Goal: Task Accomplishment & Management: Manage account settings

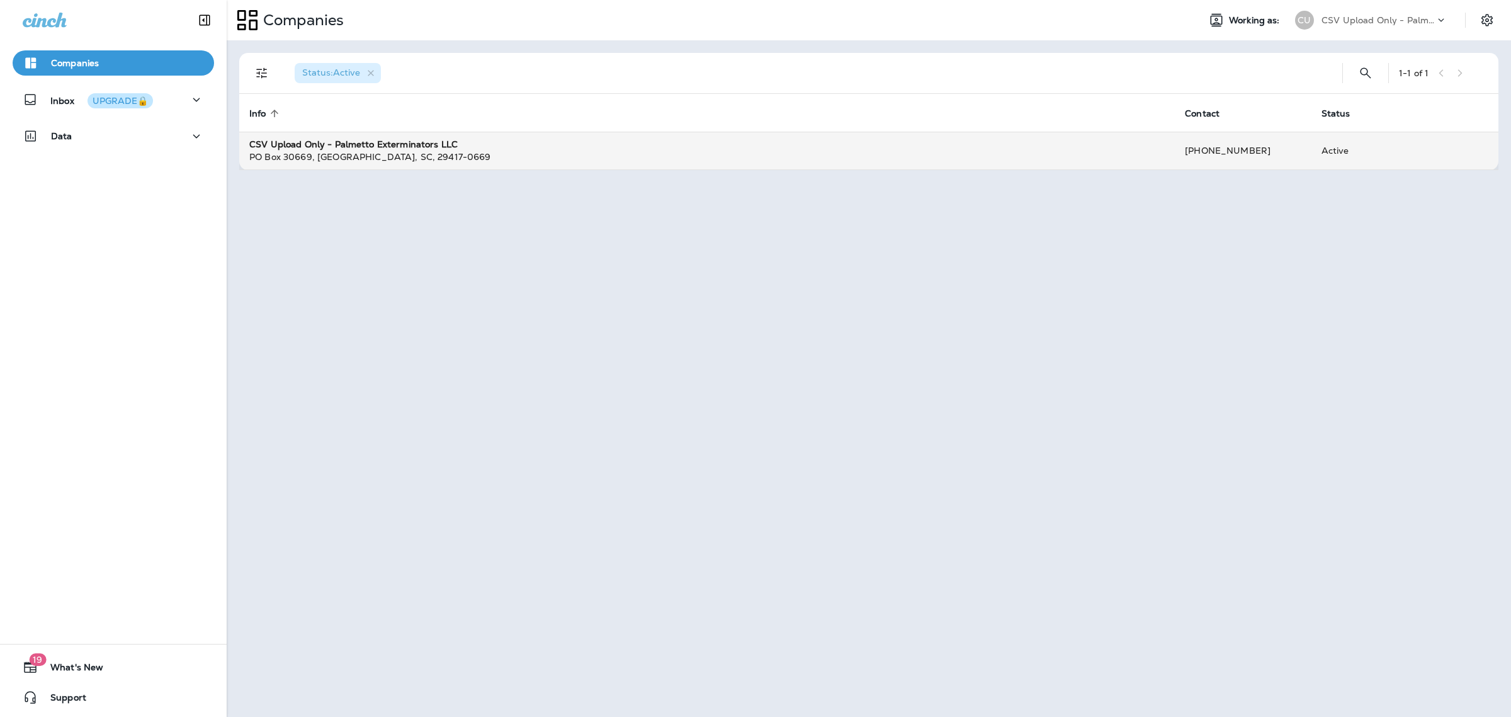
click at [375, 156] on div "PO Box 30669 , Charleston , SC , 29417-0669" at bounding box center [707, 156] width 916 height 13
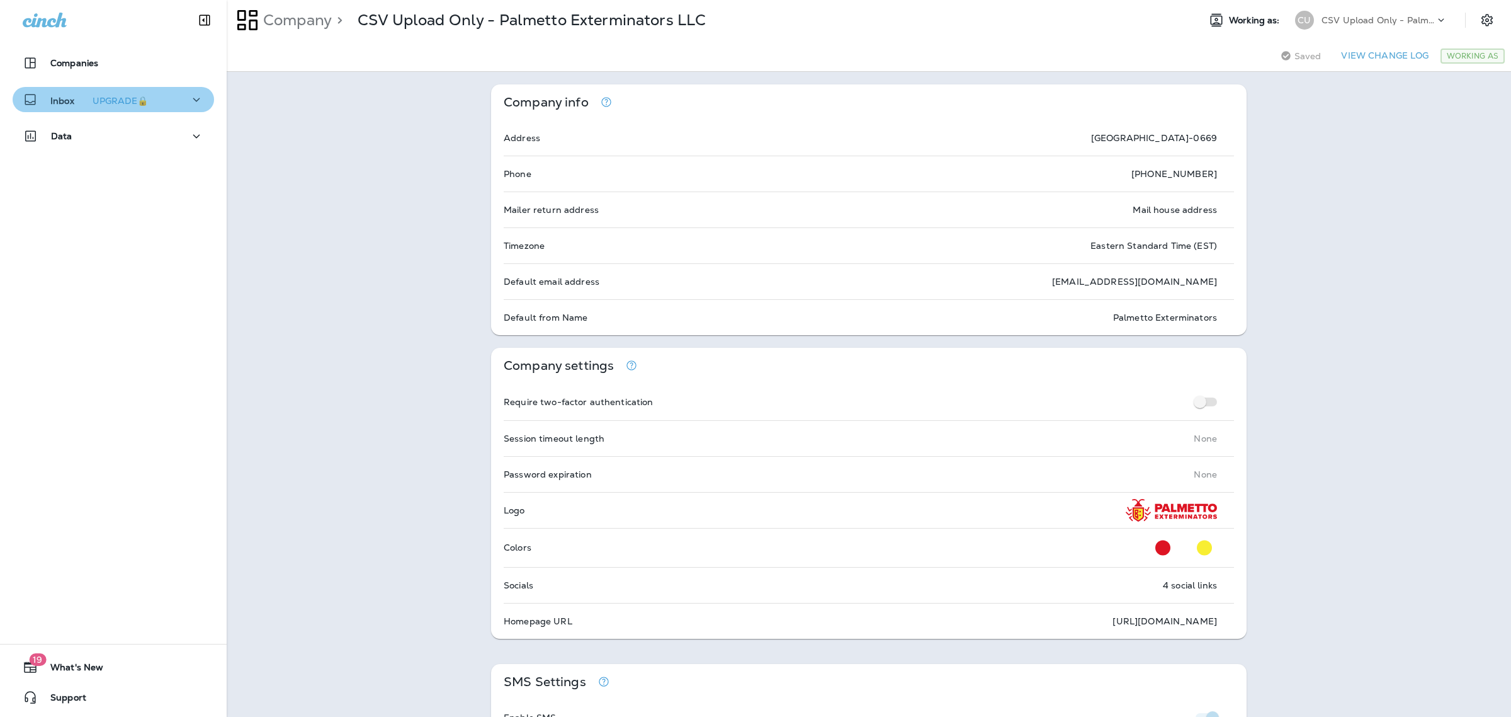
click at [189, 99] on icon "button" at bounding box center [196, 100] width 15 height 16
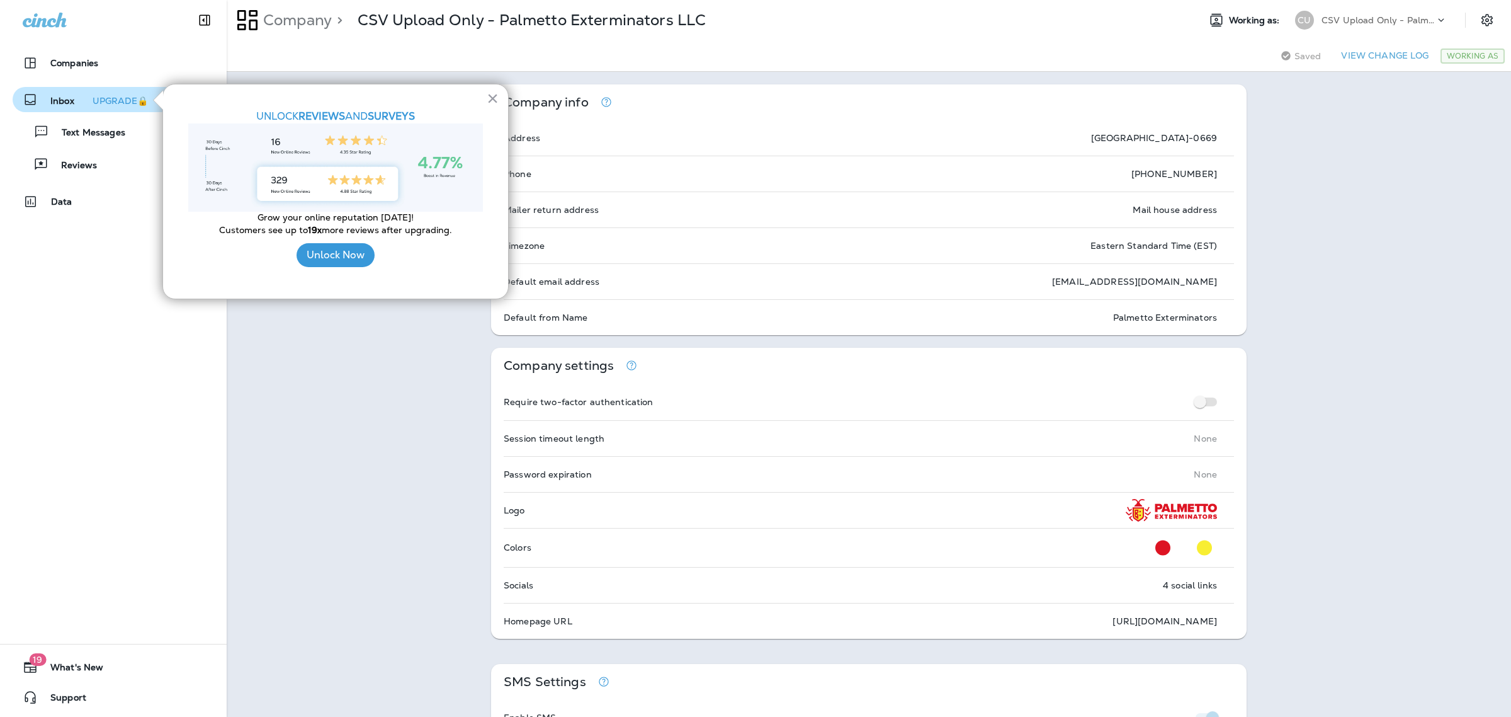
click at [501, 101] on div "× UNLOCK REVIEWS AND SURVEYS Grow your online reputation today! Customers see u…" at bounding box center [335, 191] width 346 height 215
click at [492, 101] on button "×" at bounding box center [493, 98] width 12 height 20
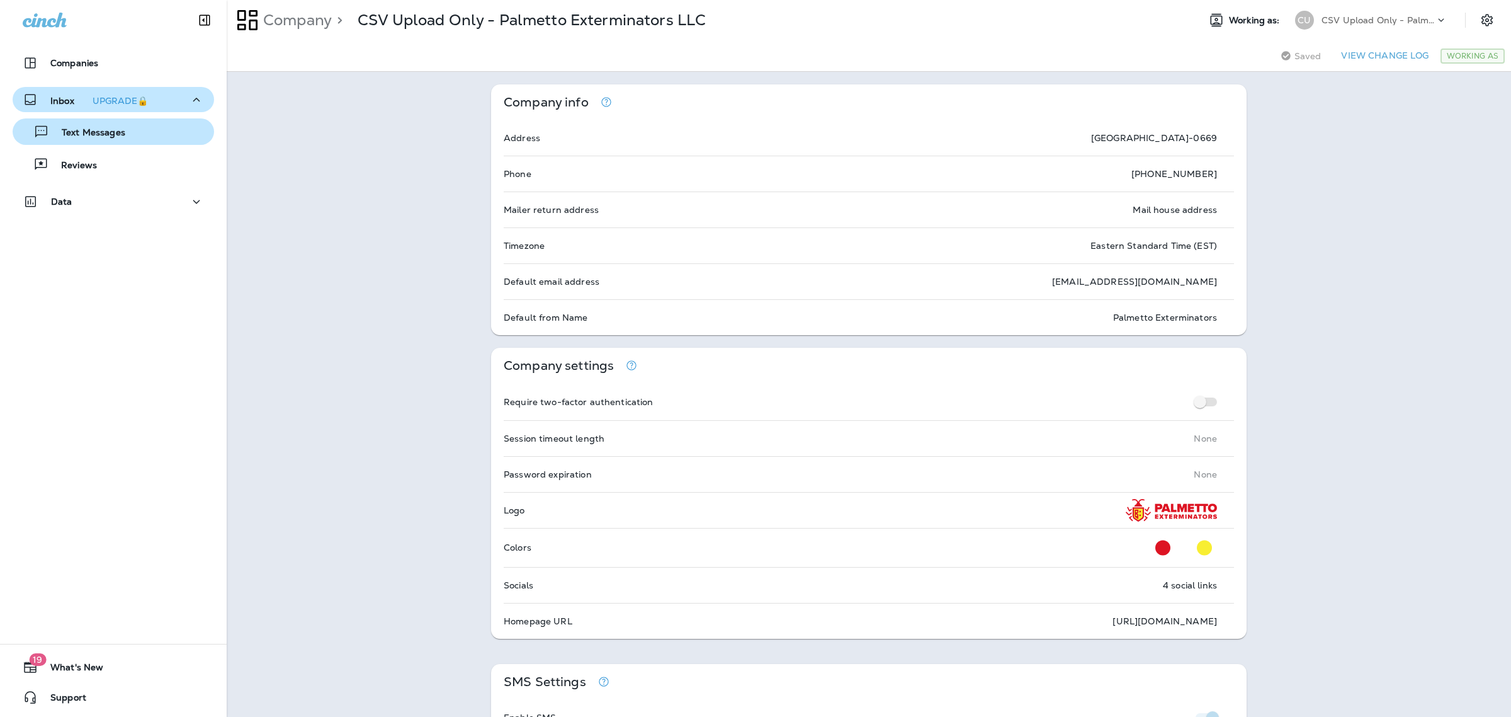
click at [115, 137] on p "Text Messages" at bounding box center [87, 133] width 76 height 12
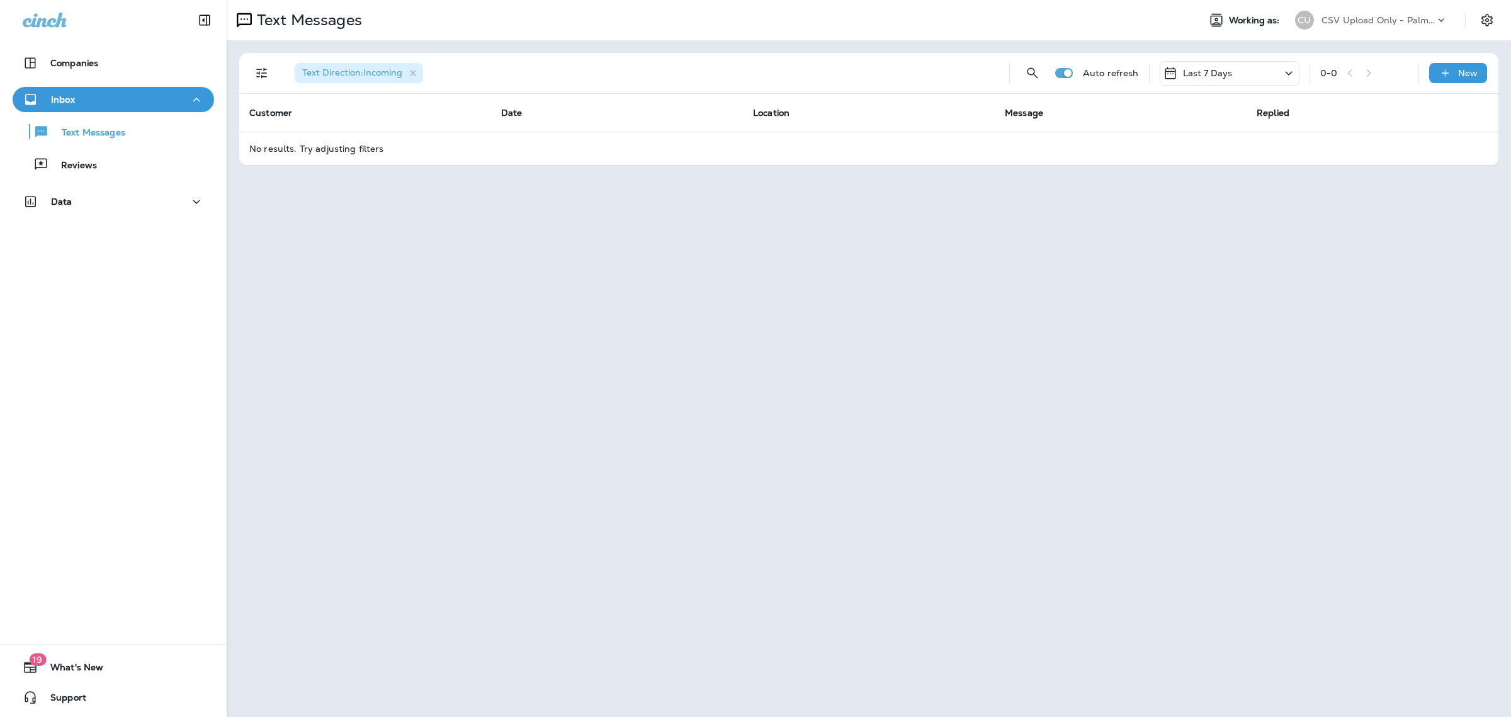
click at [1229, 77] on p "Last 7 Days" at bounding box center [1208, 73] width 50 height 10
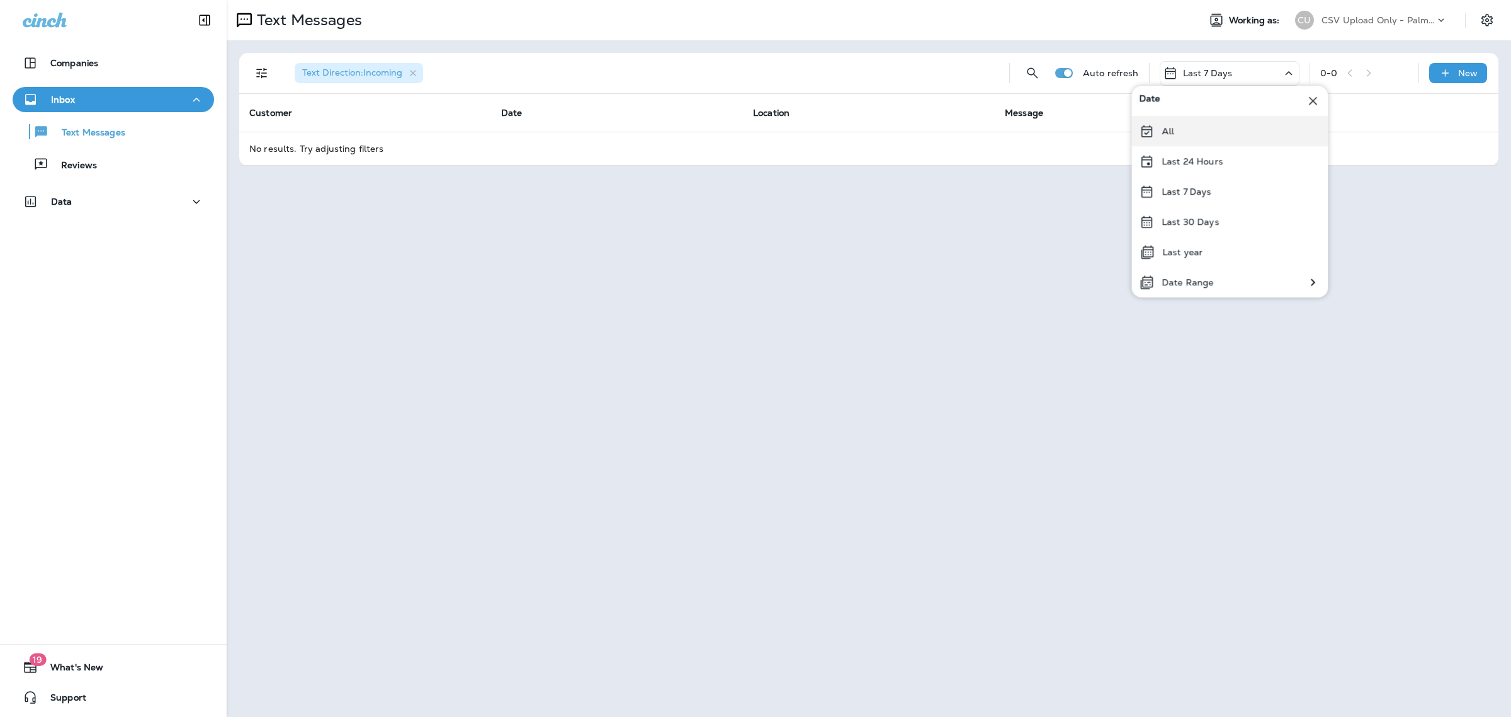
click at [1184, 130] on div "All" at bounding box center [1230, 131] width 196 height 30
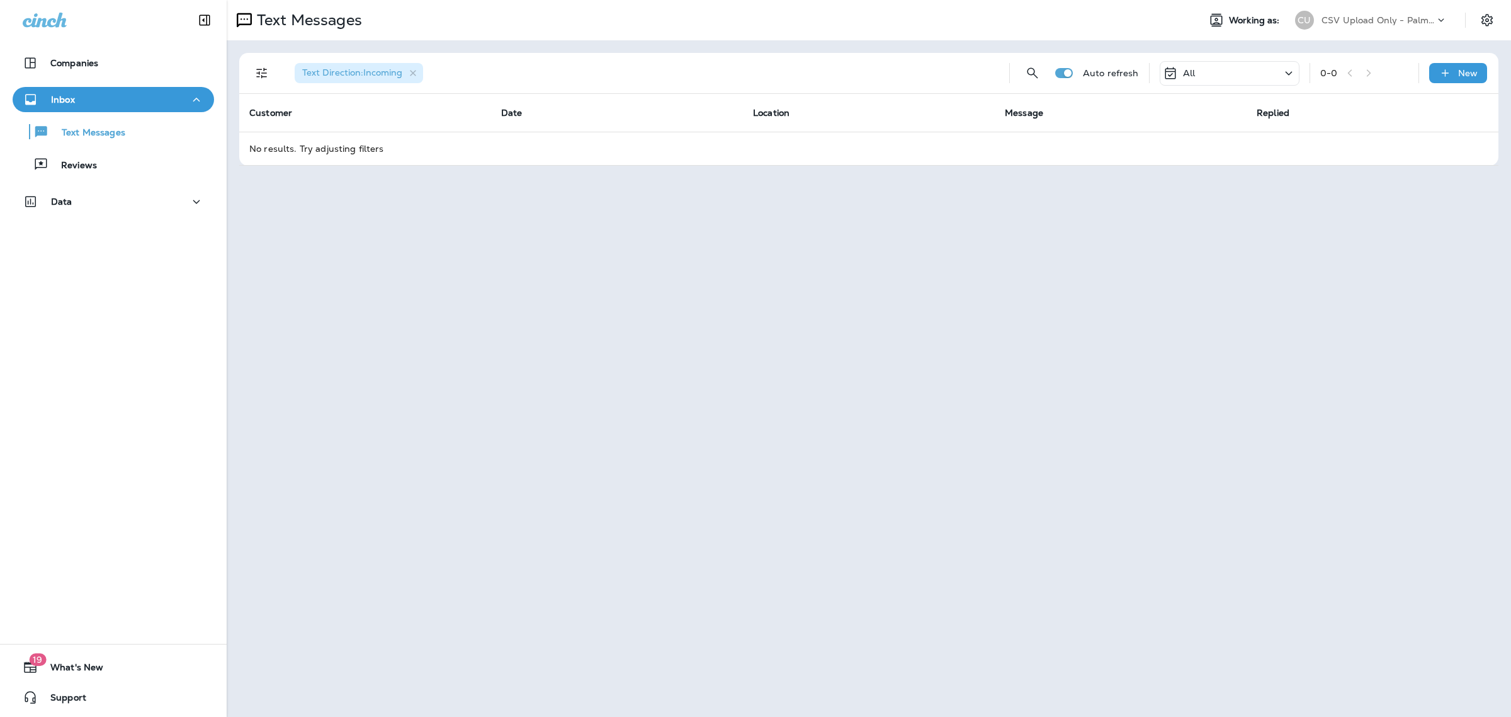
drag, startPoint x: 92, startPoint y: 165, endPoint x: 96, endPoint y: 147, distance: 18.6
click at [92, 165] on p "Reviews" at bounding box center [72, 166] width 48 height 12
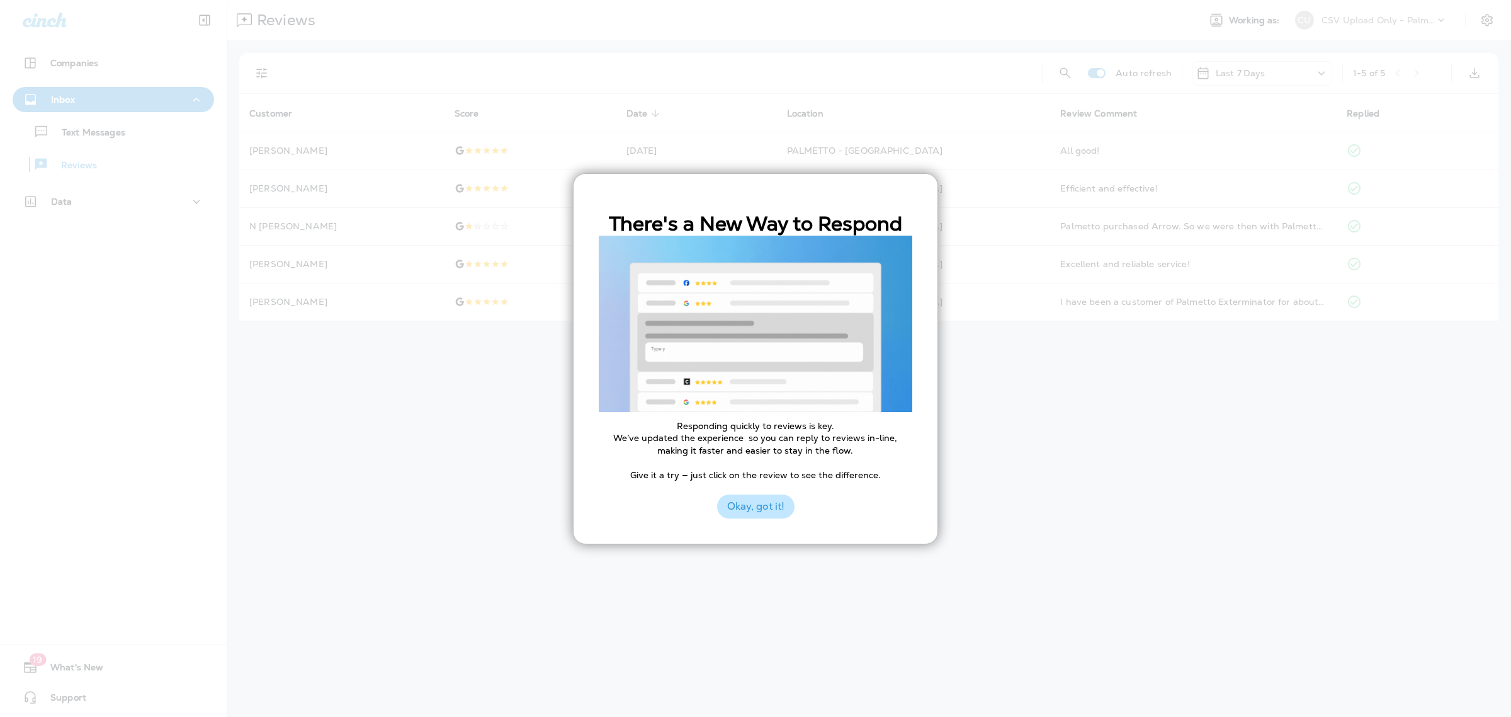
click at [773, 506] on button "Okay, got it!" at bounding box center [755, 506] width 77 height 24
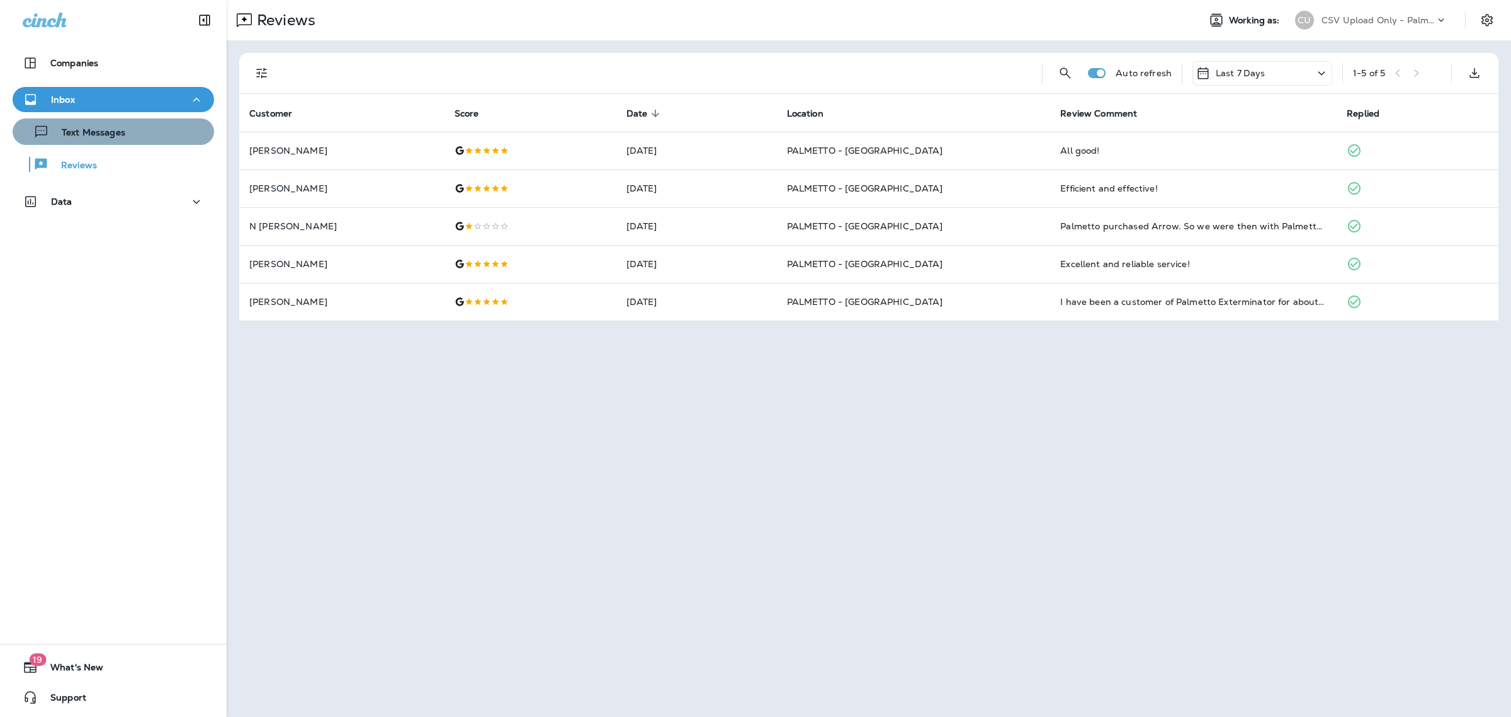
click at [115, 133] on p "Text Messages" at bounding box center [87, 133] width 76 height 12
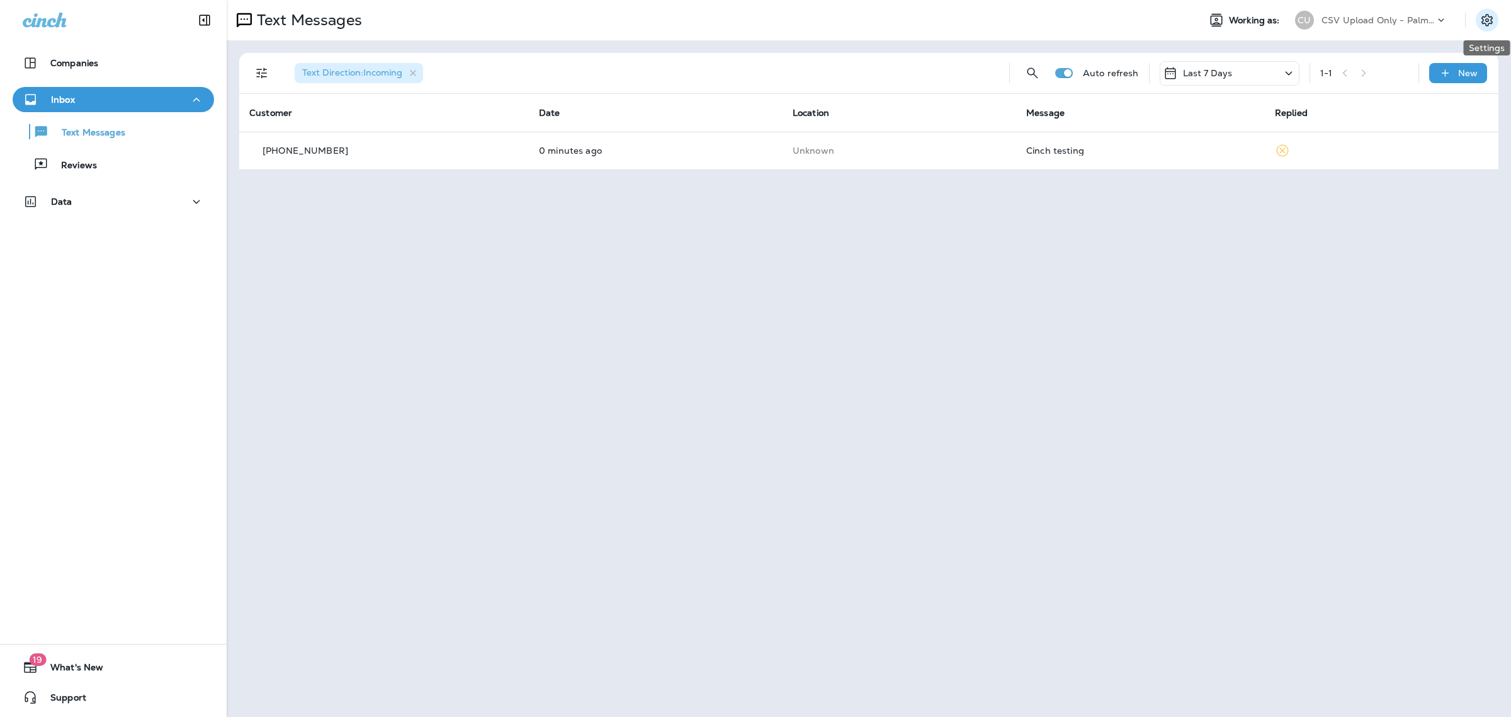
click at [1491, 23] on icon "Settings" at bounding box center [1487, 20] width 11 height 12
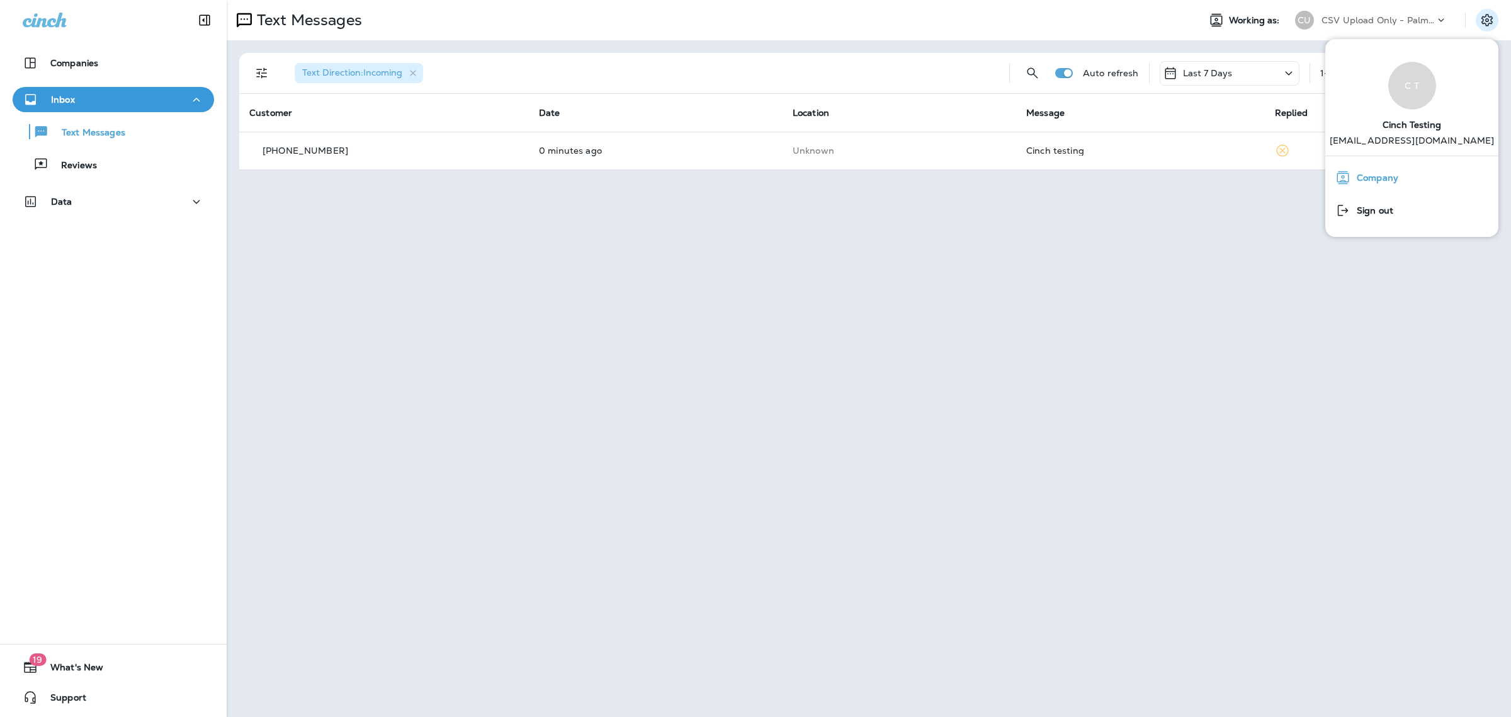
click at [1398, 188] on div "Company" at bounding box center [1412, 177] width 163 height 25
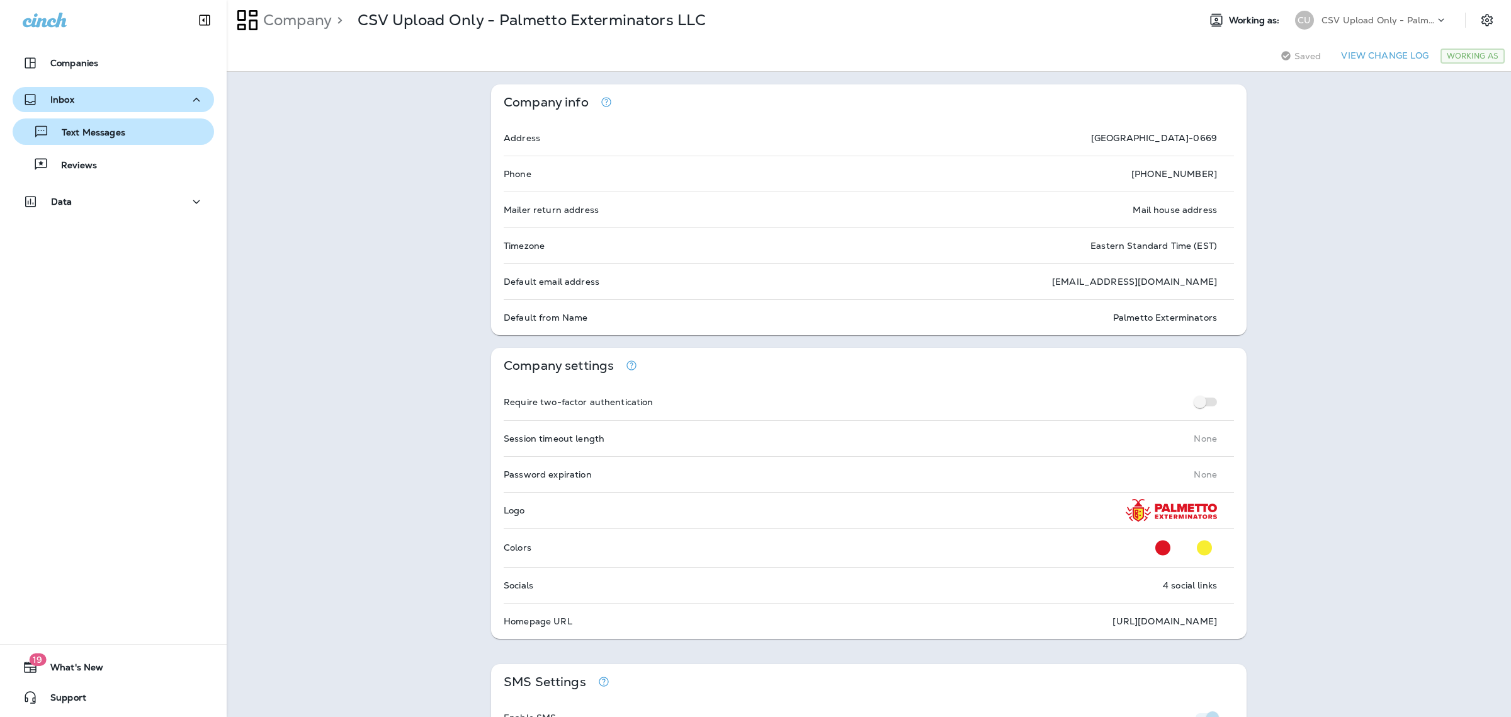
click at [164, 133] on div "Text Messages" at bounding box center [113, 131] width 191 height 19
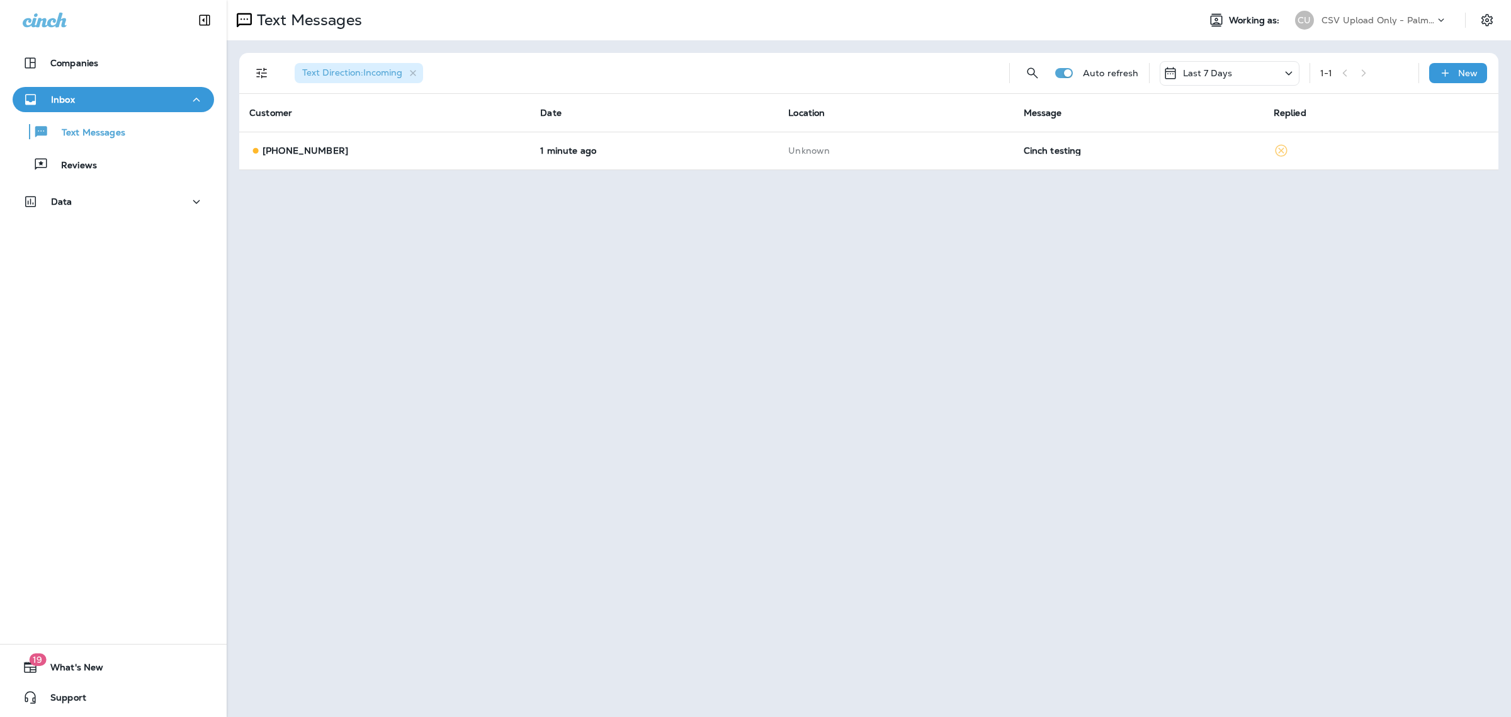
click at [1164, 304] on div "Text Messages Working as: CU CSV Upload Only - Palmetto Exterminators LLC Text …" at bounding box center [869, 358] width 1285 height 717
click at [1493, 11] on button "Settings" at bounding box center [1487, 20] width 23 height 23
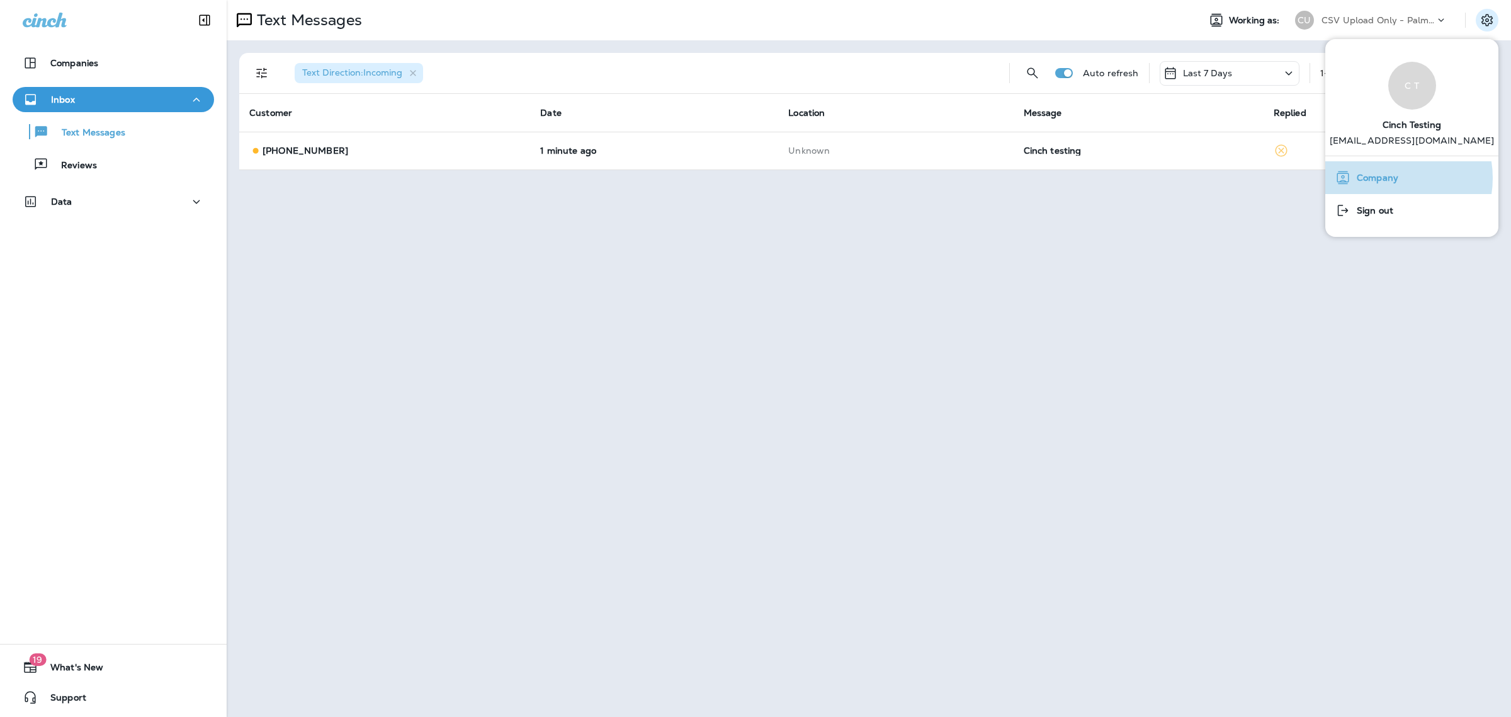
click at [1392, 178] on span "Company" at bounding box center [1375, 178] width 48 height 11
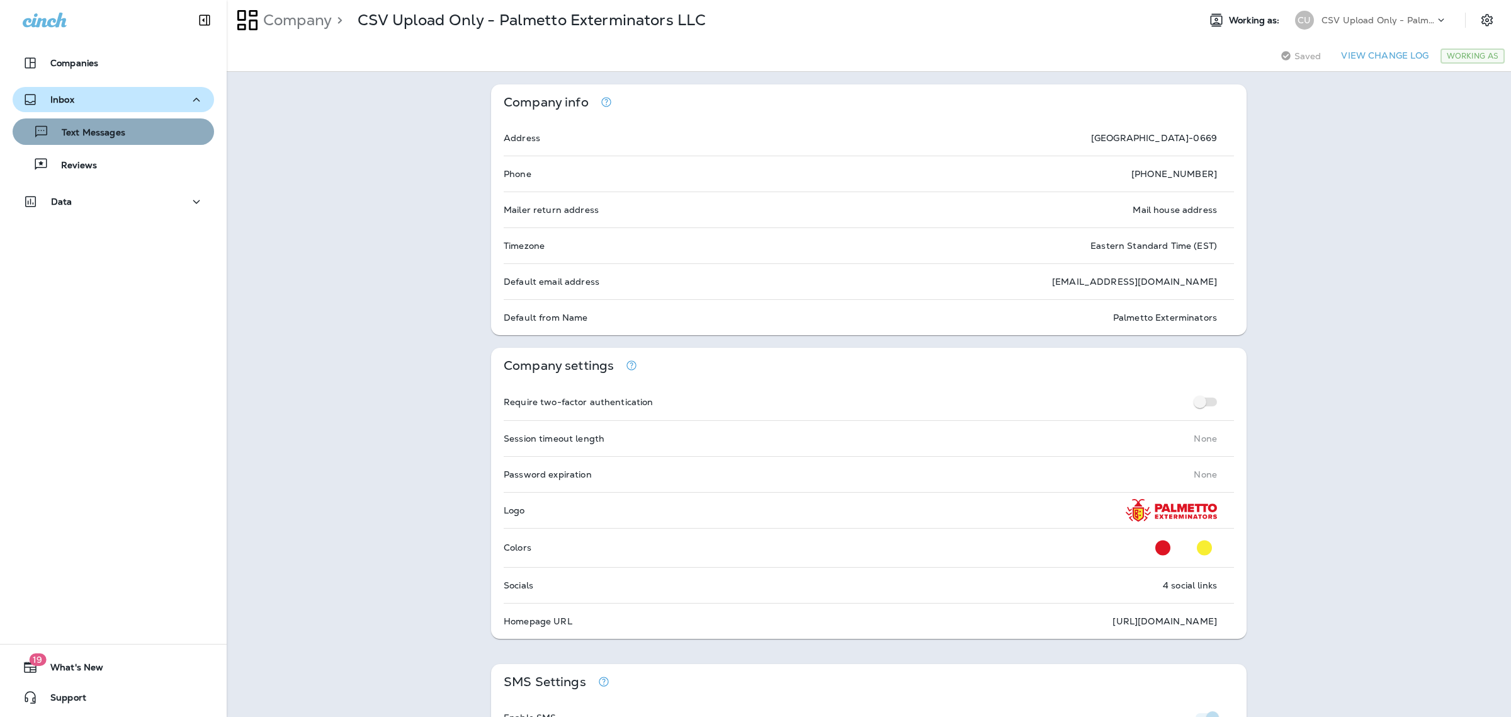
click at [125, 129] on div "Text Messages" at bounding box center [113, 131] width 191 height 19
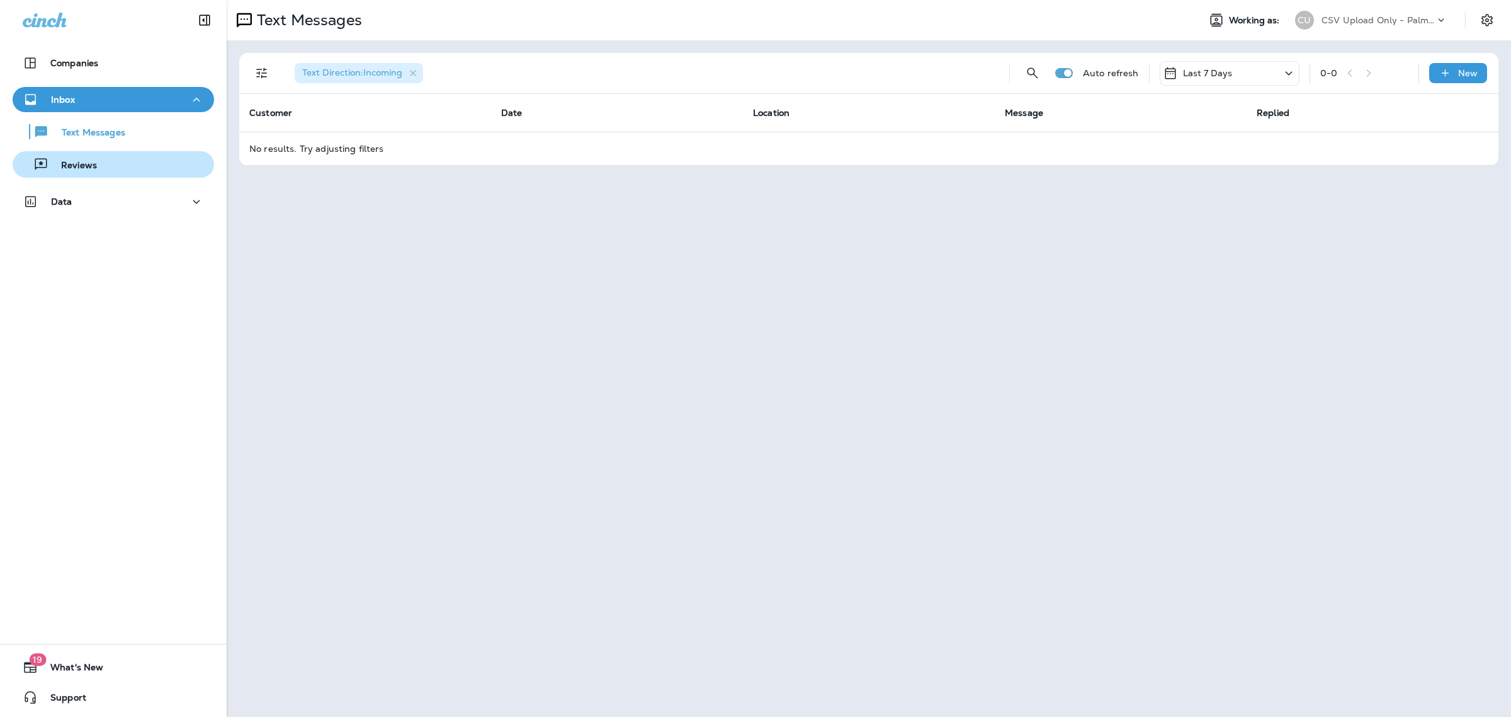
click at [99, 166] on div "Reviews" at bounding box center [113, 164] width 191 height 19
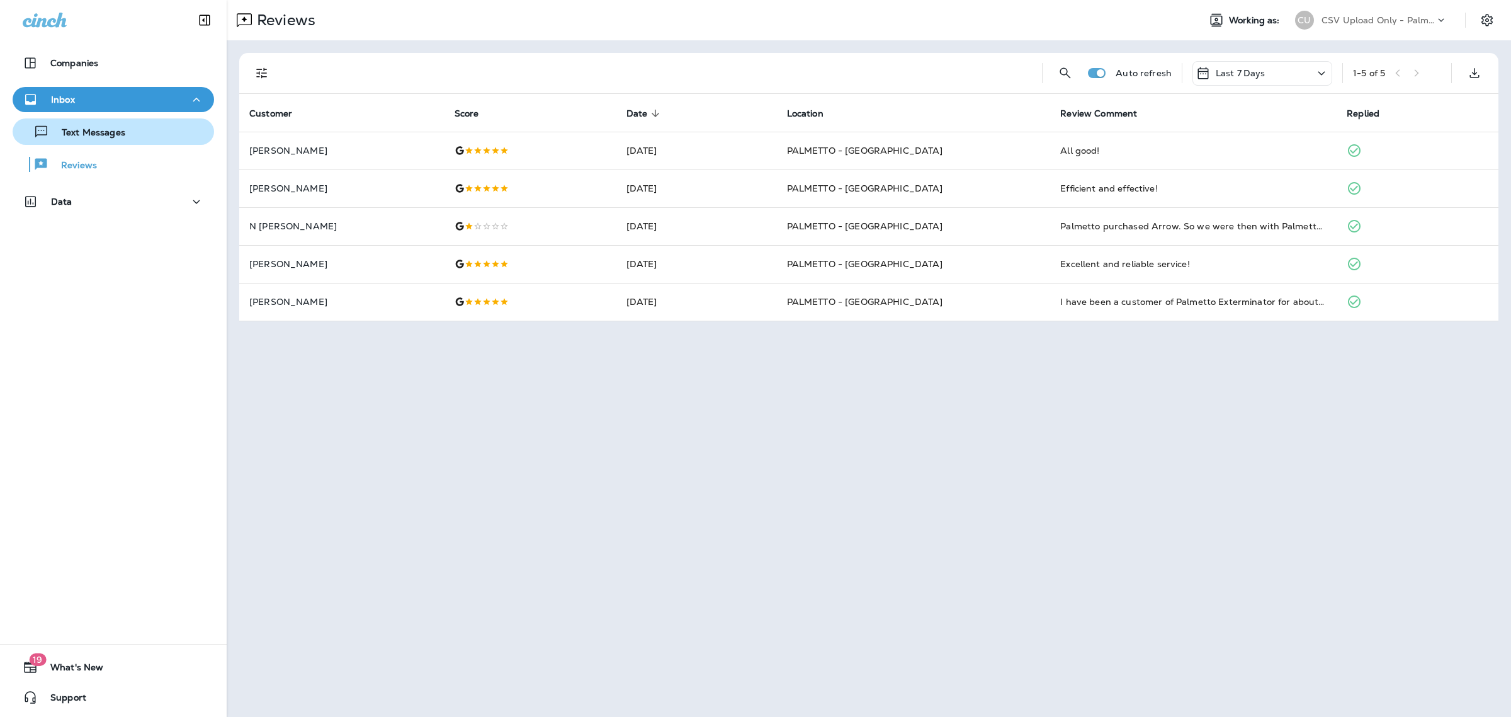
click at [109, 130] on p "Text Messages" at bounding box center [87, 133] width 76 height 12
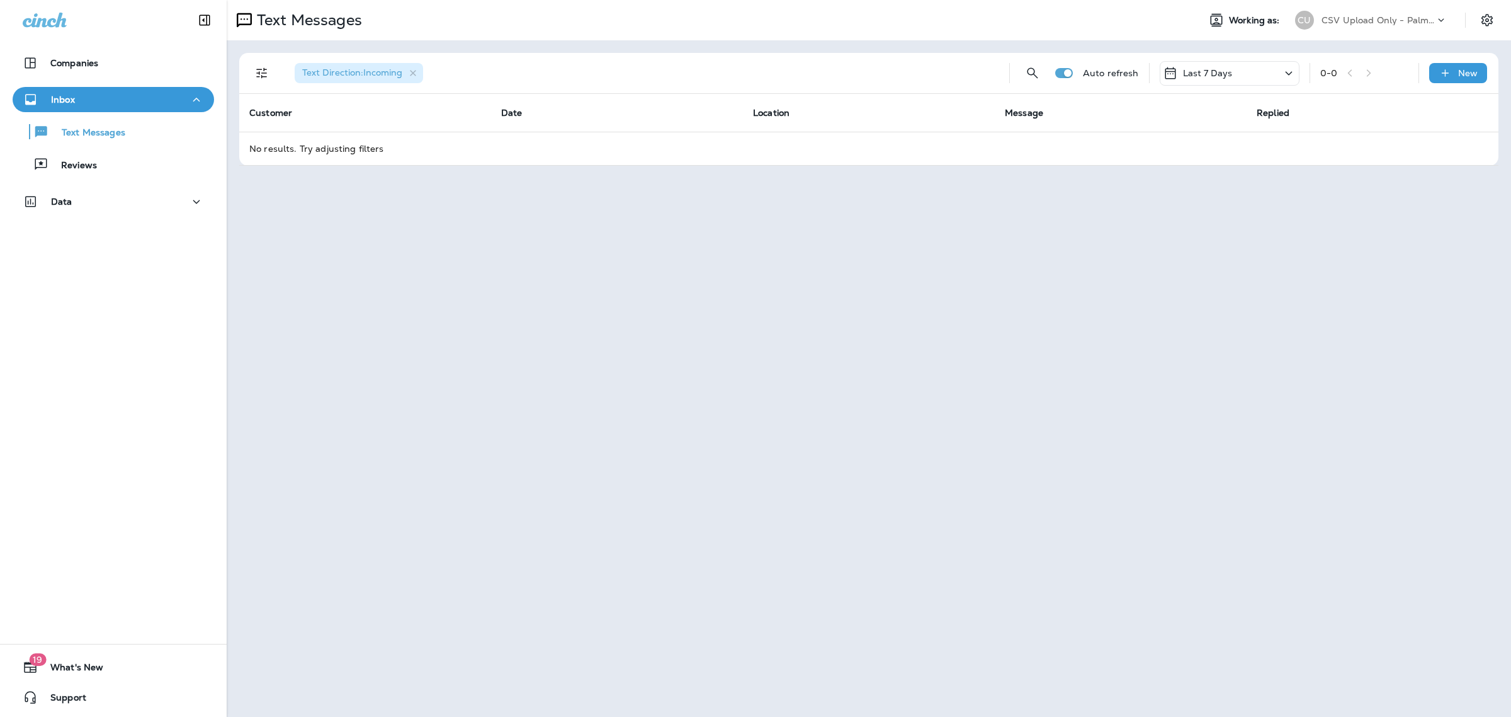
click at [889, 265] on div "Text Messages Working as: CU CSV Upload Only - Palmetto Exterminators LLC Text …" at bounding box center [869, 358] width 1285 height 717
click at [1414, 14] on div "CSV Upload Only - Palmetto Exterminators LLC" at bounding box center [1378, 20] width 113 height 19
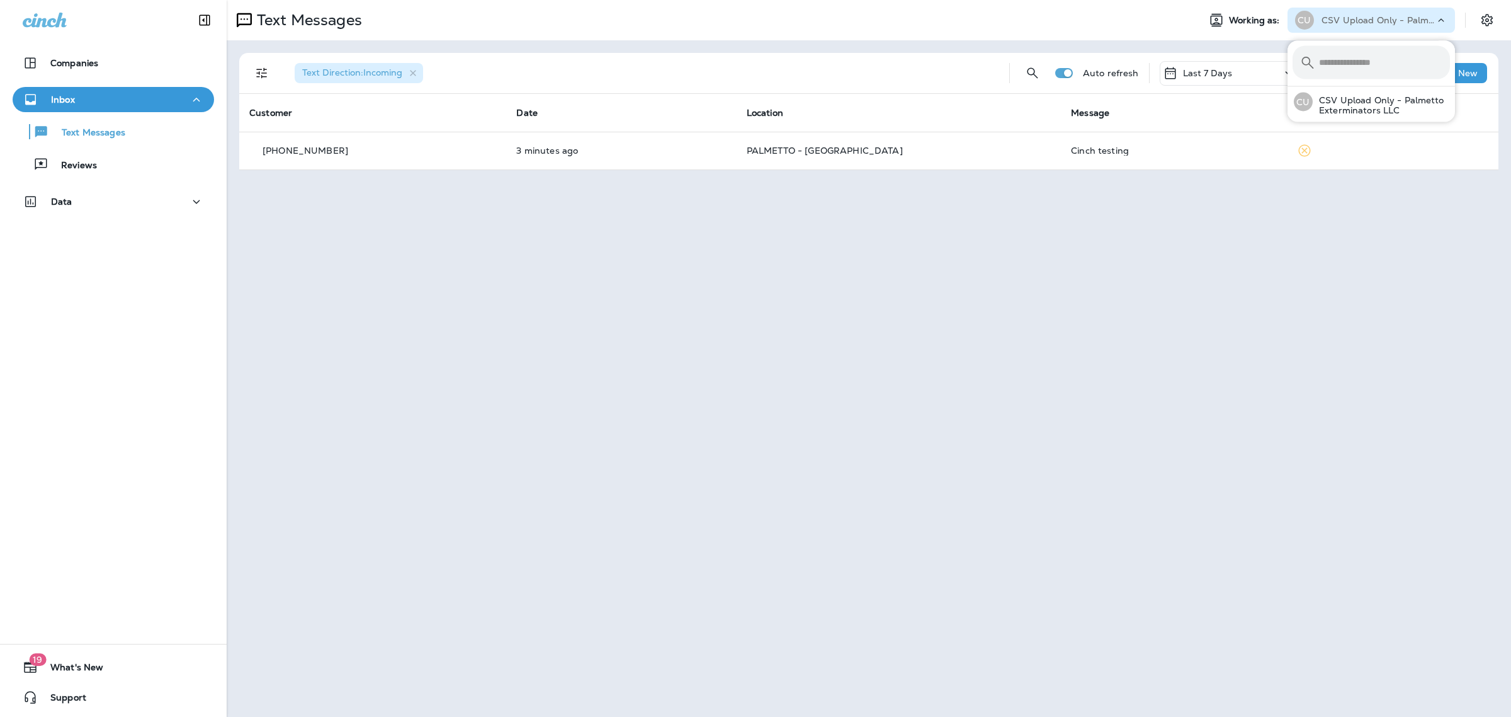
click at [1365, 19] on p "CSV Upload Only - Palmetto Exterminators LLC" at bounding box center [1378, 20] width 113 height 10
type input "*****"
drag, startPoint x: 1370, startPoint y: 222, endPoint x: 1455, endPoint y: 105, distance: 143.8
click at [1371, 222] on div "Text Messages Working as: CU CSV Upload Only - Palmetto Exterminators LLC Text …" at bounding box center [869, 358] width 1285 height 717
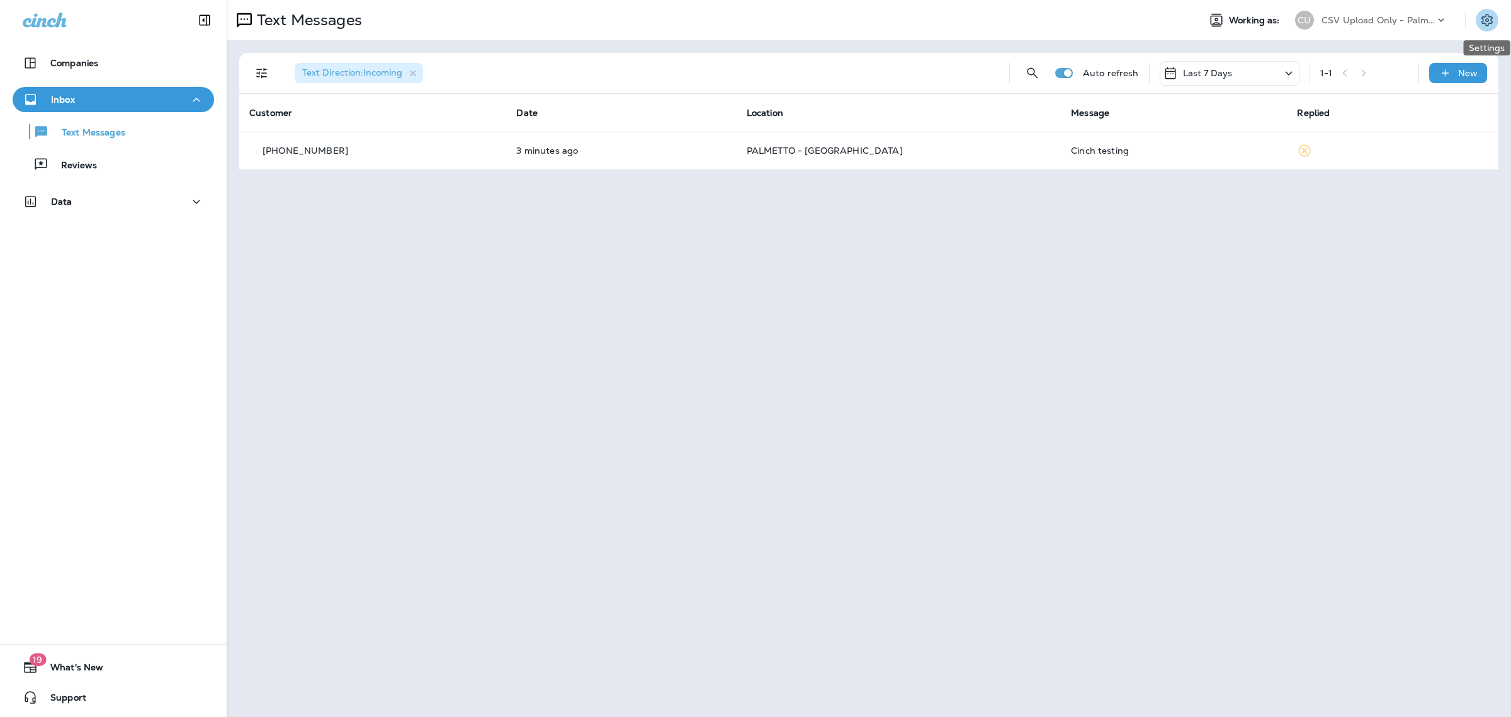
click at [1490, 22] on icon "Settings" at bounding box center [1487, 20] width 15 height 15
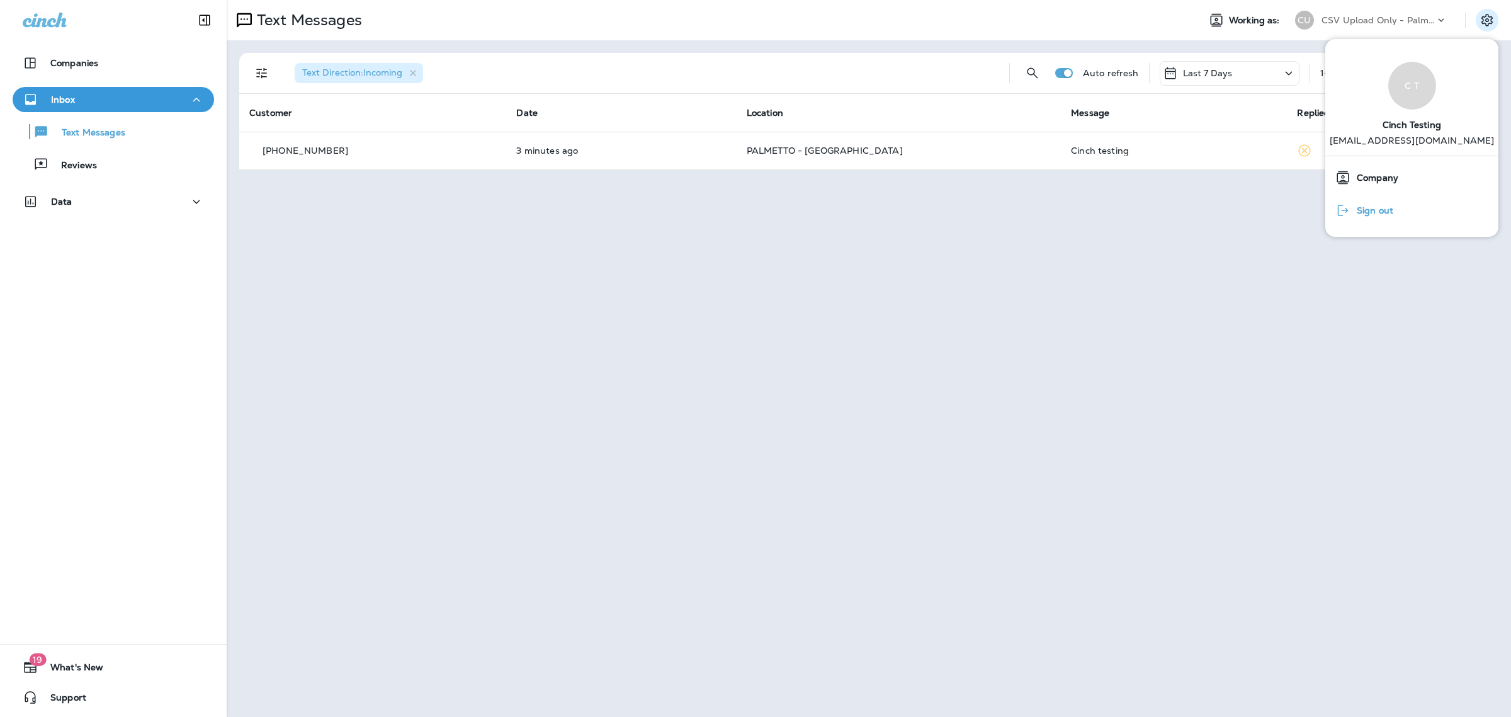
click at [1383, 208] on span "Sign out" at bounding box center [1372, 210] width 43 height 11
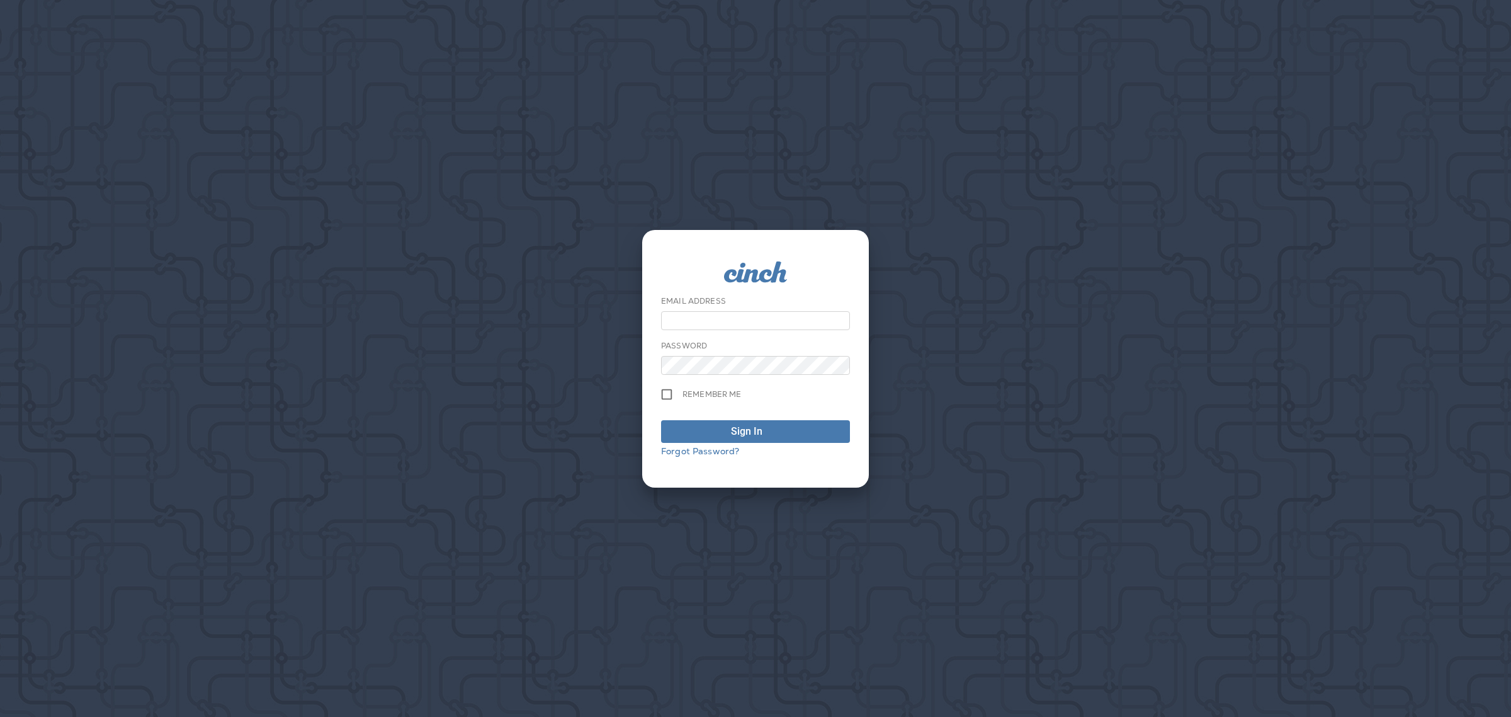
type input "**********"
click at [798, 436] on span "Sign In" at bounding box center [755, 431] width 175 height 15
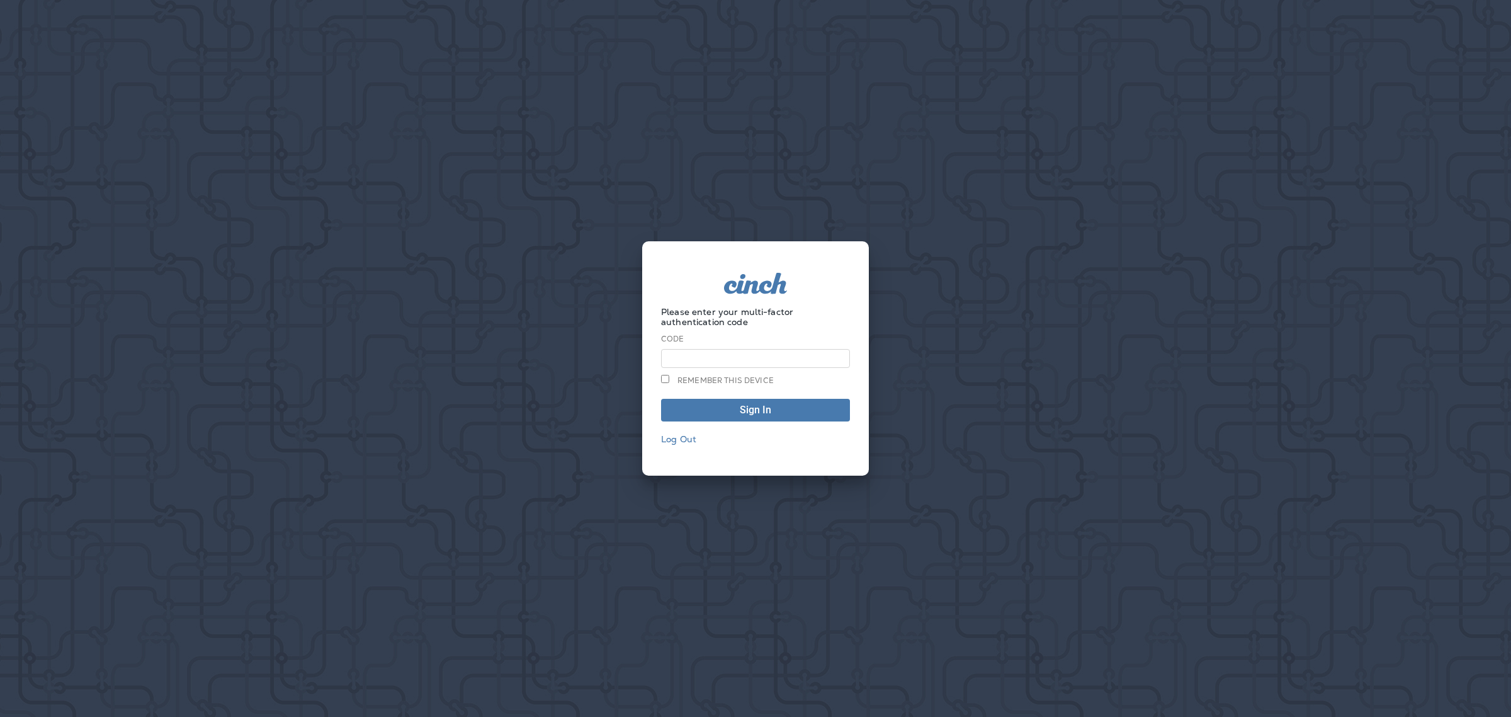
click at [829, 360] on input at bounding box center [755, 358] width 189 height 19
type input "******"
click at [756, 375] on span "Remember this device" at bounding box center [726, 380] width 96 height 10
click at [758, 413] on span "Sign In" at bounding box center [755, 410] width 175 height 10
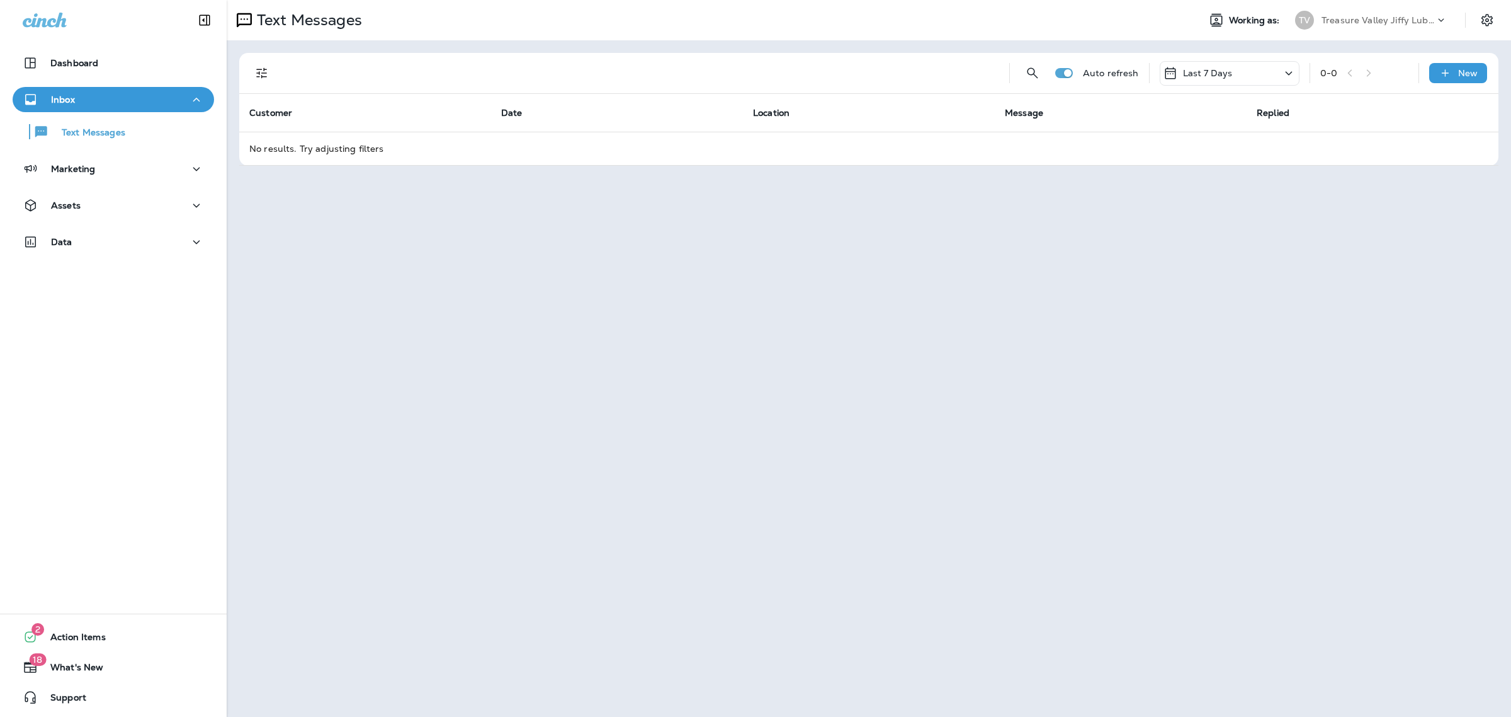
click at [1384, 21] on p "Treasure Valley Jiffy Lube Group" at bounding box center [1378, 20] width 113 height 10
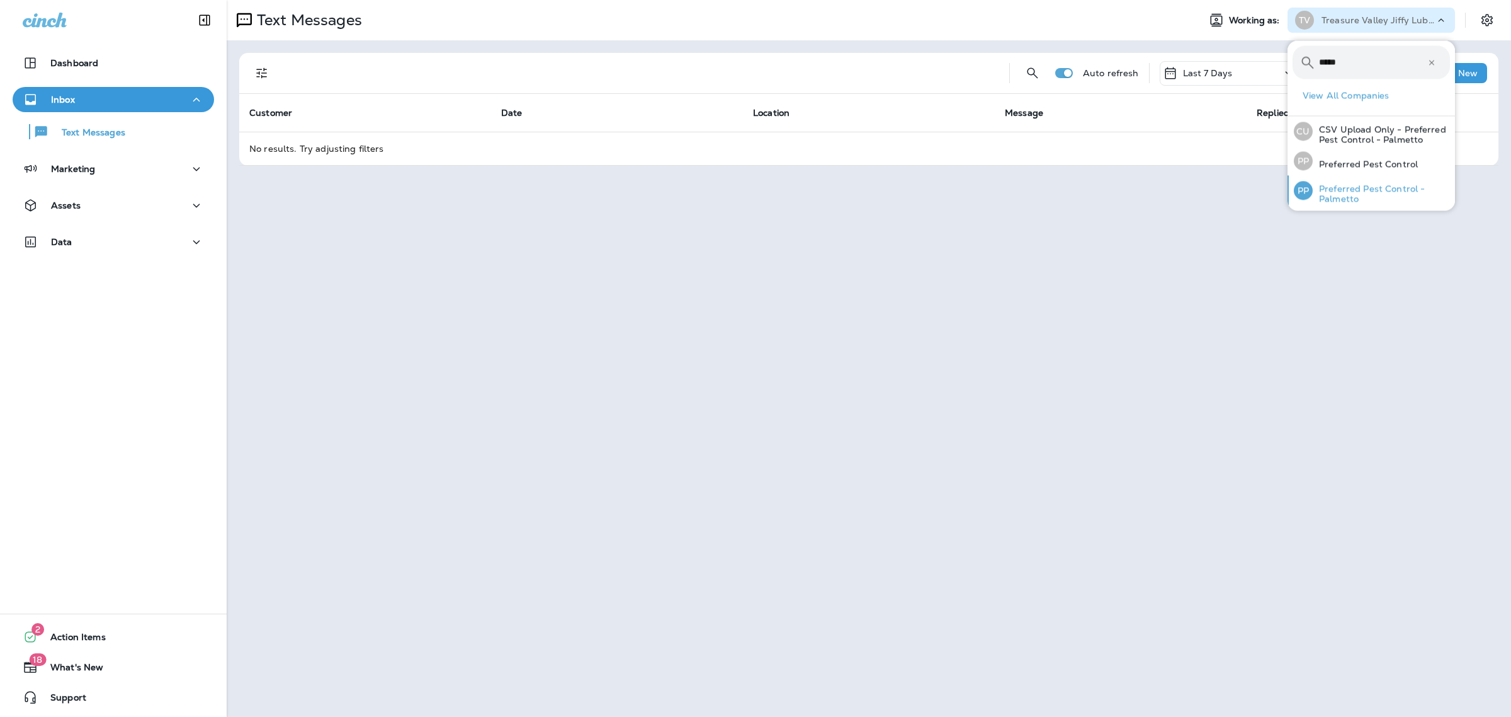
type input "*****"
click at [1368, 196] on p "Preferred Pest Control - Palmetto" at bounding box center [1381, 194] width 137 height 20
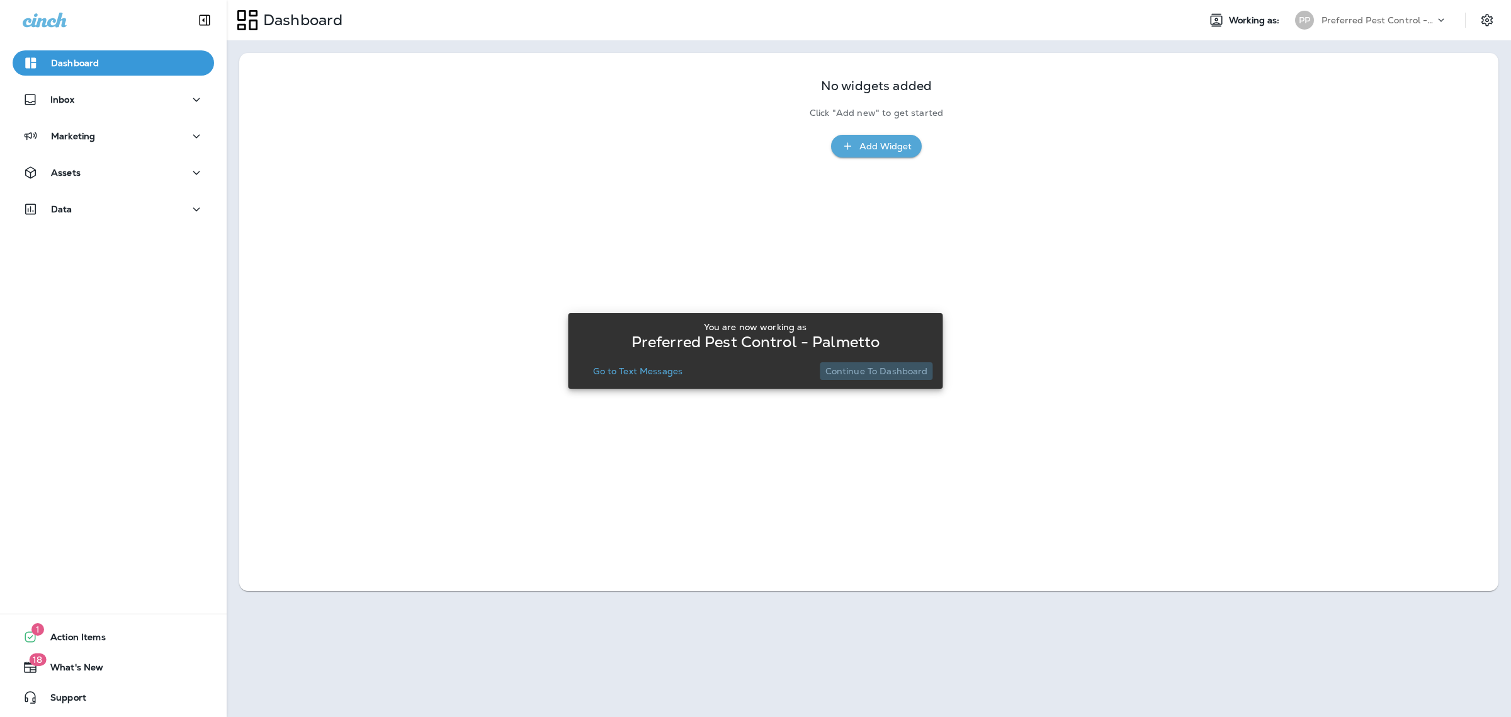
click at [908, 373] on p "Continue to Dashboard" at bounding box center [877, 371] width 103 height 10
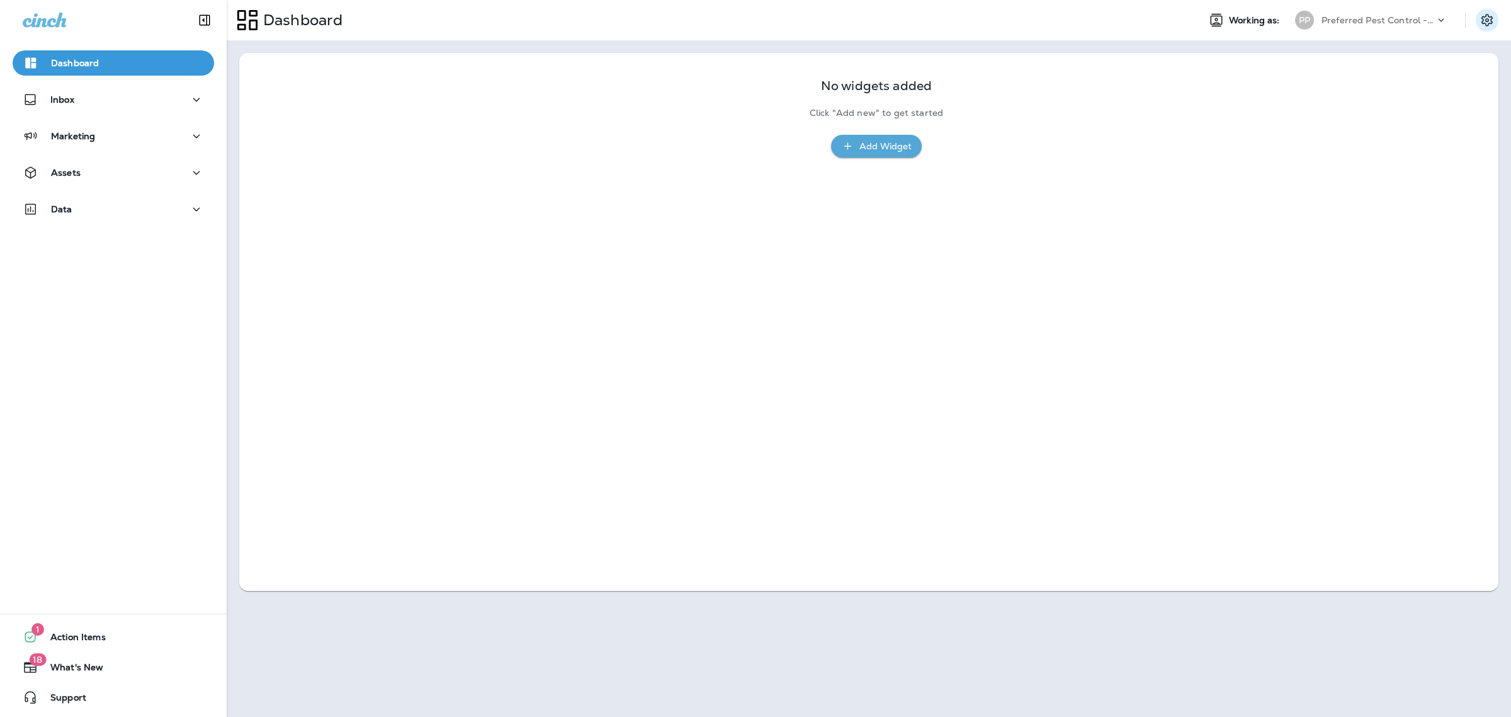
click at [1485, 16] on icon "Settings" at bounding box center [1487, 20] width 15 height 15
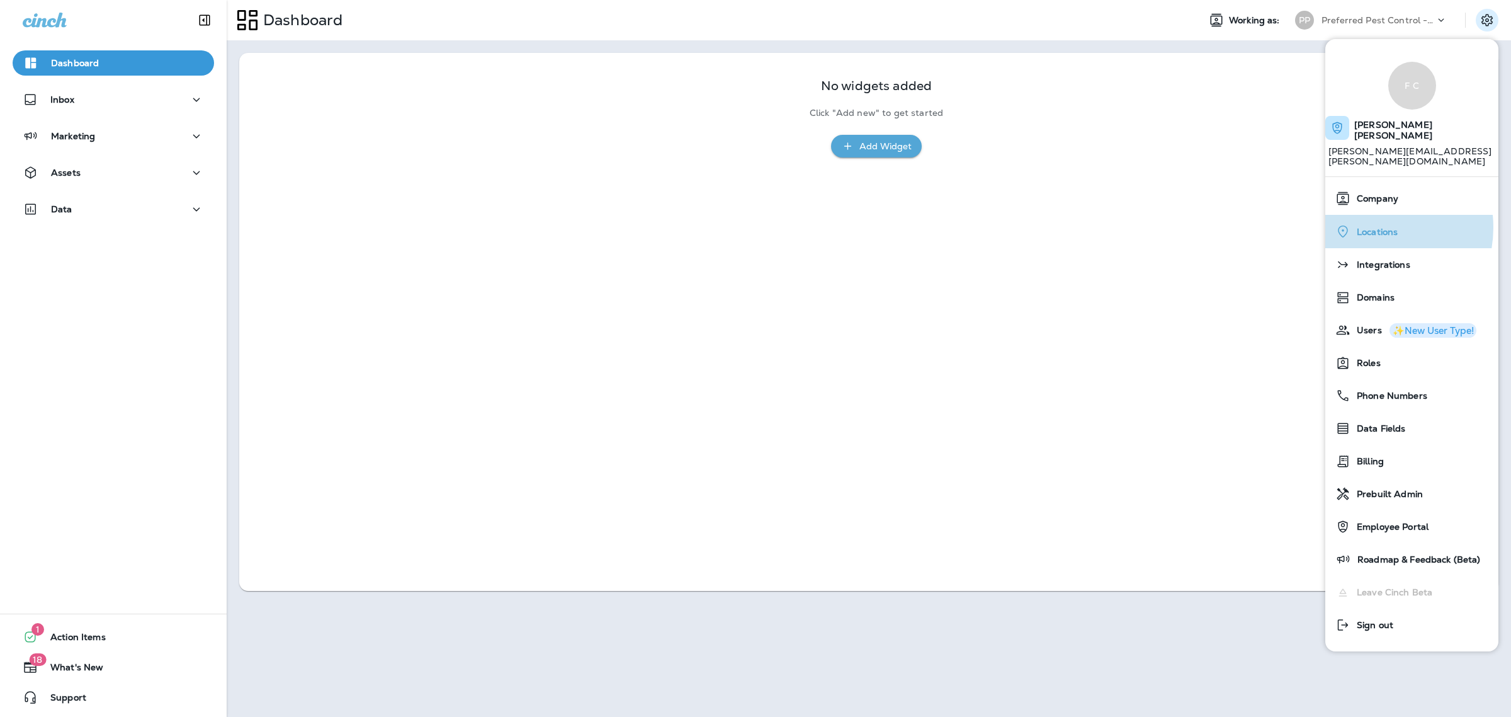
click at [1368, 227] on span "Locations" at bounding box center [1374, 232] width 47 height 11
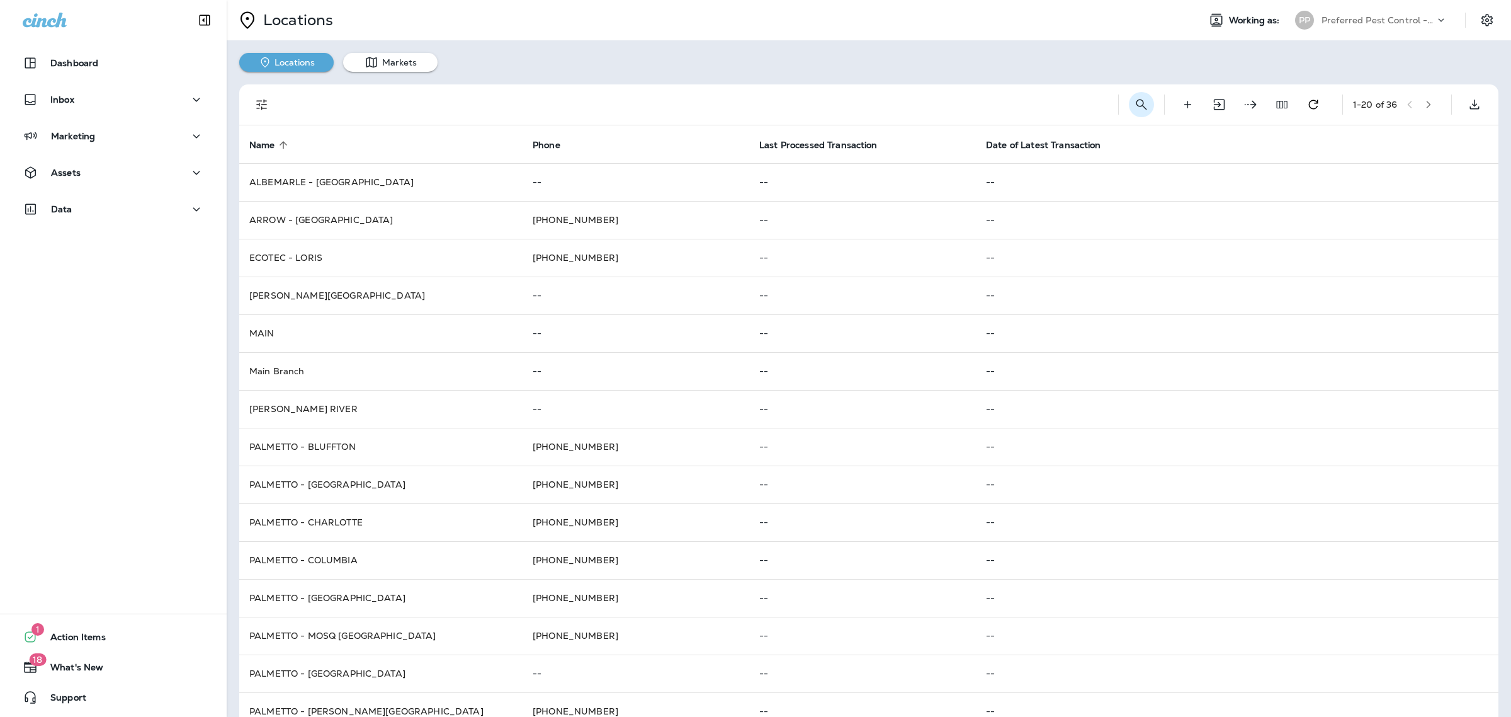
click at [1134, 108] on icon "Search Locations" at bounding box center [1141, 104] width 15 height 15
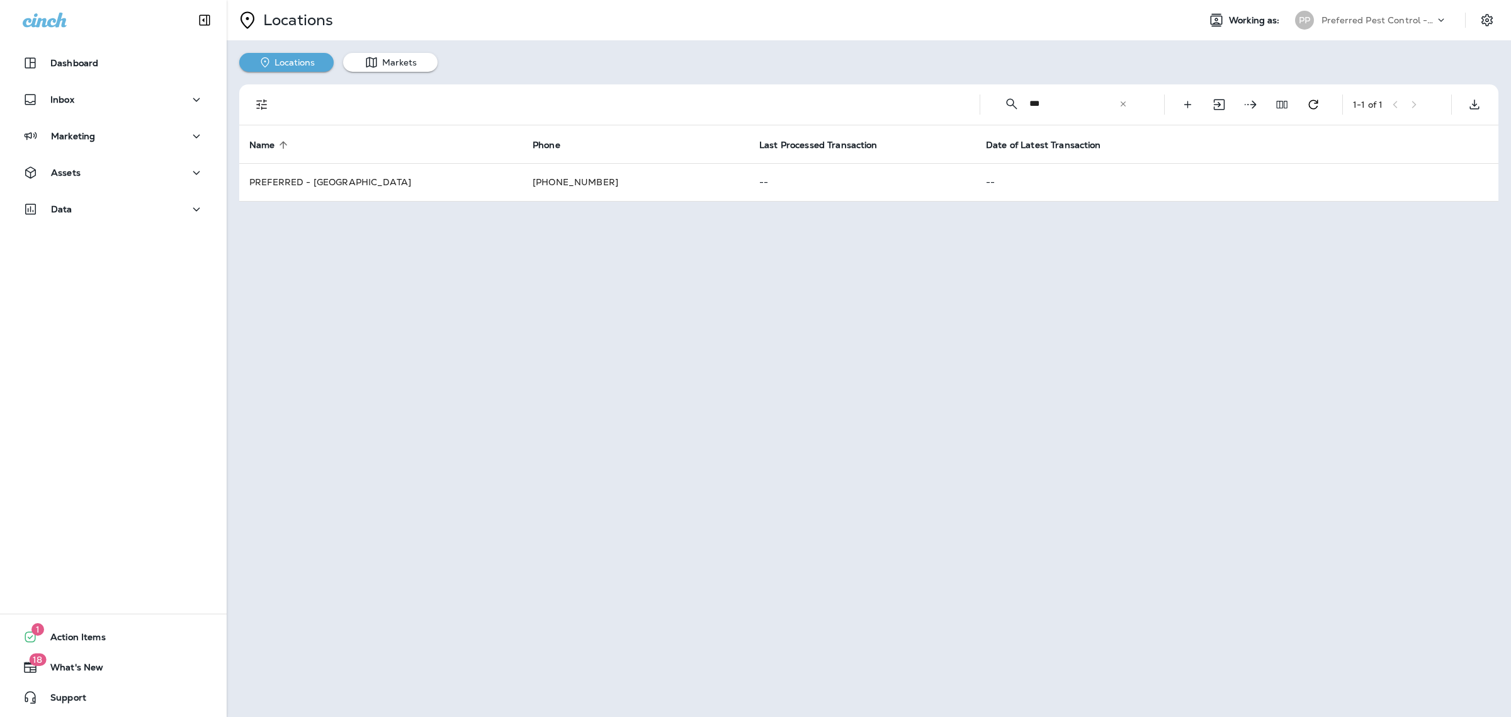
type input "***"
click at [445, 447] on div "Locations Working as: PP Preferred Pest Control - Palmetto Locations Markets ​ …" at bounding box center [869, 358] width 1285 height 717
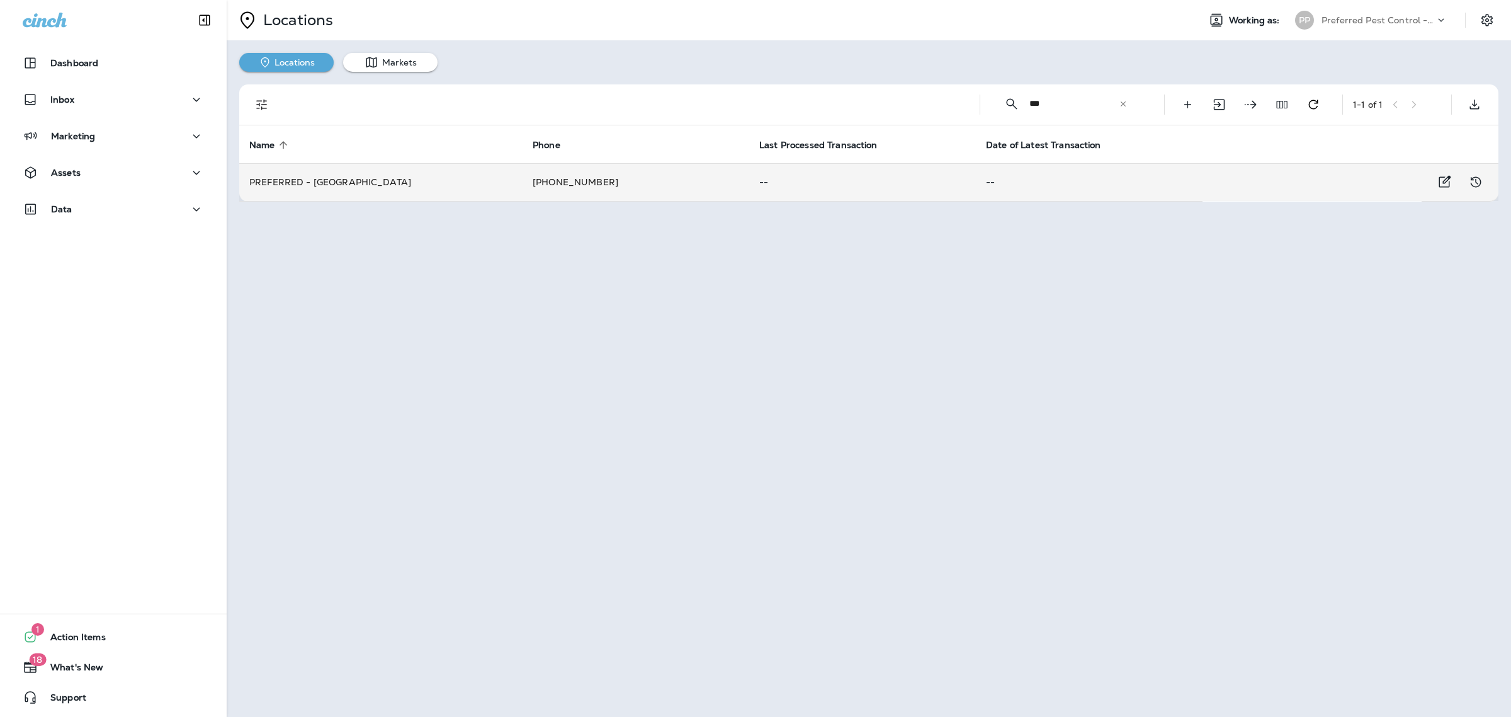
click at [365, 185] on td "PREFERRED - [GEOGRAPHIC_DATA]" at bounding box center [380, 182] width 283 height 38
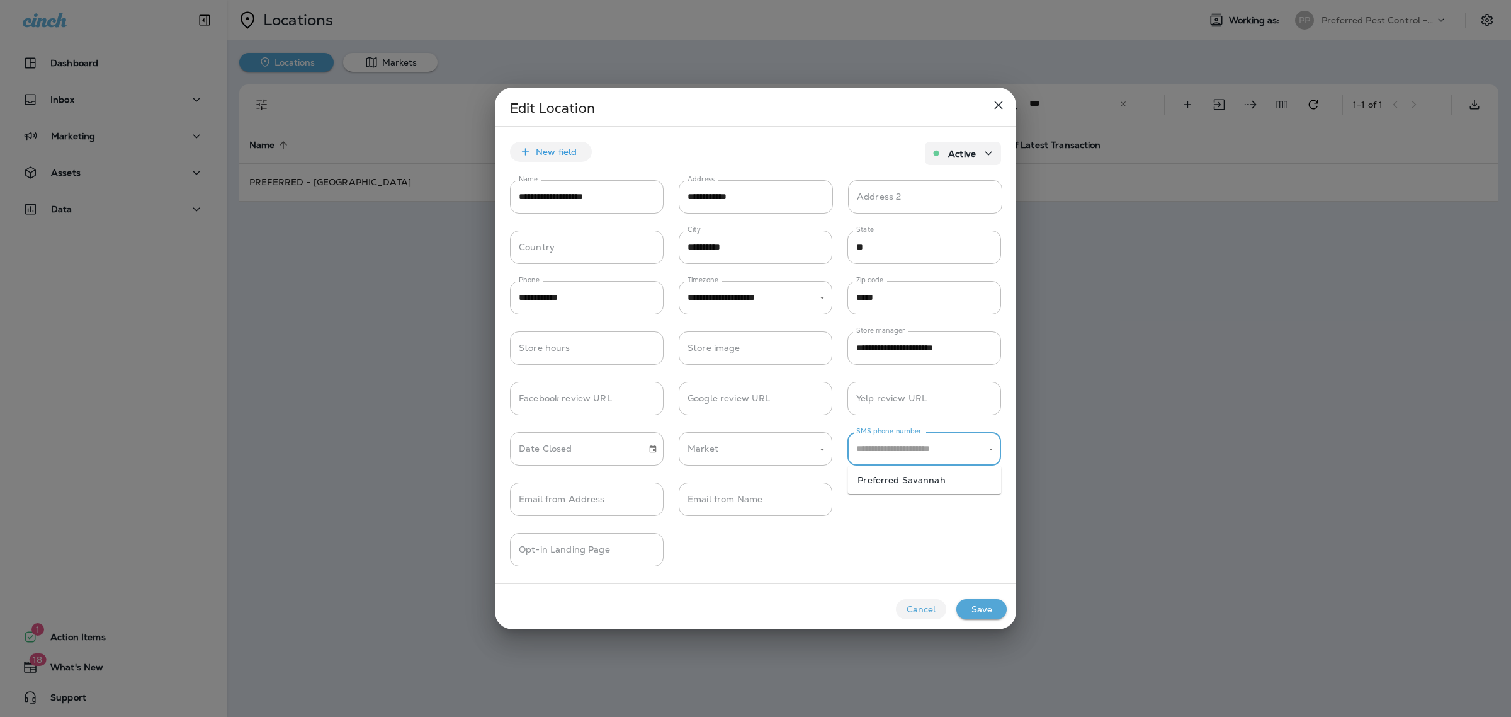
click at [936, 442] on input "SMS phone number" at bounding box center [914, 449] width 123 height 22
click at [933, 473] on li "Preferred Savannah" at bounding box center [925, 480] width 154 height 18
type input "**********"
click at [989, 612] on button "Save" at bounding box center [982, 609] width 50 height 20
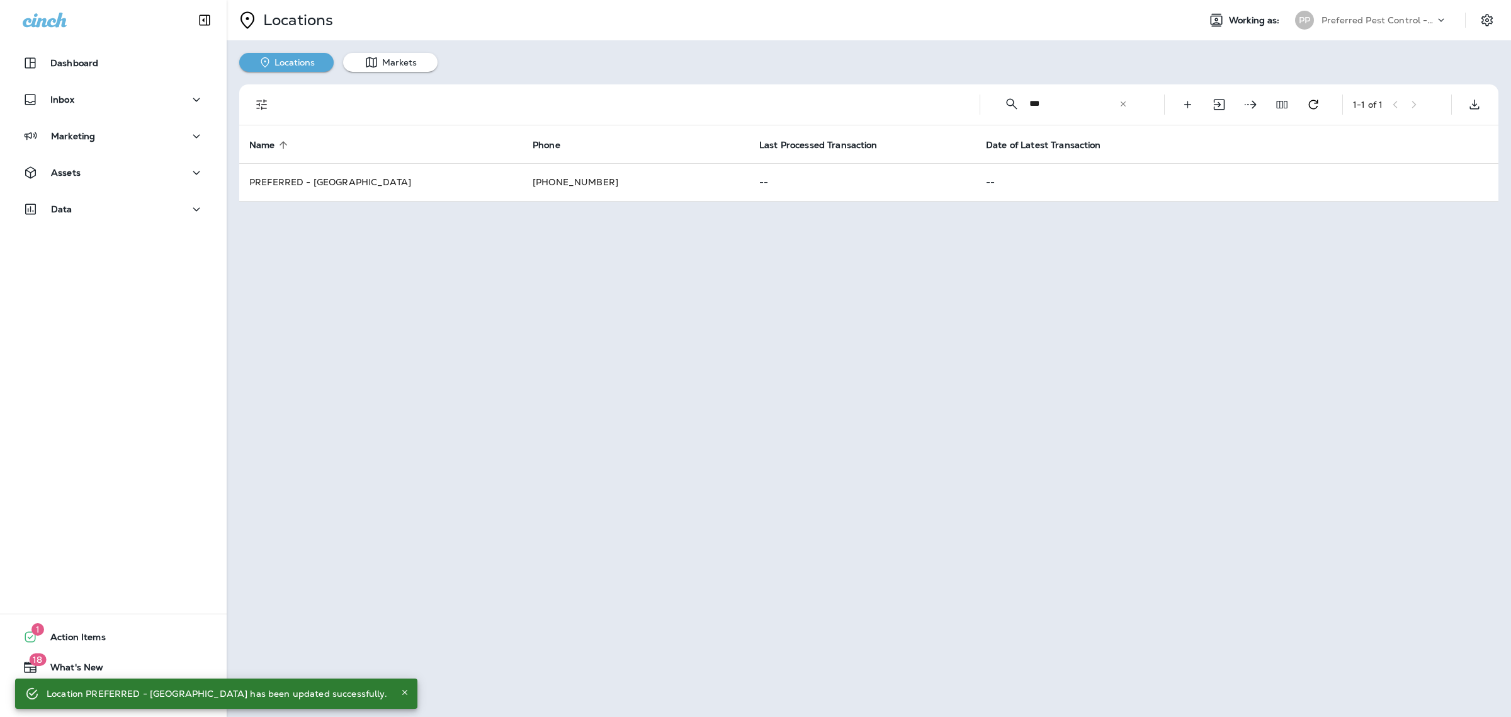
click at [970, 404] on div "Locations Working as: PP Preferred Pest Control - Palmetto Locations Markets ​ …" at bounding box center [869, 358] width 1285 height 717
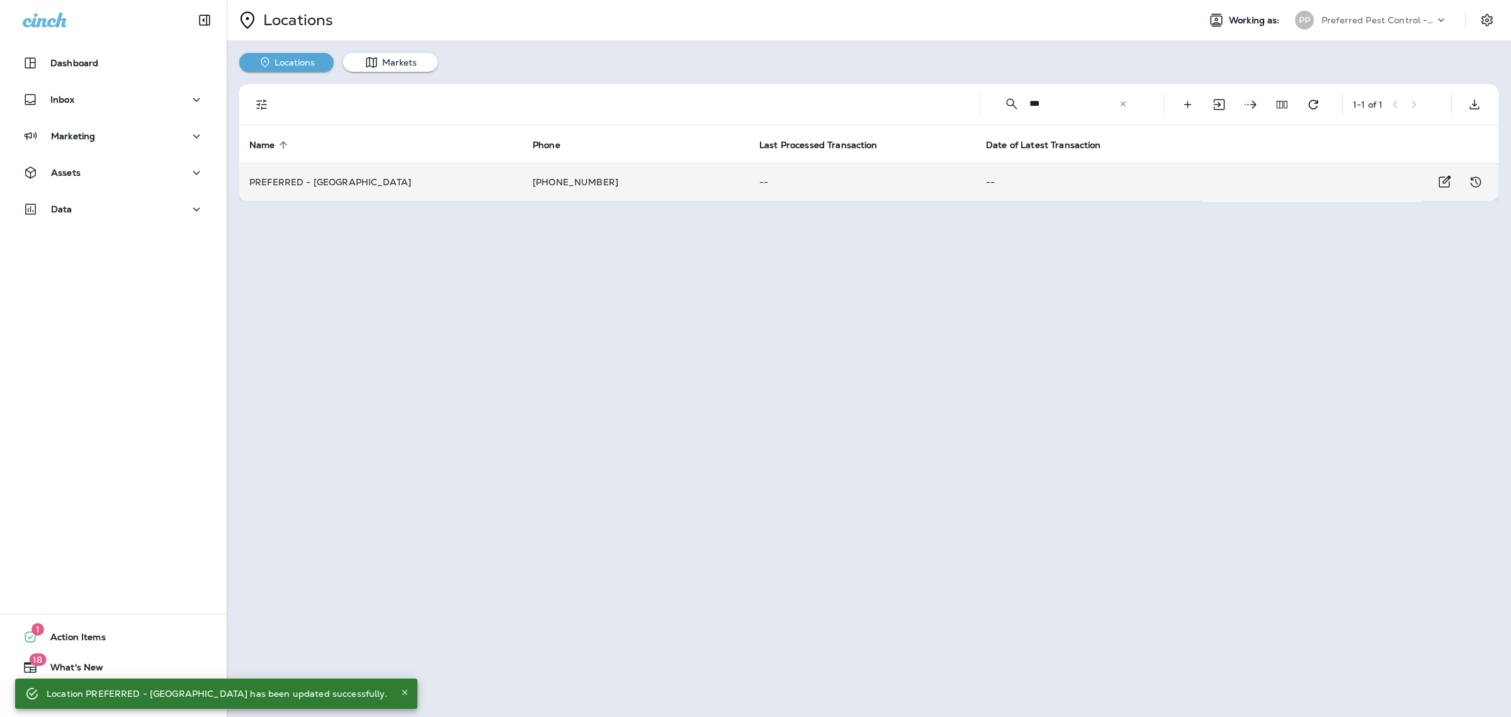
click at [492, 183] on td "PREFERRED - [GEOGRAPHIC_DATA]" at bounding box center [380, 182] width 283 height 38
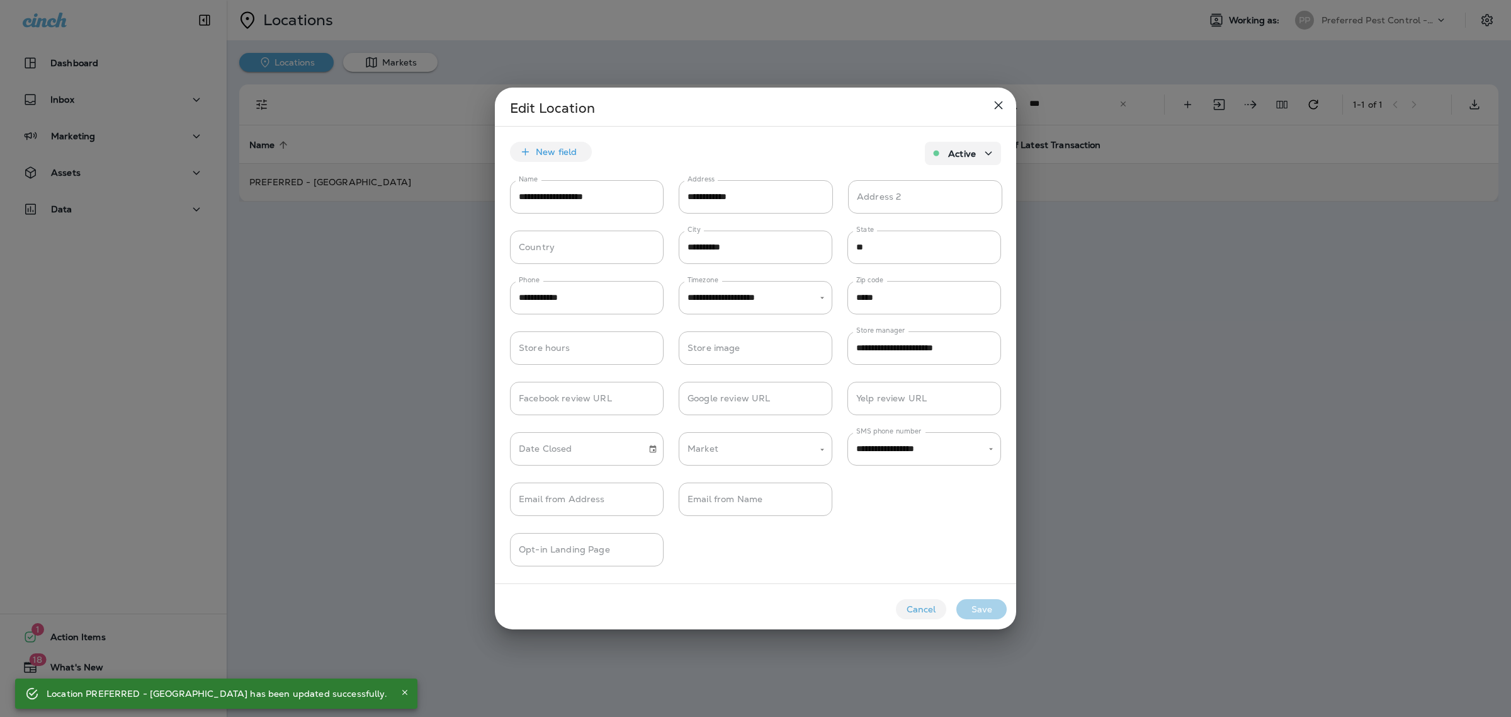
type input "**********"
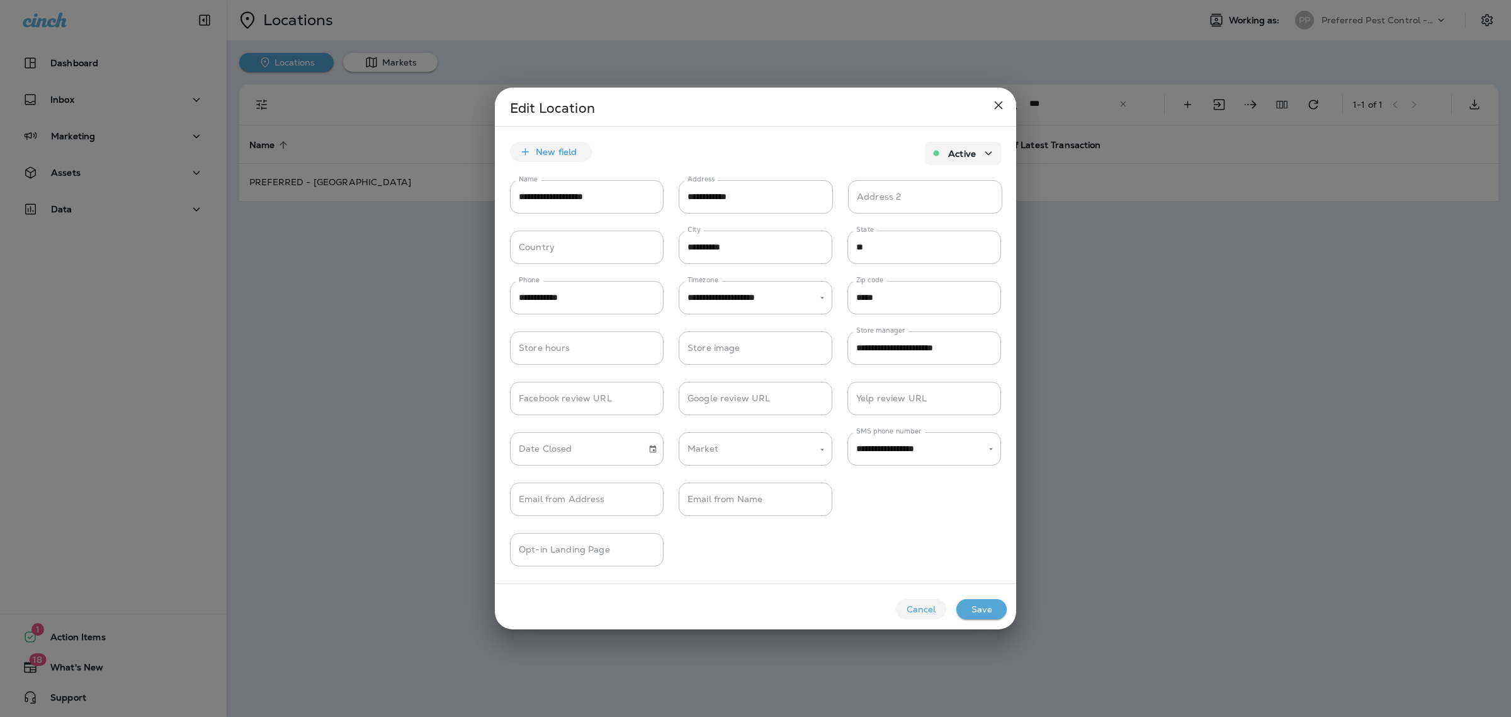
click at [985, 615] on button "Save" at bounding box center [982, 609] width 50 height 20
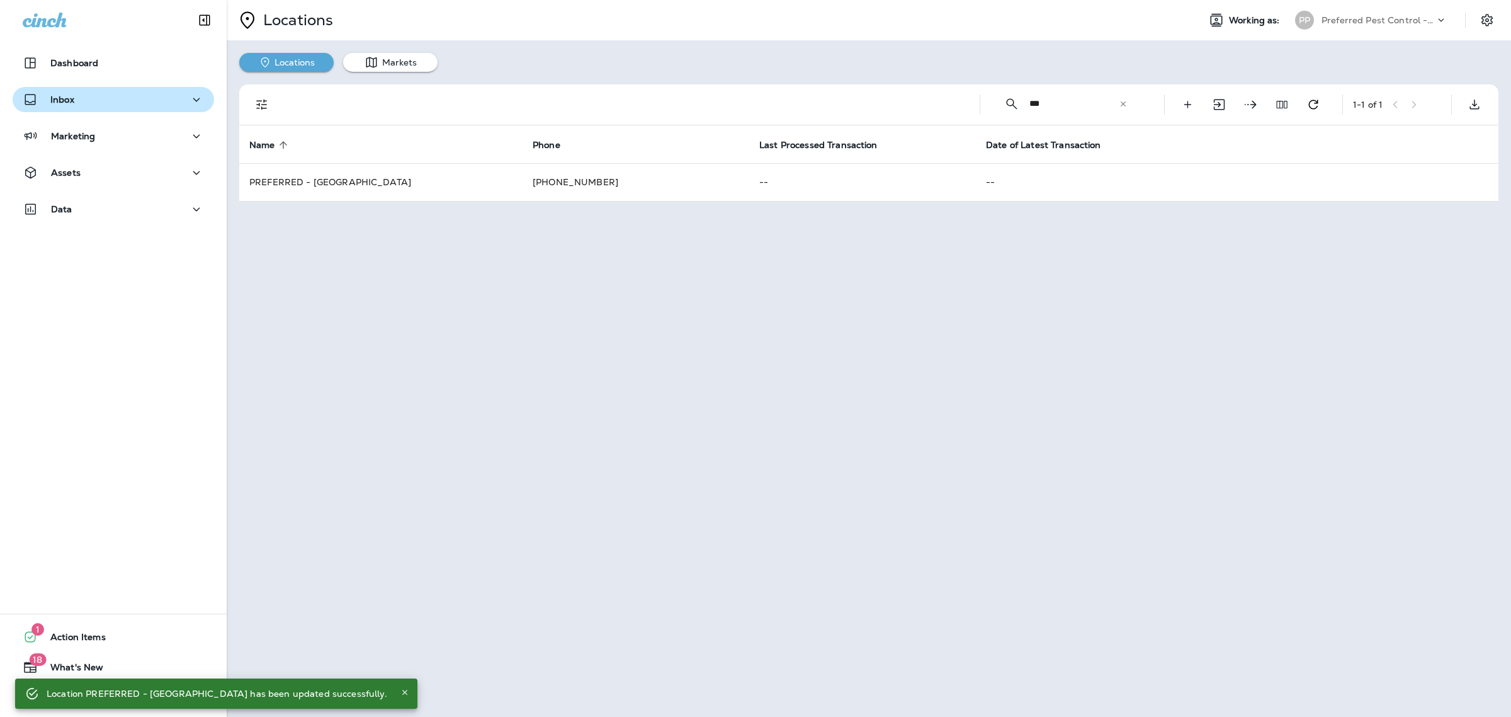
click at [115, 101] on div "Inbox" at bounding box center [113, 100] width 181 height 16
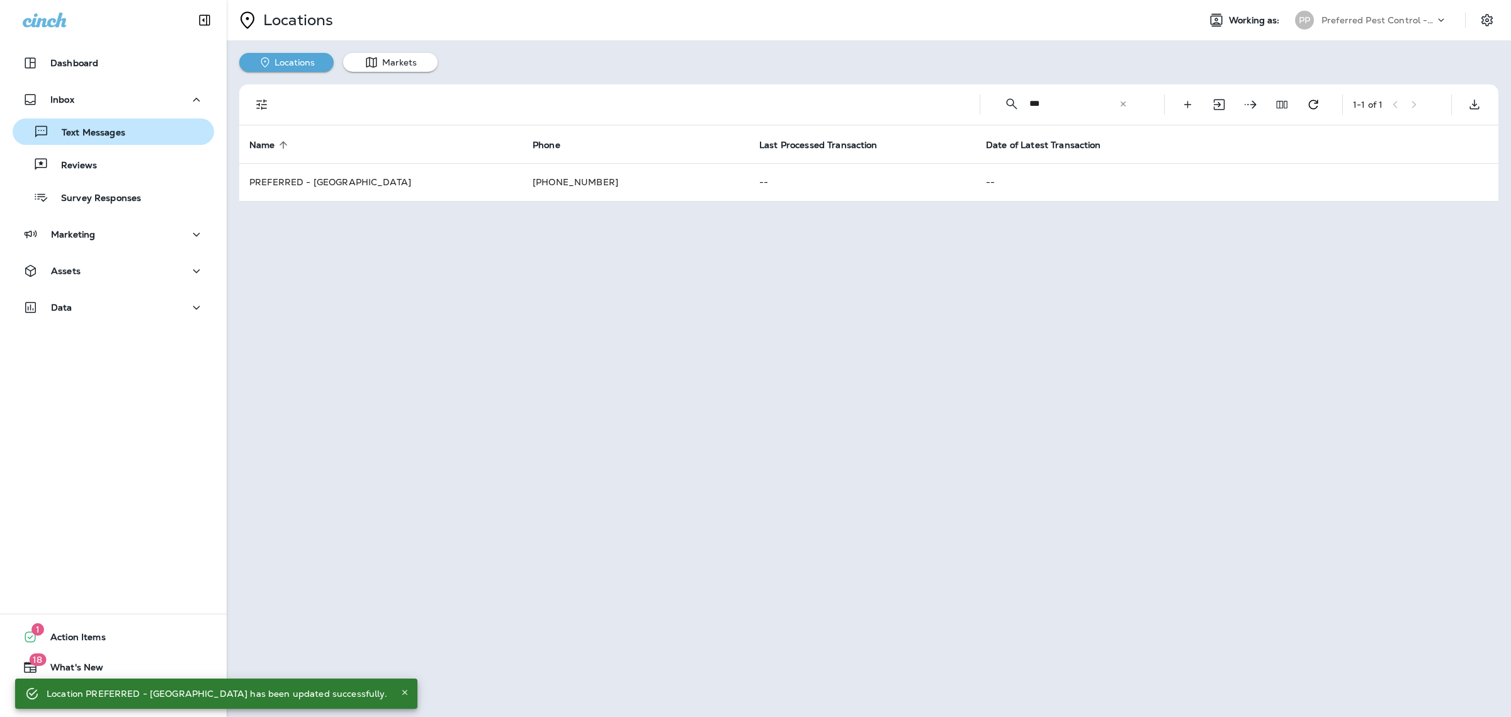
click at [109, 130] on p "Text Messages" at bounding box center [87, 133] width 76 height 12
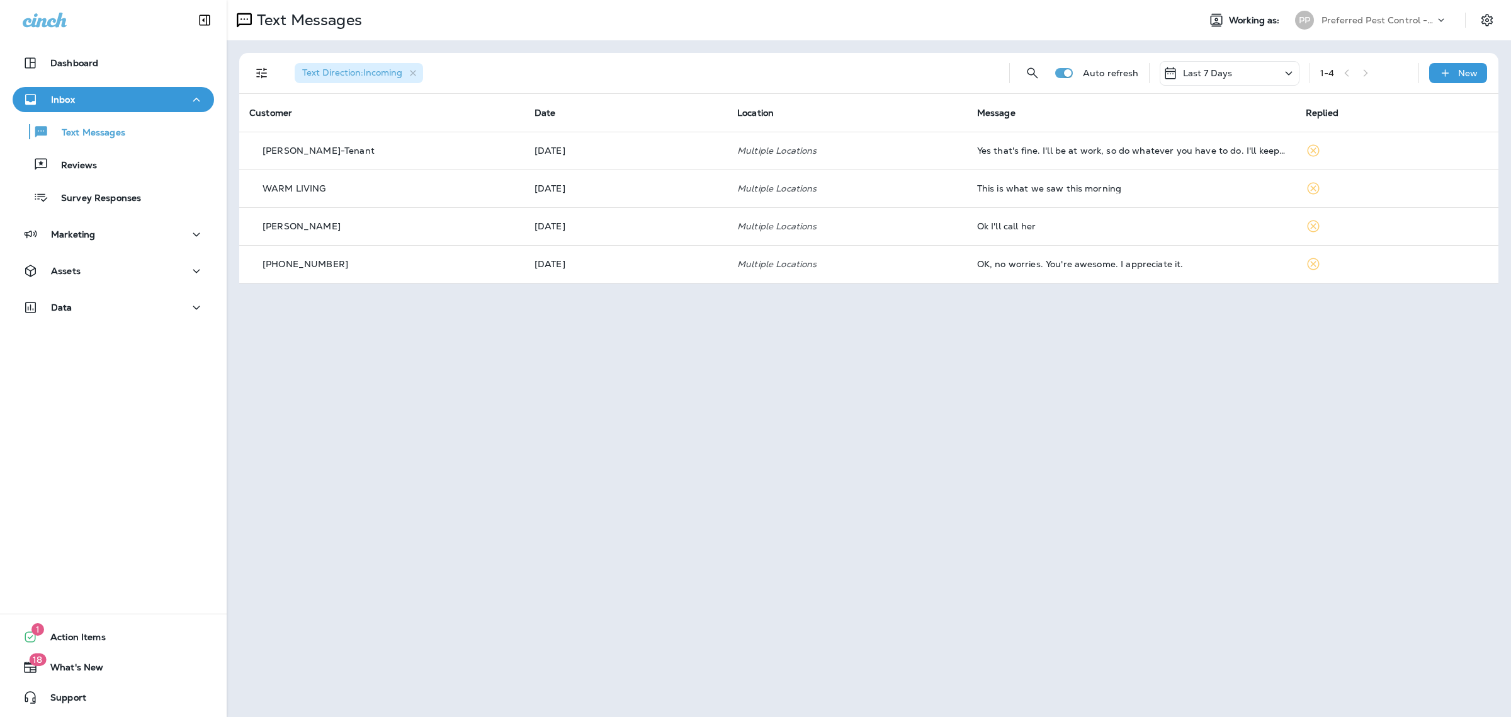
click at [707, 431] on div "Text Messages Working as: PP Preferred Pest Control - Palmetto Text Direction :…" at bounding box center [869, 358] width 1285 height 717
click at [1220, 470] on div "Text Messages Working as: PP Preferred Pest Control - Palmetto Text Direction :…" at bounding box center [869, 358] width 1285 height 717
drag, startPoint x: 699, startPoint y: 554, endPoint x: 983, endPoint y: 703, distance: 320.5
click at [700, 554] on div "Text Messages Working as: PP Preferred Pest Control - Palmetto Text Direction :…" at bounding box center [869, 358] width 1285 height 717
click at [1384, 14] on div "Preferred Pest Control - Palmetto" at bounding box center [1378, 20] width 113 height 19
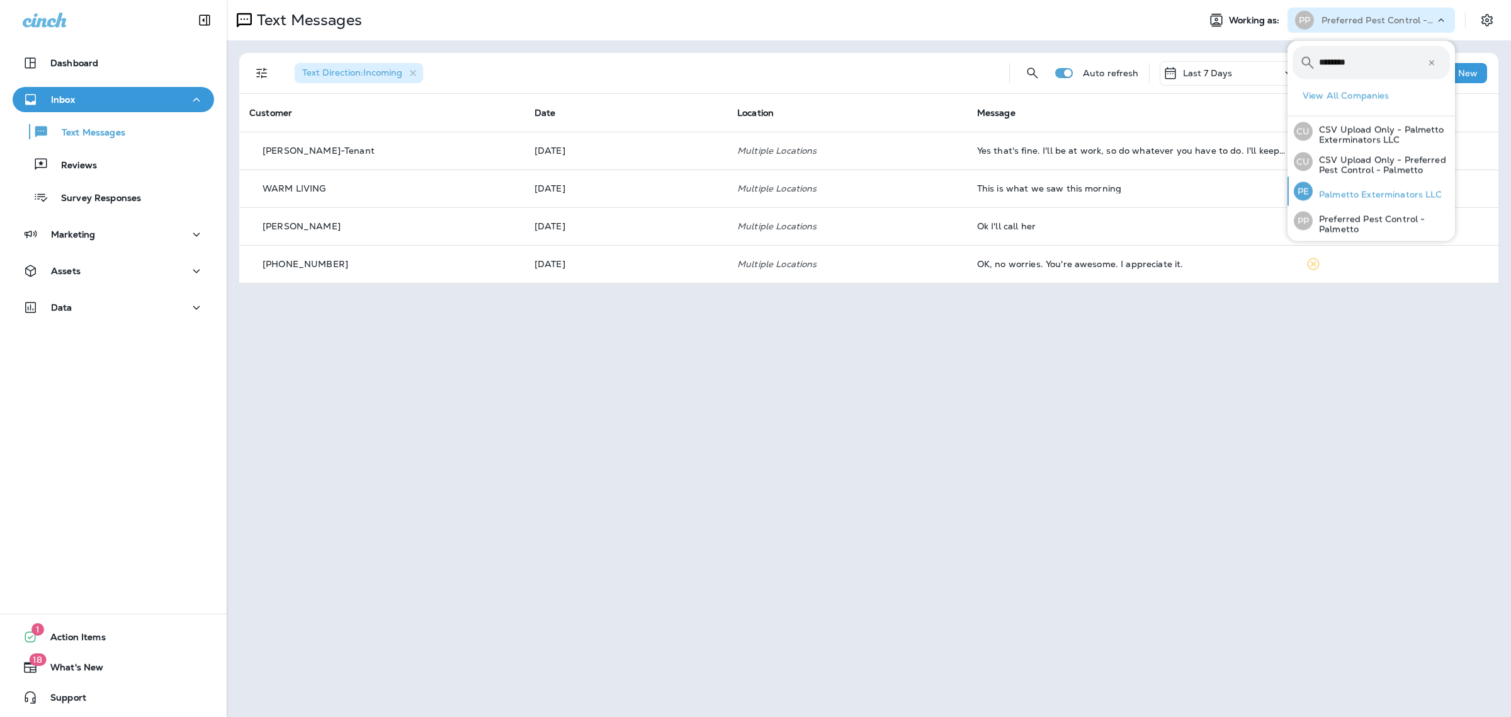
type input "********"
click at [1405, 199] on p "Palmetto Exterminators LLC" at bounding box center [1378, 195] width 130 height 10
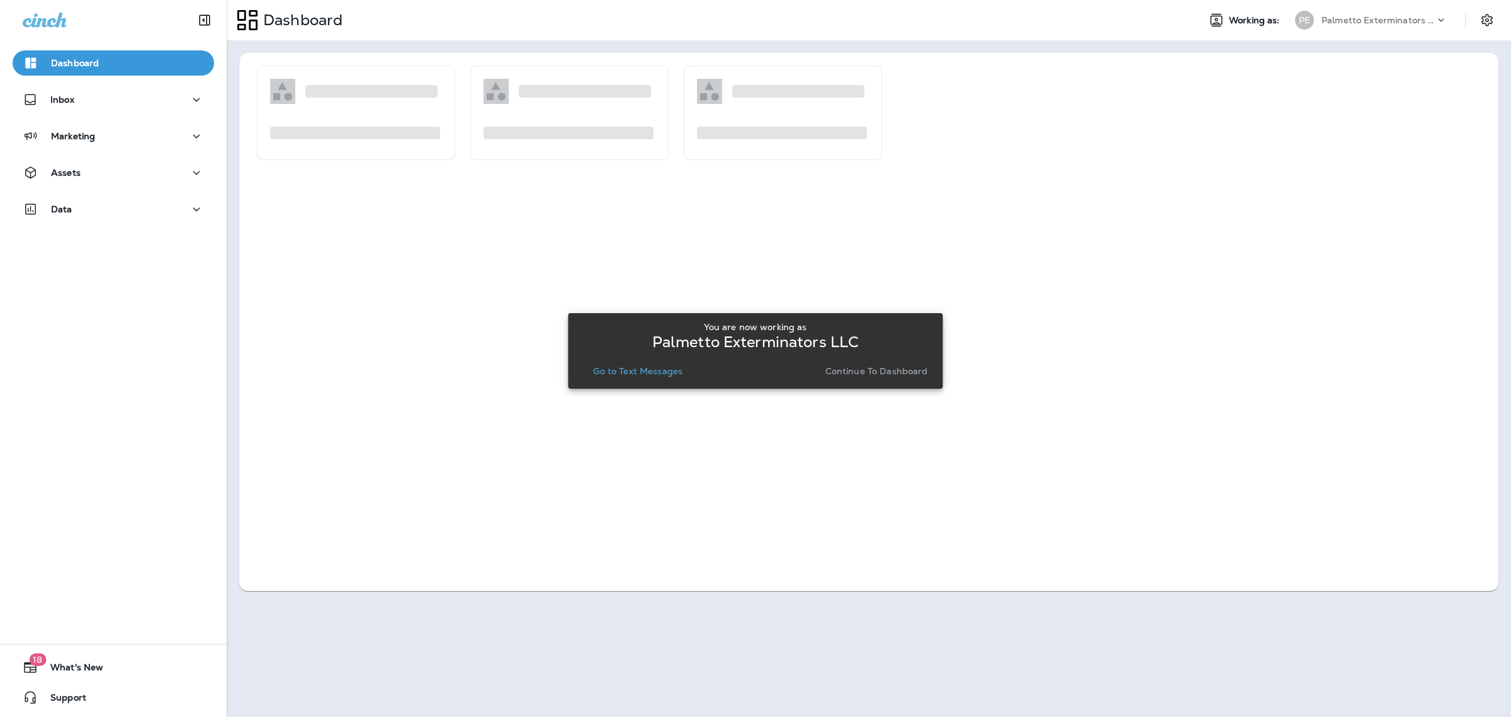
click at [664, 370] on p "Go to Text Messages" at bounding box center [637, 371] width 89 height 10
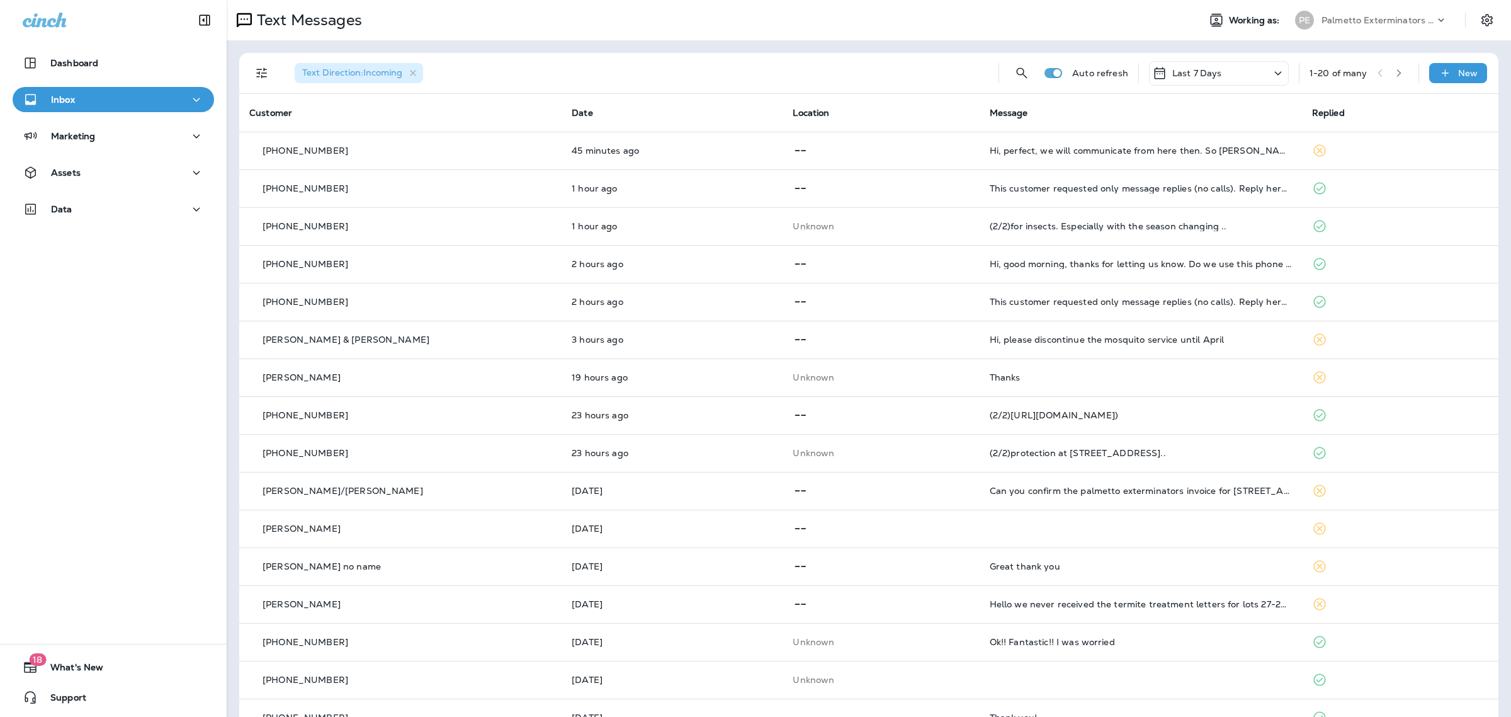
click at [1490, 17] on div at bounding box center [1493, 20] width 35 height 23
click at [1480, 22] on icon "Settings" at bounding box center [1487, 20] width 15 height 15
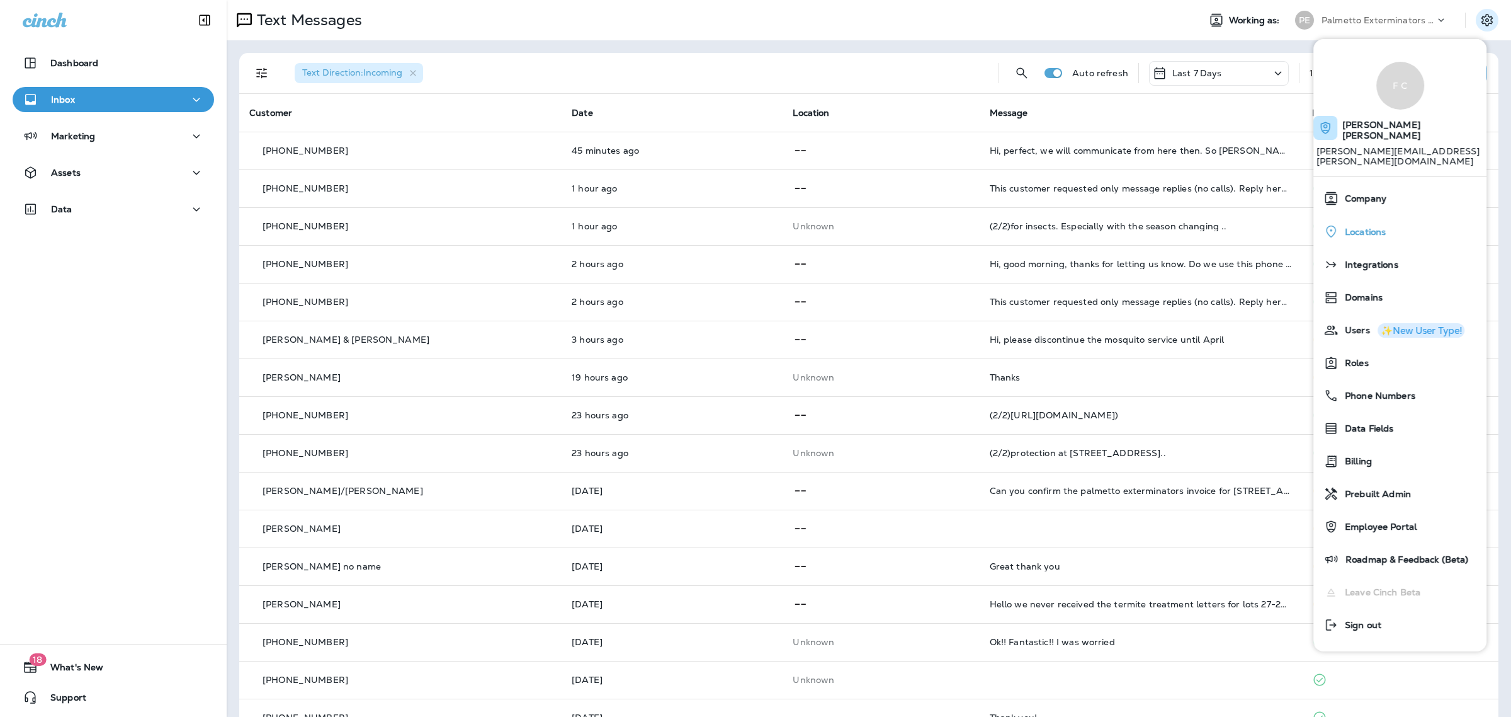
click at [1385, 222] on div "Locations" at bounding box center [1400, 232] width 163 height 26
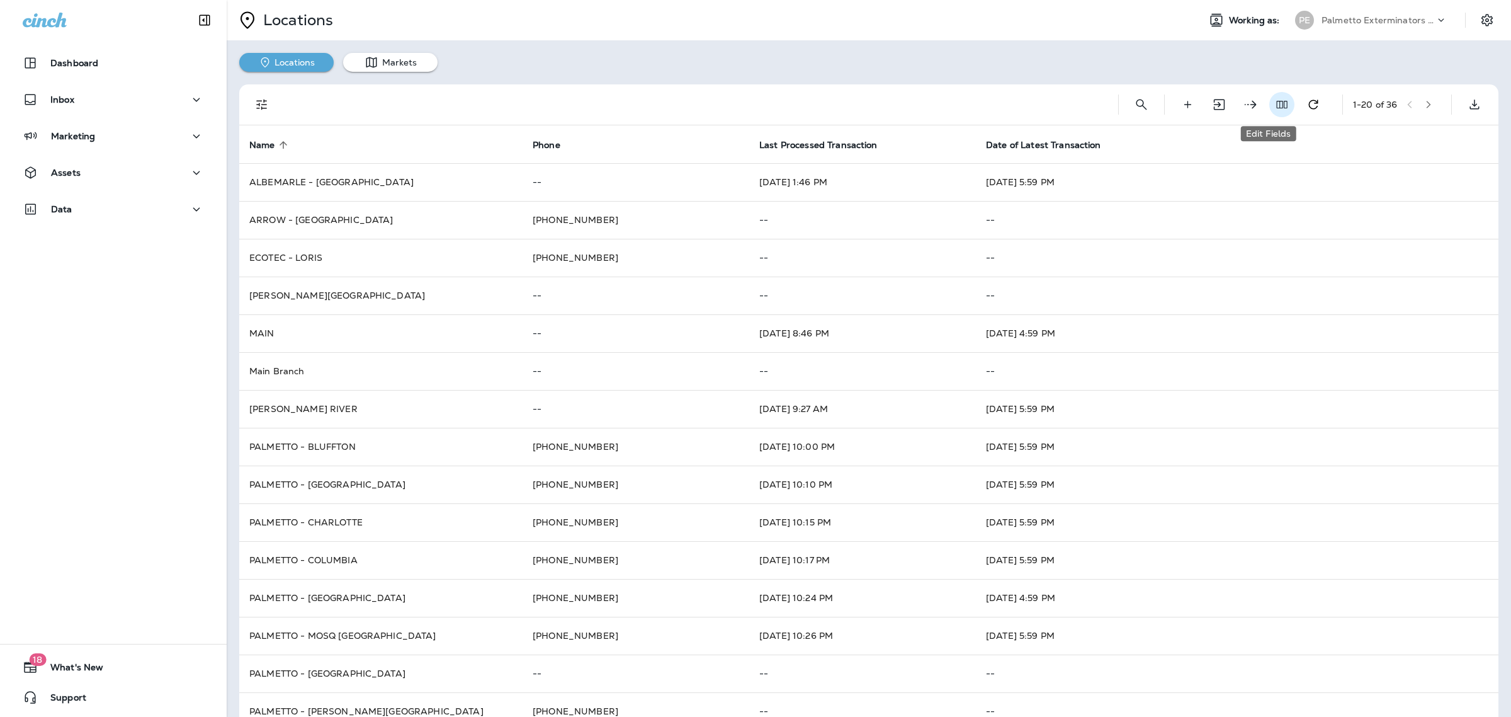
click at [1274, 106] on button "Edit Fields" at bounding box center [1281, 104] width 25 height 25
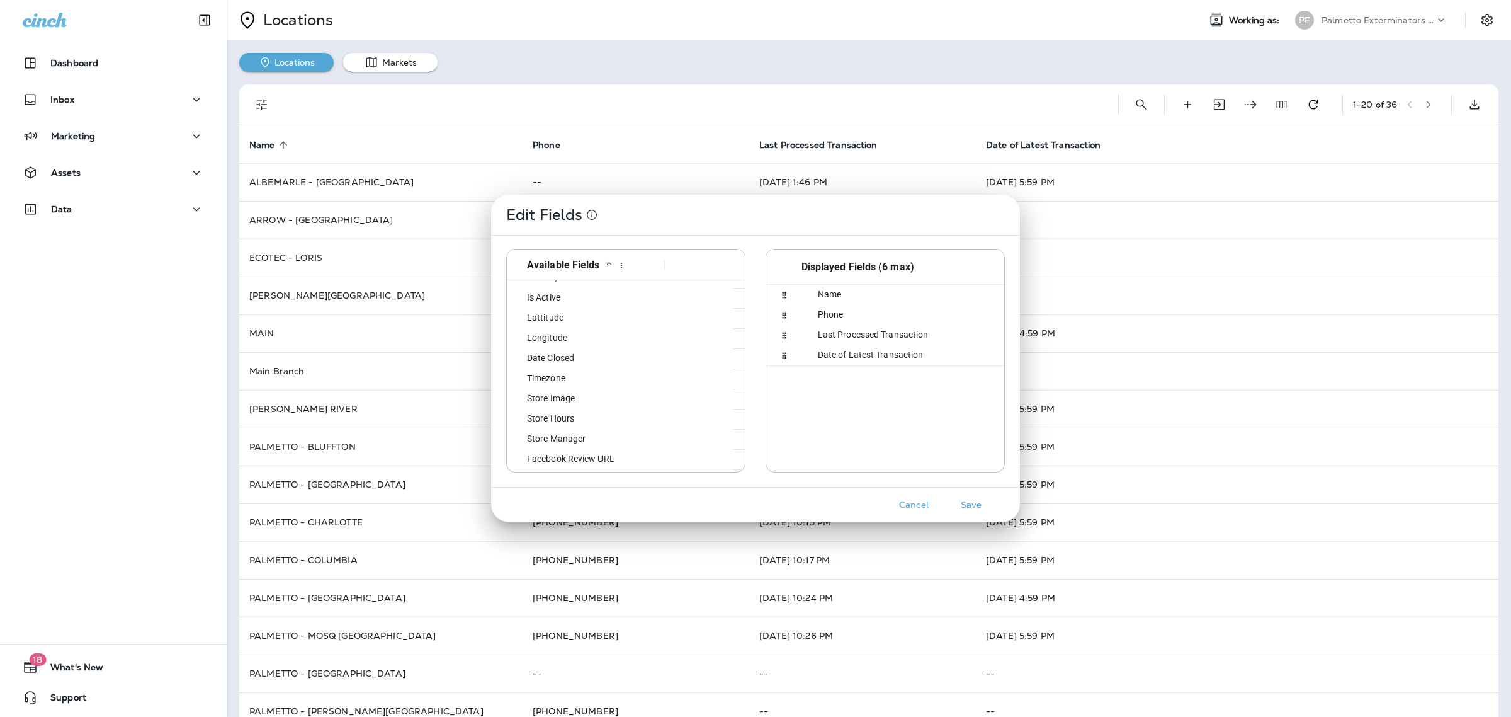
scroll to position [271, 0]
click at [570, 293] on div "Is Active" at bounding box center [585, 298] width 146 height 20
click at [968, 501] on button "Save" at bounding box center [971, 505] width 47 height 20
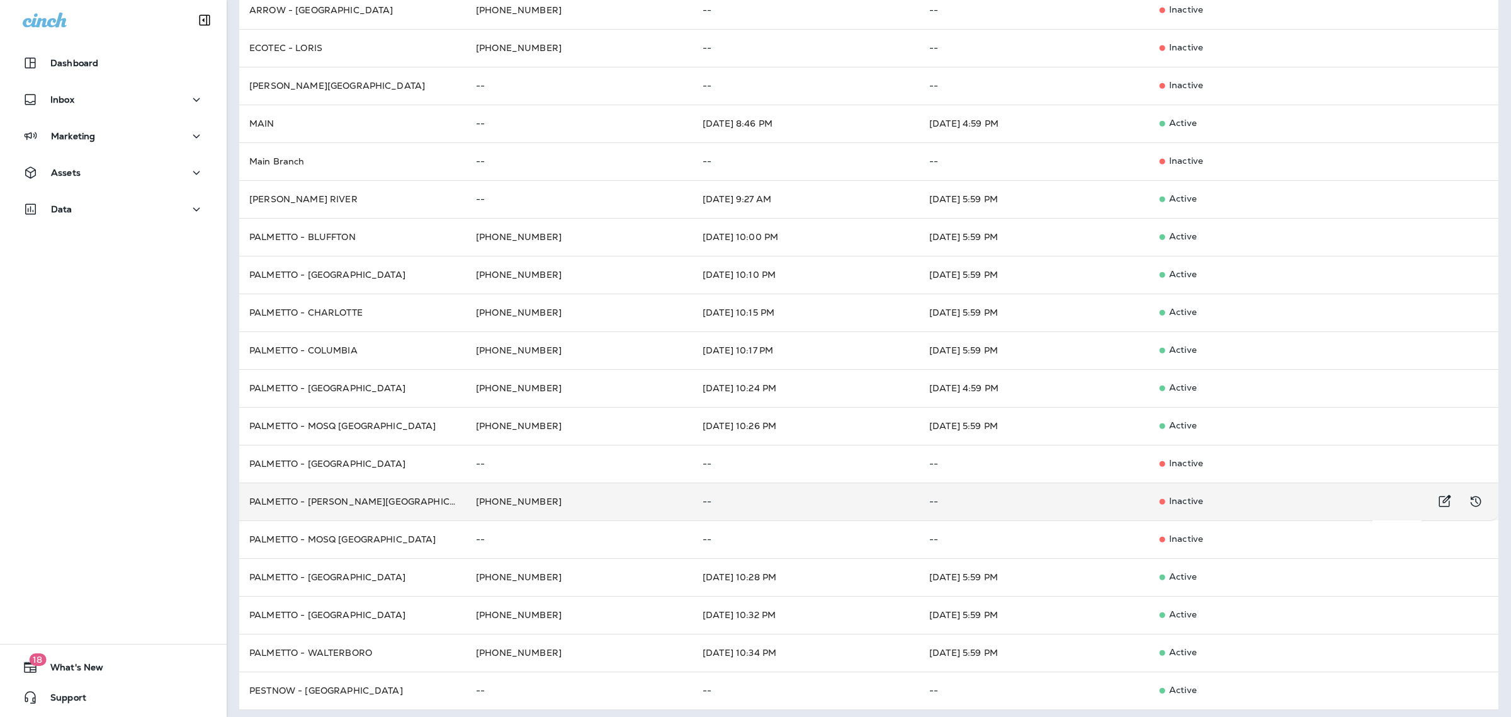
scroll to position [215, 0]
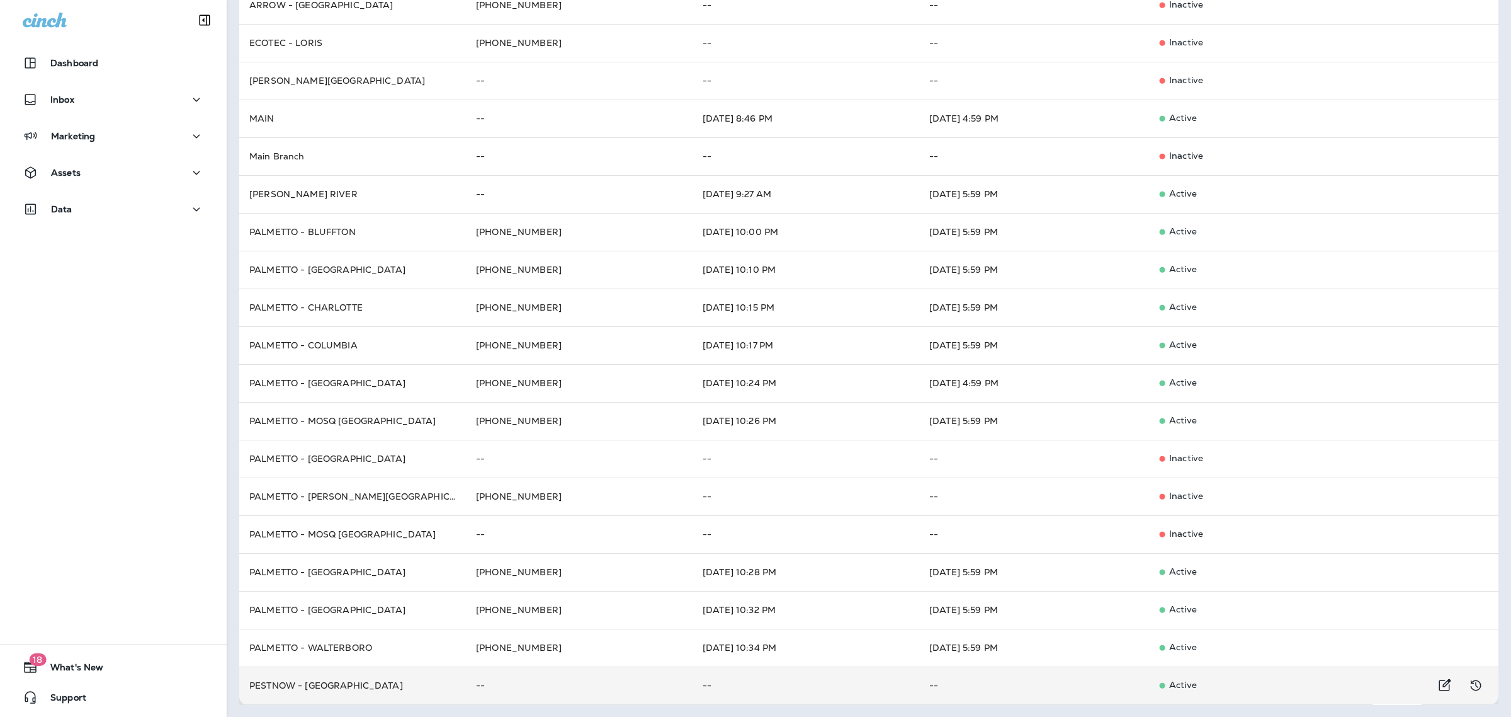
click at [1204, 684] on p "Active" at bounding box center [1259, 685] width 207 height 13
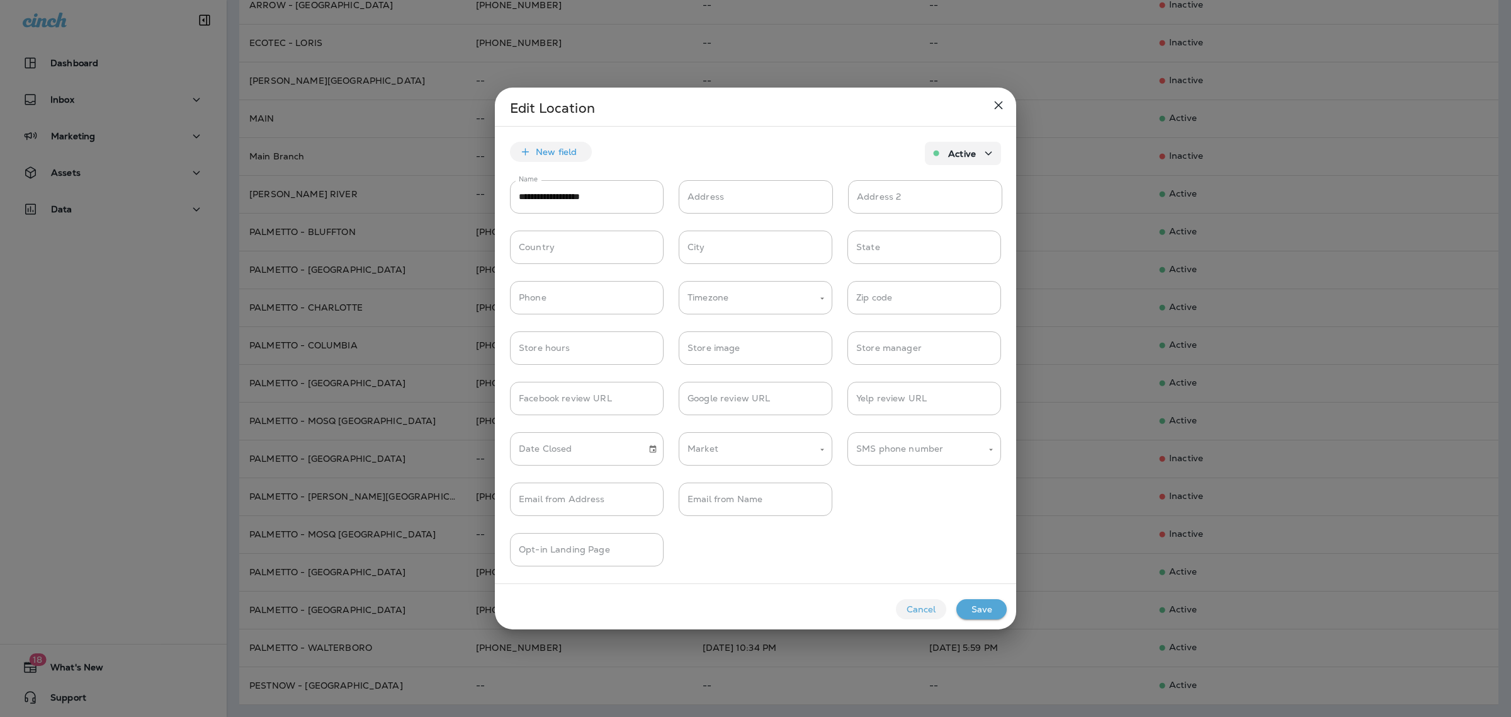
click at [961, 151] on p "Active" at bounding box center [962, 154] width 28 height 10
click at [962, 206] on span "Inactive" at bounding box center [956, 209] width 43 height 10
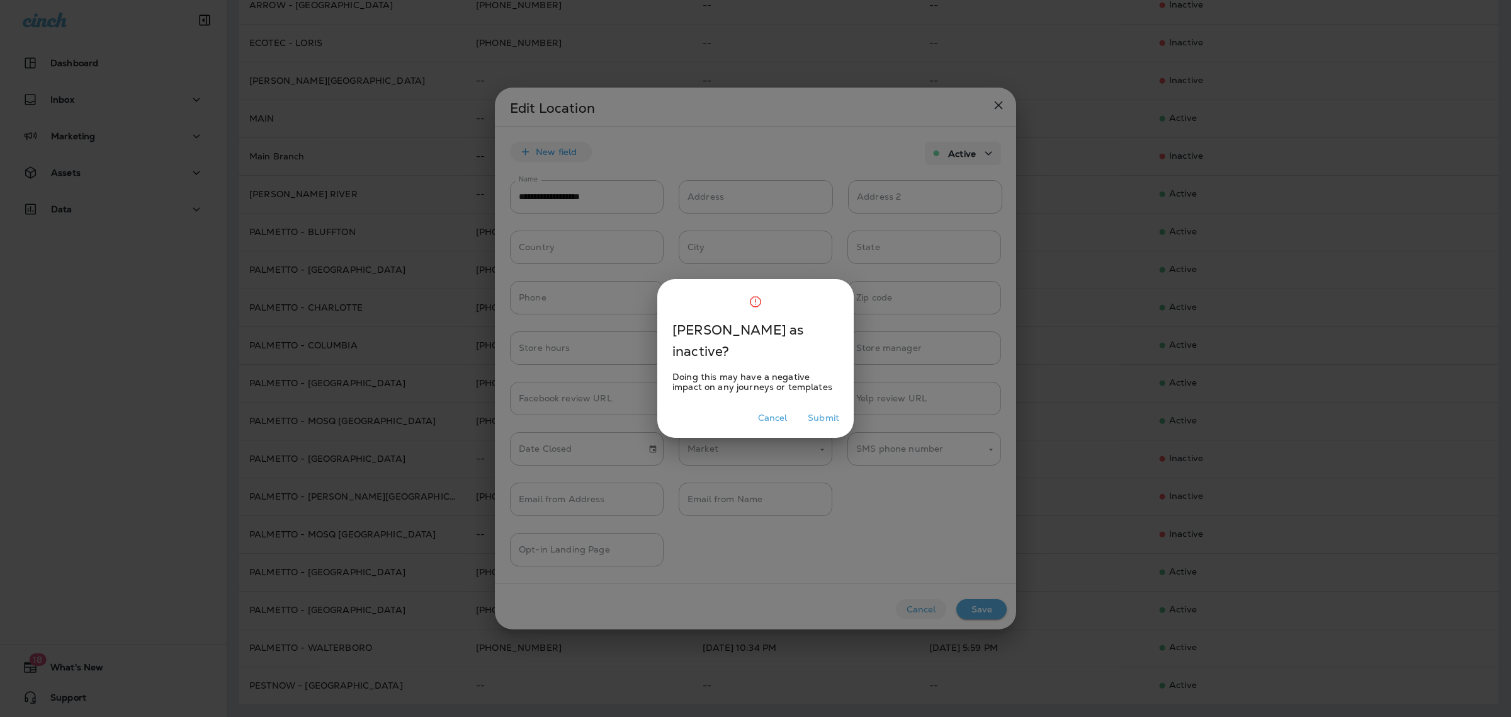
click at [829, 422] on button "Submit" at bounding box center [824, 418] width 42 height 20
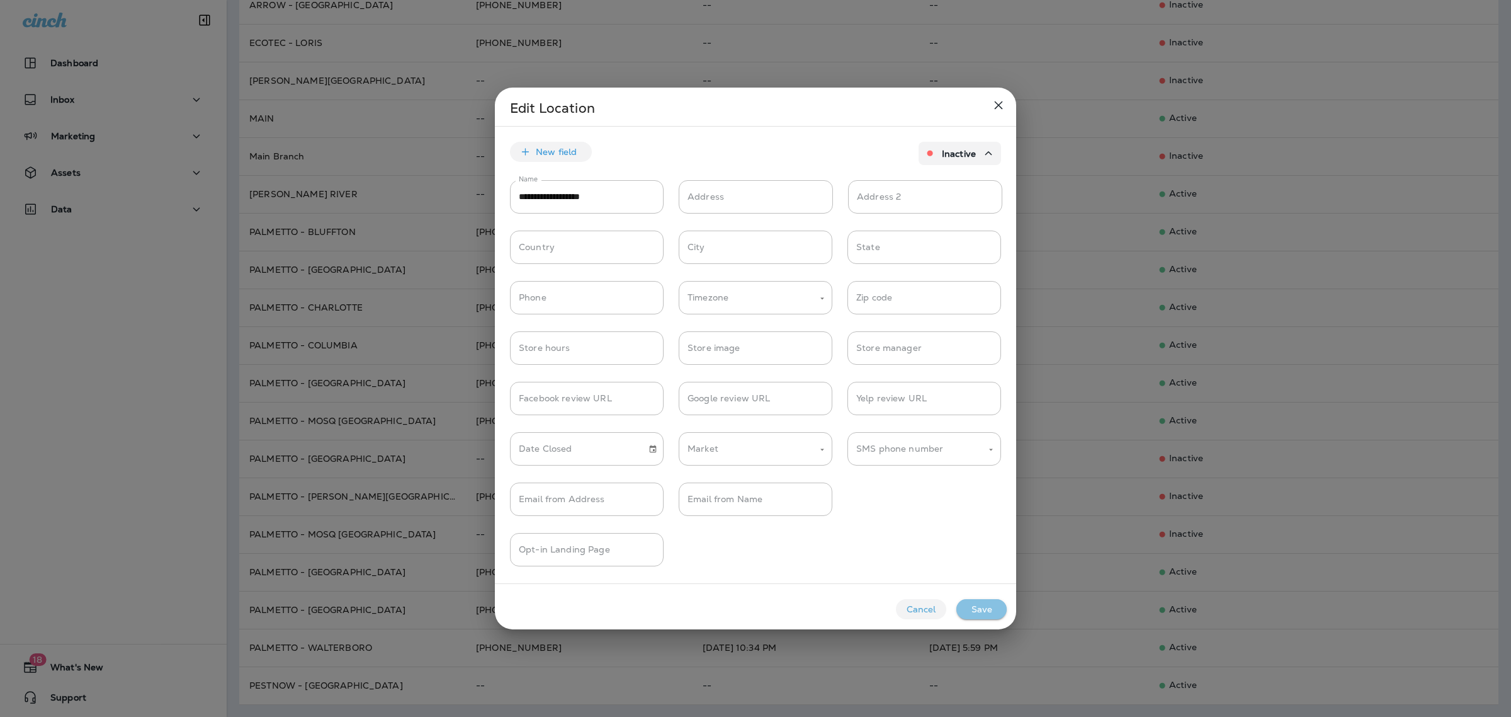
click at [985, 606] on button "Save" at bounding box center [982, 609] width 50 height 20
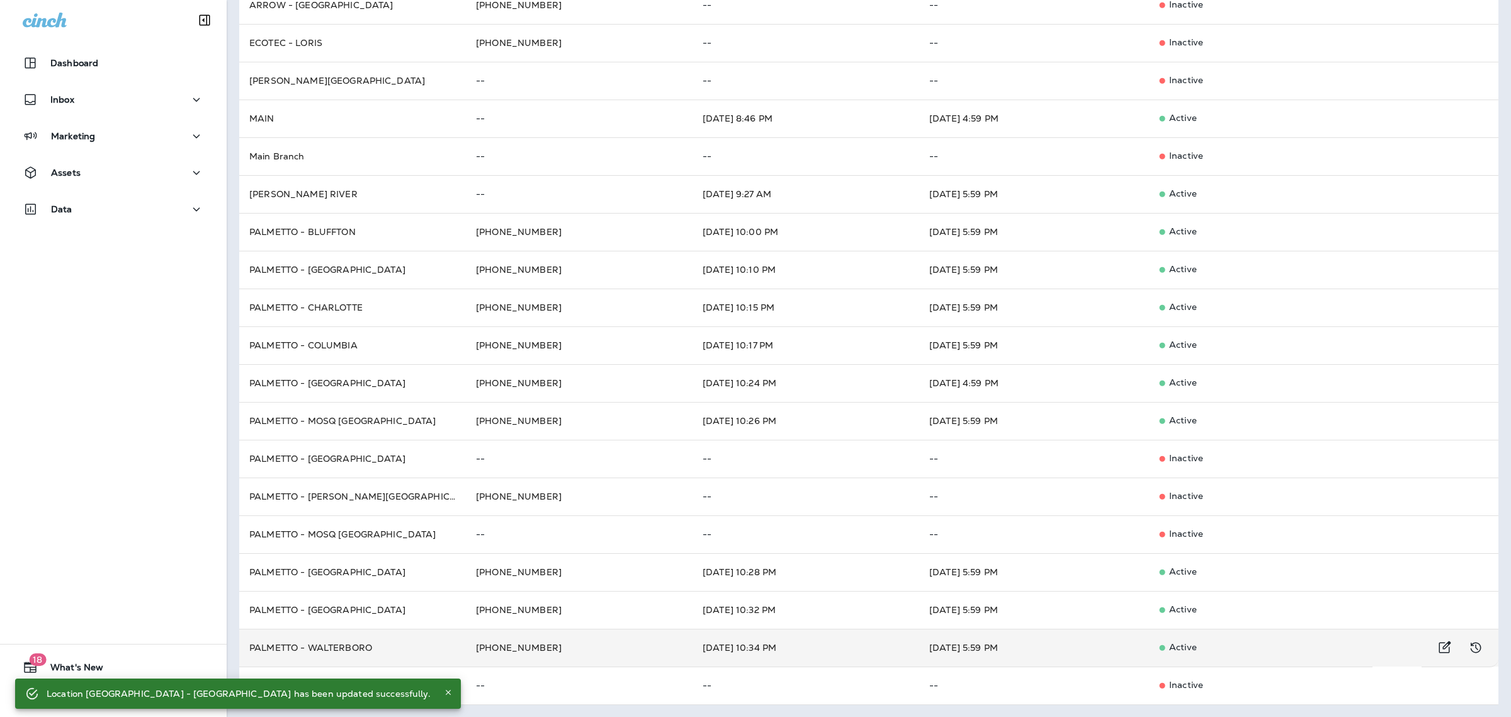
click at [428, 641] on td "PALMETTO - WALTERBORO" at bounding box center [352, 647] width 227 height 38
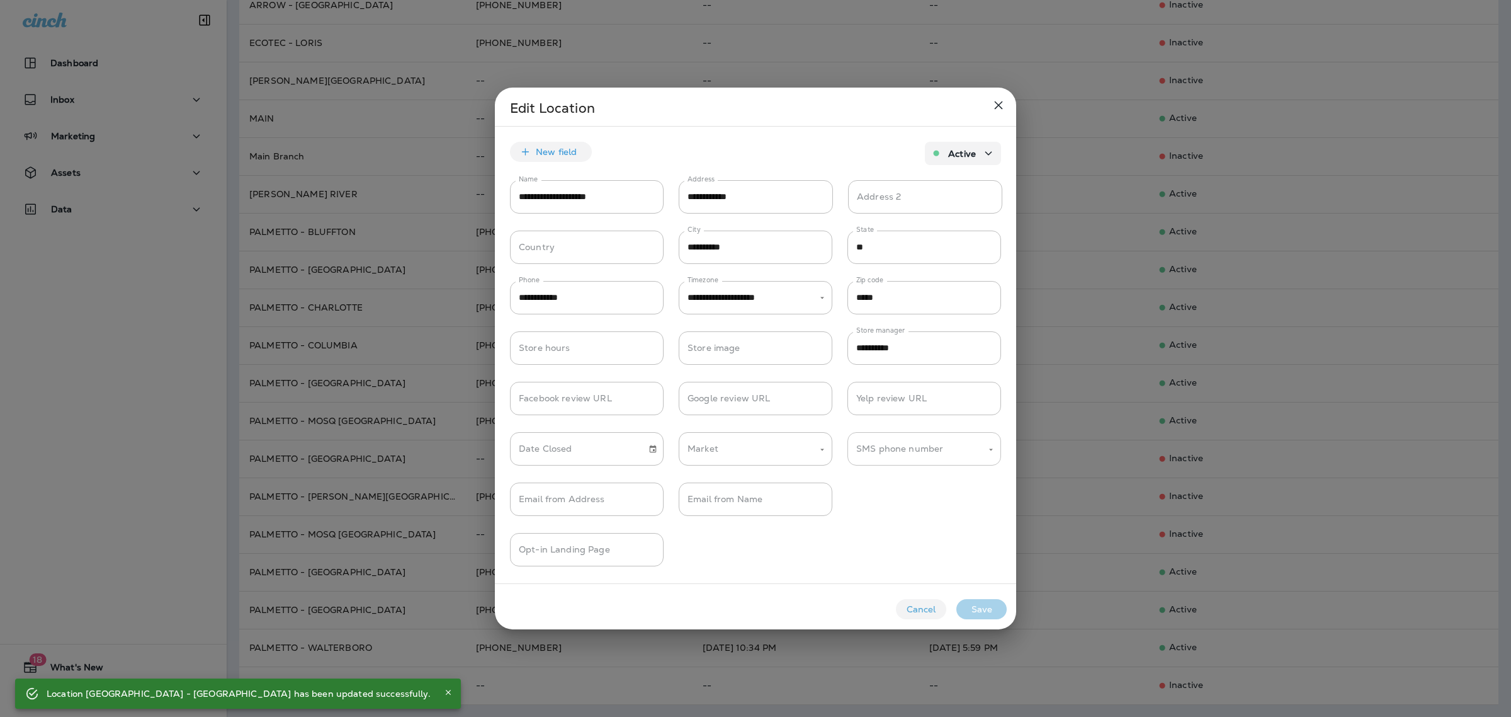
click at [932, 455] on input "SMS phone number" at bounding box center [914, 449] width 123 height 22
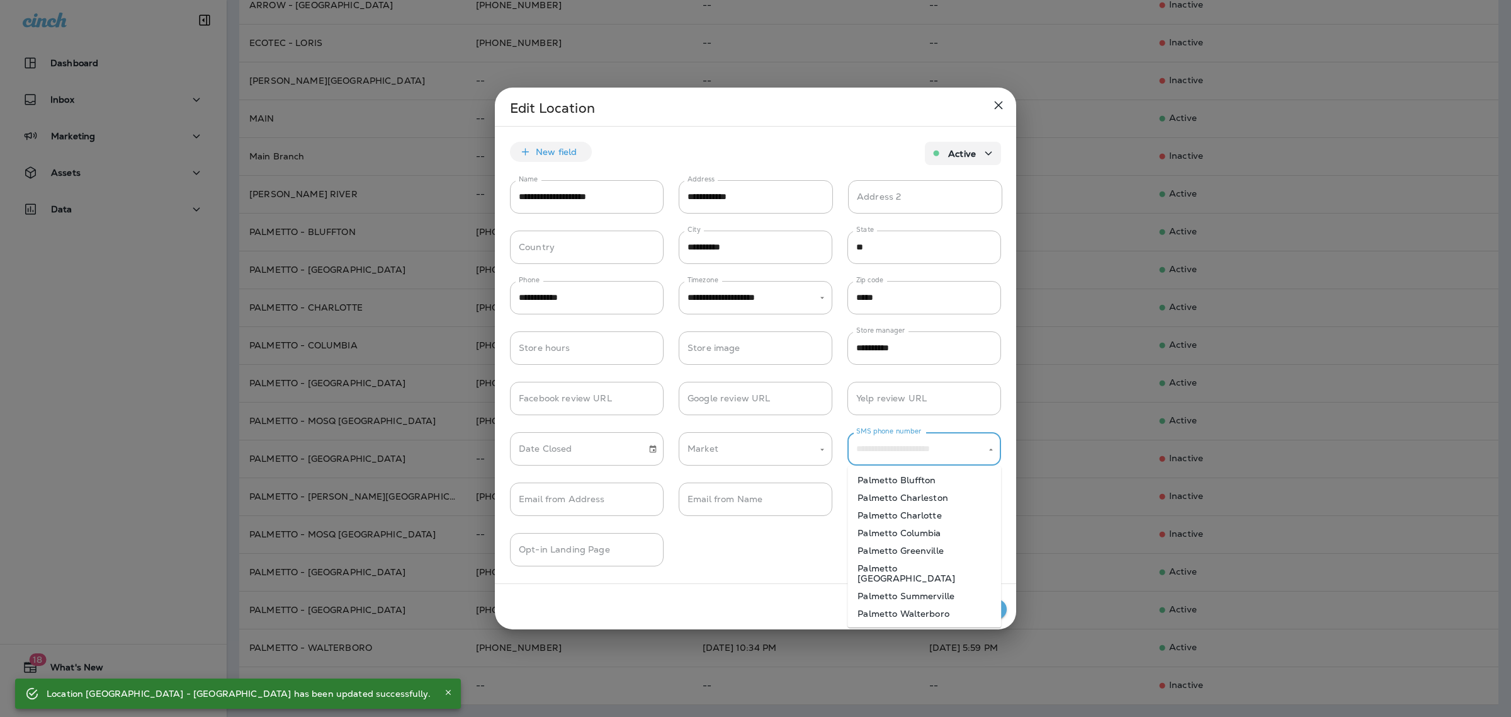
click at [926, 605] on li "Palmetto Walterboro" at bounding box center [925, 614] width 154 height 18
type input "**********"
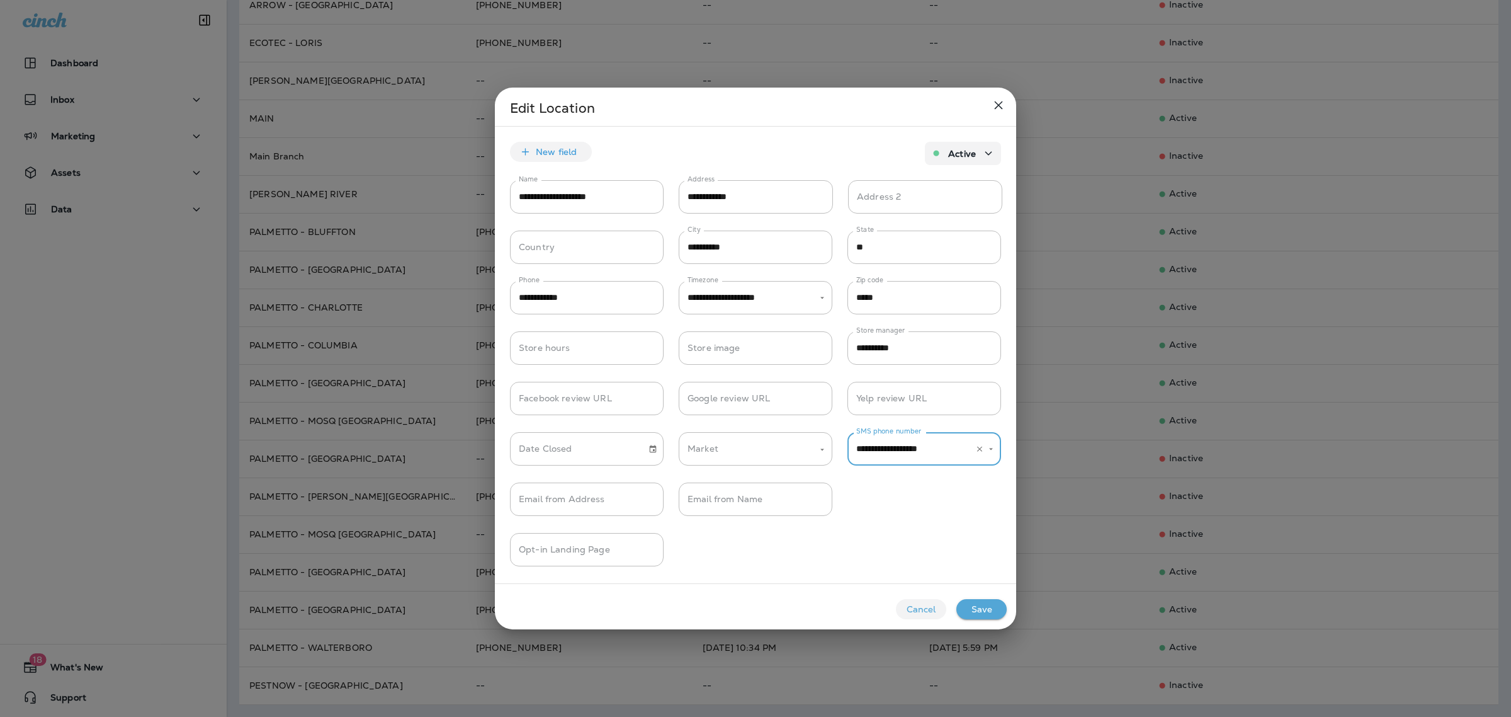
click at [985, 606] on button "Save" at bounding box center [982, 609] width 50 height 20
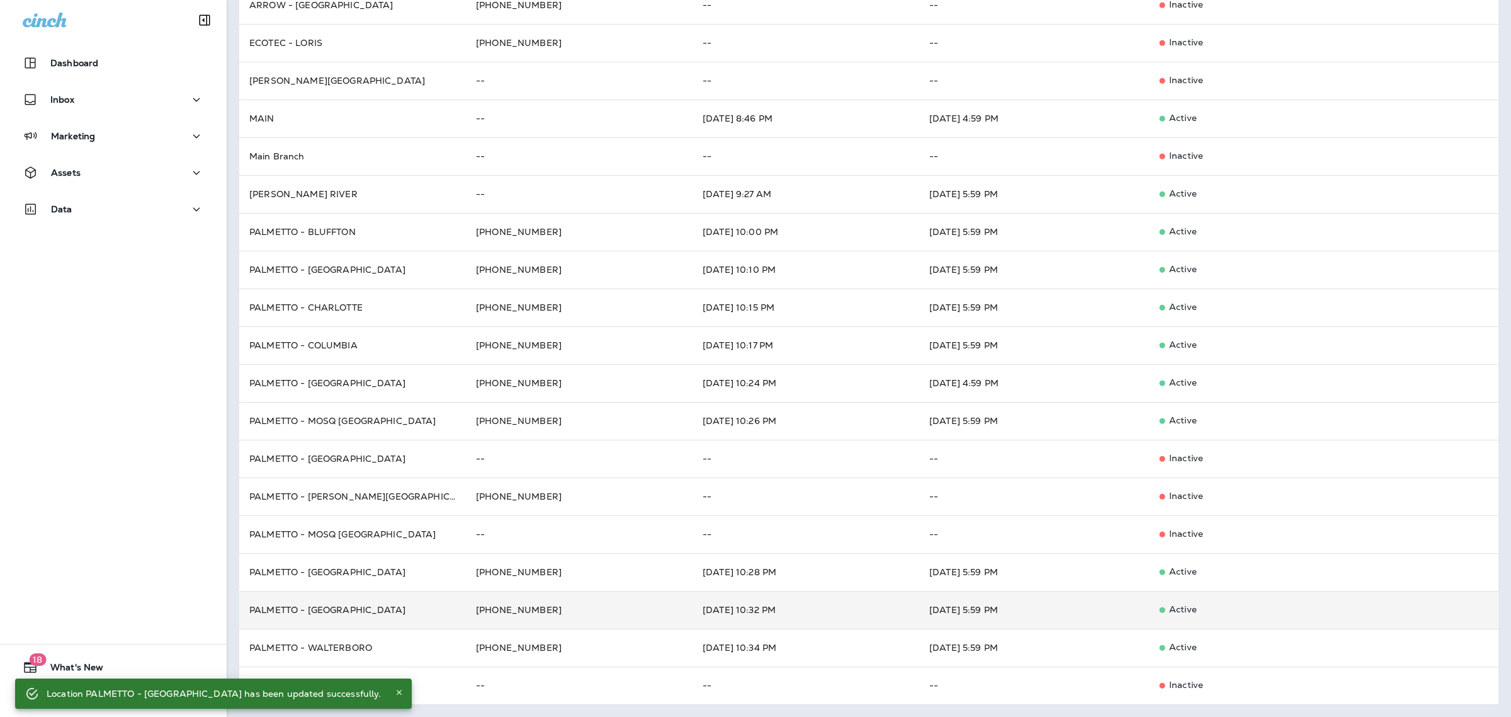
click at [387, 609] on td "PALMETTO - [GEOGRAPHIC_DATA]" at bounding box center [352, 610] width 227 height 38
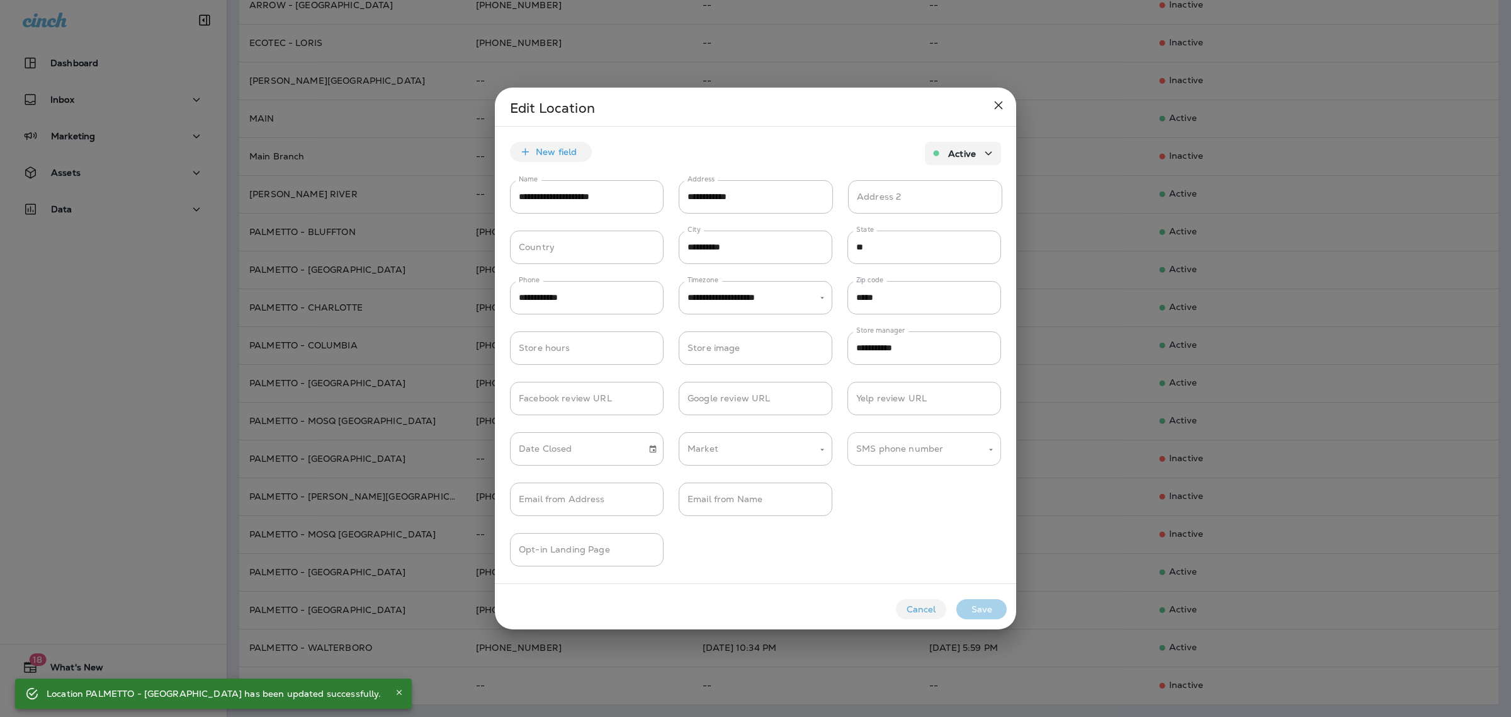
click at [945, 462] on div "SMS phone number" at bounding box center [925, 448] width 154 height 33
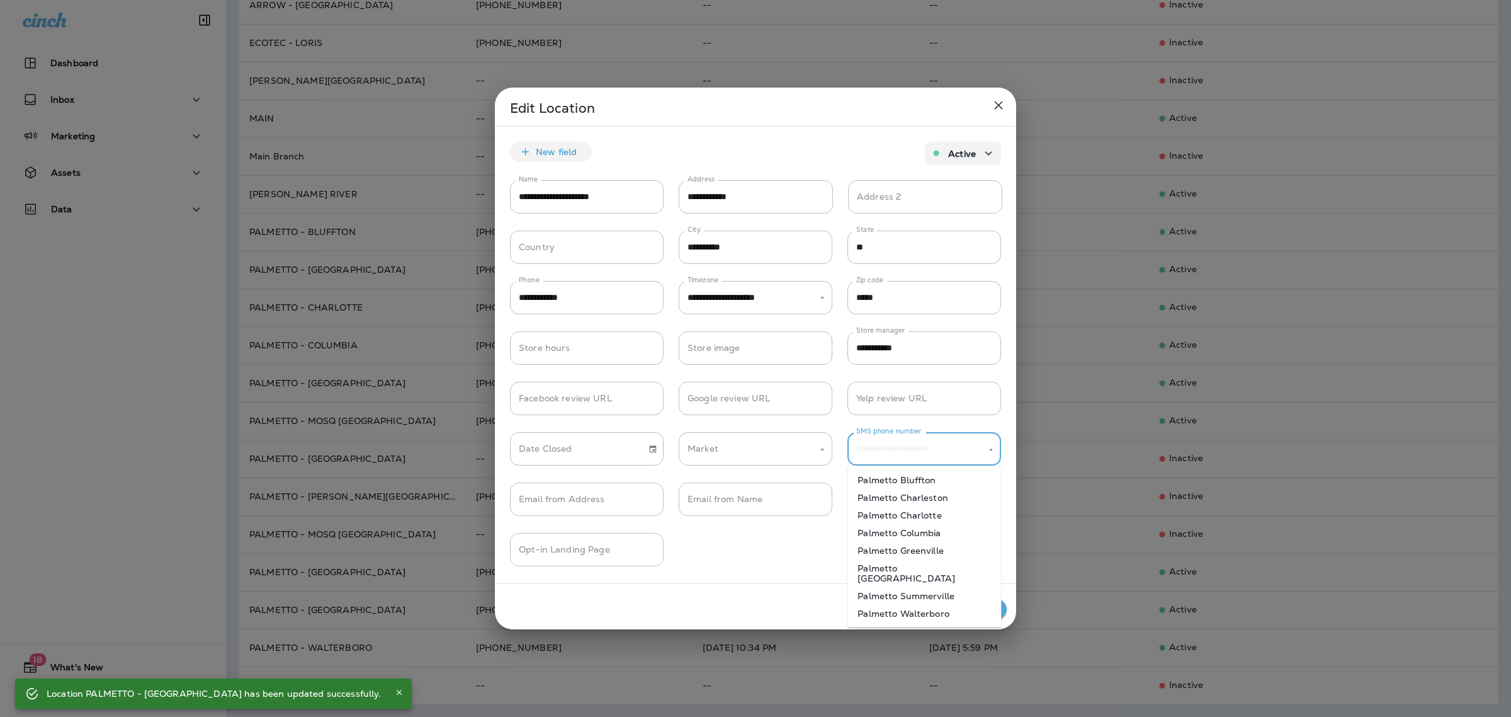
click at [931, 587] on li "Palmetto Summerville" at bounding box center [925, 596] width 154 height 18
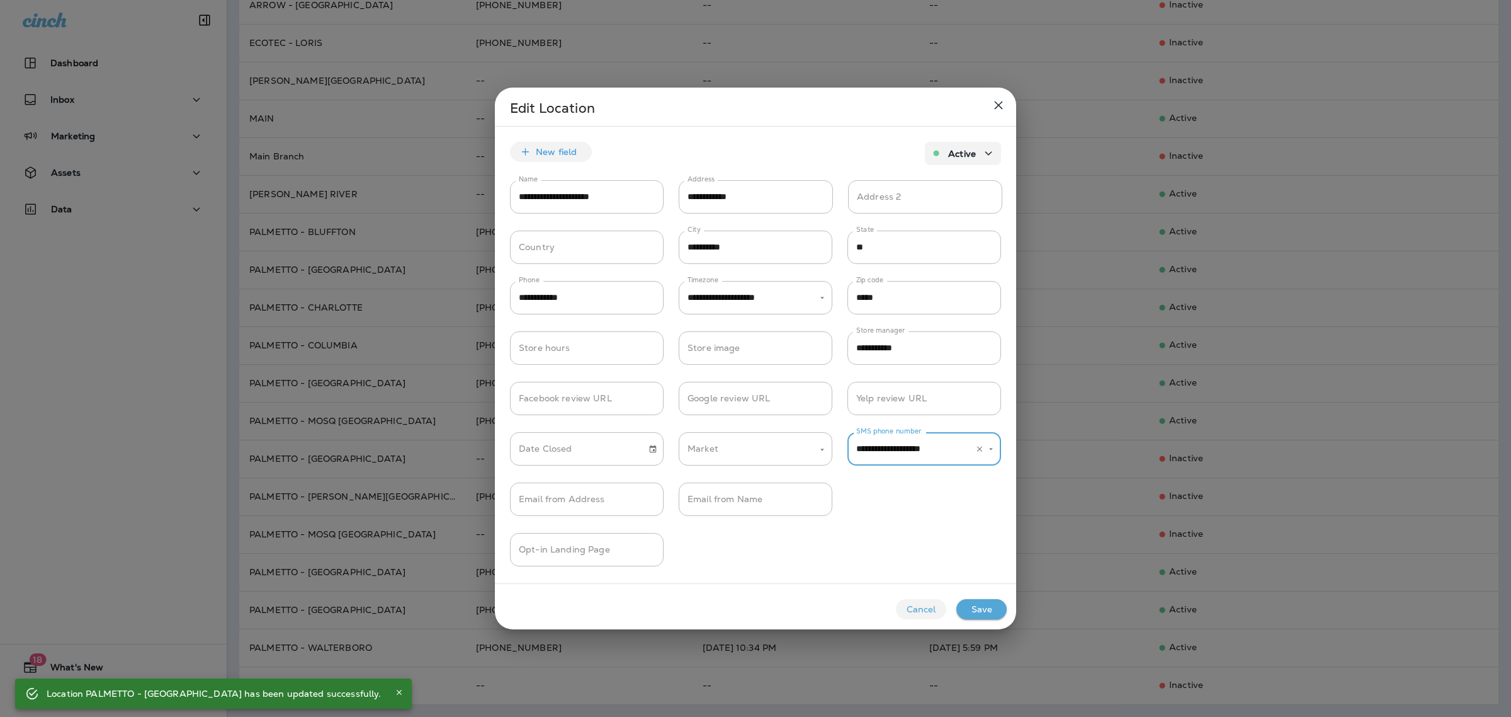
type input "**********"
click at [974, 603] on button "Save" at bounding box center [982, 609] width 50 height 20
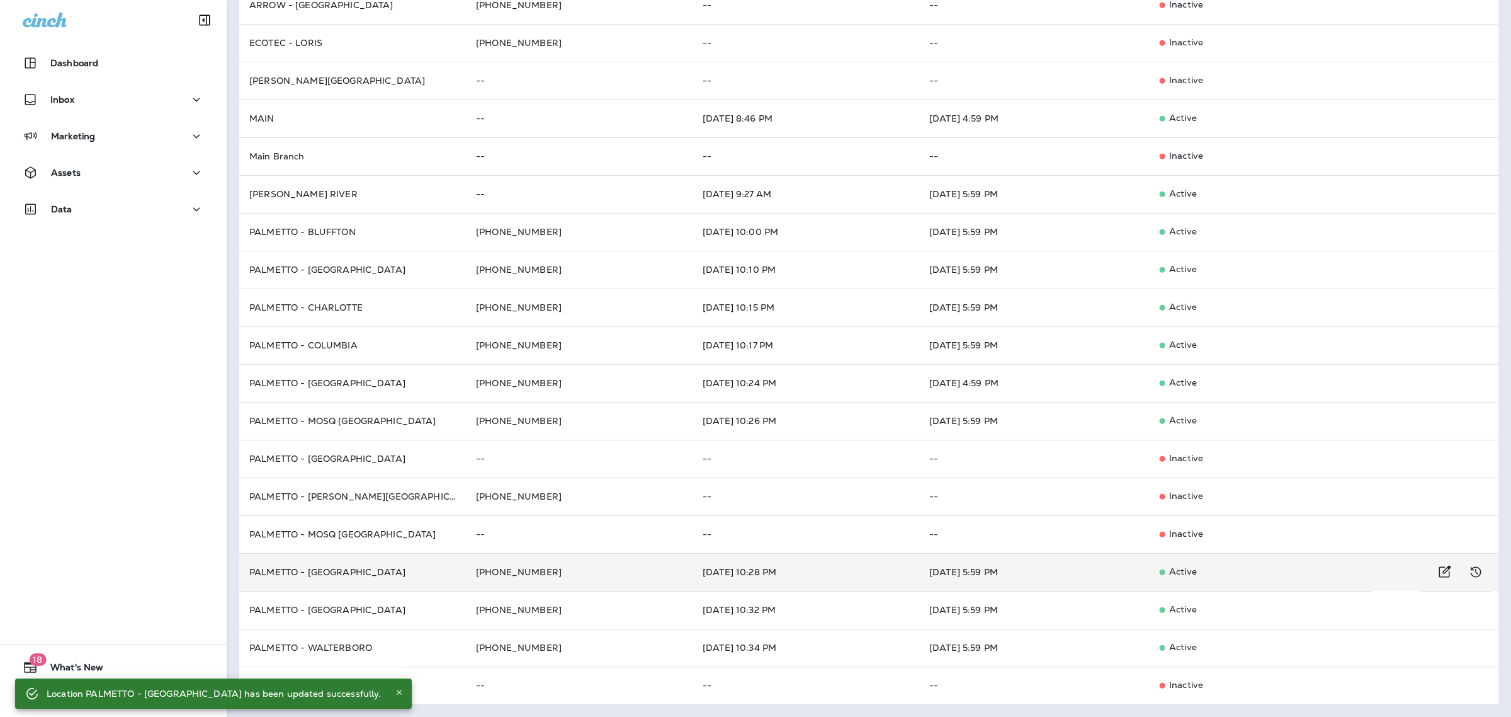
click at [366, 572] on td "PALMETTO - [GEOGRAPHIC_DATA]" at bounding box center [352, 572] width 227 height 38
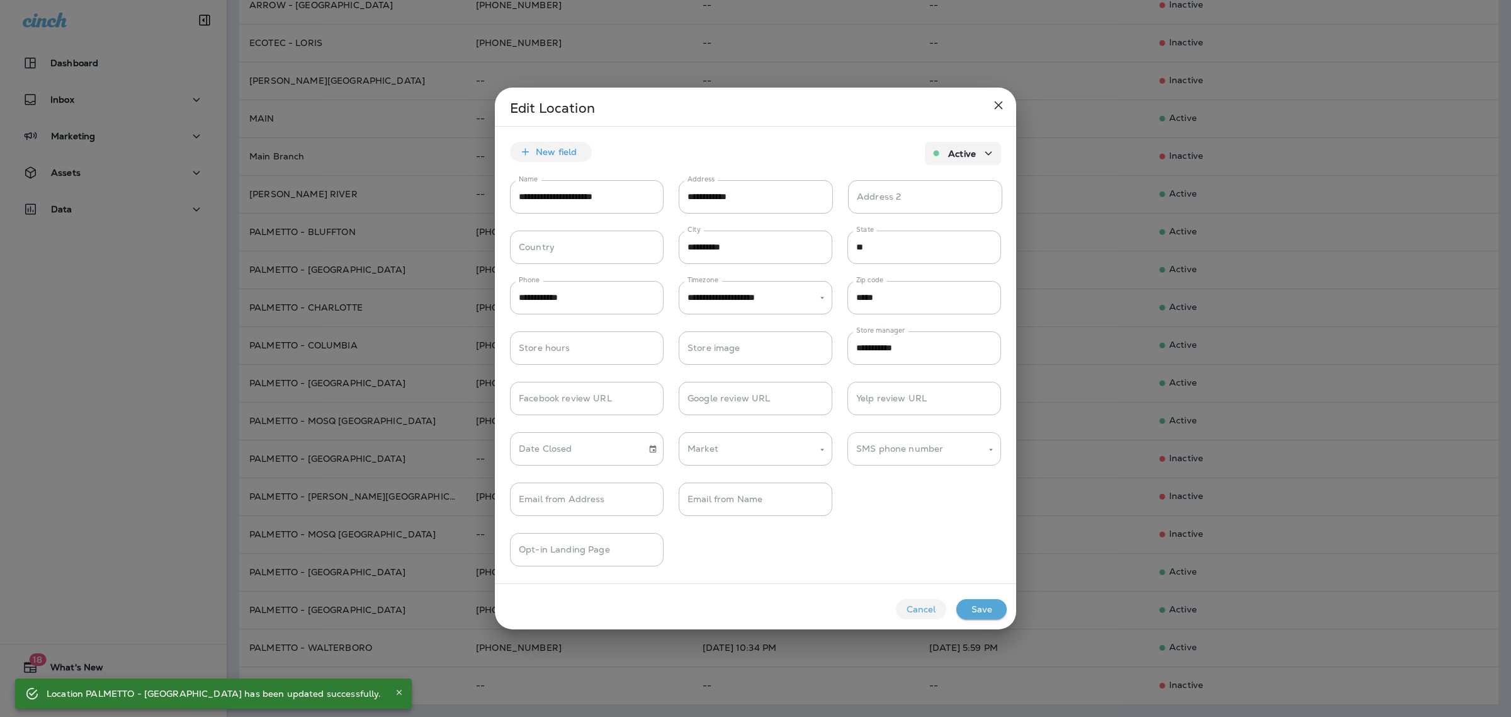
click at [895, 438] on div "SMS phone number SMS phone number" at bounding box center [925, 448] width 154 height 33
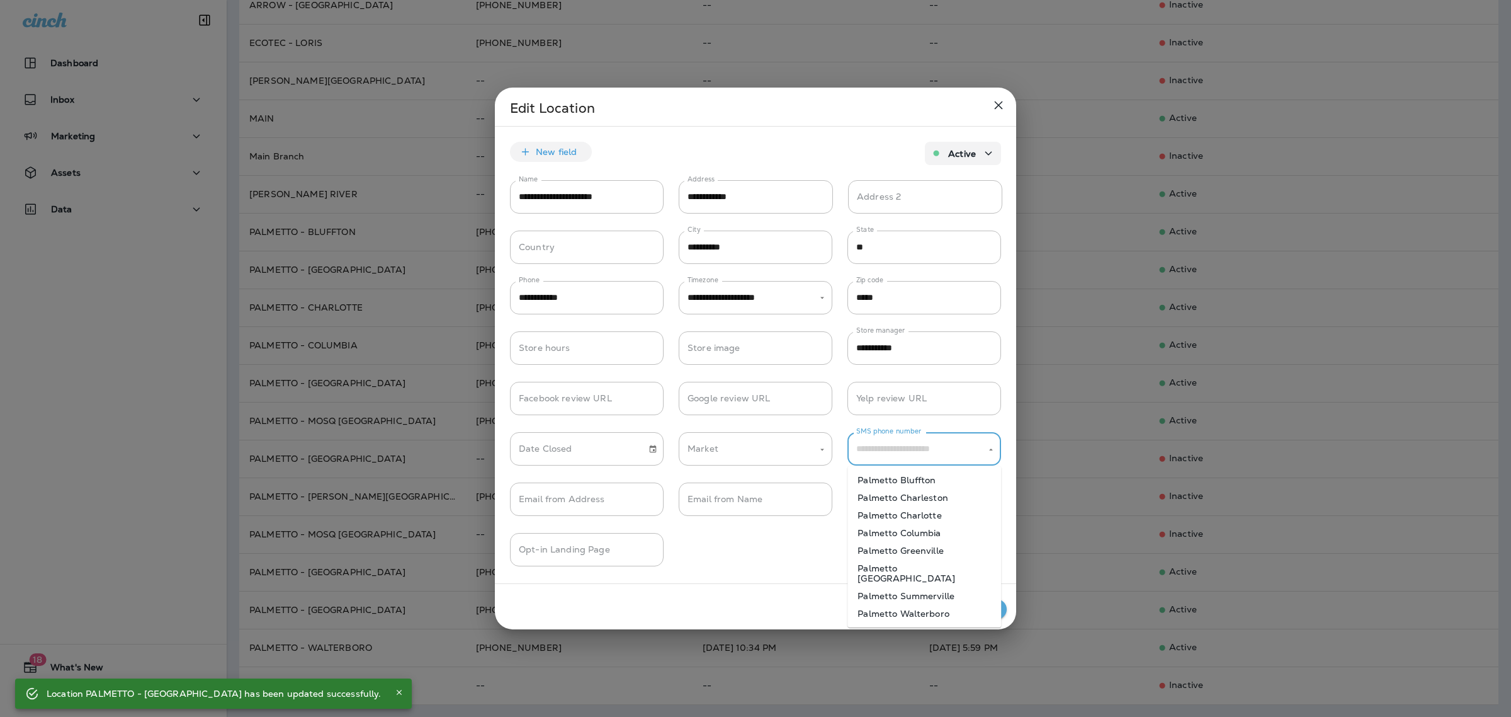
click at [929, 567] on li "Palmetto [GEOGRAPHIC_DATA]" at bounding box center [925, 573] width 154 height 28
type input "**********"
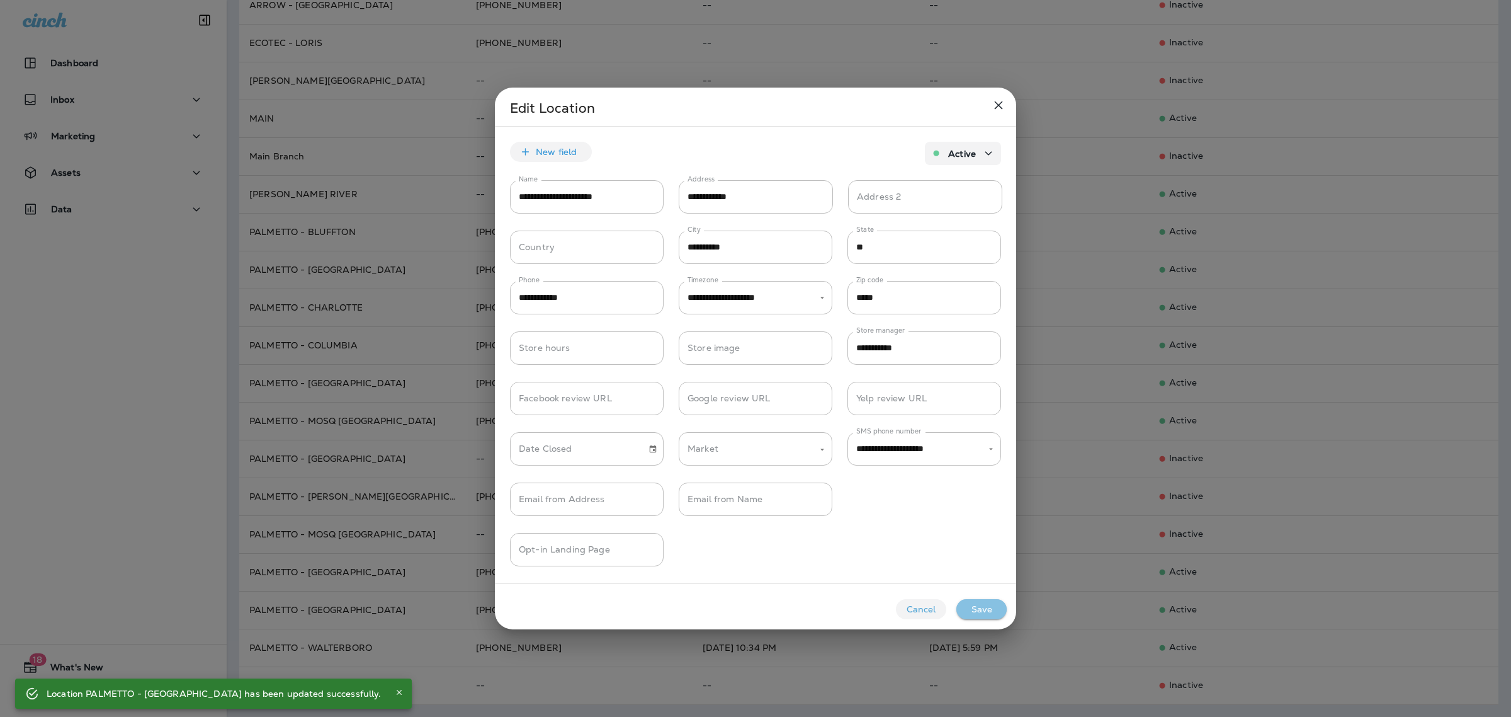
click at [974, 603] on button "Save" at bounding box center [982, 609] width 50 height 20
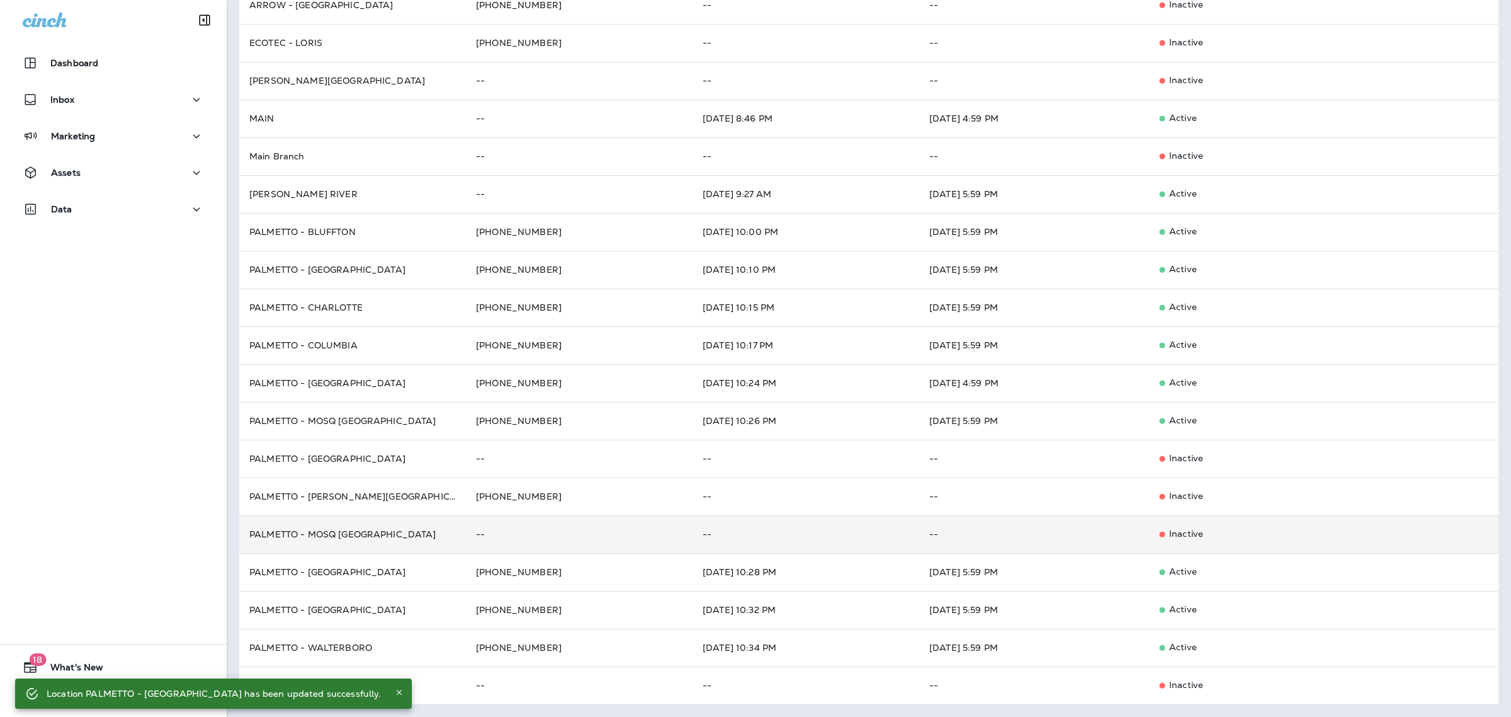
click at [392, 534] on td "PALMETTO - MOSQ [GEOGRAPHIC_DATA]" at bounding box center [352, 534] width 227 height 38
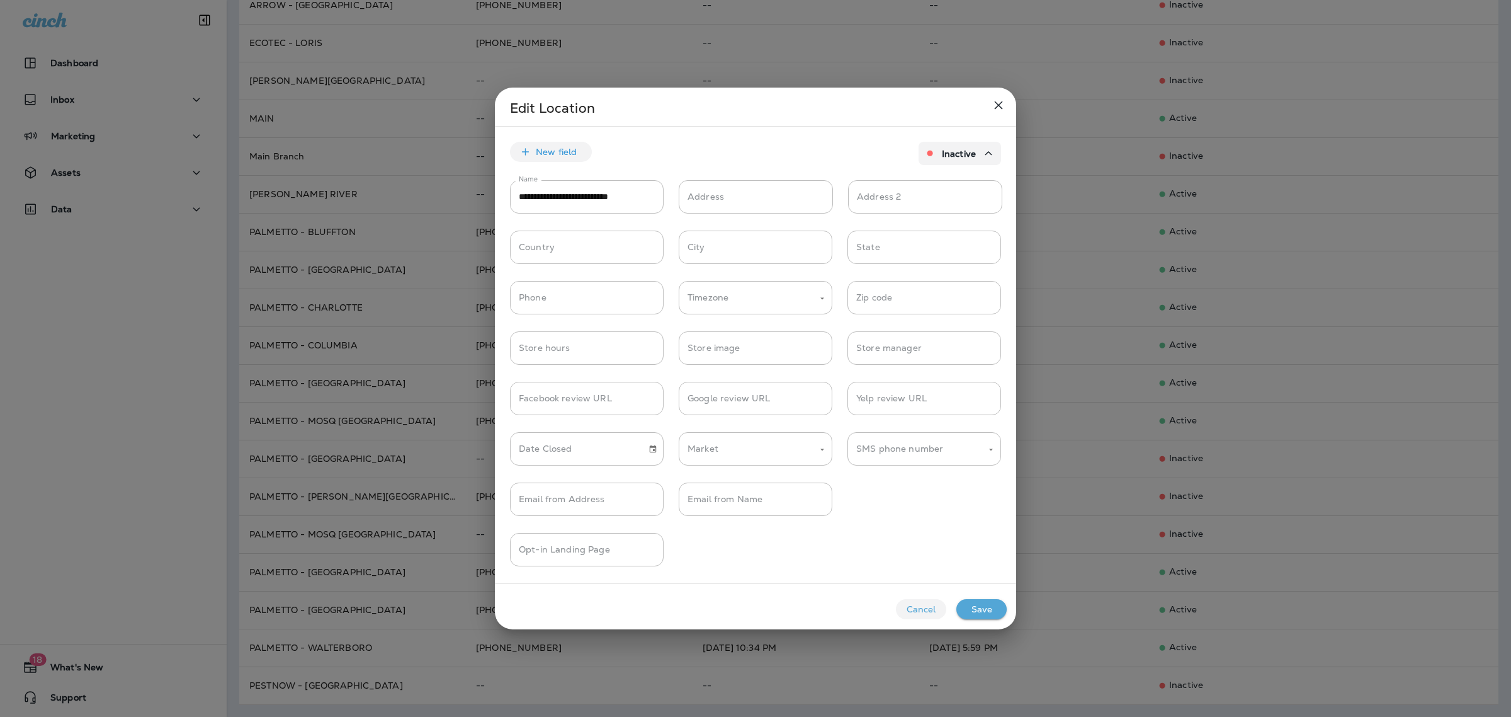
click at [998, 107] on icon "close" at bounding box center [998, 105] width 15 height 15
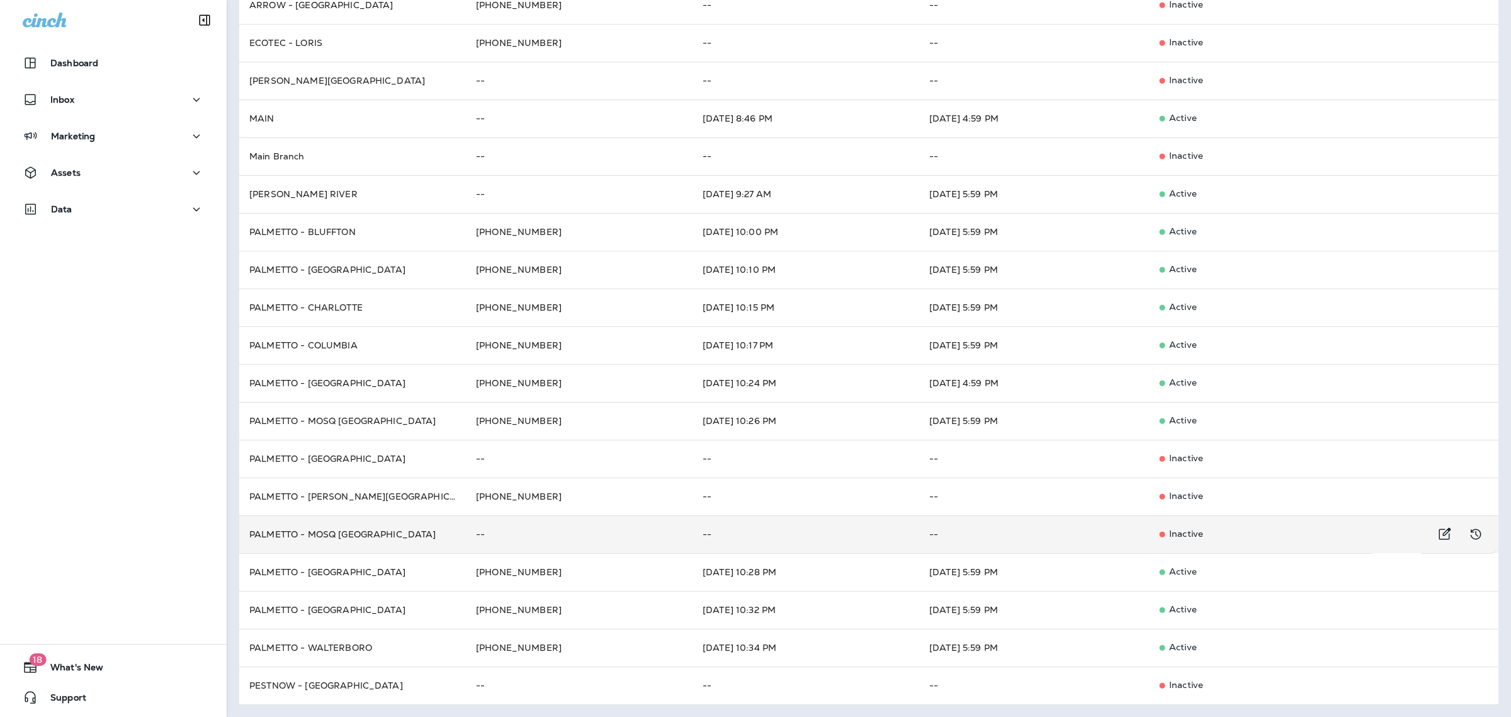
click at [395, 533] on td "PALMETTO - MOSQ [GEOGRAPHIC_DATA]" at bounding box center [352, 534] width 227 height 38
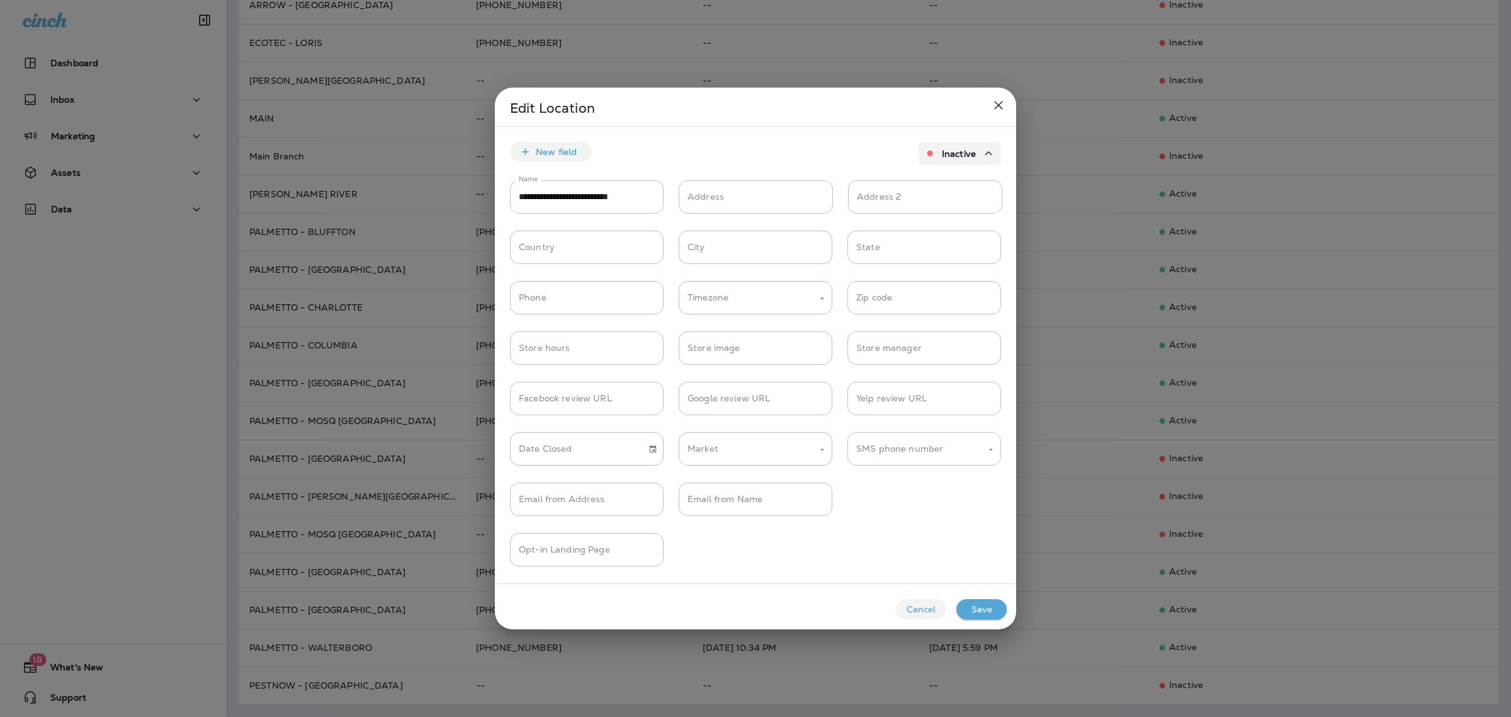
click at [948, 458] on input "SMS phone number" at bounding box center [914, 449] width 123 height 22
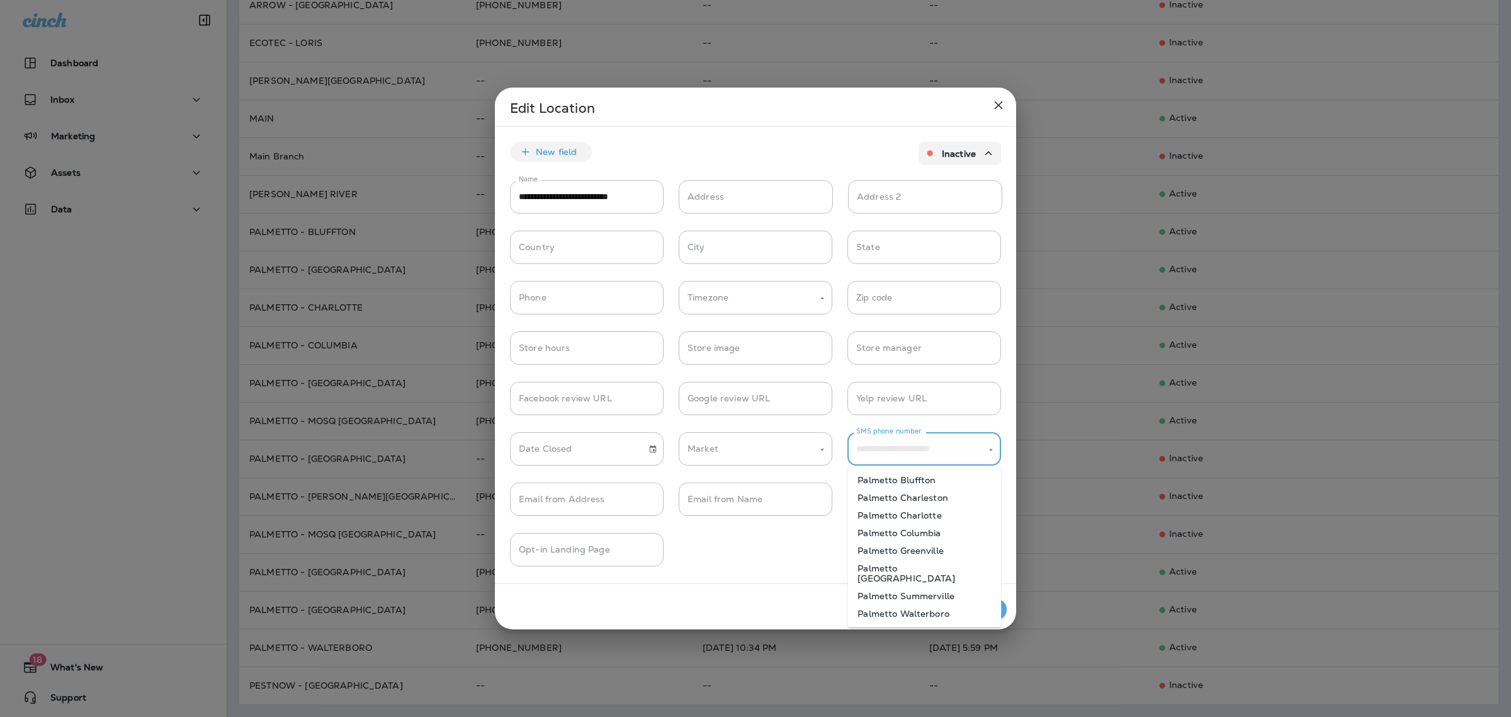
click at [950, 567] on li "Palmetto [GEOGRAPHIC_DATA]" at bounding box center [925, 573] width 154 height 28
type input "**********"
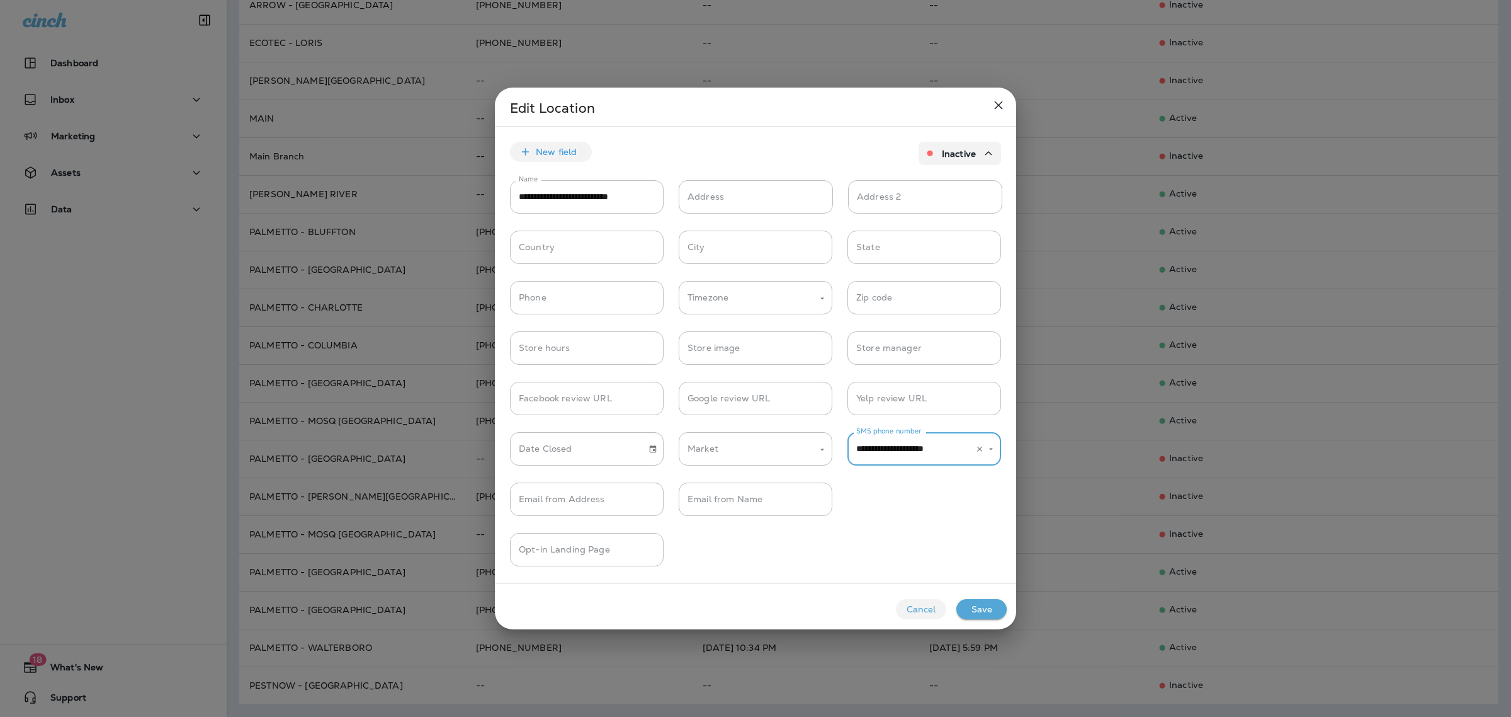
click at [978, 603] on button "Save" at bounding box center [982, 609] width 50 height 20
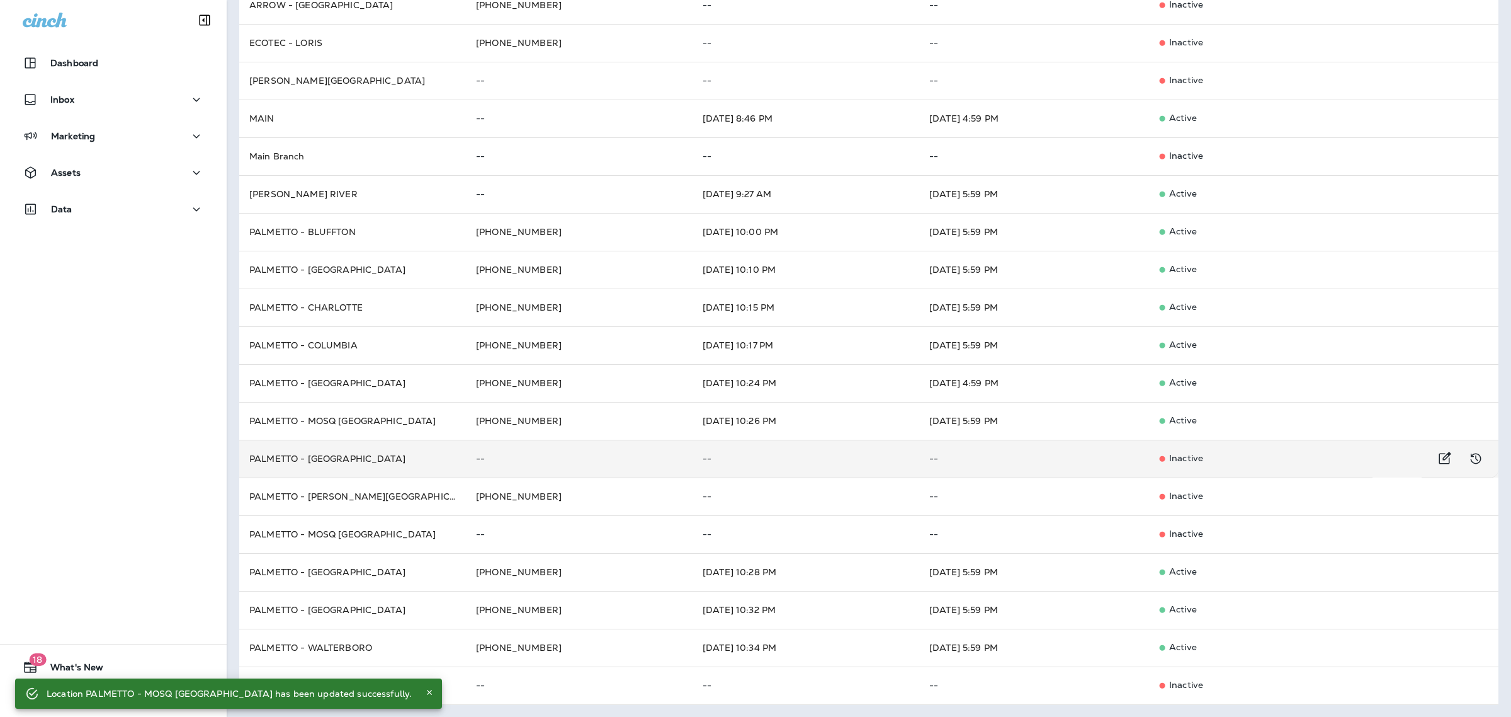
click at [403, 463] on td "PALMETTO - [GEOGRAPHIC_DATA]" at bounding box center [352, 459] width 227 height 38
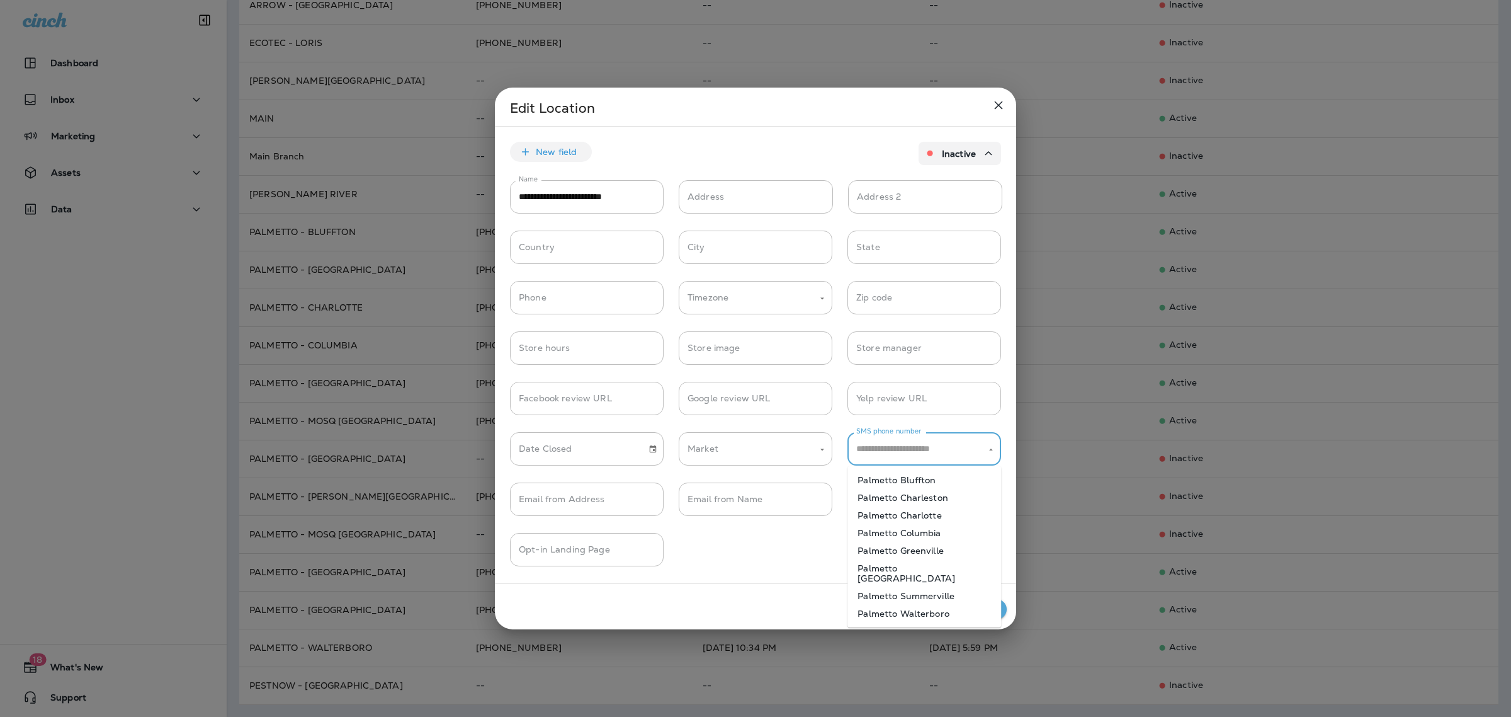
click at [876, 453] on input "SMS phone number" at bounding box center [914, 449] width 123 height 22
click at [907, 548] on li "Palmetto Greenville" at bounding box center [925, 551] width 154 height 18
type input "**********"
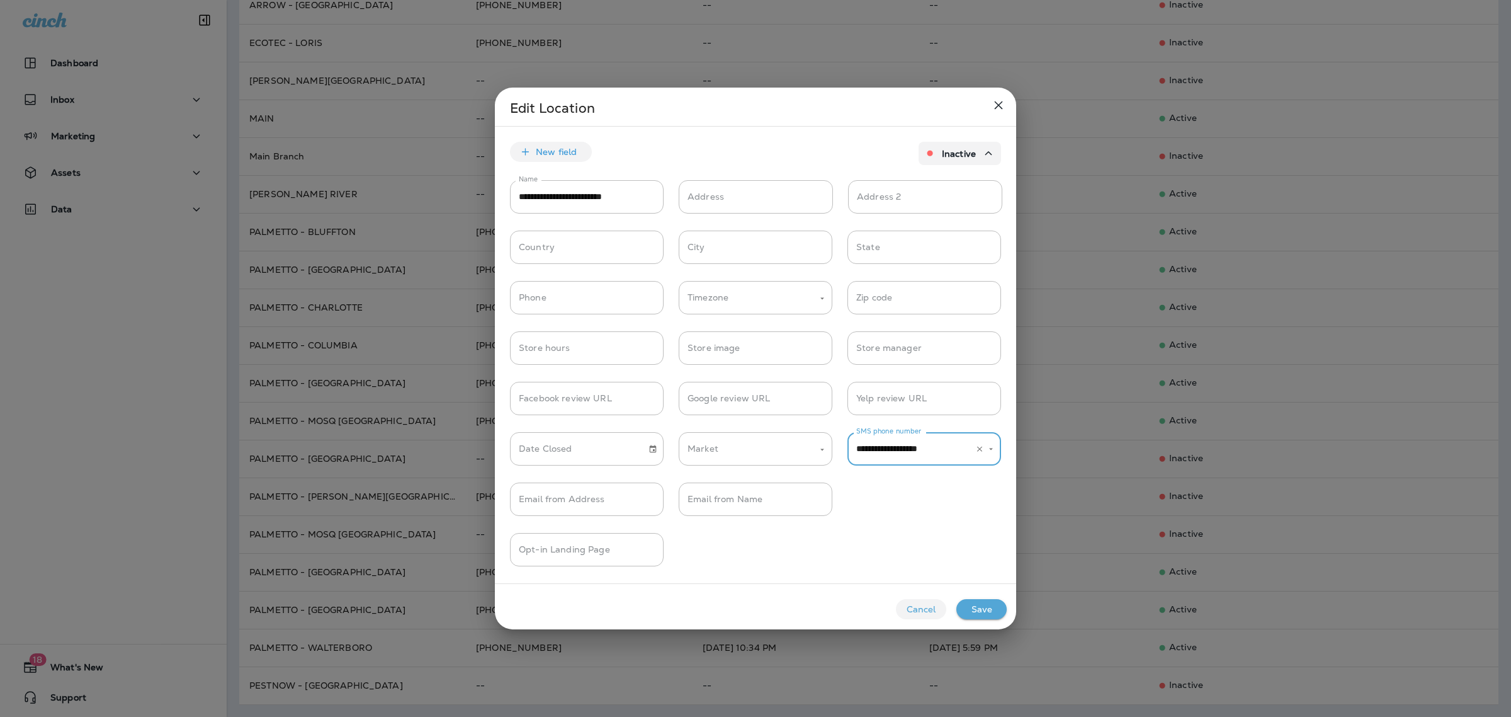
click at [977, 603] on button "Save" at bounding box center [982, 609] width 50 height 20
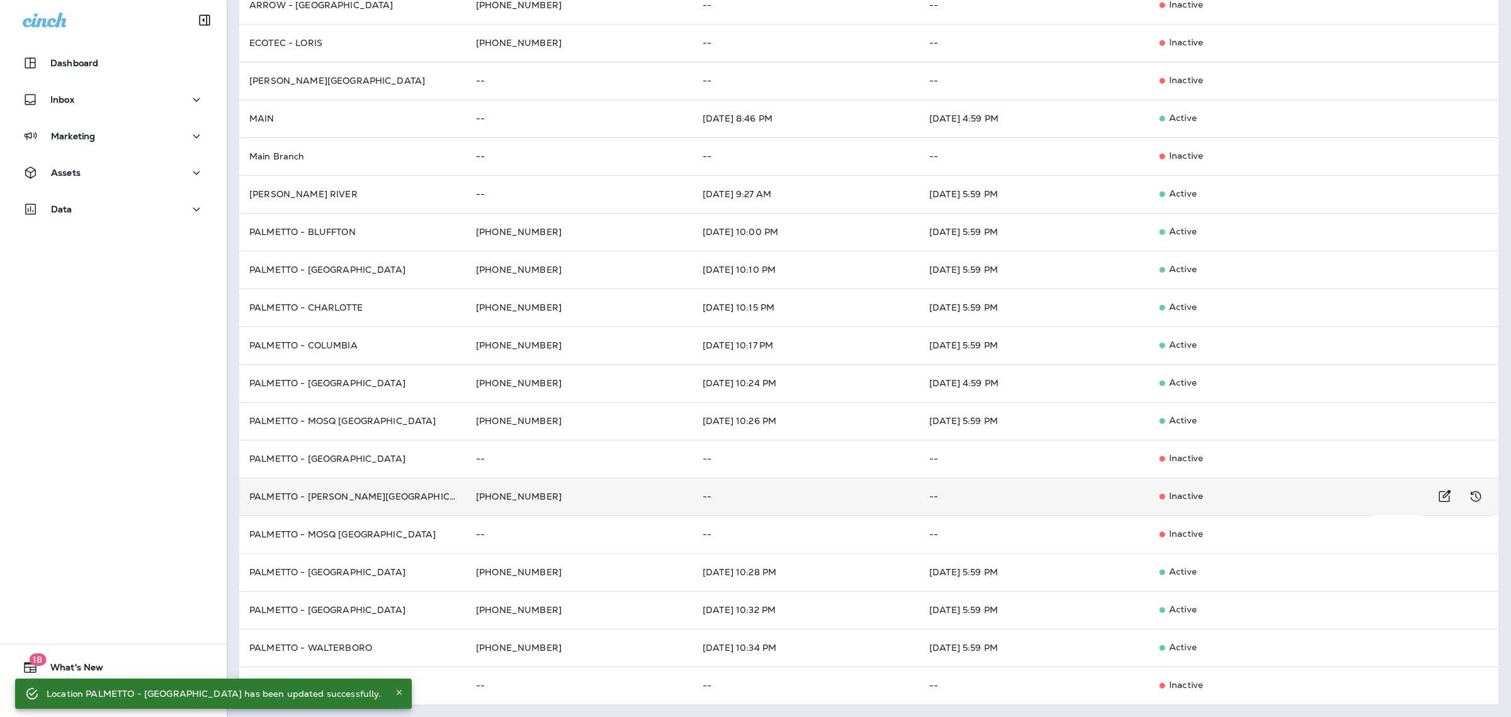
click at [403, 492] on td "PALMETTO - [PERSON_NAME][GEOGRAPHIC_DATA]" at bounding box center [352, 496] width 227 height 38
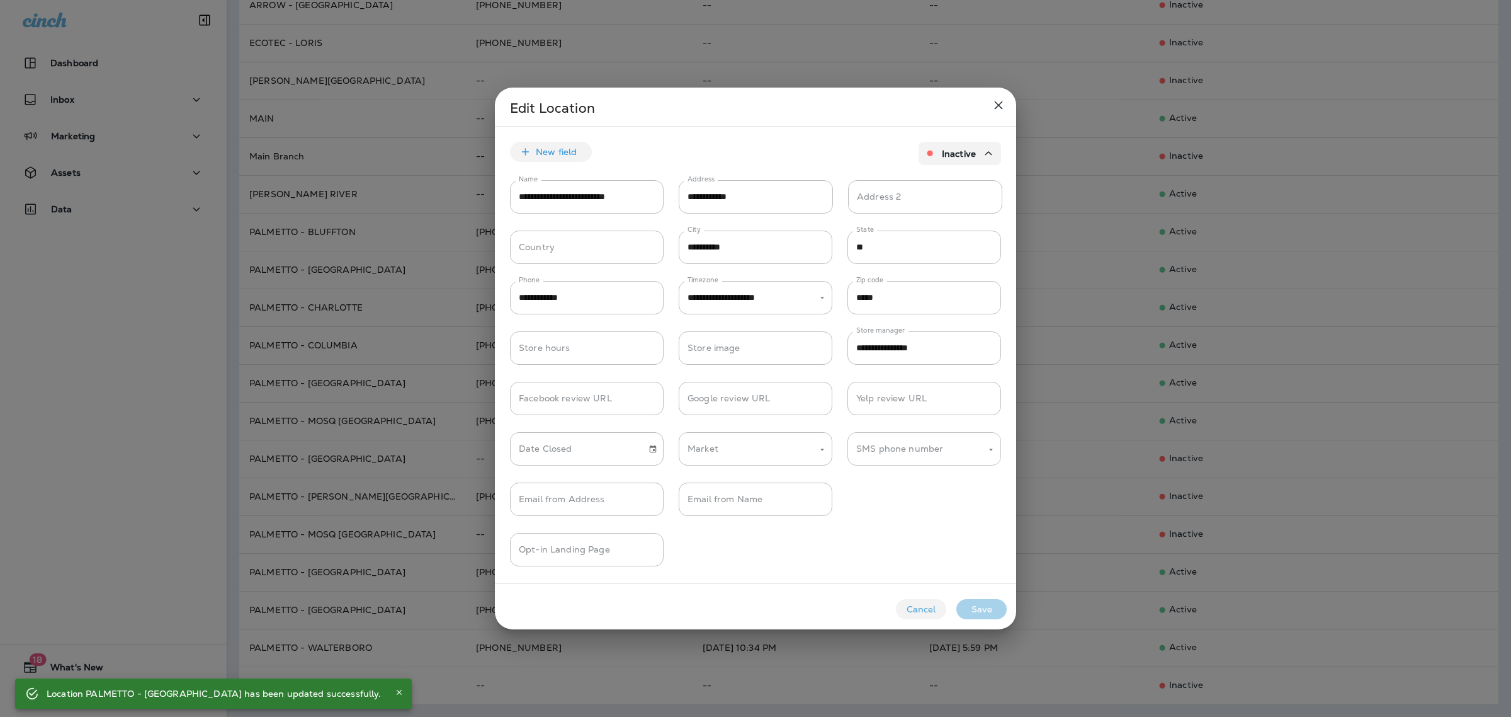
click at [946, 458] on input "SMS phone number" at bounding box center [914, 449] width 123 height 22
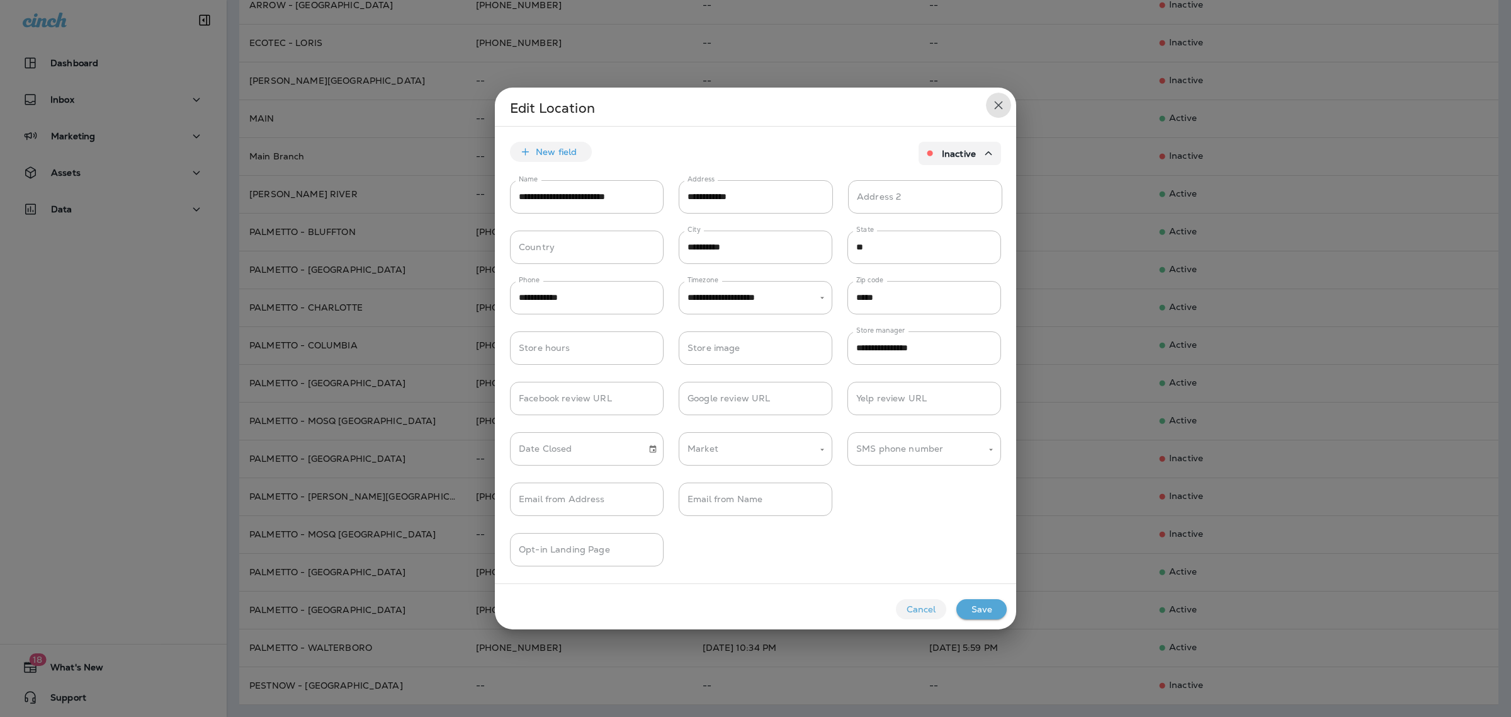
click at [999, 104] on icon "close" at bounding box center [999, 105] width 8 height 8
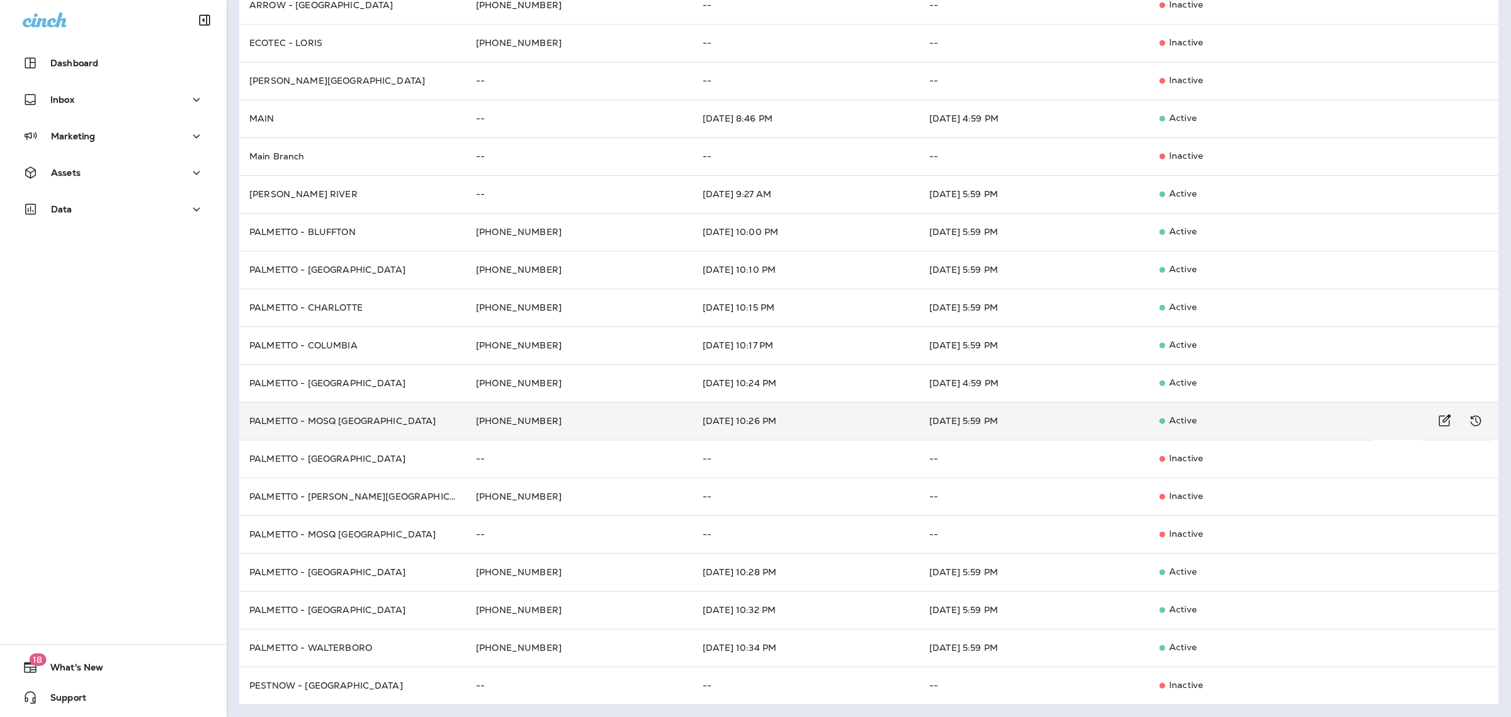
click at [414, 423] on td "PALMETTO - MOSQ [GEOGRAPHIC_DATA]" at bounding box center [352, 421] width 227 height 38
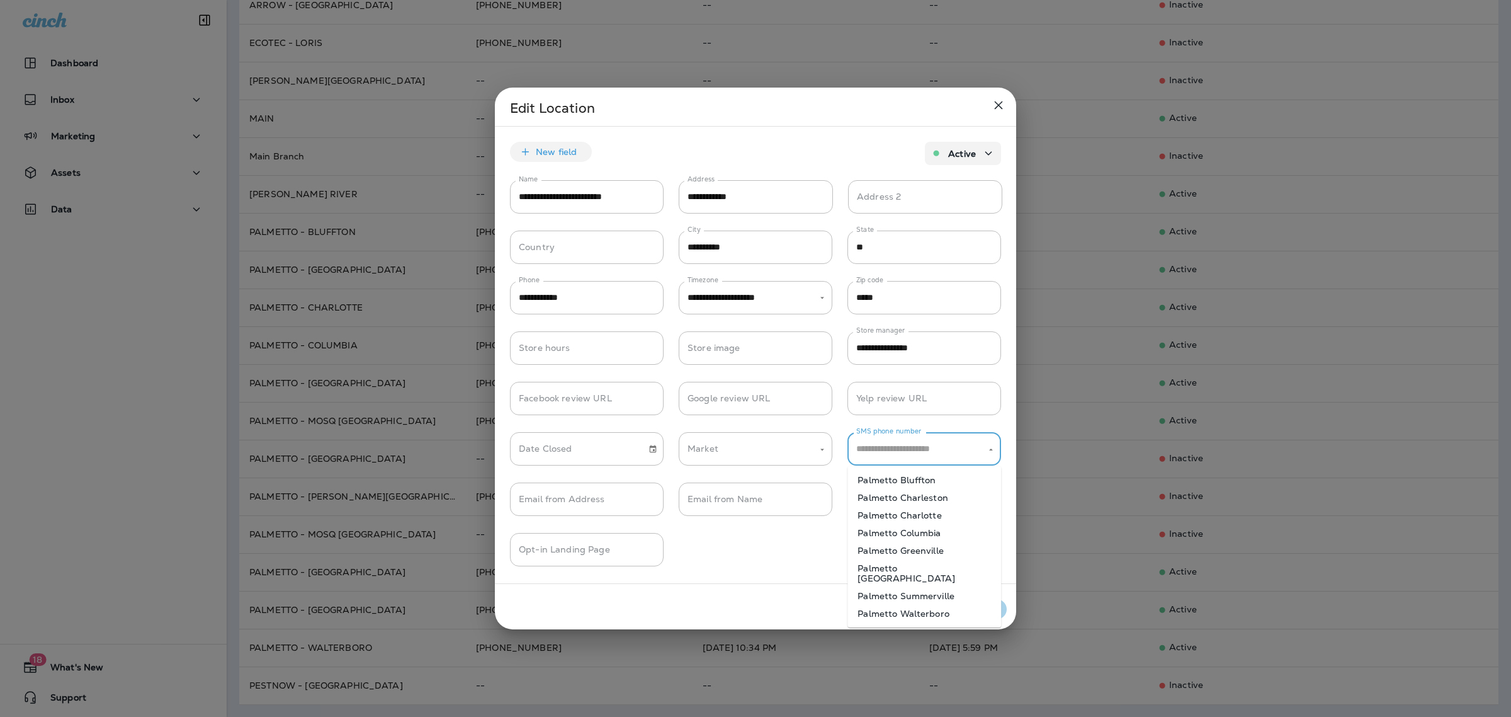
click at [911, 454] on input "SMS phone number" at bounding box center [914, 449] width 123 height 22
click at [936, 501] on li "Palmetto Charleston" at bounding box center [925, 498] width 154 height 18
type input "**********"
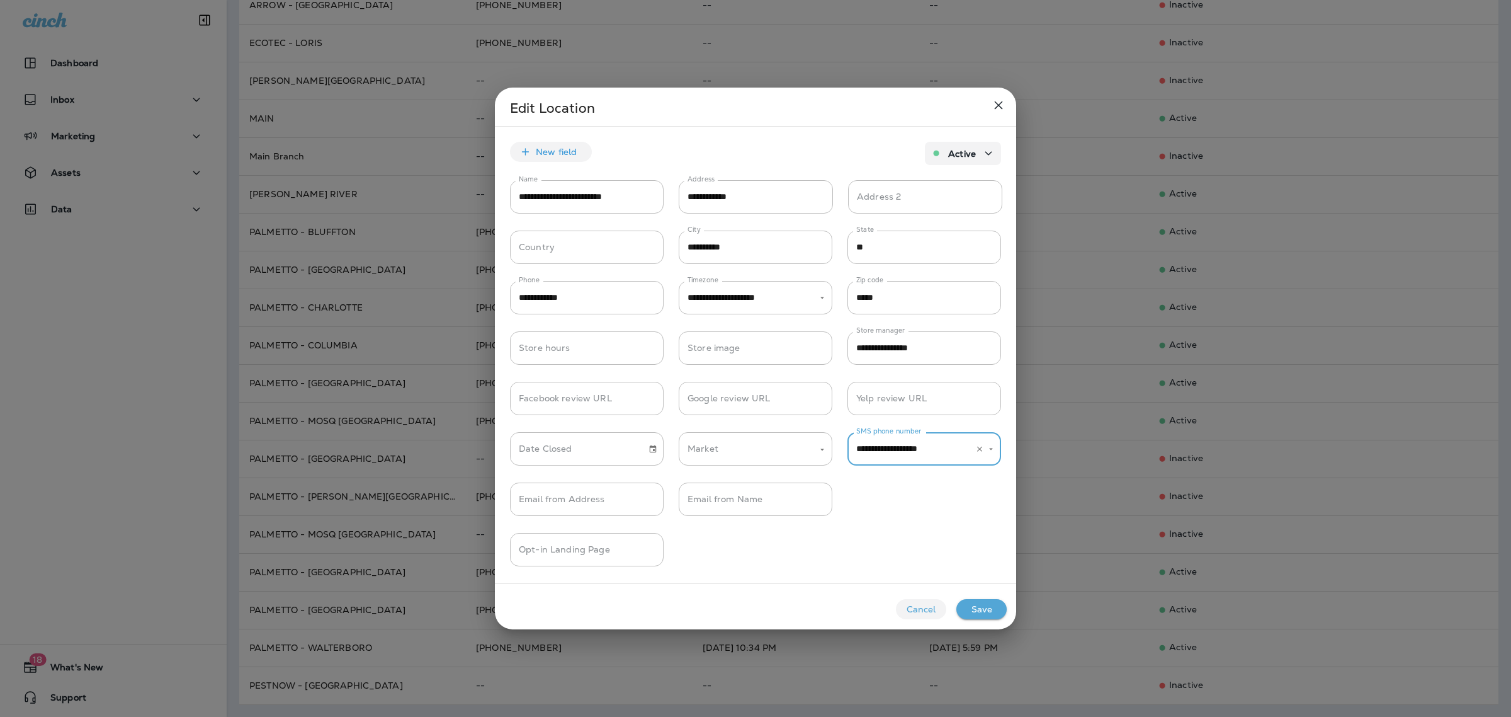
click at [979, 601] on button "Save" at bounding box center [982, 609] width 50 height 20
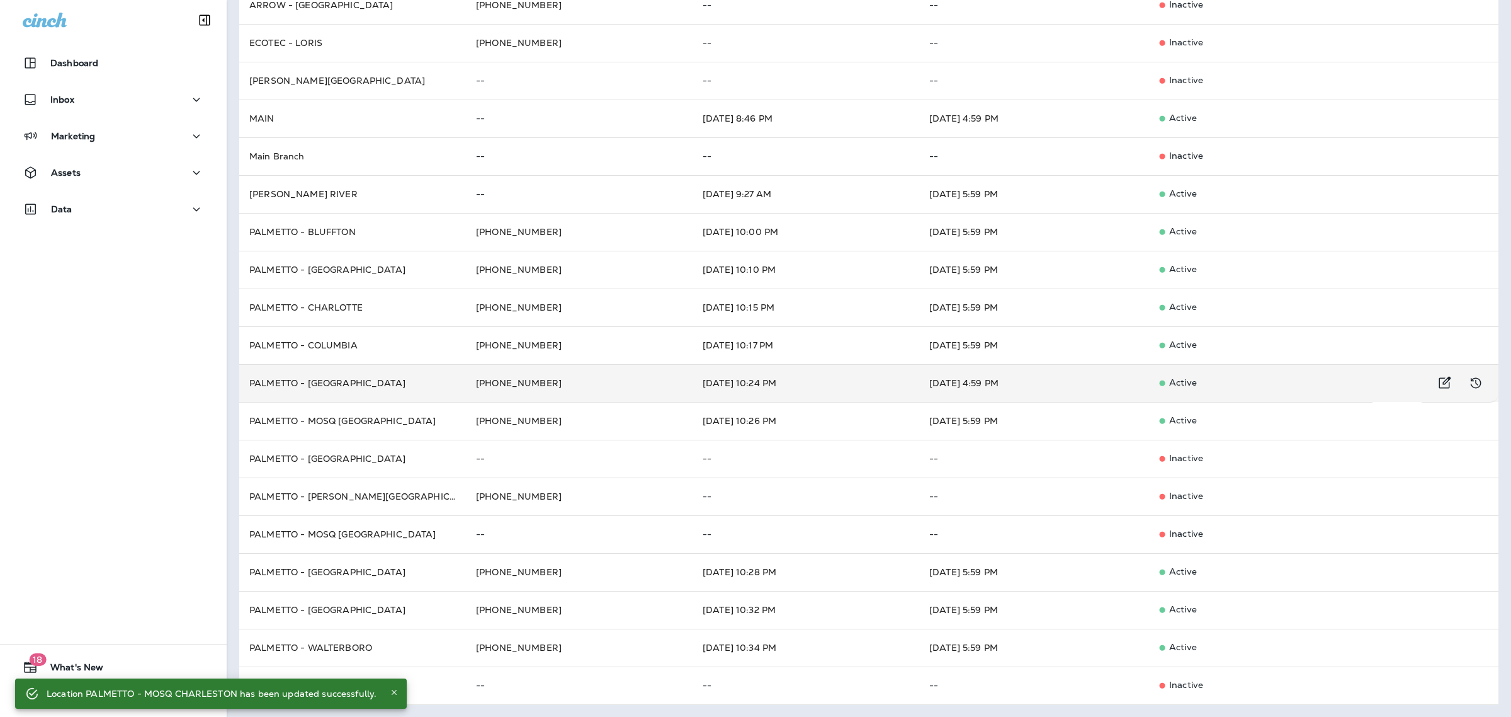
click at [417, 382] on td "PALMETTO - [GEOGRAPHIC_DATA]" at bounding box center [352, 383] width 227 height 38
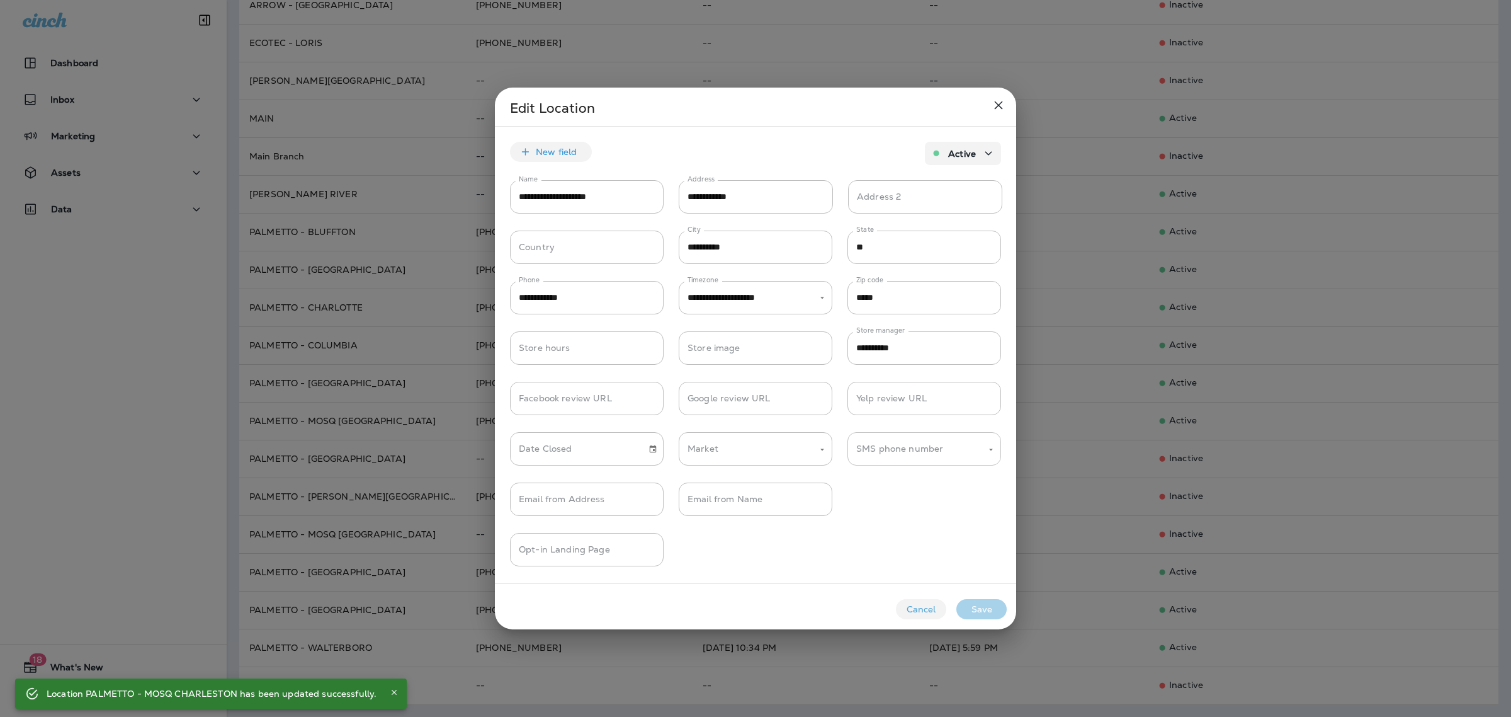
click at [893, 447] on input "SMS phone number" at bounding box center [914, 449] width 123 height 22
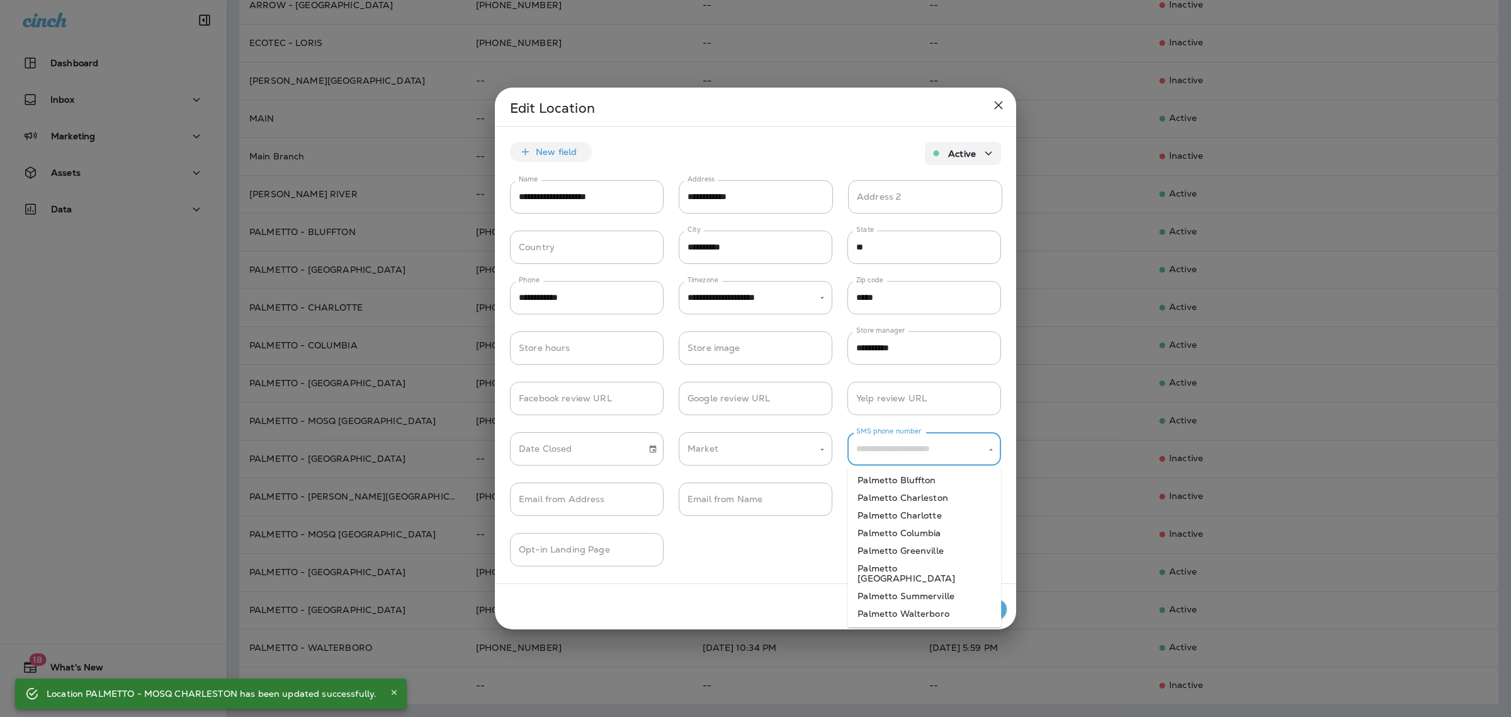
click at [929, 548] on li "Palmetto Greenville" at bounding box center [925, 551] width 154 height 18
type input "**********"
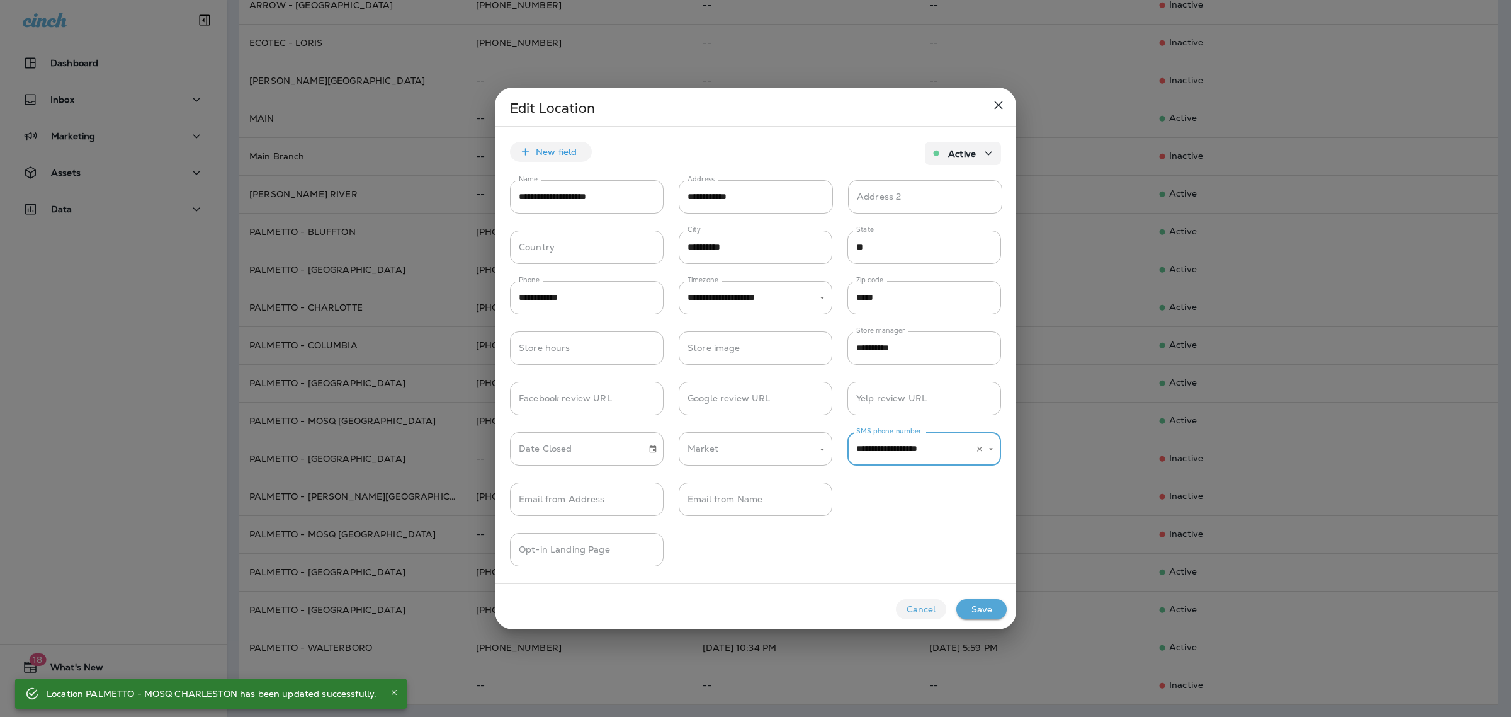
click at [974, 603] on button "Save" at bounding box center [982, 609] width 50 height 20
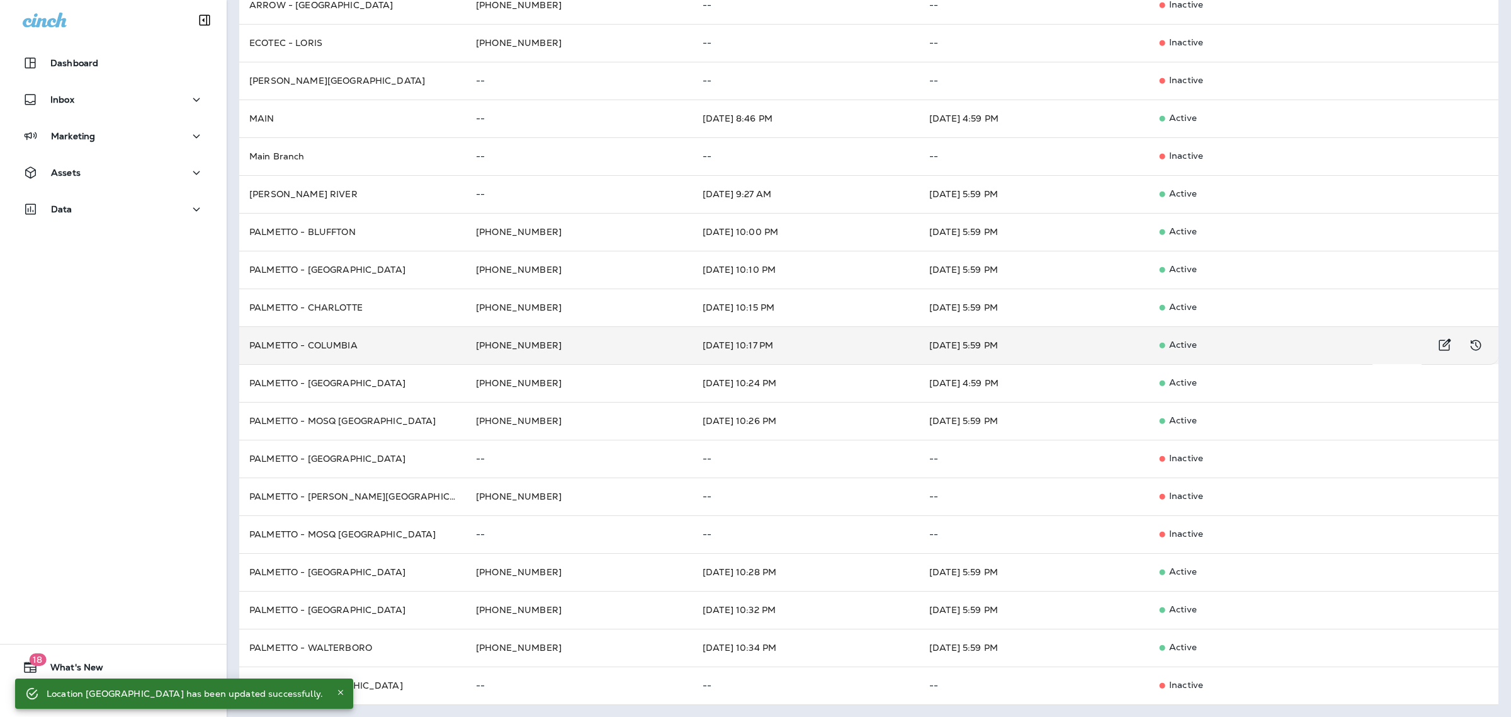
click at [382, 344] on td "PALMETTO - COLUMBIA" at bounding box center [352, 345] width 227 height 38
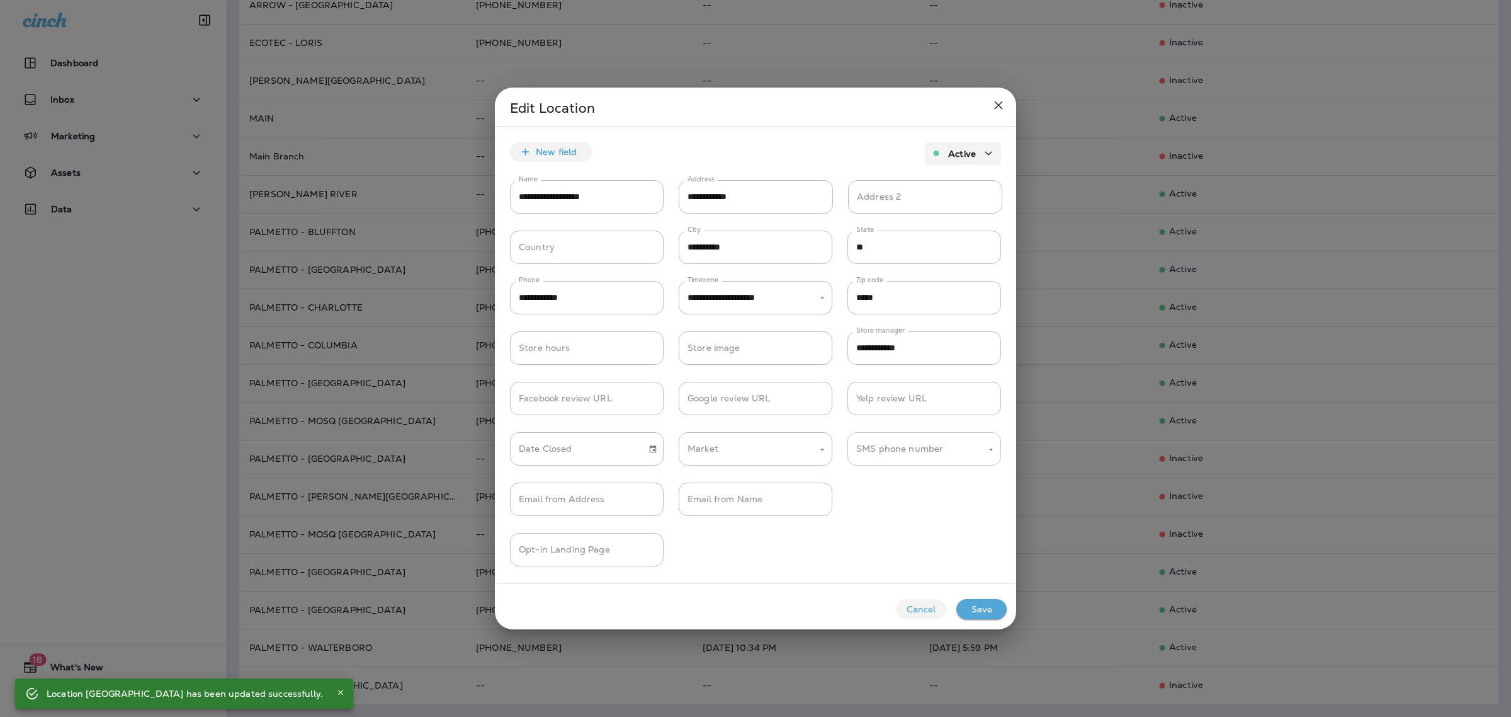
click at [957, 460] on div "SMS phone number" at bounding box center [925, 448] width 154 height 33
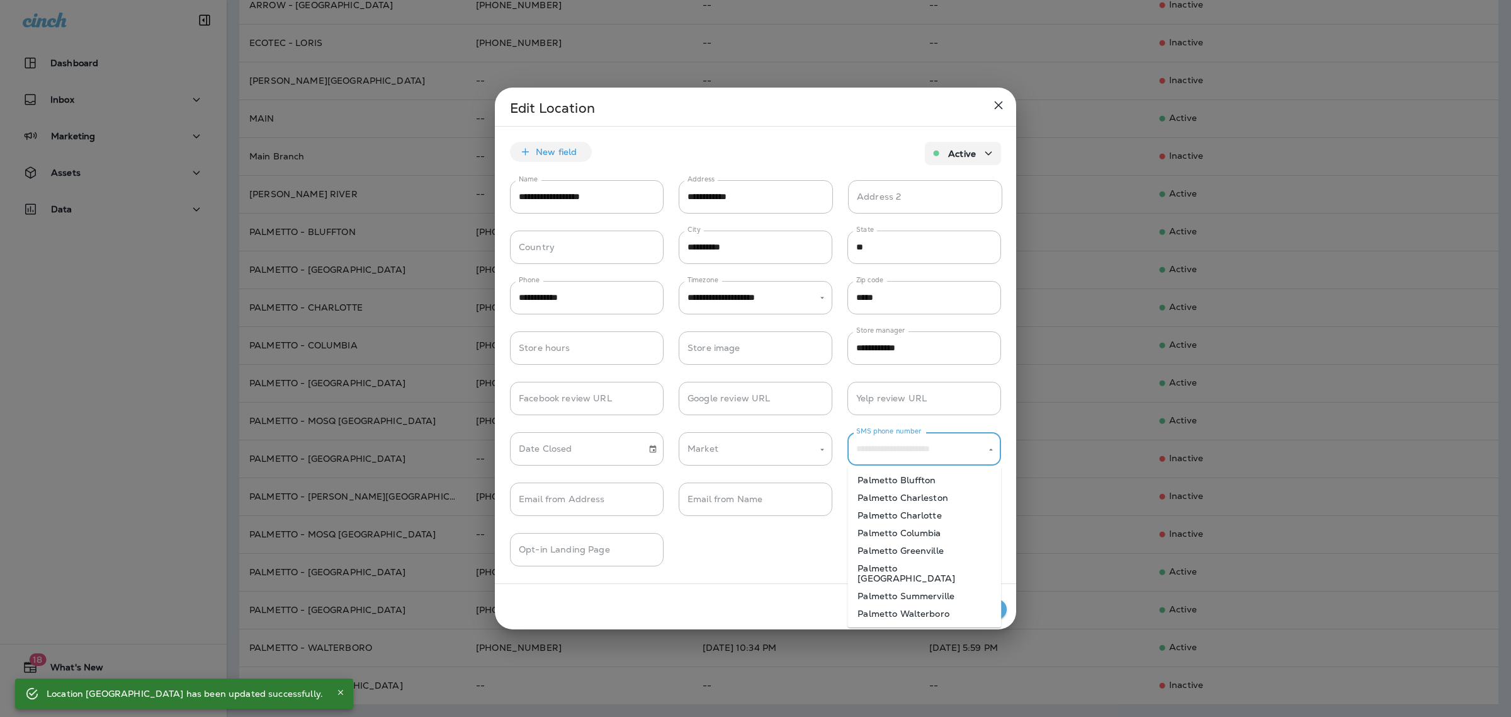
click at [937, 532] on li "Palmetto Columbia" at bounding box center [925, 533] width 154 height 18
type input "**********"
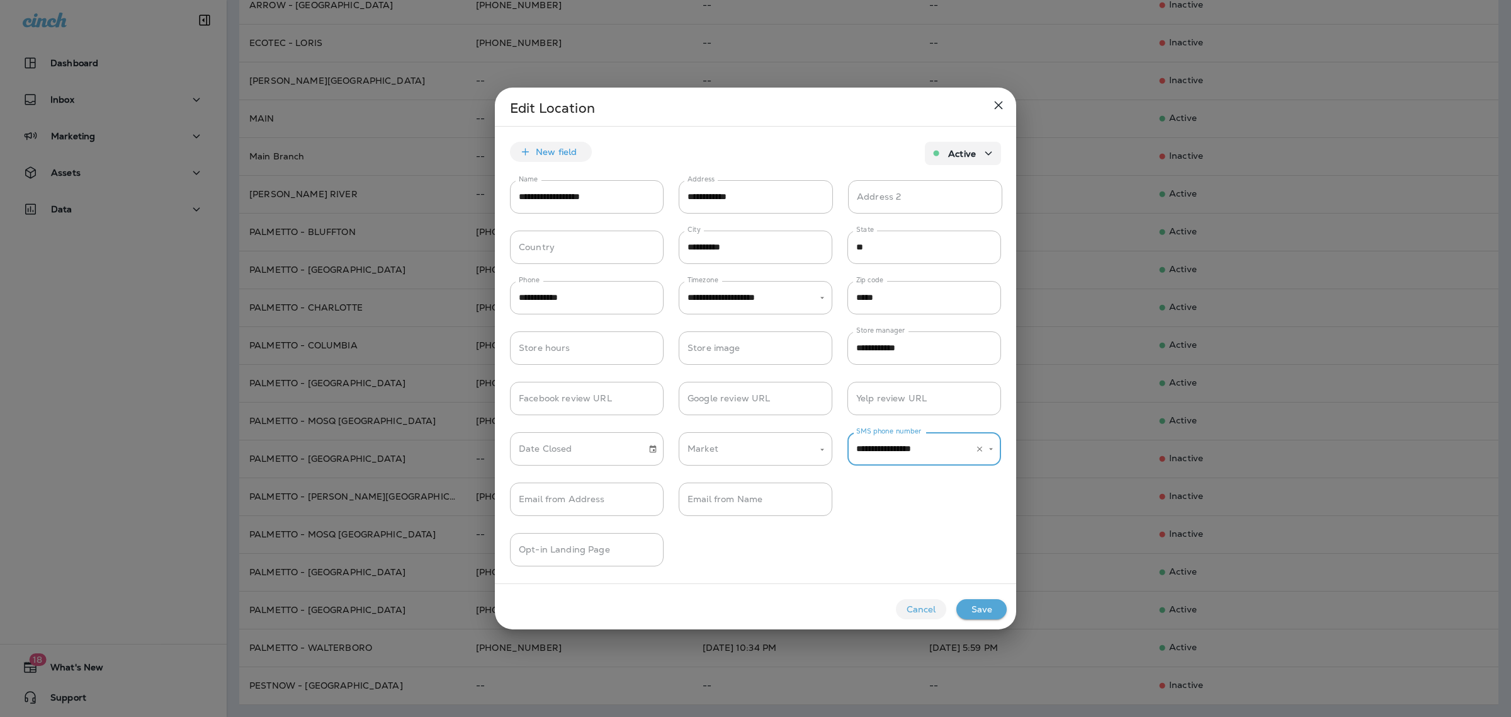
click at [980, 602] on button "Save" at bounding box center [982, 609] width 50 height 20
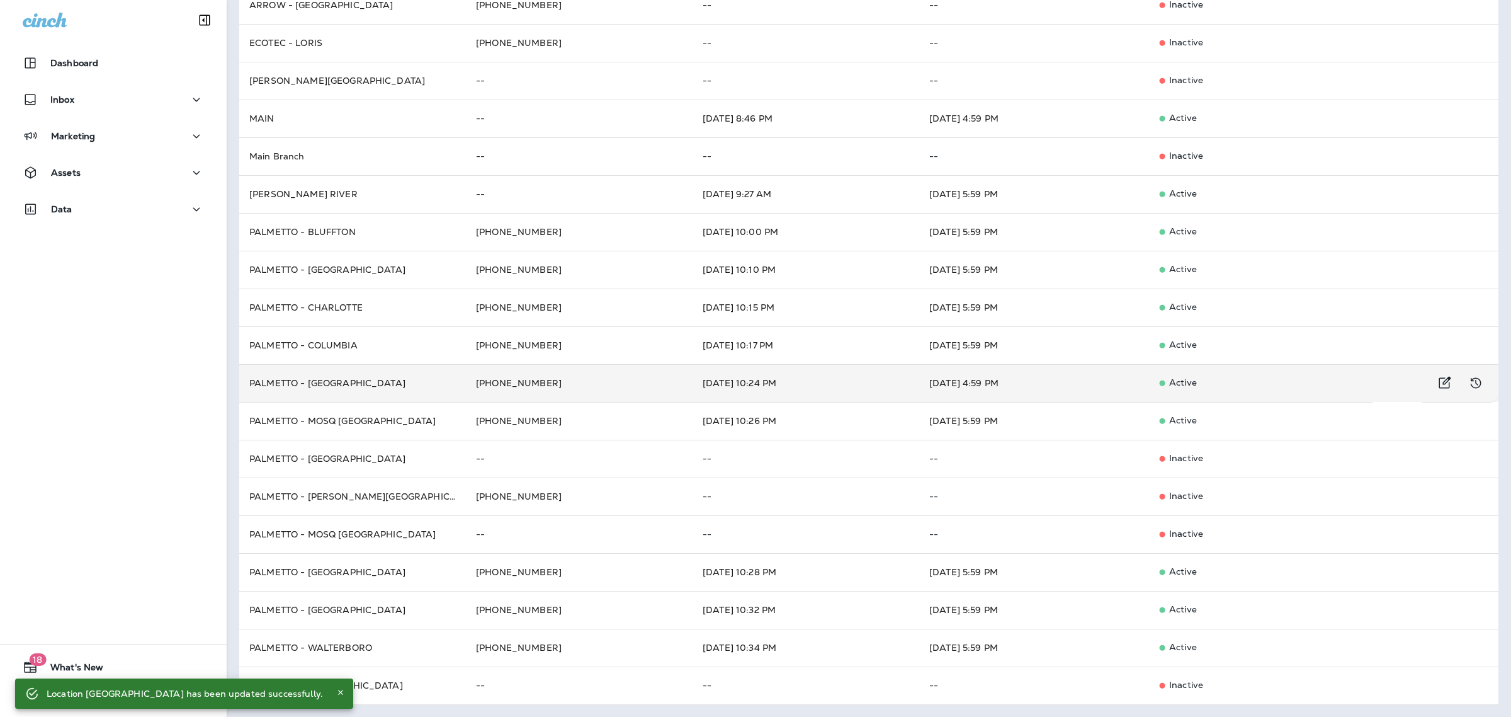
click at [363, 375] on td "PALMETTO - [GEOGRAPHIC_DATA]" at bounding box center [352, 383] width 227 height 38
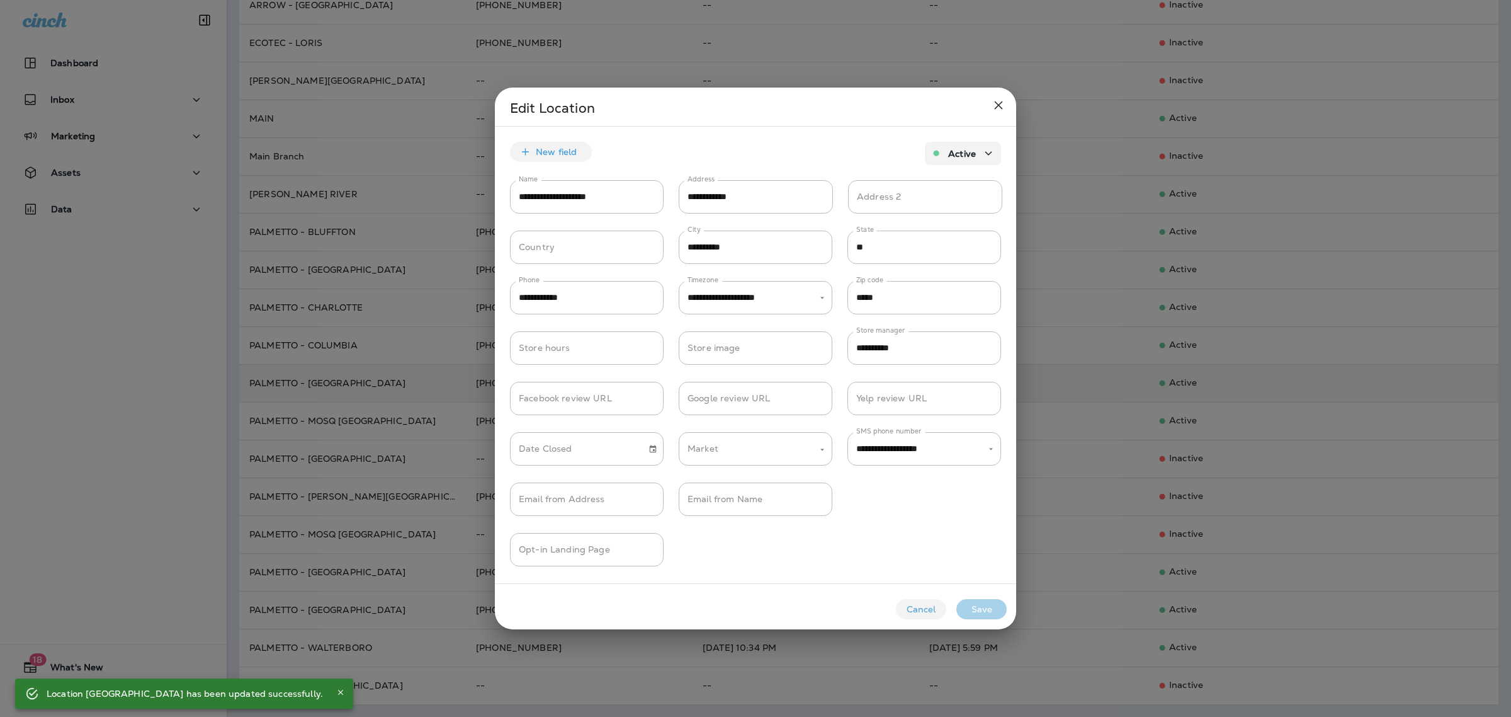
type input "**********"
click at [363, 375] on div at bounding box center [755, 358] width 1511 height 717
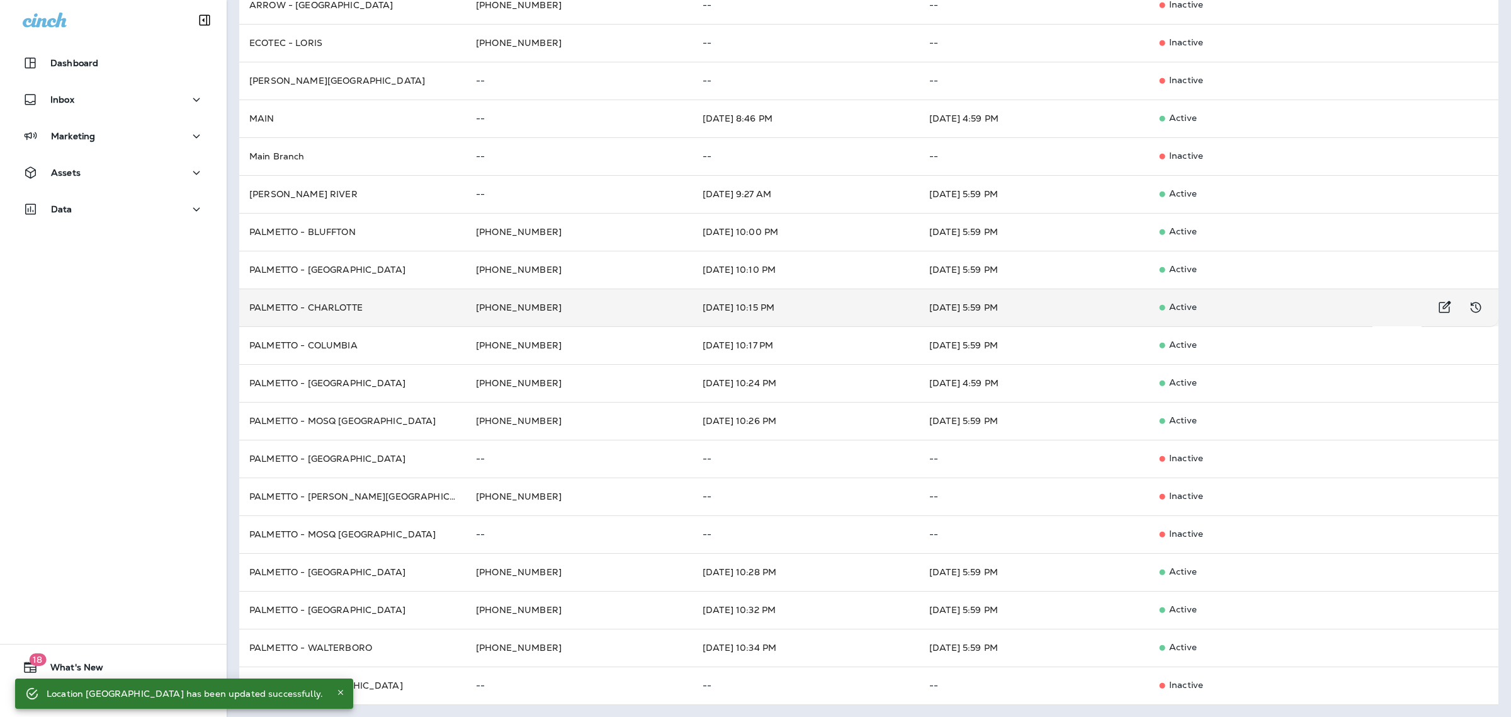
click at [370, 304] on td "PALMETTO - CHARLOTTE" at bounding box center [352, 307] width 227 height 38
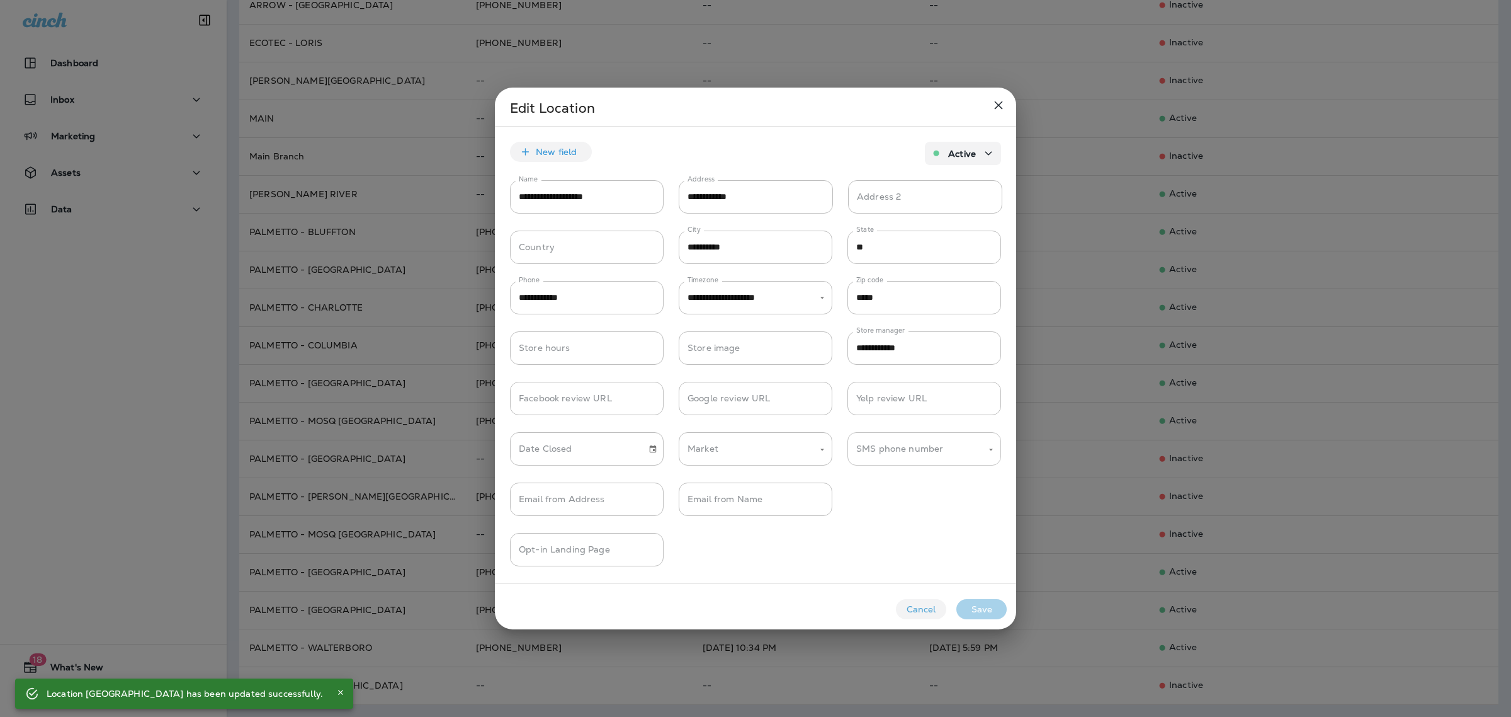
click at [906, 458] on input "SMS phone number" at bounding box center [914, 449] width 123 height 22
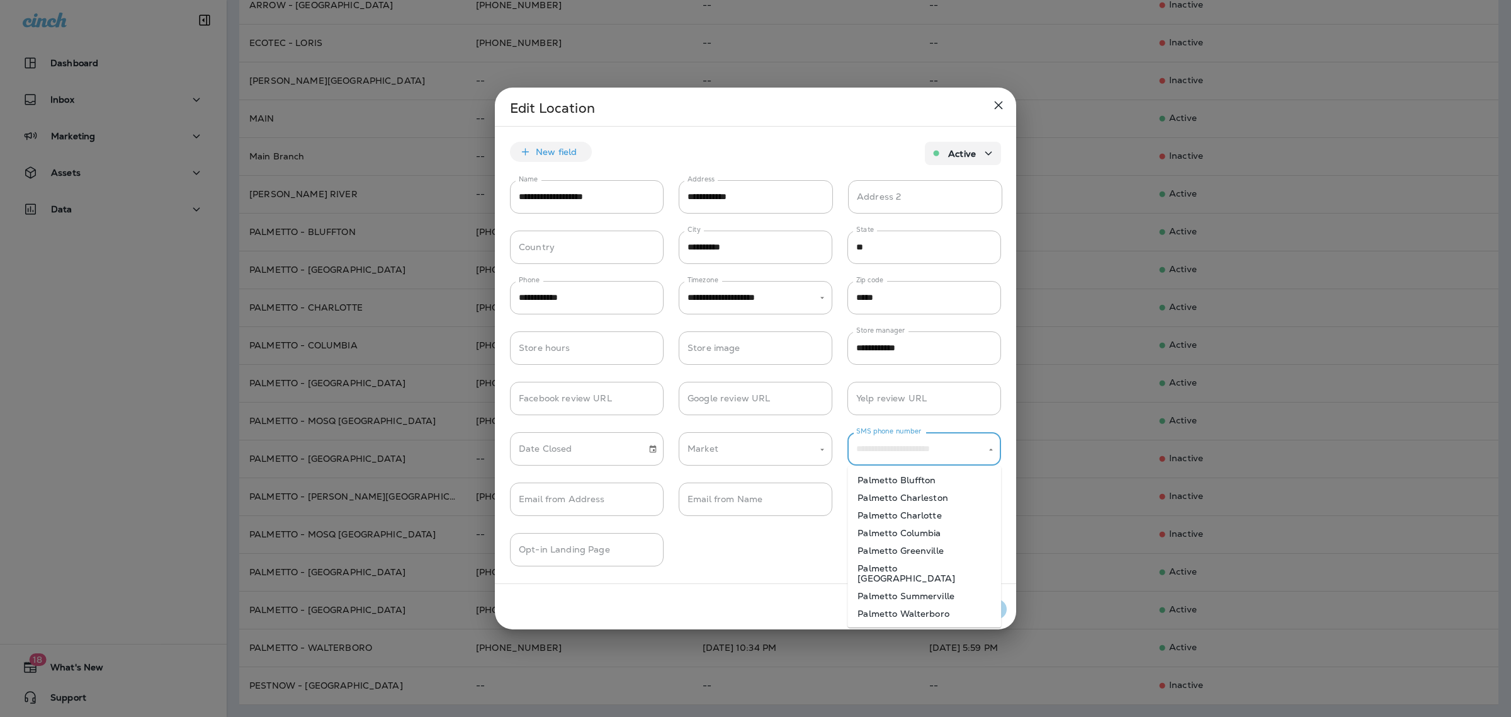
click at [931, 515] on li "Palmetto Charlotte" at bounding box center [925, 515] width 154 height 18
type input "**********"
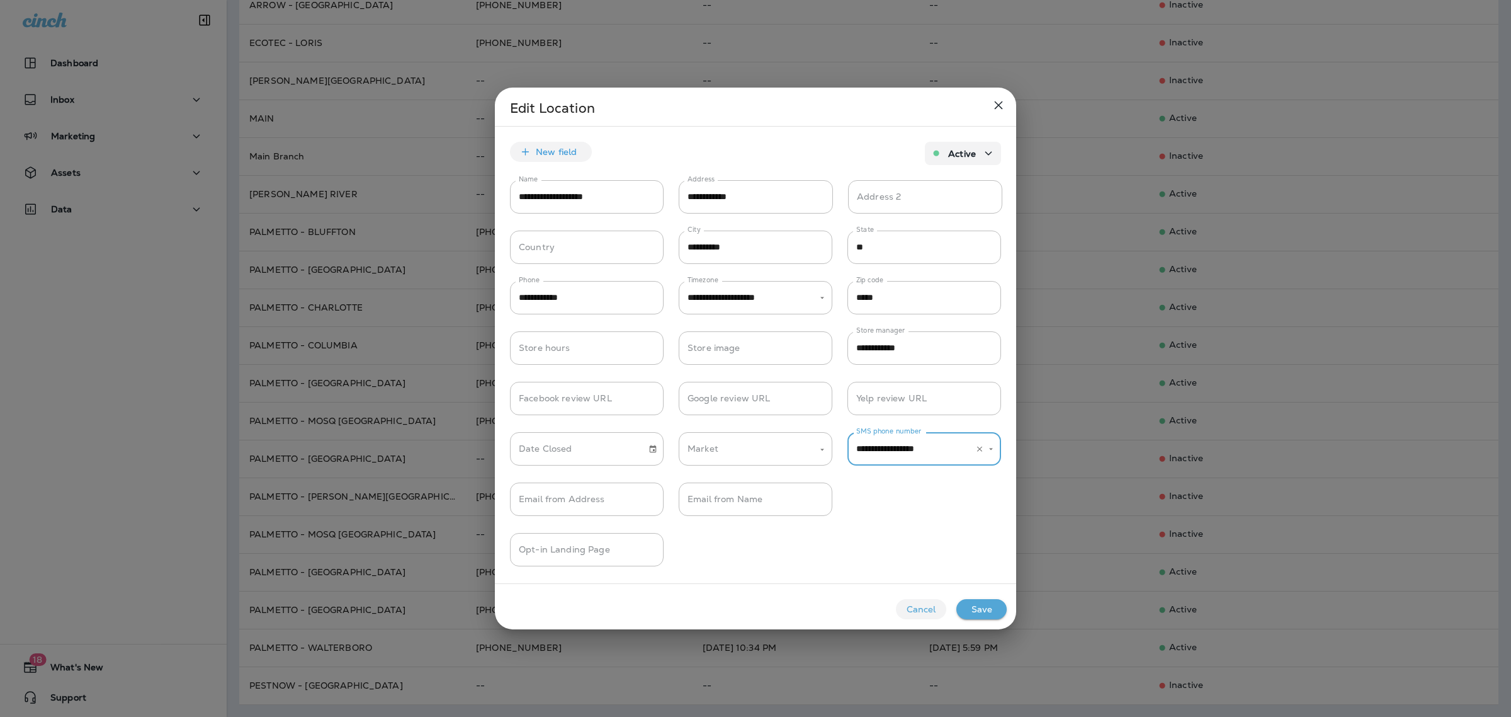
click at [989, 611] on button "Save" at bounding box center [982, 609] width 50 height 20
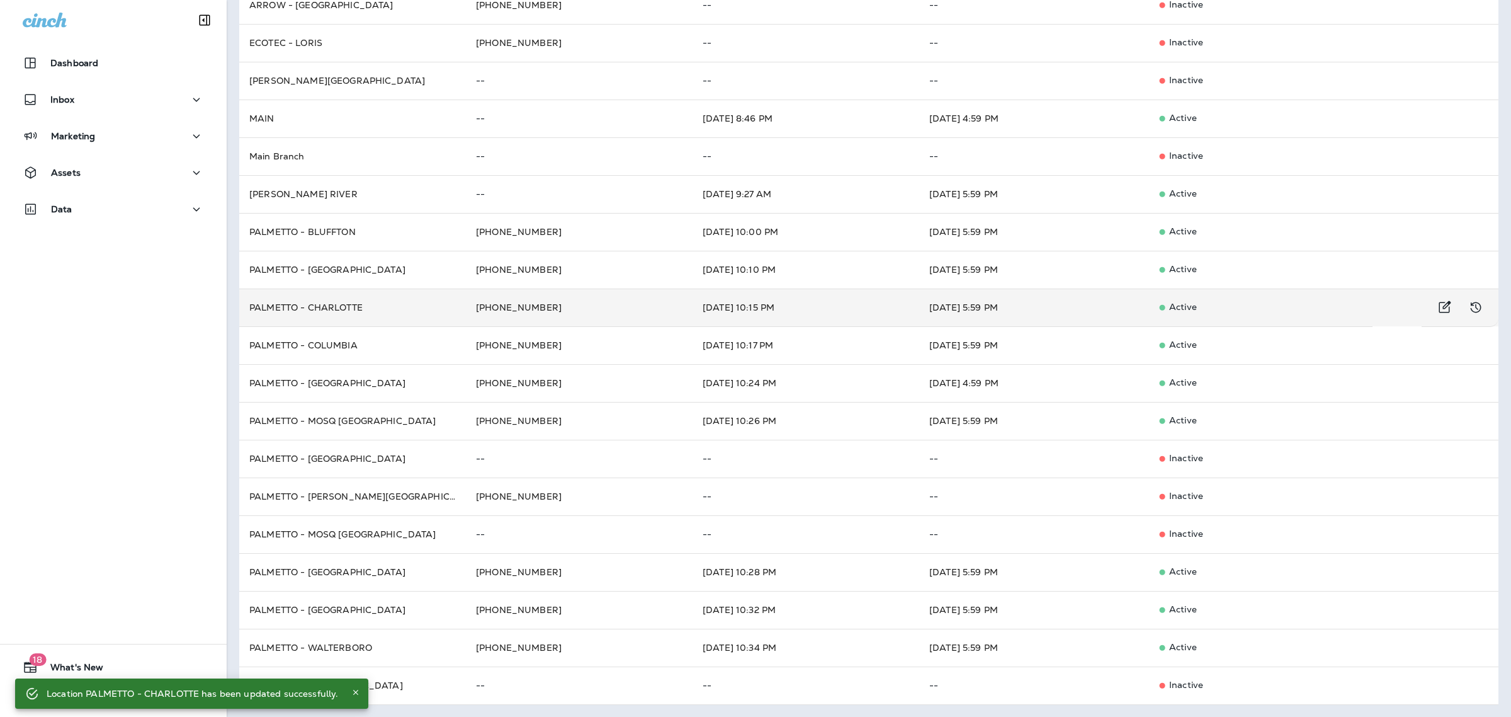
click at [370, 312] on td "PALMETTO - CHARLOTTE" at bounding box center [352, 307] width 227 height 38
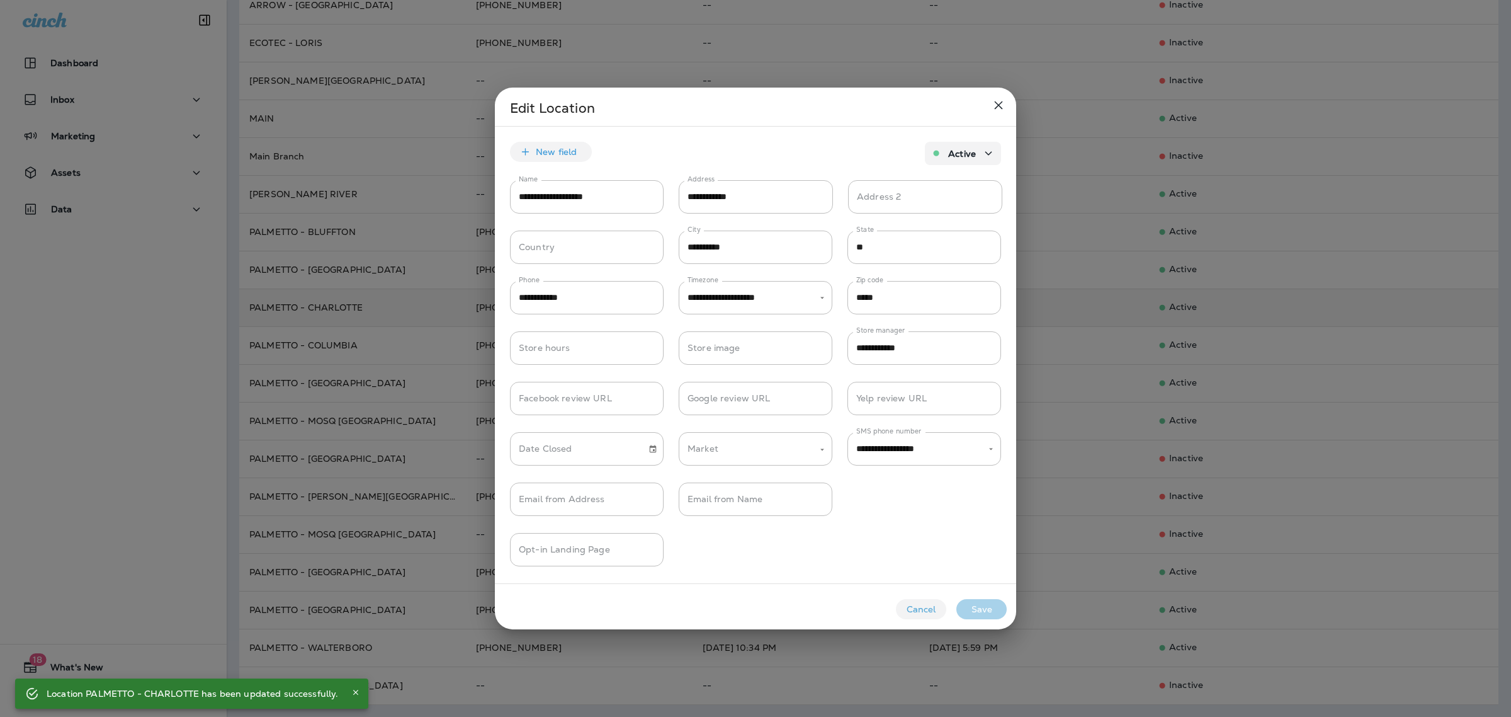
type input "**********"
click at [370, 312] on div at bounding box center [755, 358] width 1511 height 717
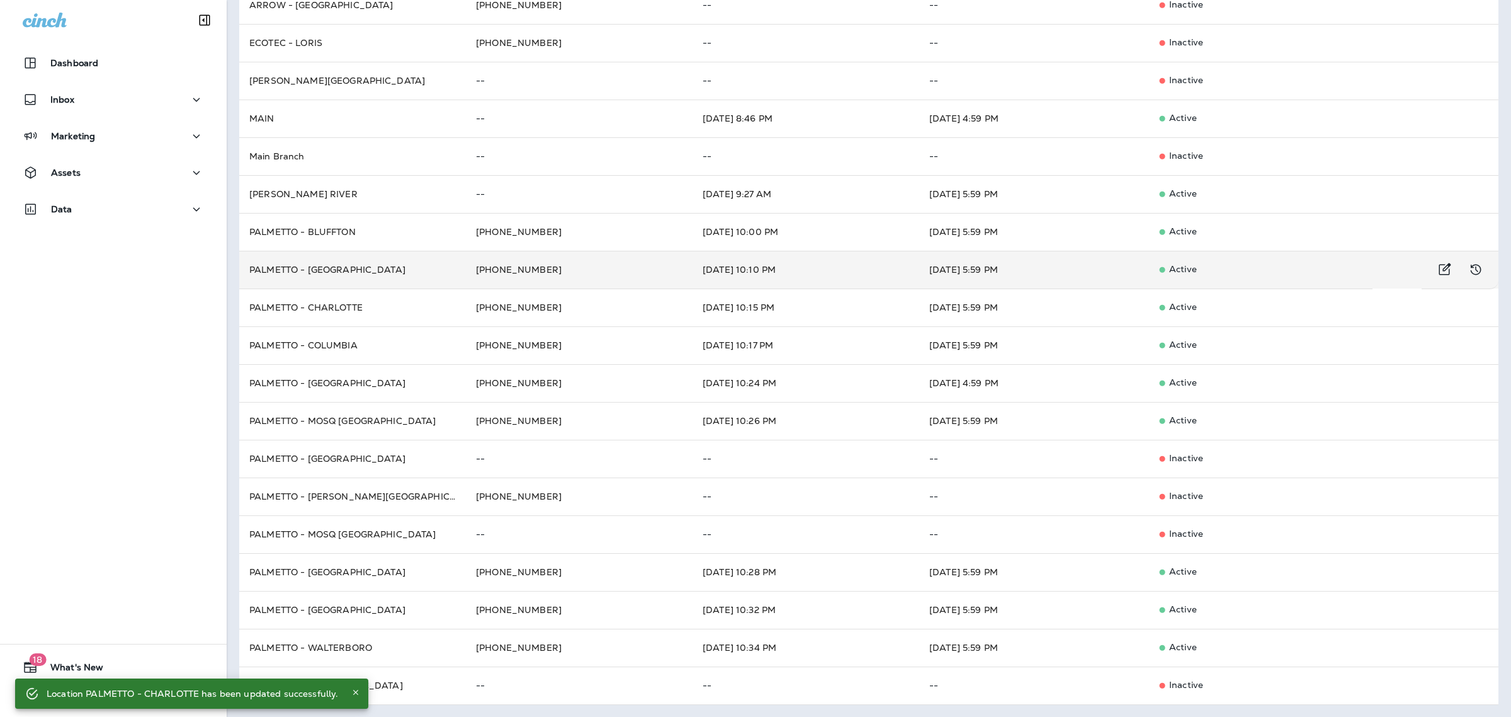
click at [375, 263] on td "PALMETTO - [GEOGRAPHIC_DATA]" at bounding box center [352, 270] width 227 height 38
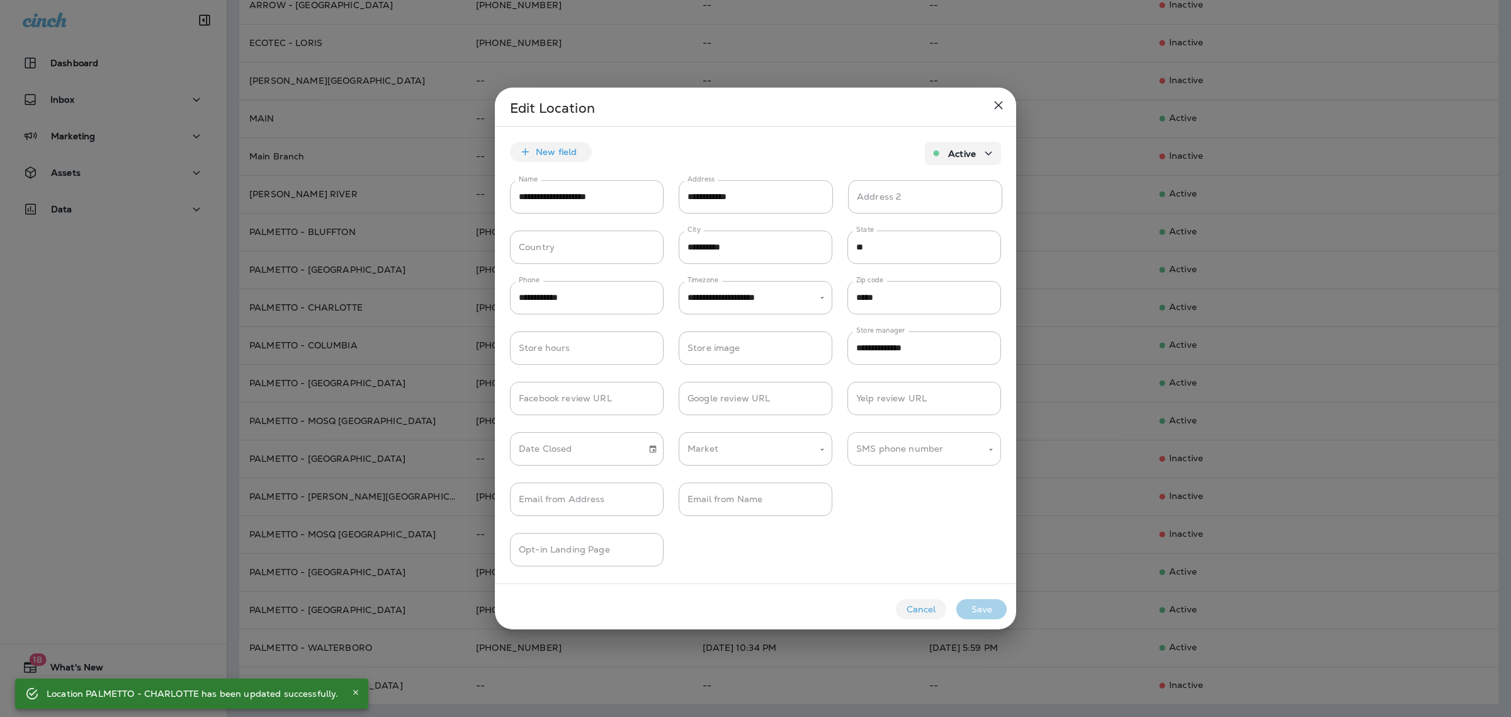
click at [955, 455] on input "SMS phone number" at bounding box center [914, 449] width 123 height 22
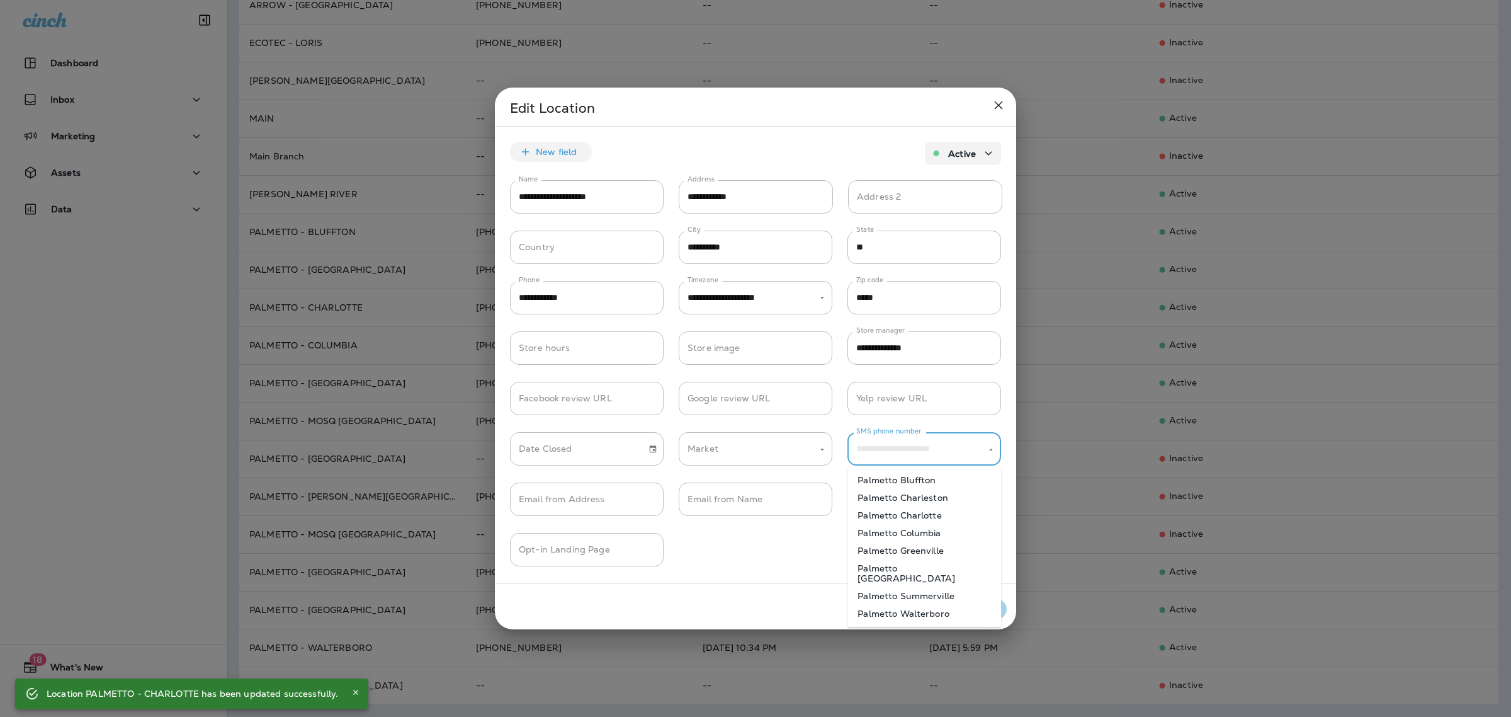
click at [945, 502] on li "Palmetto Charleston" at bounding box center [925, 498] width 154 height 18
type input "**********"
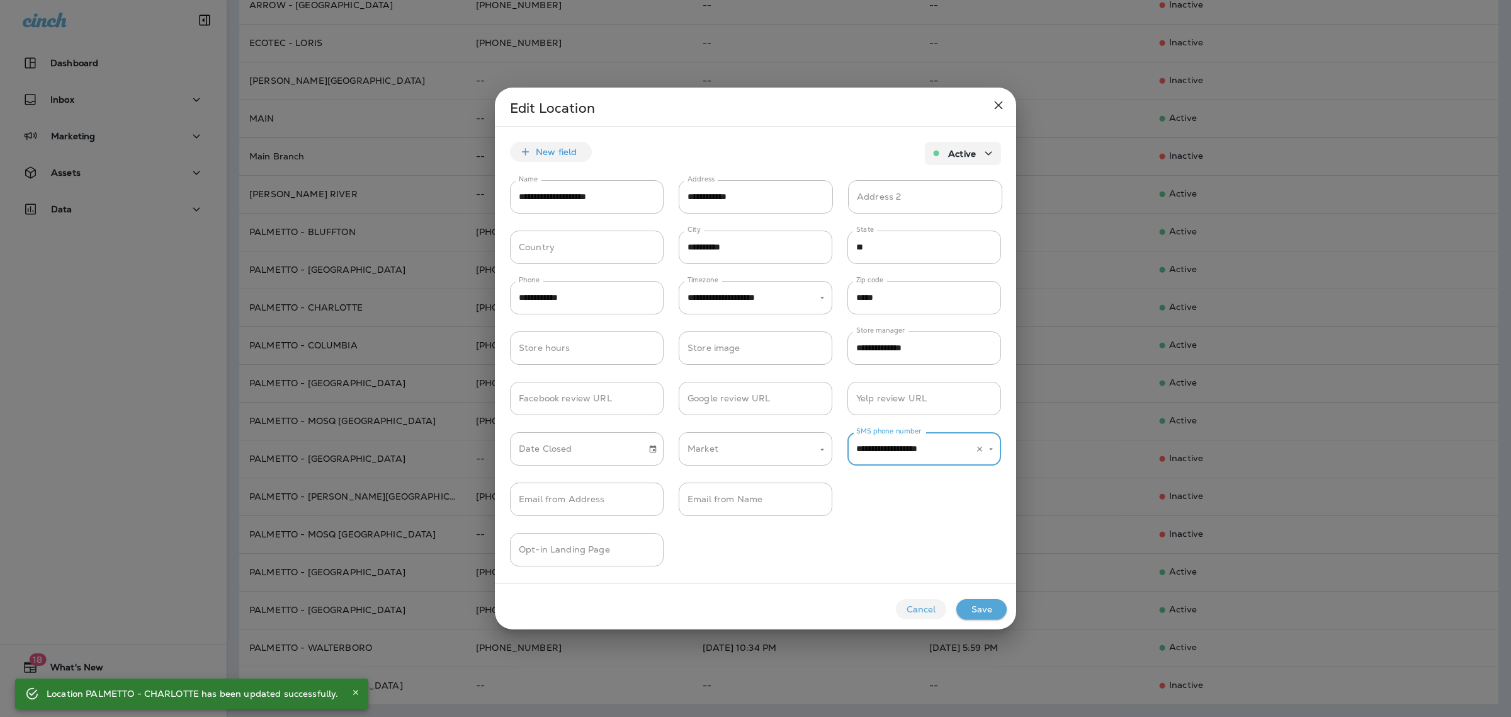
click at [996, 608] on button "Save" at bounding box center [982, 609] width 50 height 20
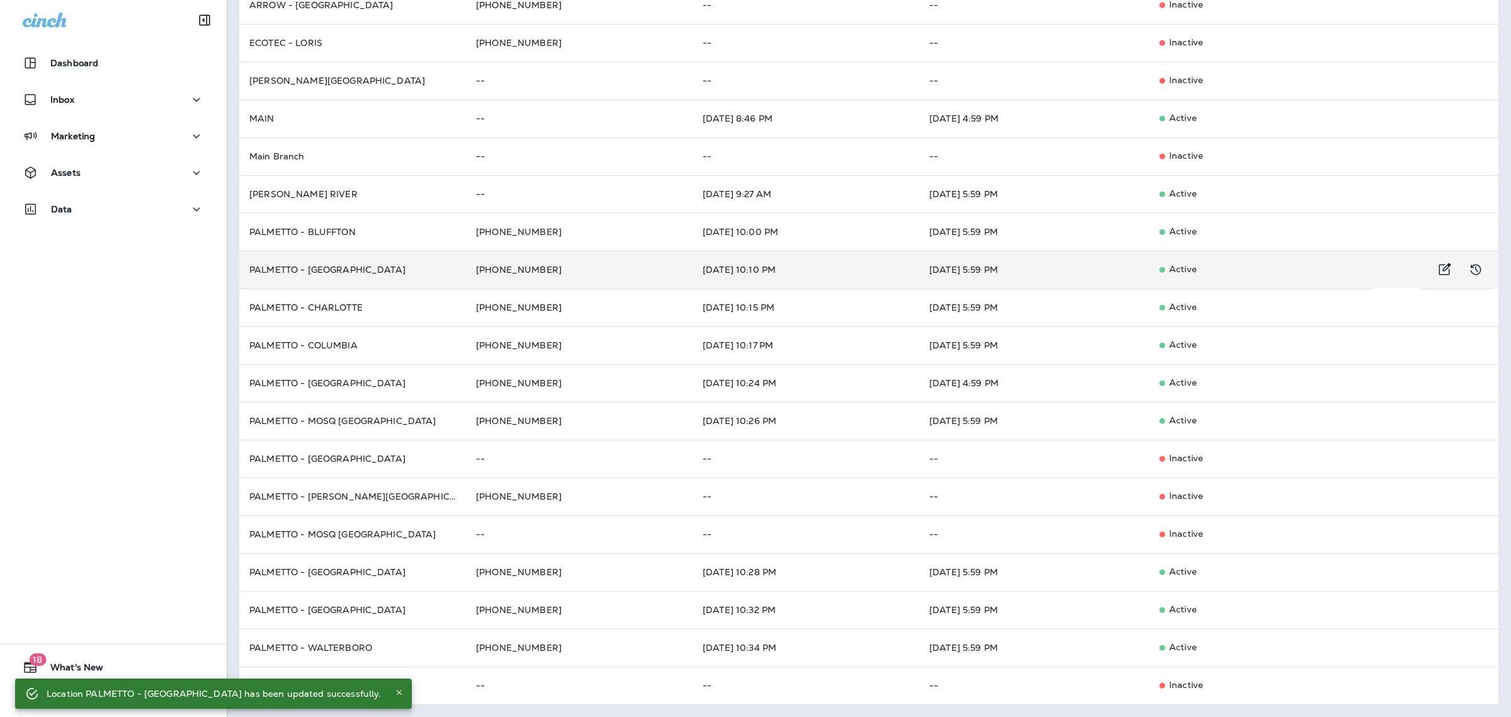
click at [381, 274] on td "PALMETTO - [GEOGRAPHIC_DATA]" at bounding box center [352, 270] width 227 height 38
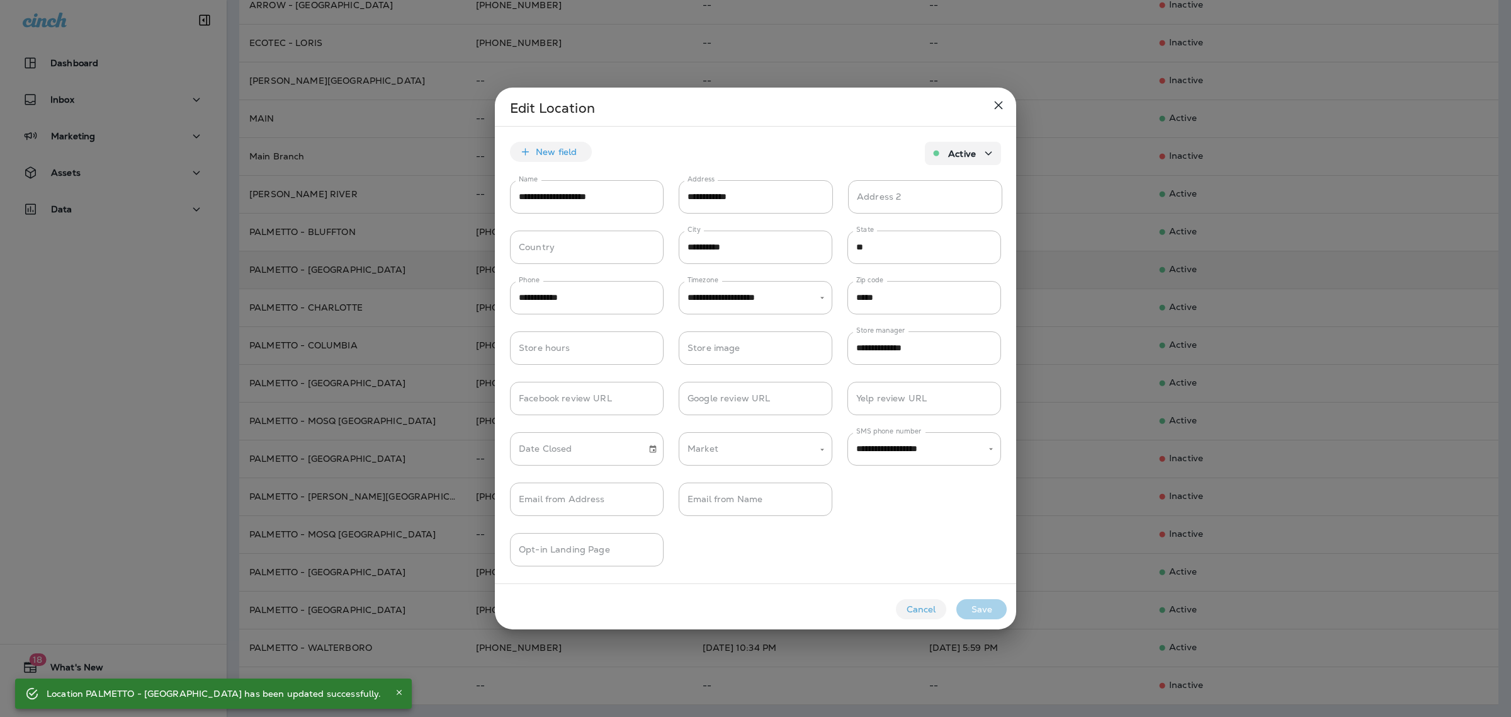
type input "**********"
click at [381, 274] on div at bounding box center [755, 358] width 1511 height 717
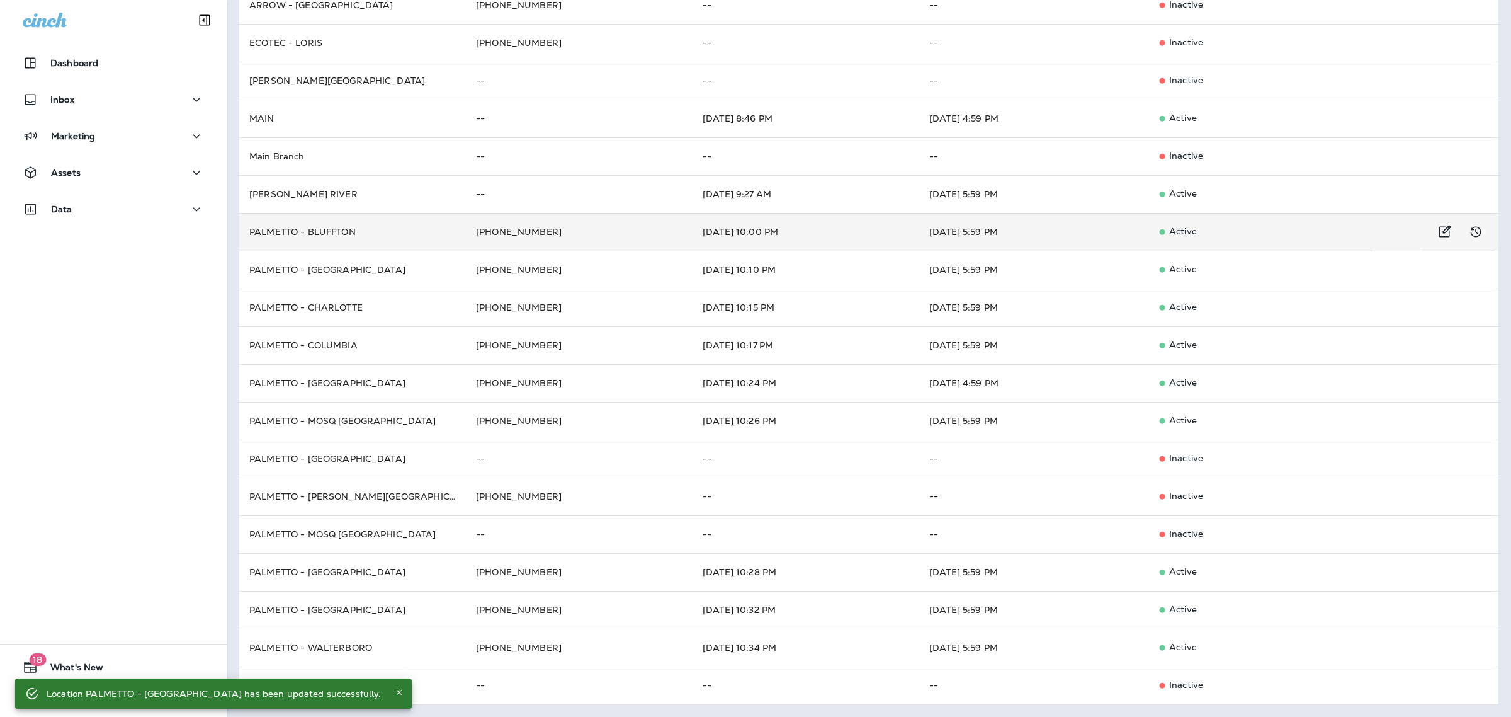
click at [376, 233] on td "PALMETTO - BLUFFTON" at bounding box center [352, 232] width 227 height 38
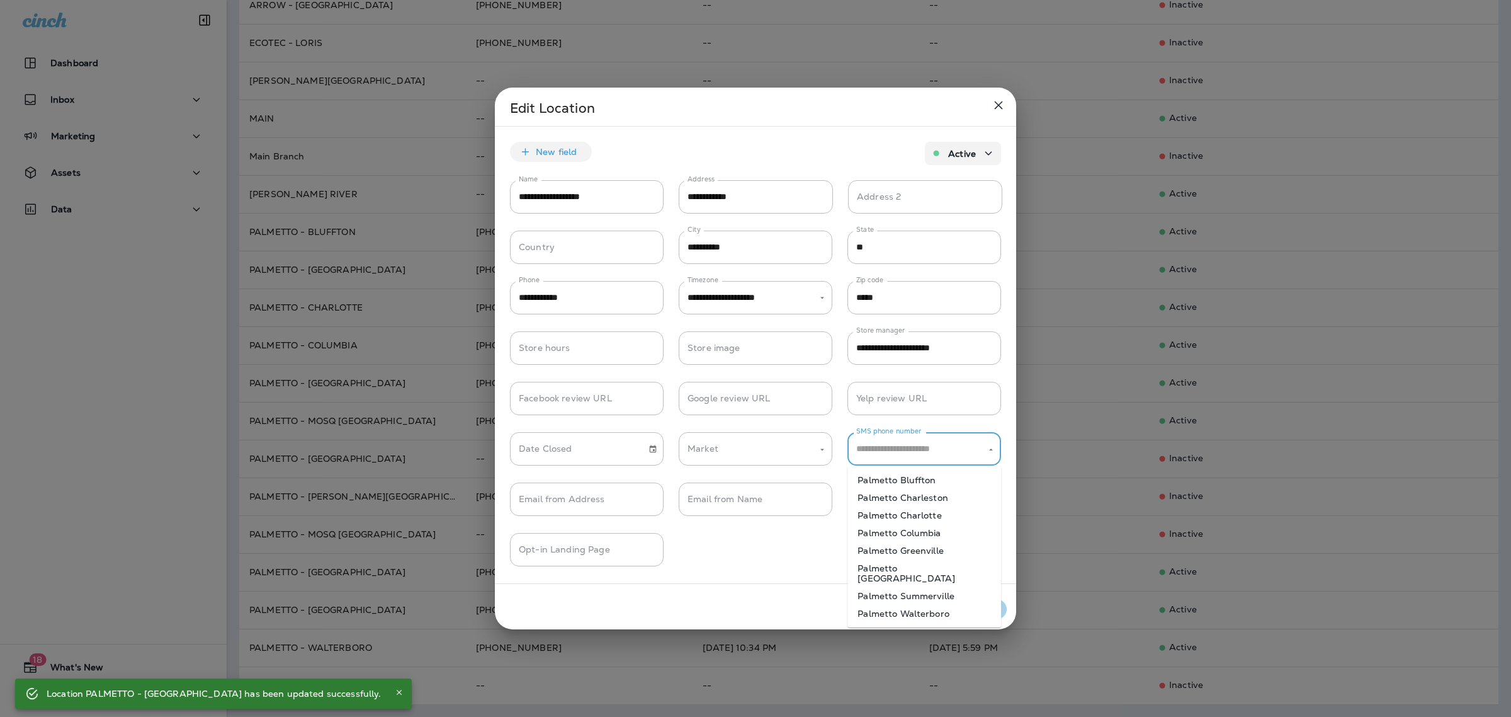
click at [905, 451] on input "SMS phone number" at bounding box center [914, 449] width 123 height 22
click at [932, 483] on li "Palmetto Bluffton" at bounding box center [925, 480] width 154 height 18
type input "**********"
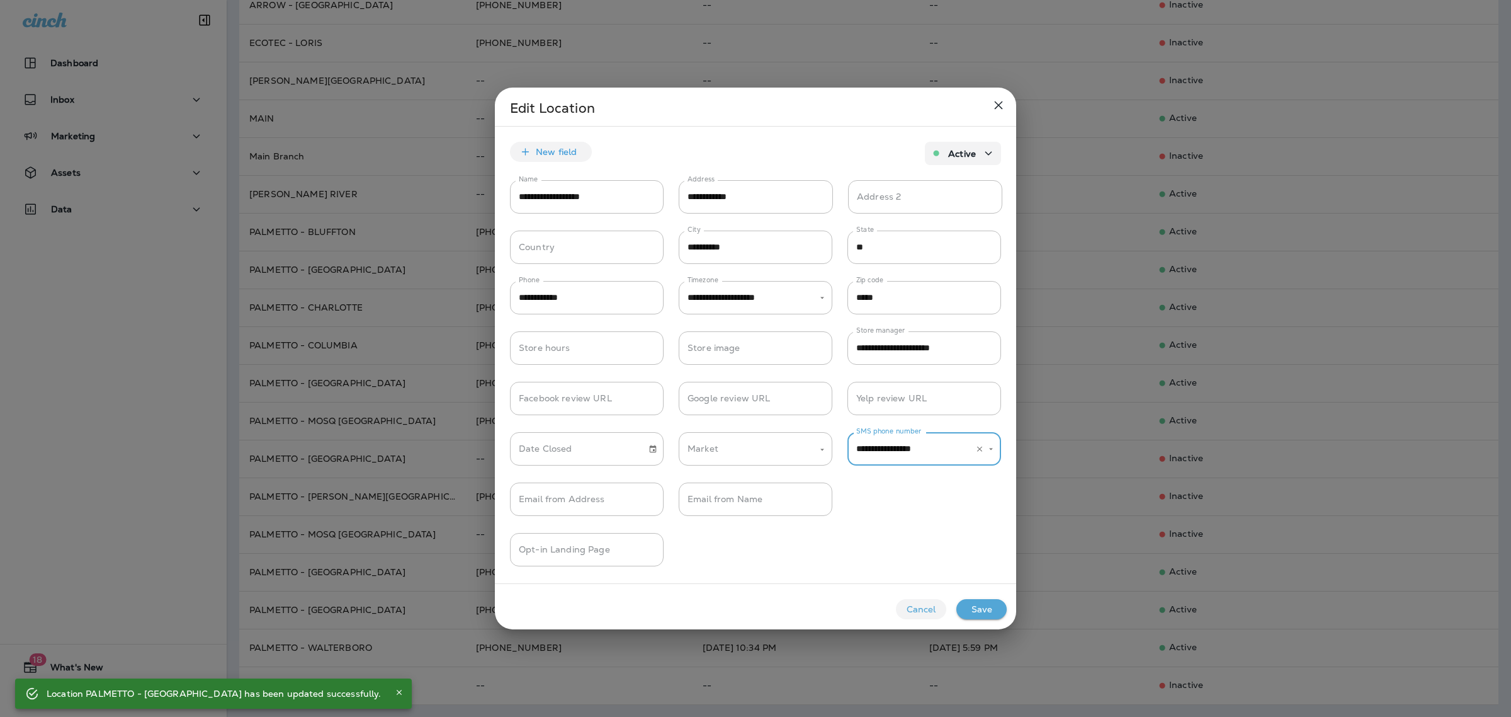
click at [984, 603] on button "Save" at bounding box center [982, 609] width 50 height 20
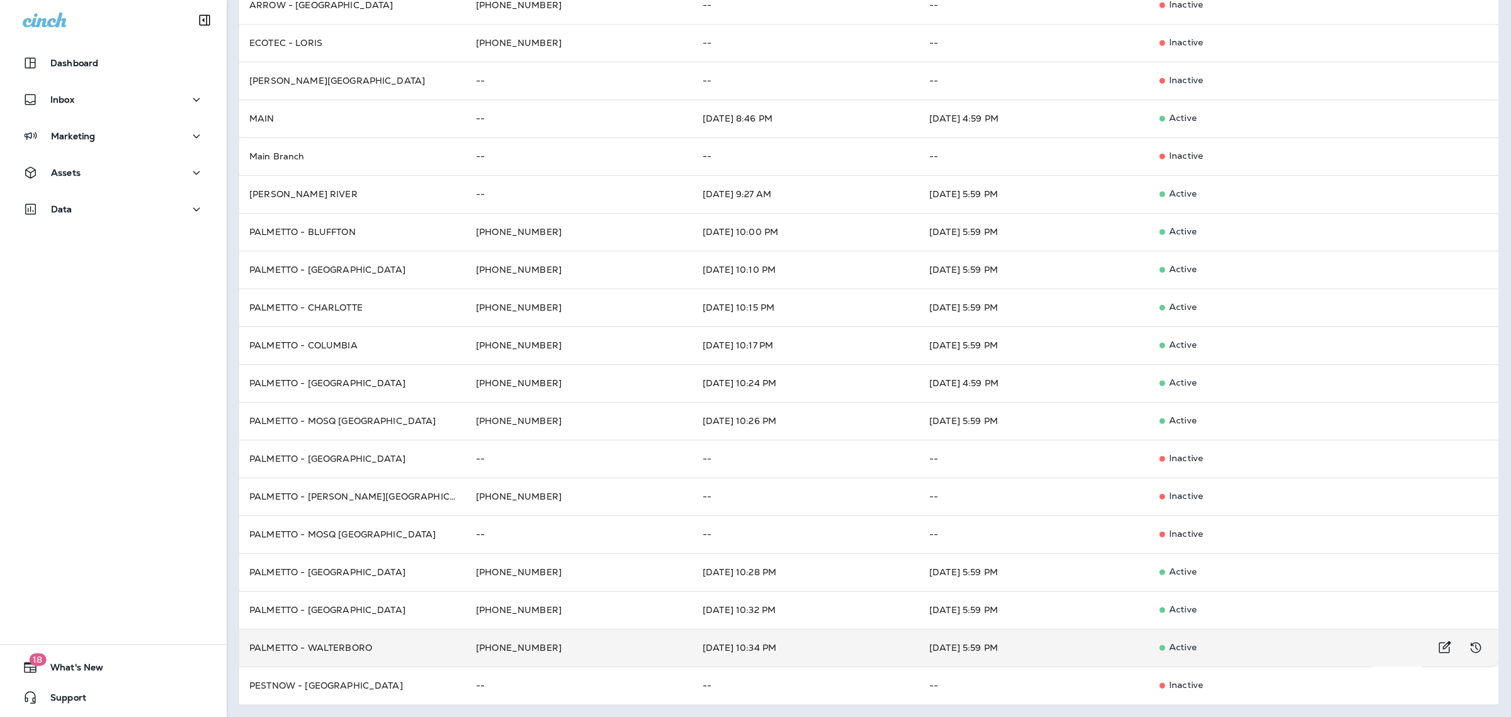
click at [381, 647] on td "PALMETTO - WALTERBORO" at bounding box center [352, 647] width 227 height 38
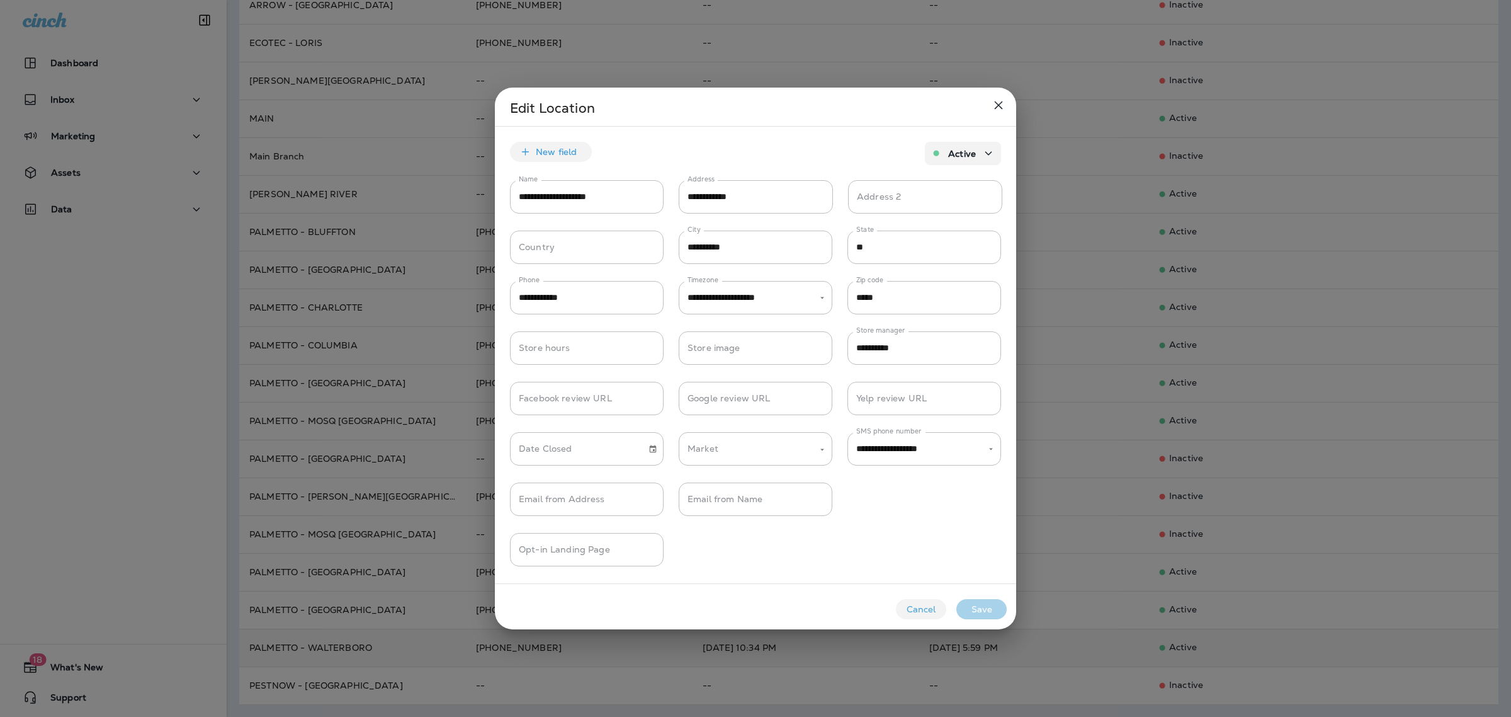
type input "**********"
click at [381, 647] on div at bounding box center [755, 358] width 1511 height 717
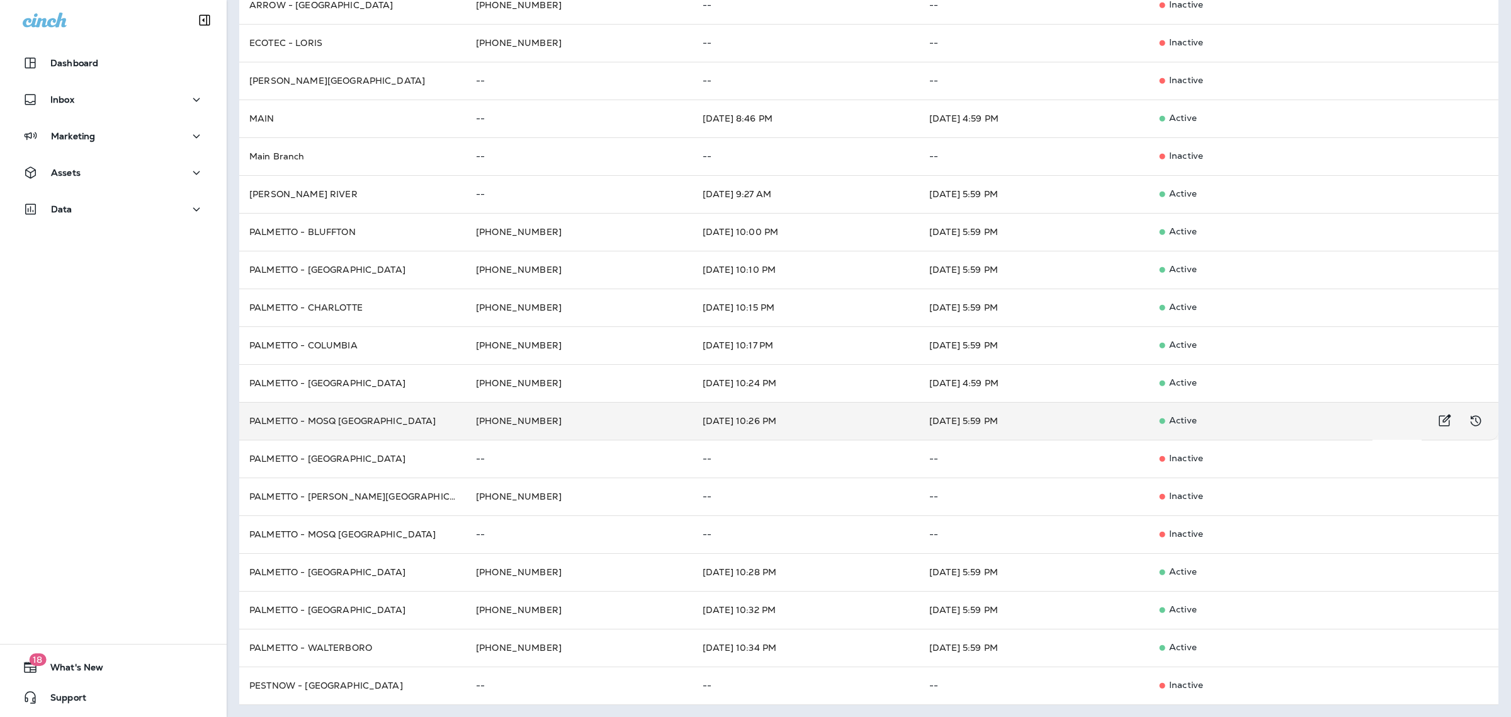
click at [381, 420] on td "PALMETTO - MOSQ [GEOGRAPHIC_DATA]" at bounding box center [352, 421] width 227 height 38
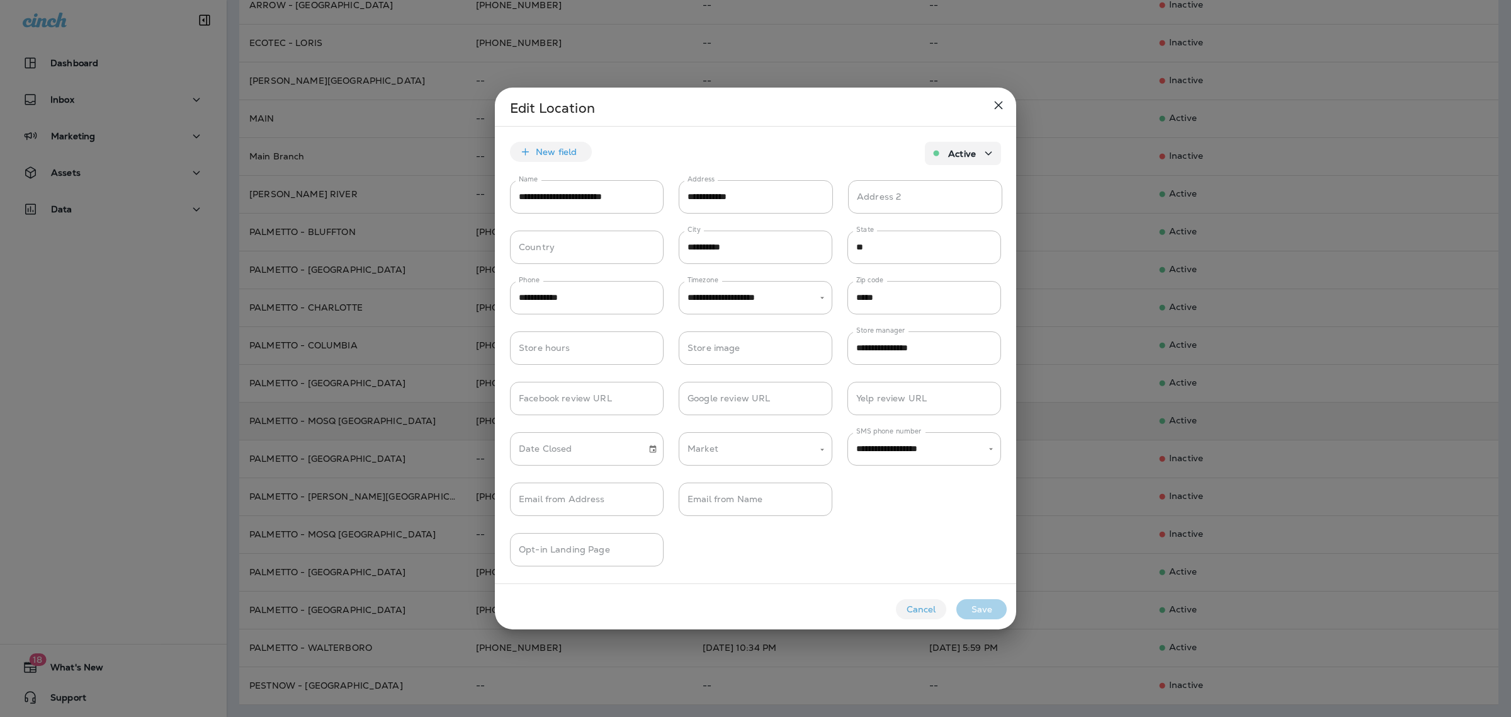
type input "**********"
click at [381, 420] on div at bounding box center [755, 358] width 1511 height 717
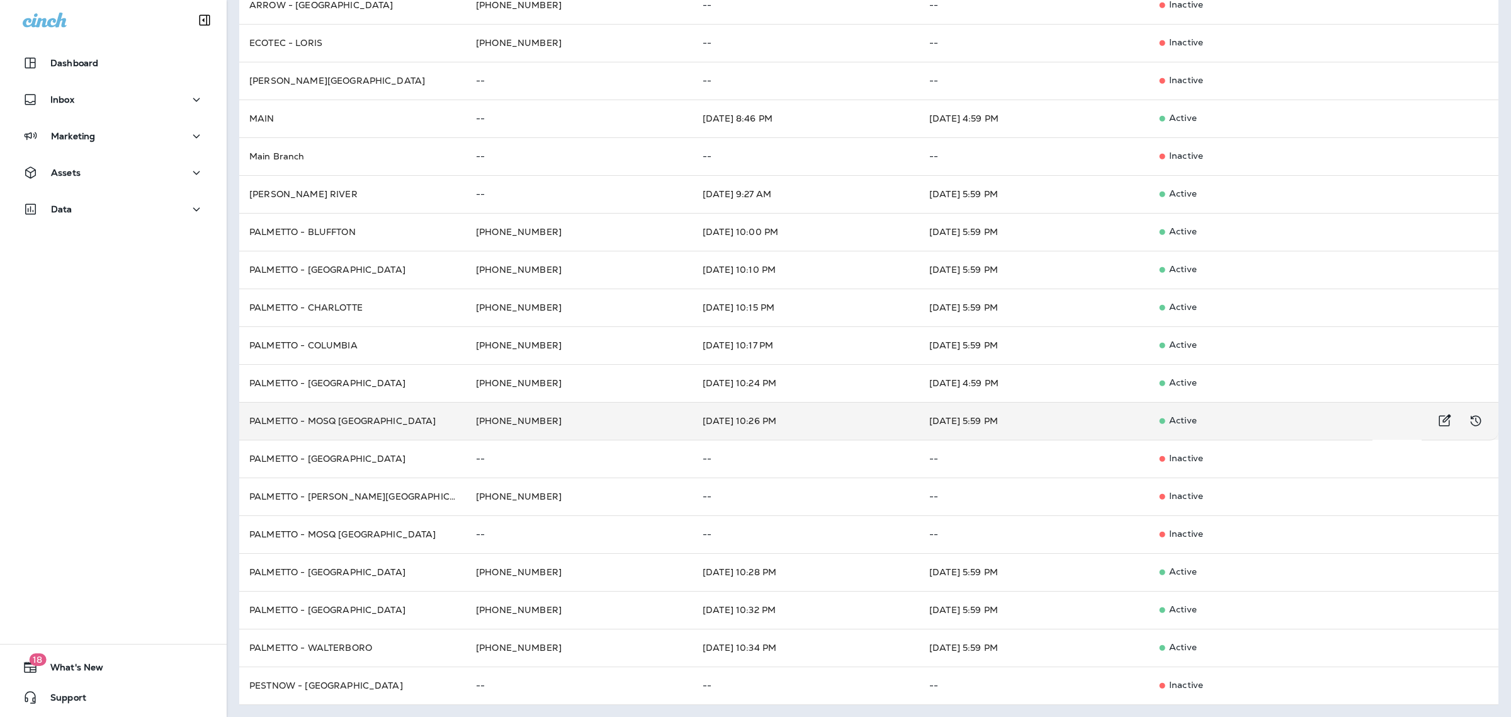
click at [399, 419] on td "PALMETTO - MOSQ [GEOGRAPHIC_DATA]" at bounding box center [352, 421] width 227 height 38
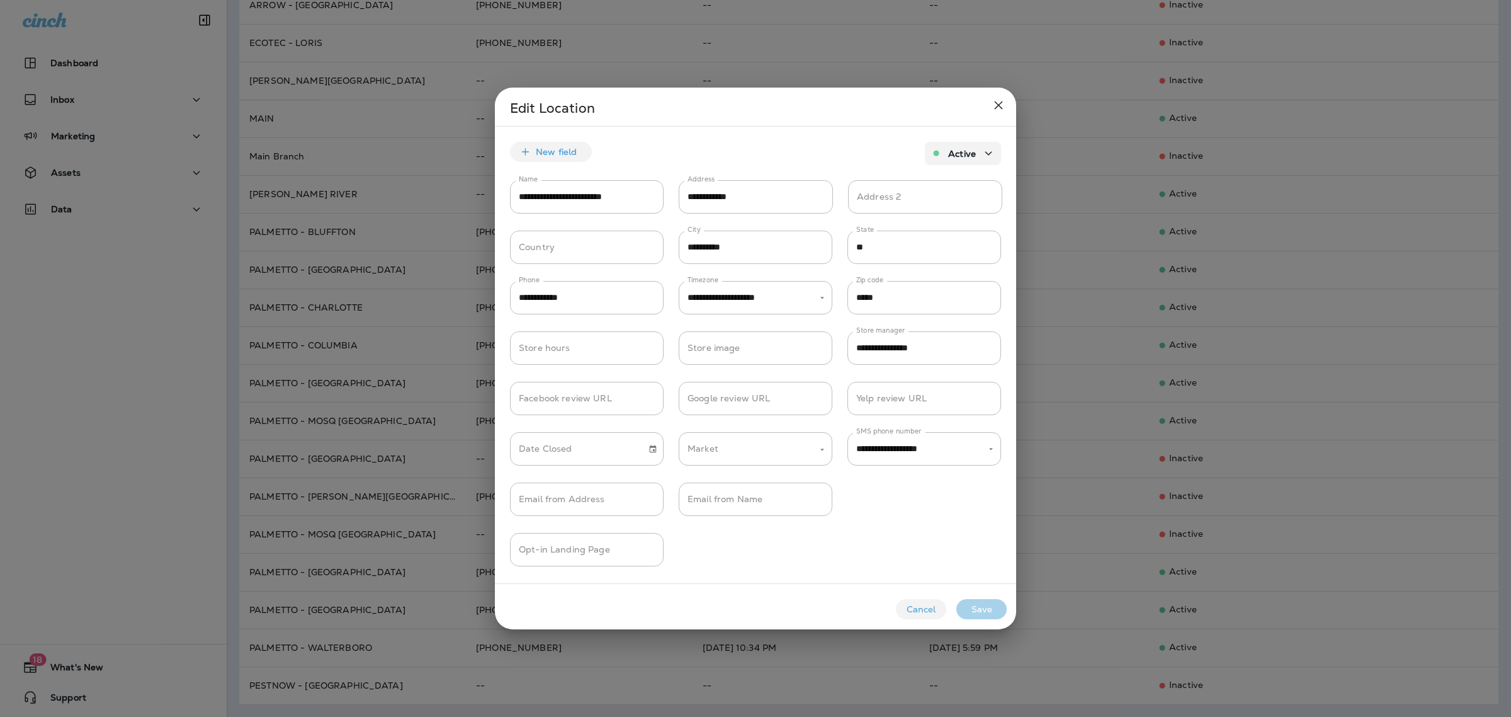
type input "**********"
click at [399, 390] on div at bounding box center [755, 358] width 1511 height 717
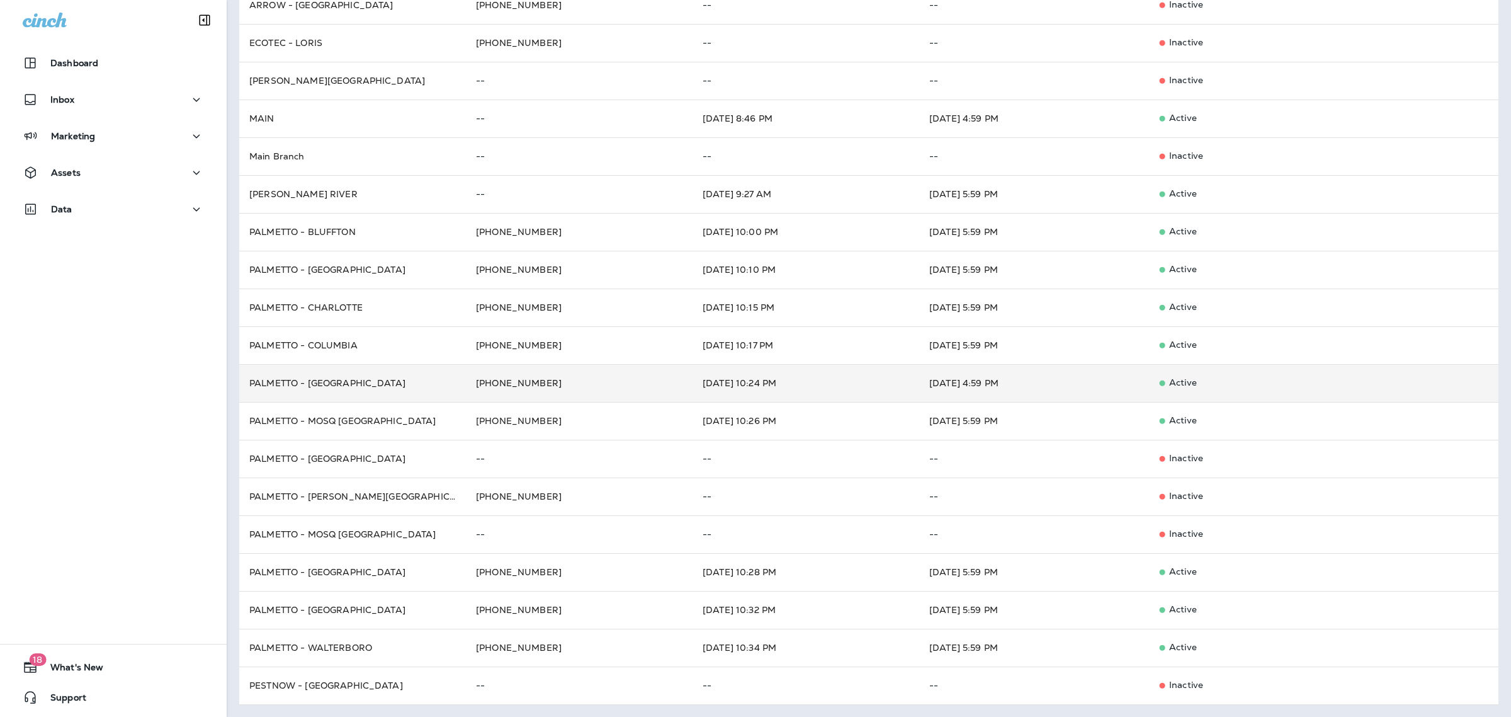
click at [413, 378] on td "PALMETTO - [GEOGRAPHIC_DATA]" at bounding box center [352, 383] width 227 height 38
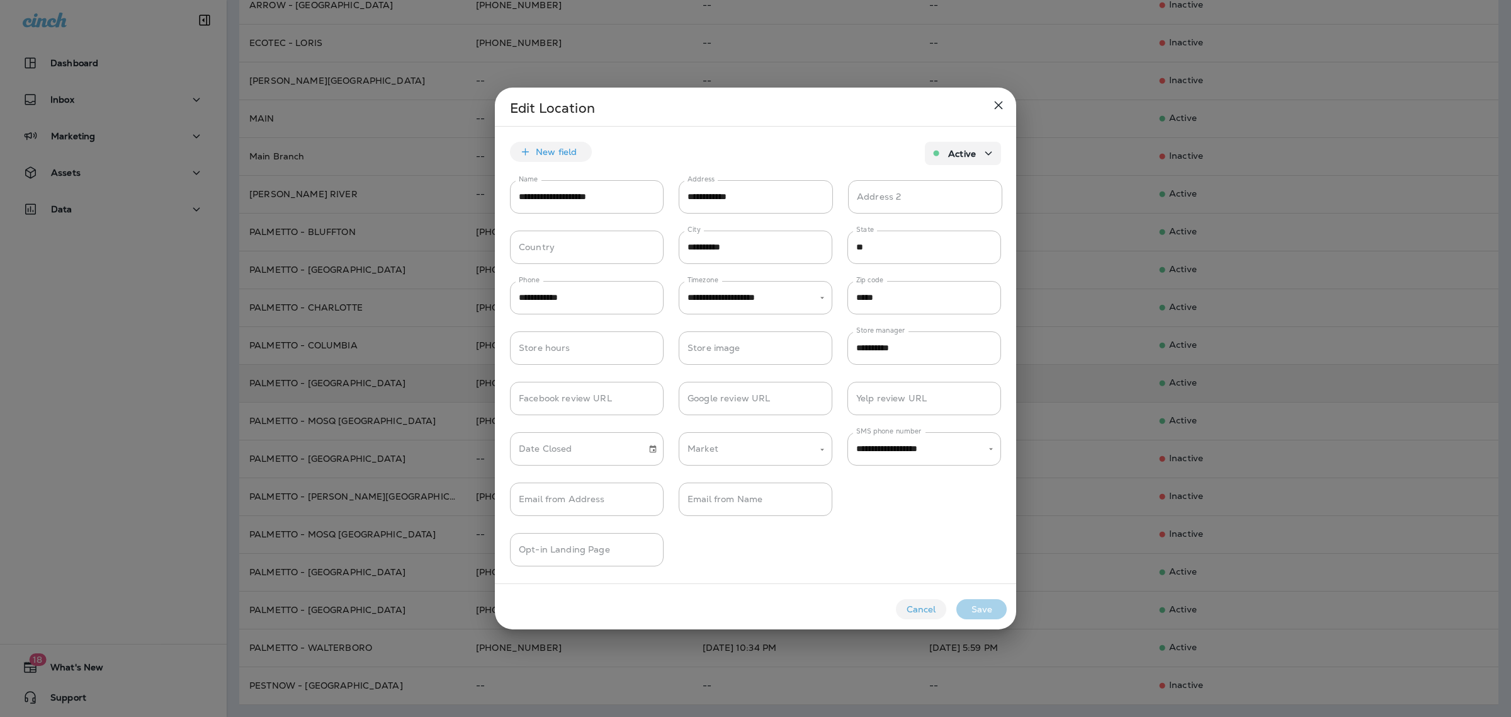
type input "**********"
click at [413, 378] on div at bounding box center [755, 358] width 1511 height 717
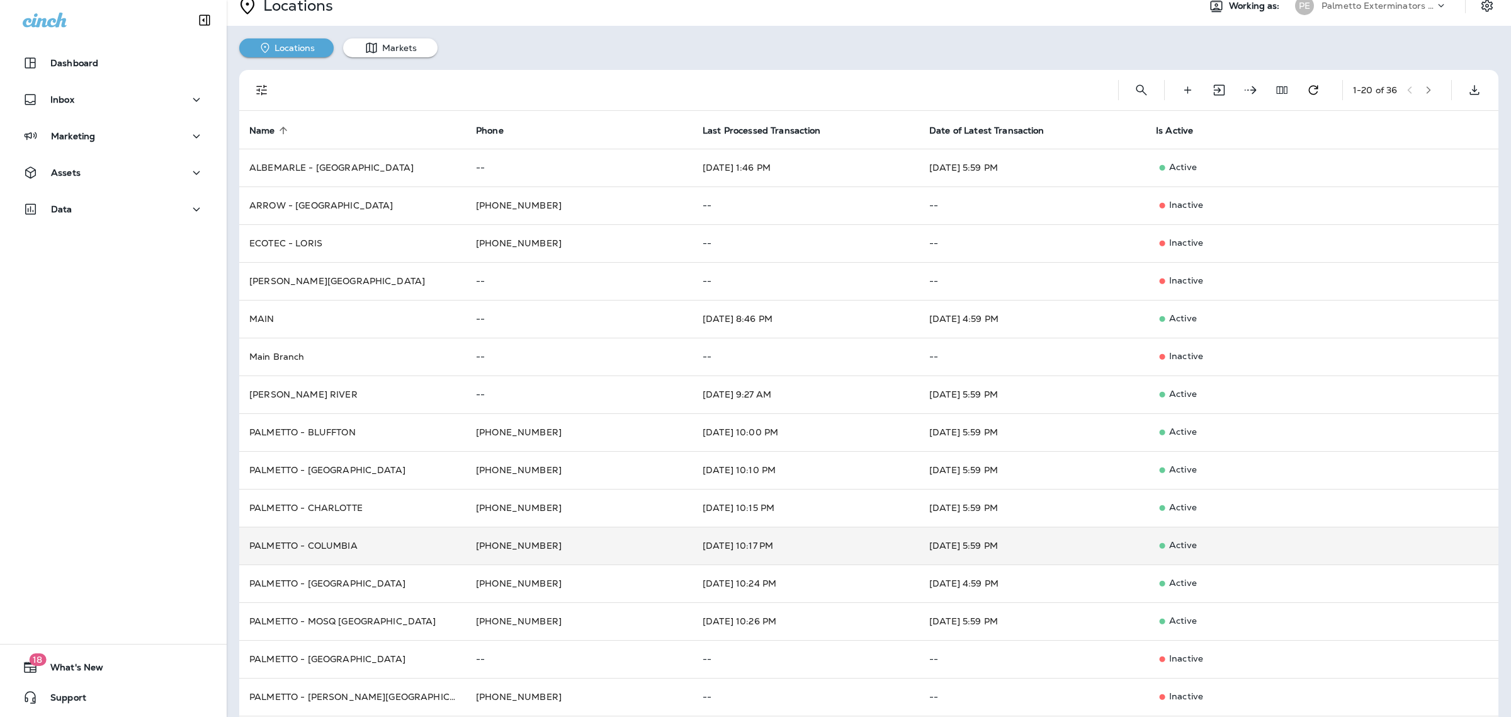
scroll to position [4, 0]
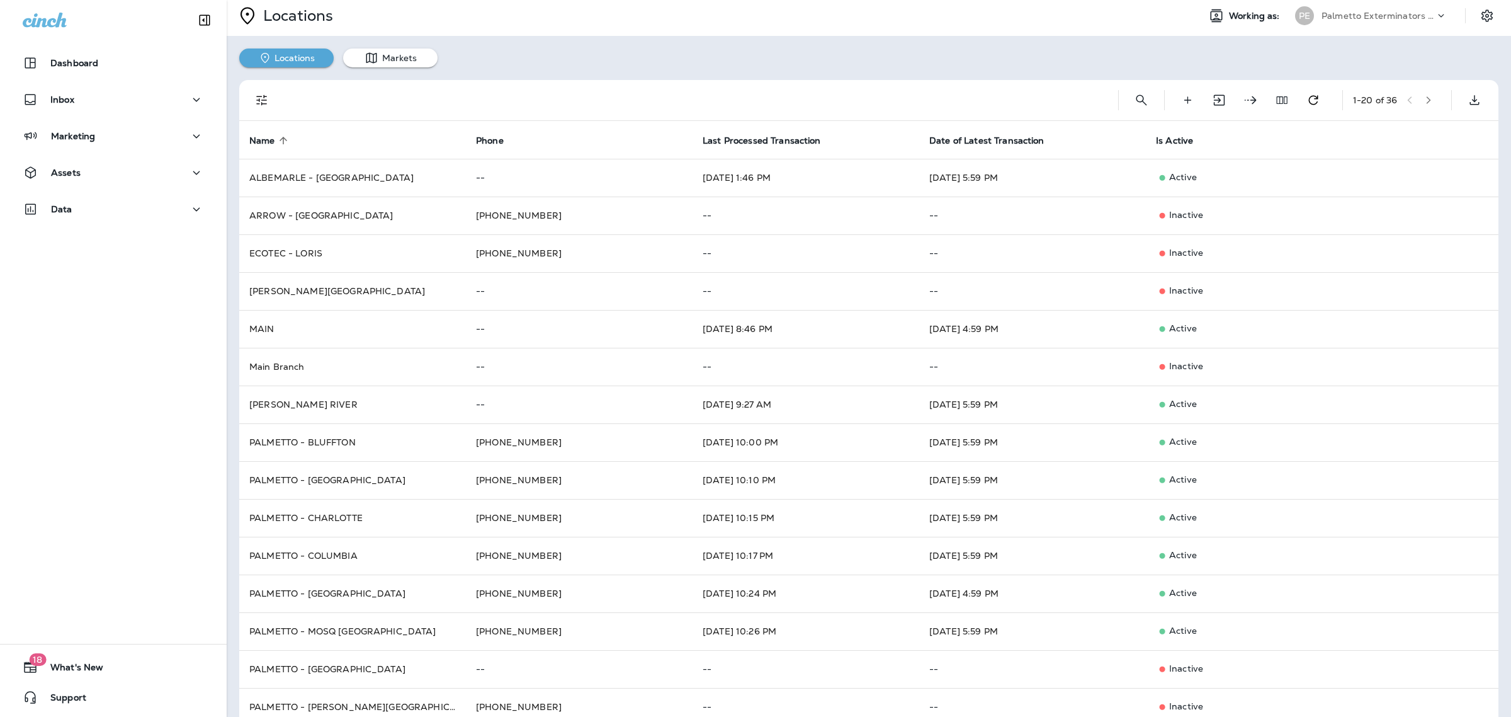
click at [1424, 99] on icon "button" at bounding box center [1428, 100] width 9 height 9
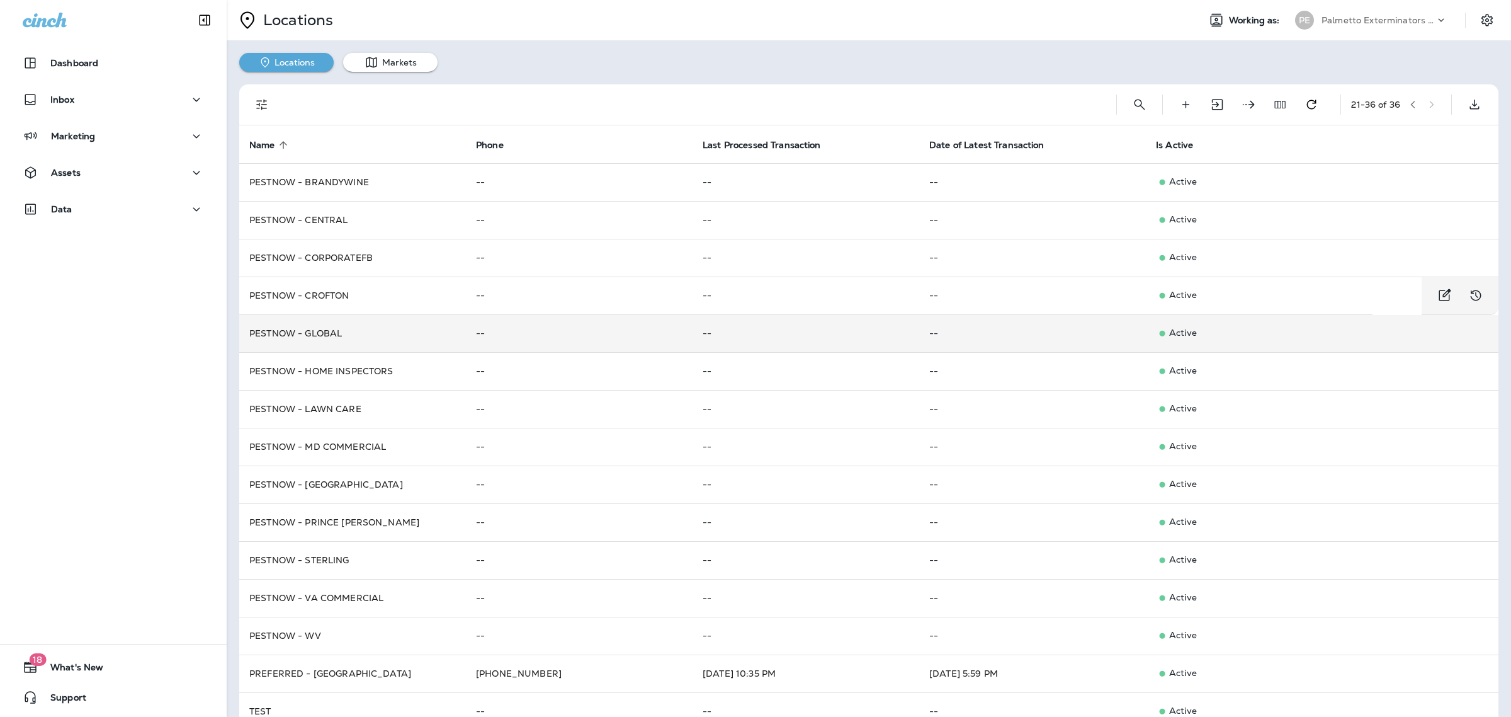
scroll to position [64, 0]
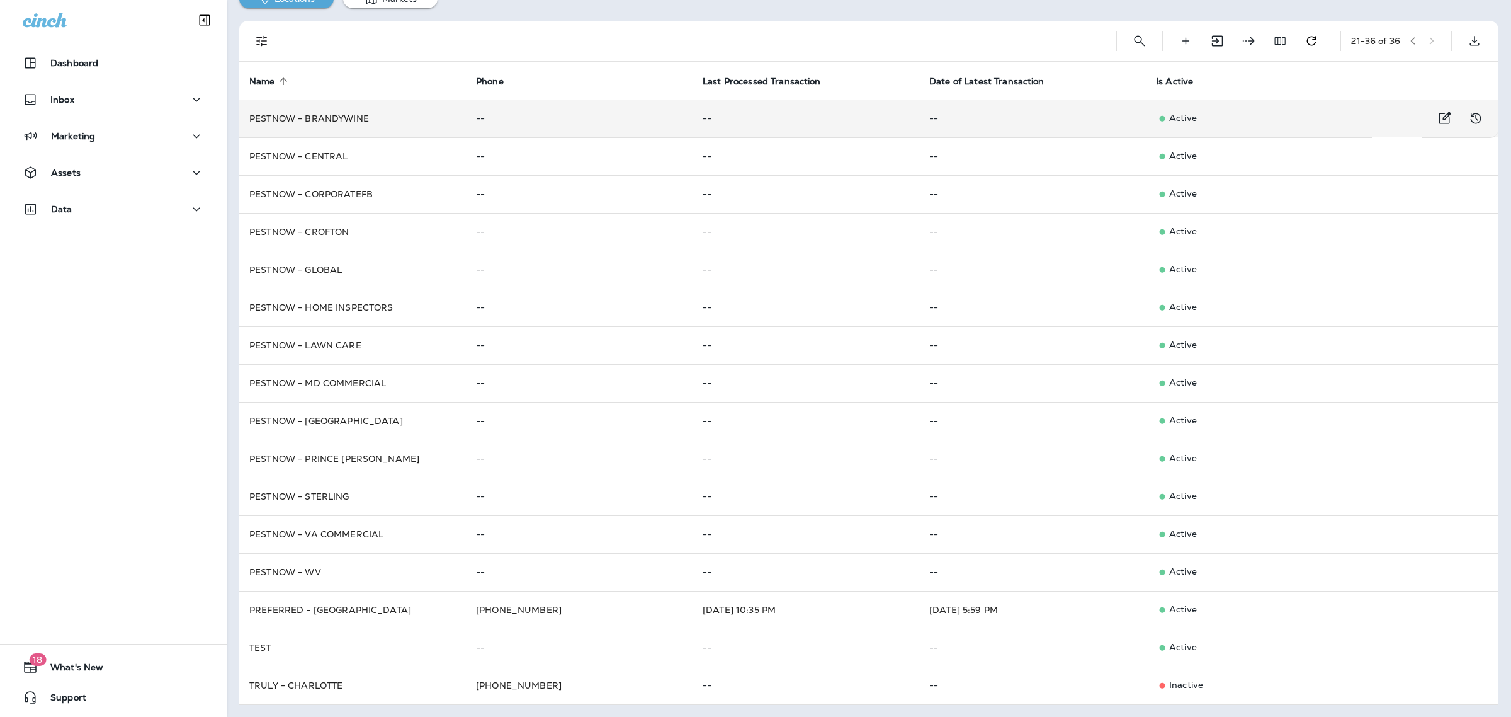
click at [1193, 123] on p "Active" at bounding box center [1259, 118] width 207 height 13
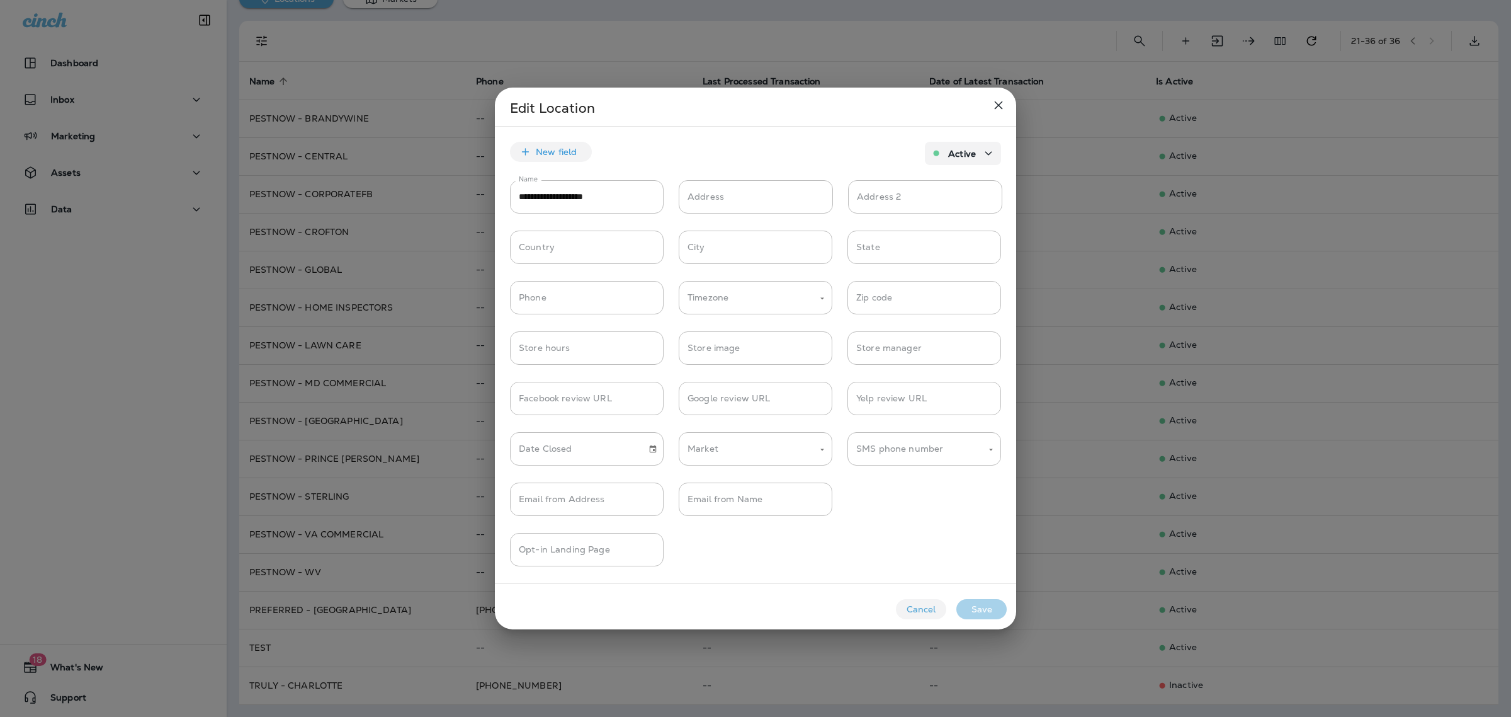
click at [965, 151] on button "Active" at bounding box center [963, 153] width 76 height 23
click at [943, 205] on span "Inactive" at bounding box center [956, 209] width 43 height 10
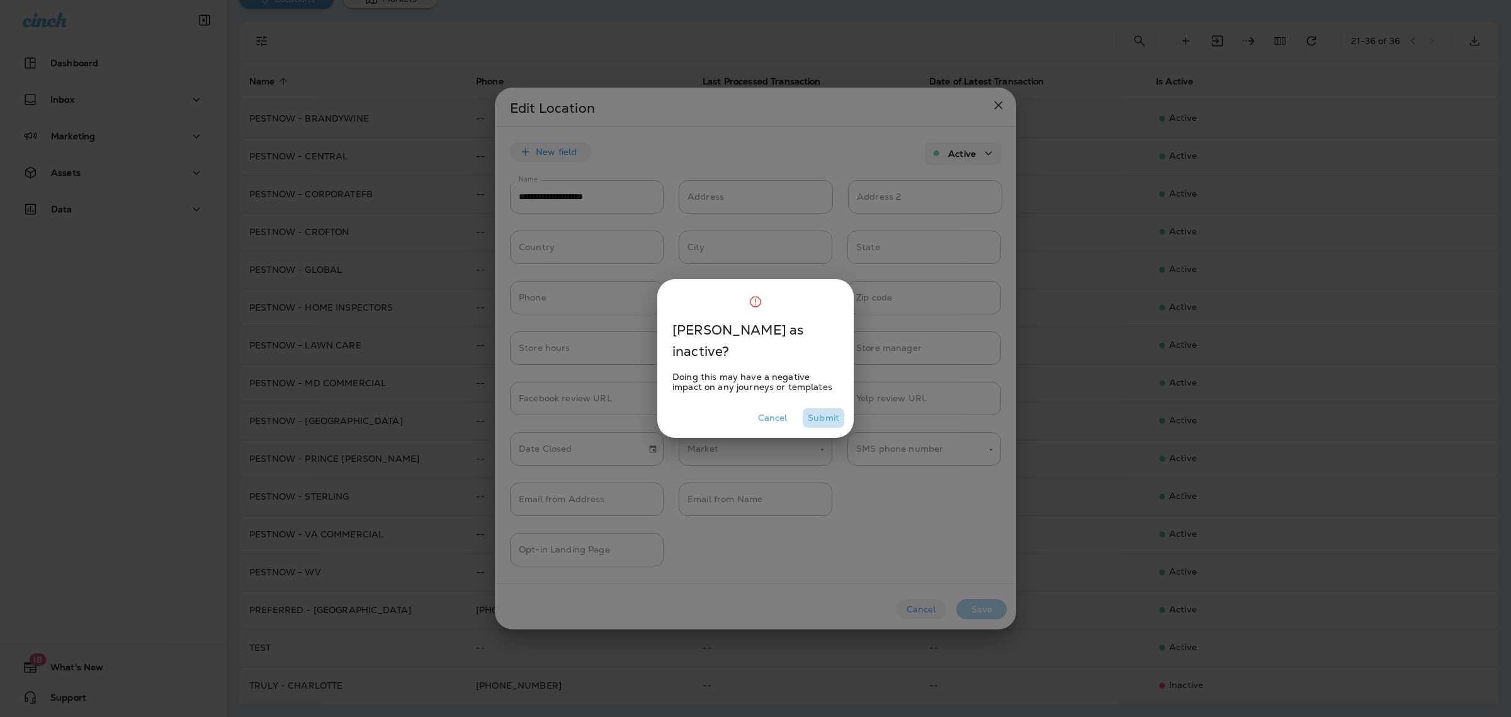
click at [832, 414] on button "Submit" at bounding box center [824, 418] width 42 height 20
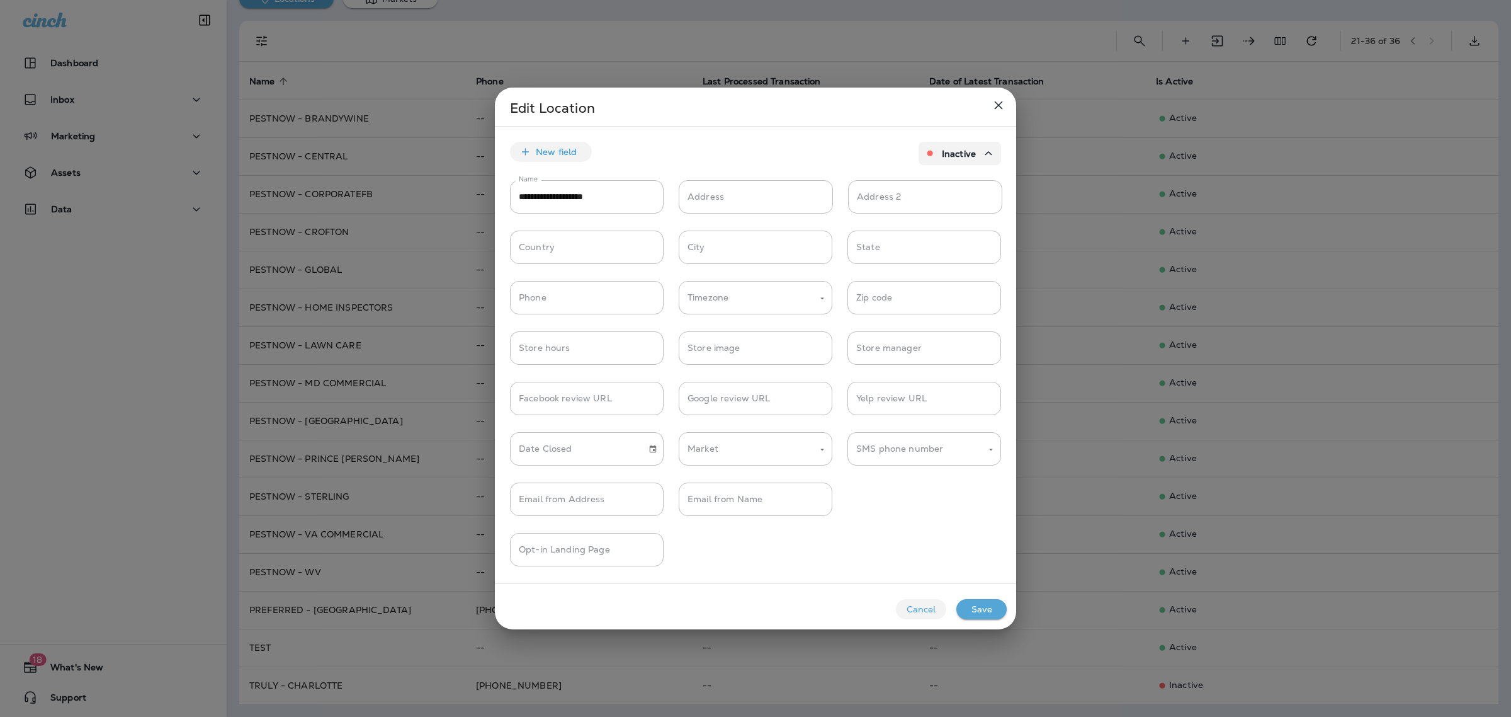
click at [978, 606] on button "Save" at bounding box center [982, 609] width 50 height 20
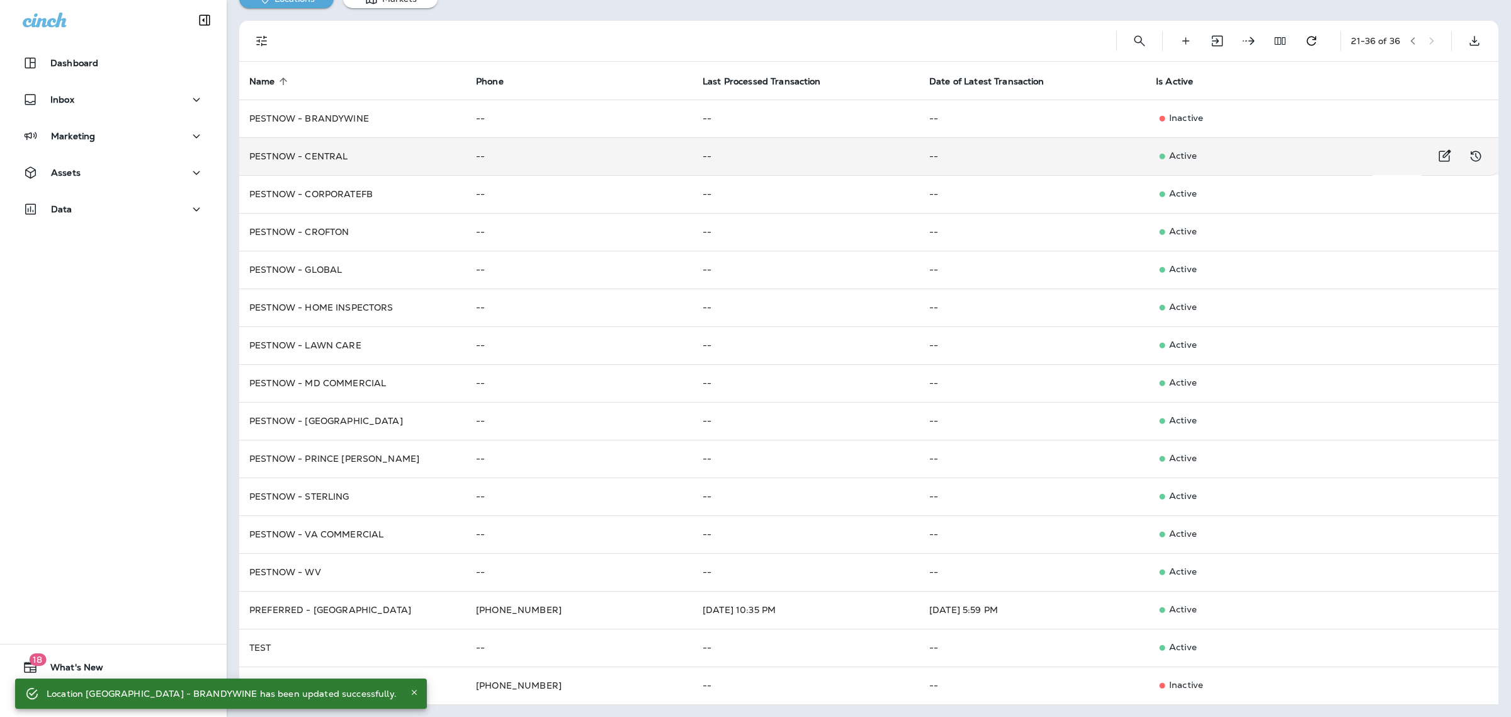
click at [1192, 153] on p "Active" at bounding box center [1259, 156] width 207 height 13
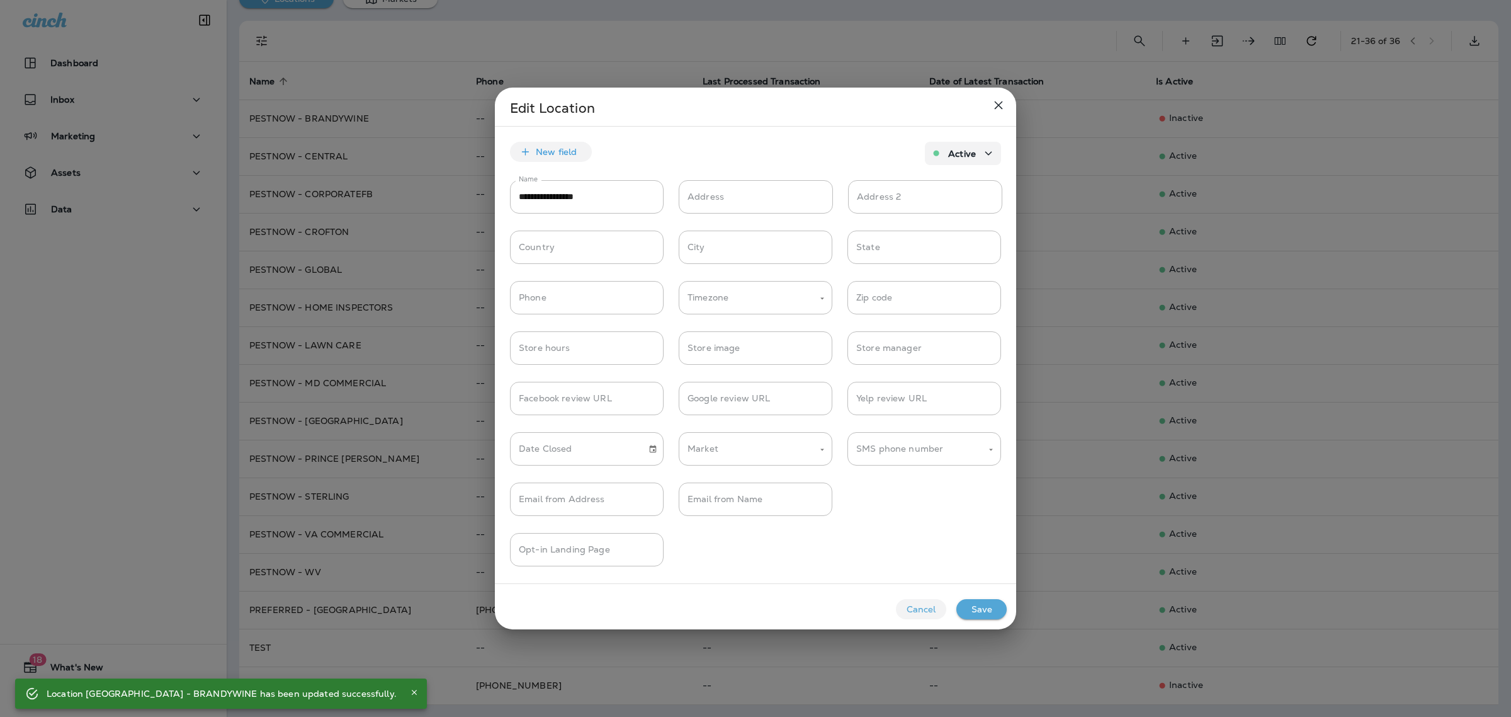
click at [962, 151] on p "Active" at bounding box center [962, 154] width 28 height 10
click at [946, 204] on span "Inactive" at bounding box center [956, 209] width 43 height 10
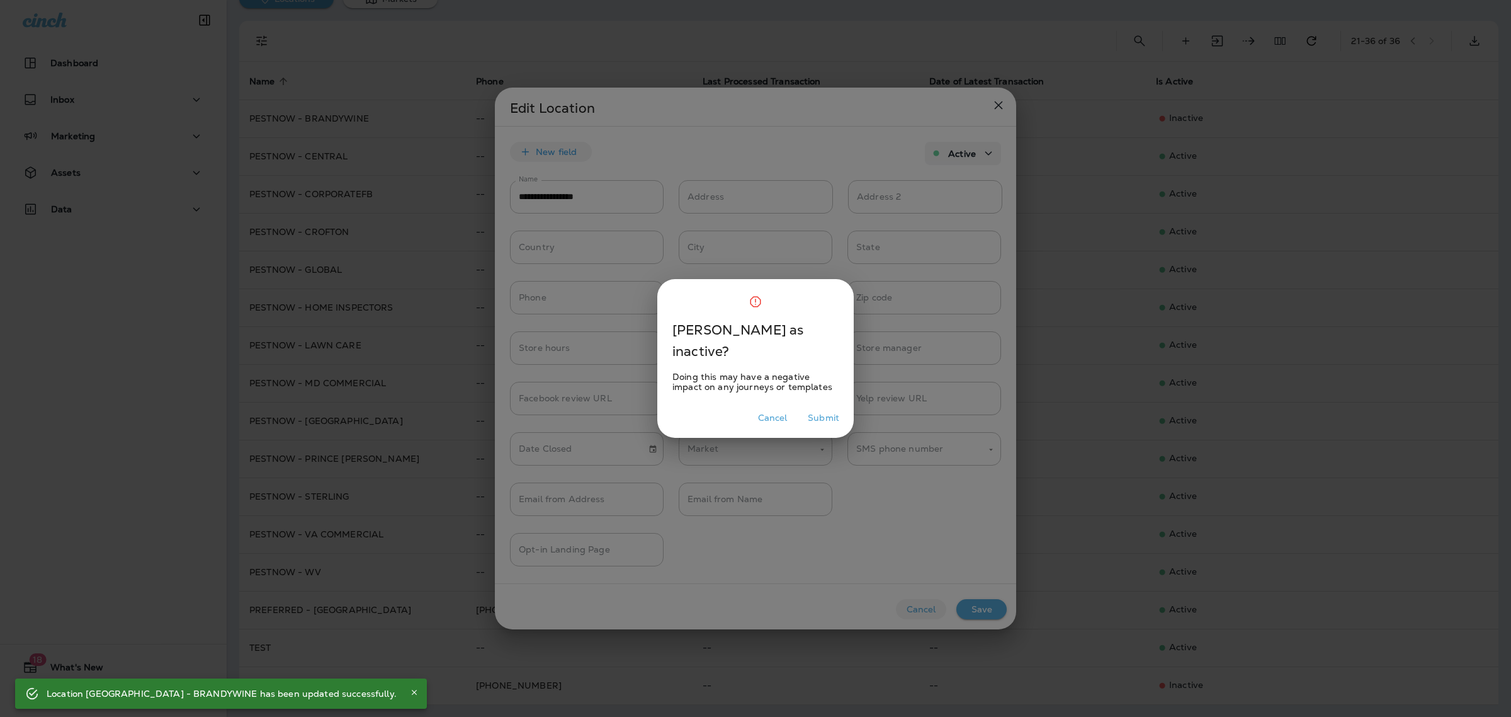
click at [827, 413] on button "Submit" at bounding box center [824, 418] width 42 height 20
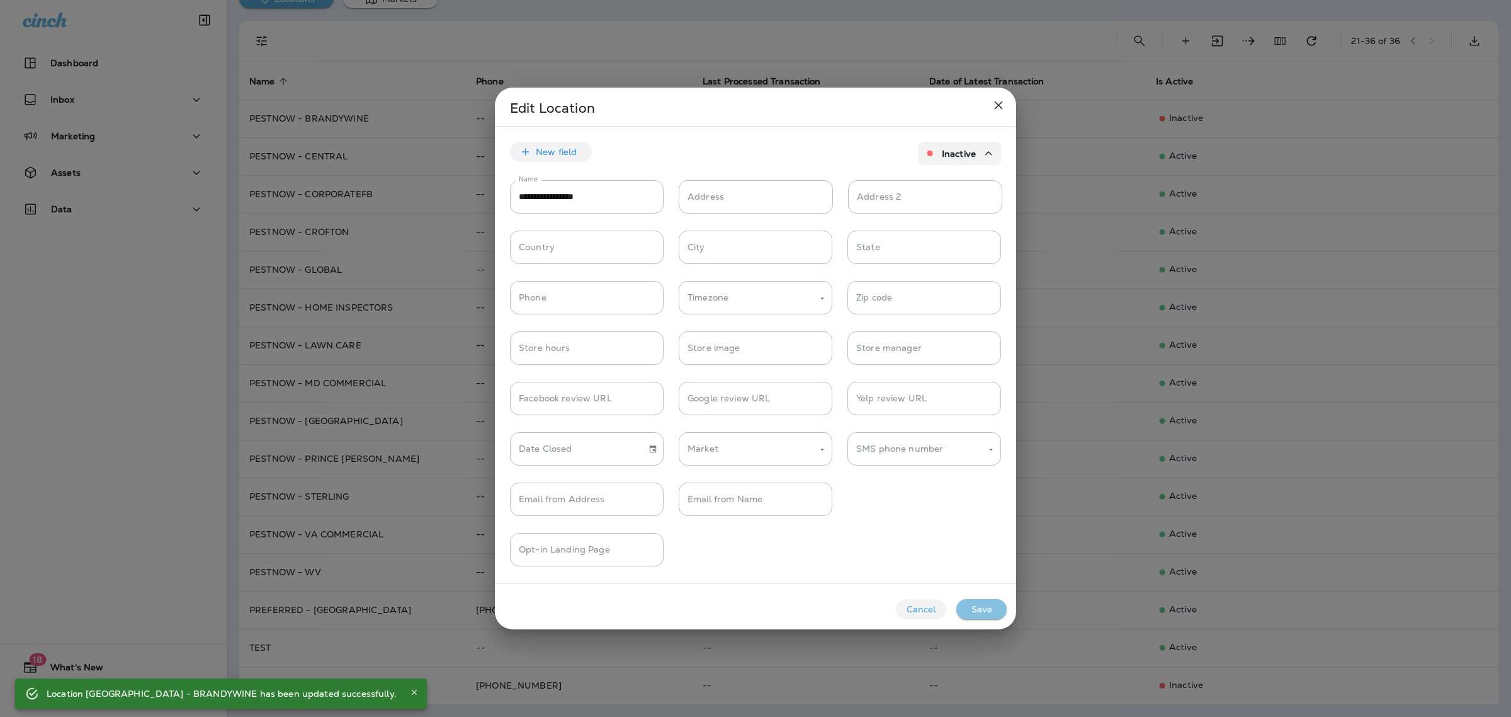
click at [989, 610] on button "Save" at bounding box center [982, 609] width 50 height 20
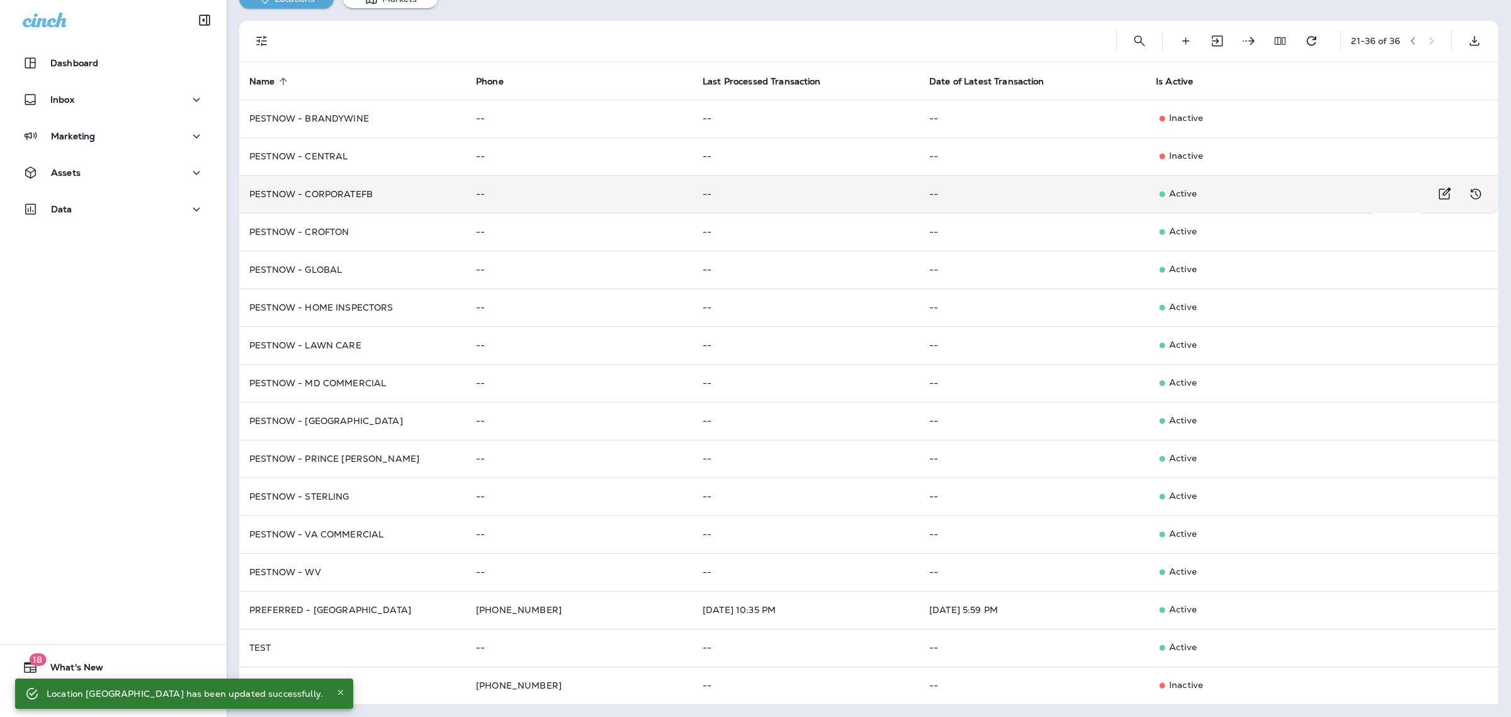
click at [1205, 188] on p "Active" at bounding box center [1259, 194] width 207 height 13
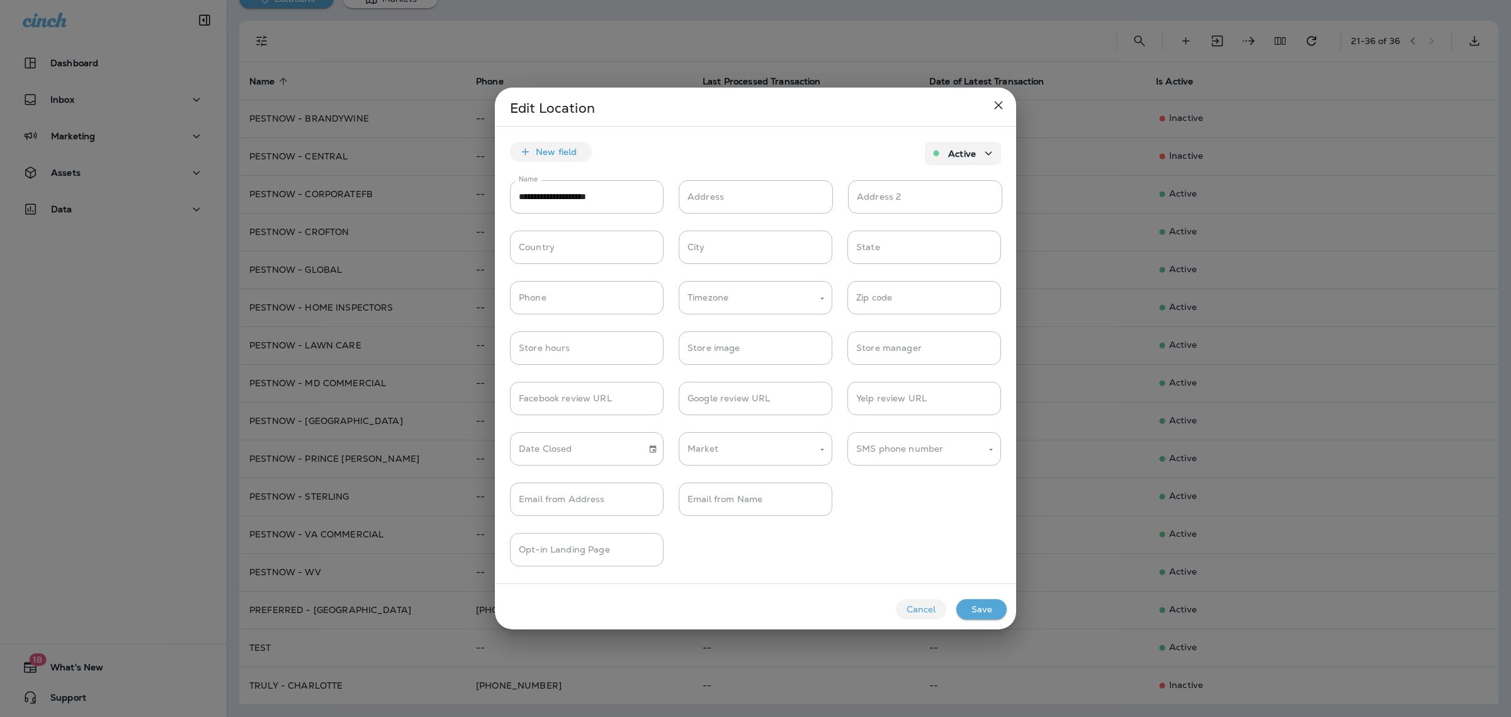
click at [953, 150] on p "Active" at bounding box center [962, 154] width 28 height 10
click at [945, 199] on div "Inactive" at bounding box center [952, 208] width 99 height 25
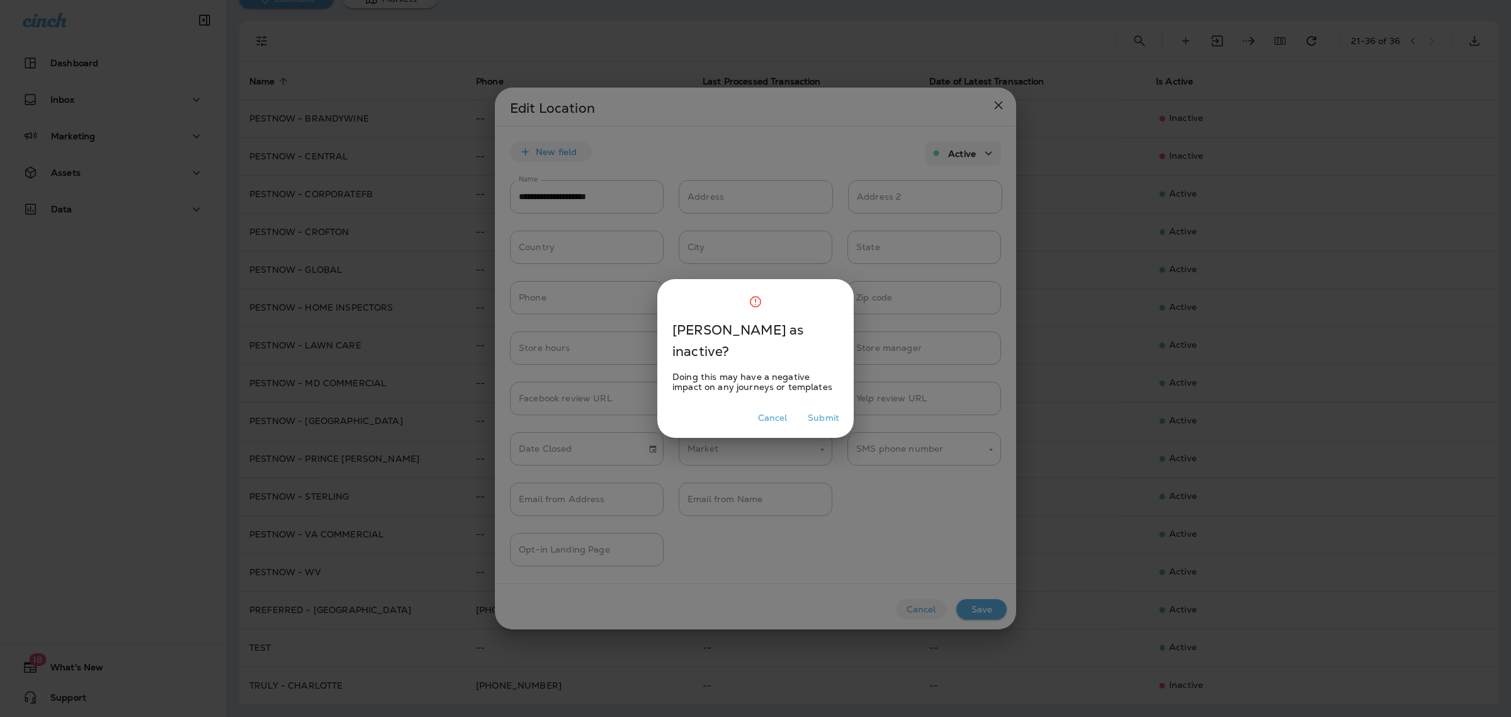
click at [807, 419] on button "Submit" at bounding box center [824, 418] width 42 height 20
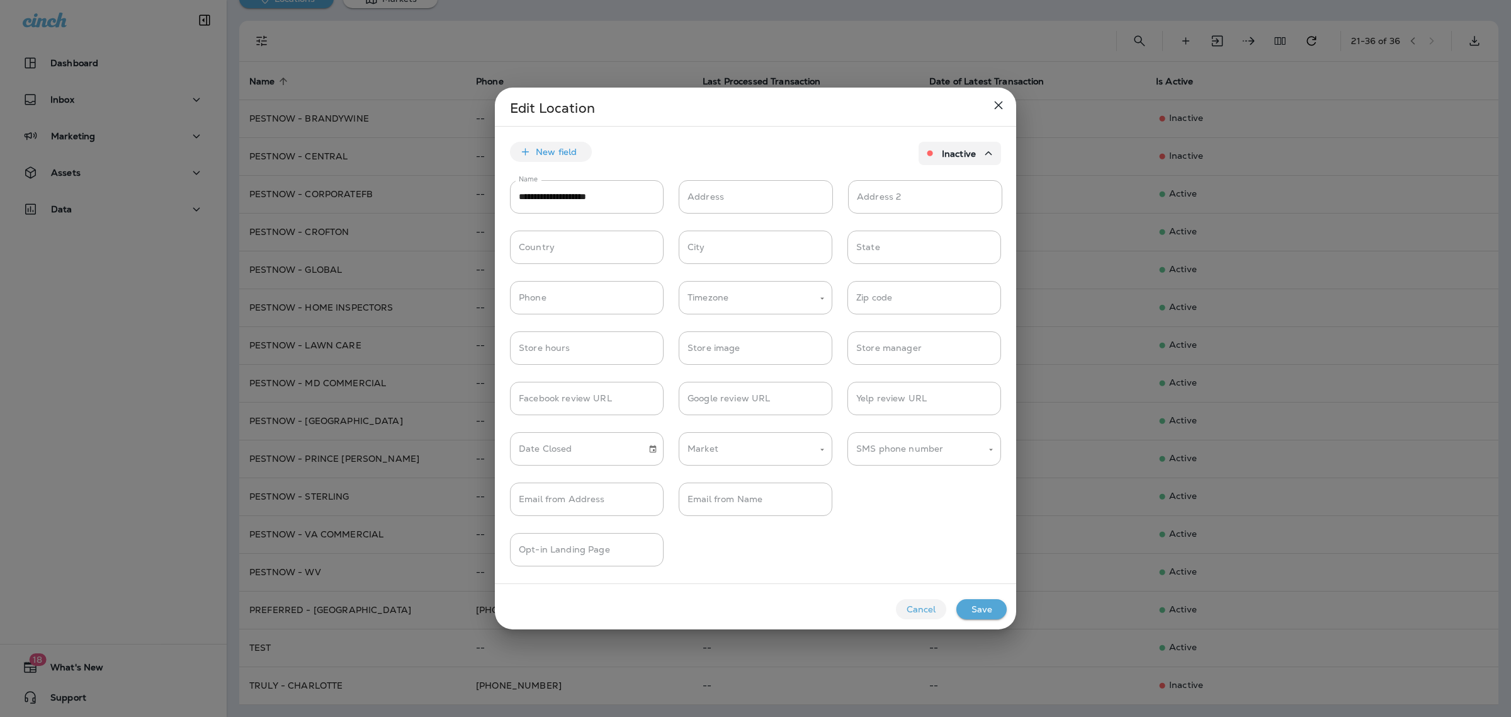
click at [984, 608] on button "Save" at bounding box center [982, 609] width 50 height 20
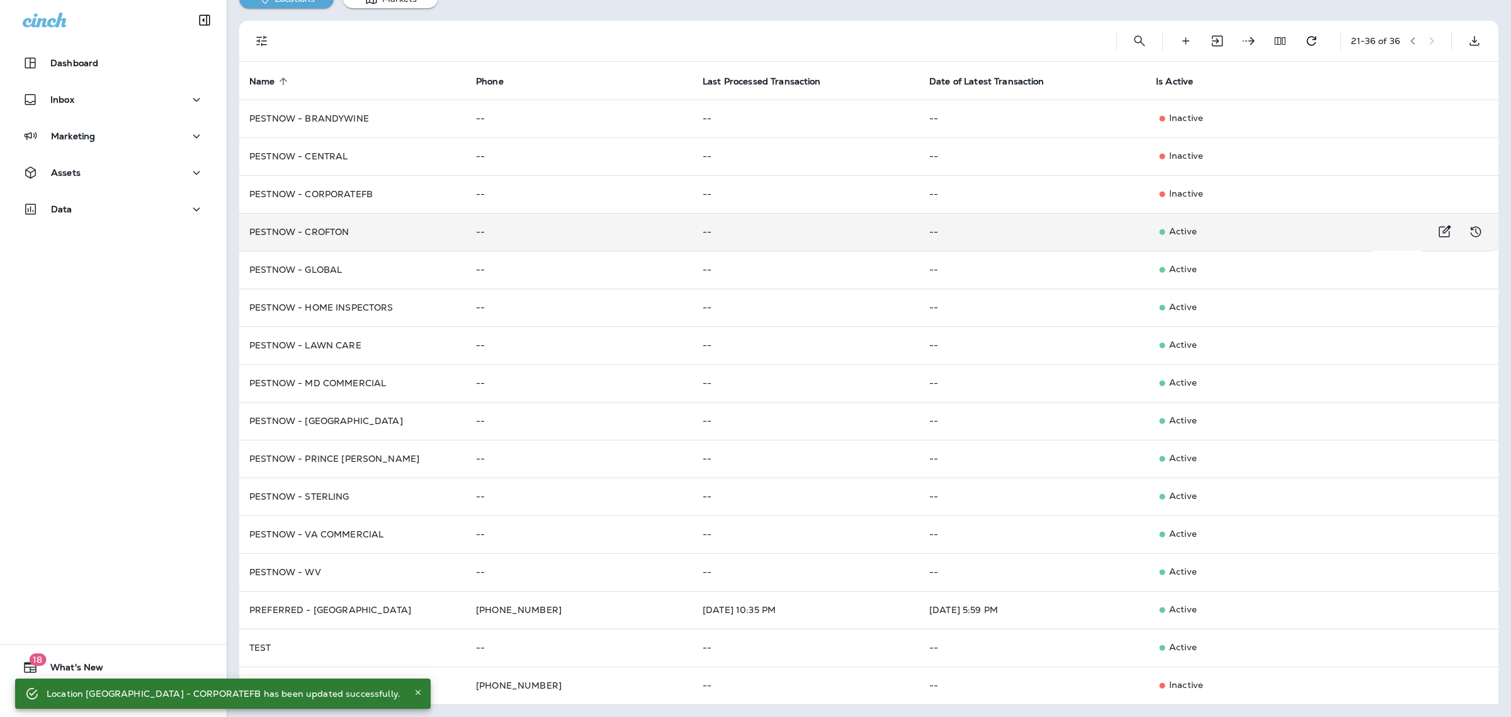
click at [1166, 231] on p "Active" at bounding box center [1259, 231] width 207 height 13
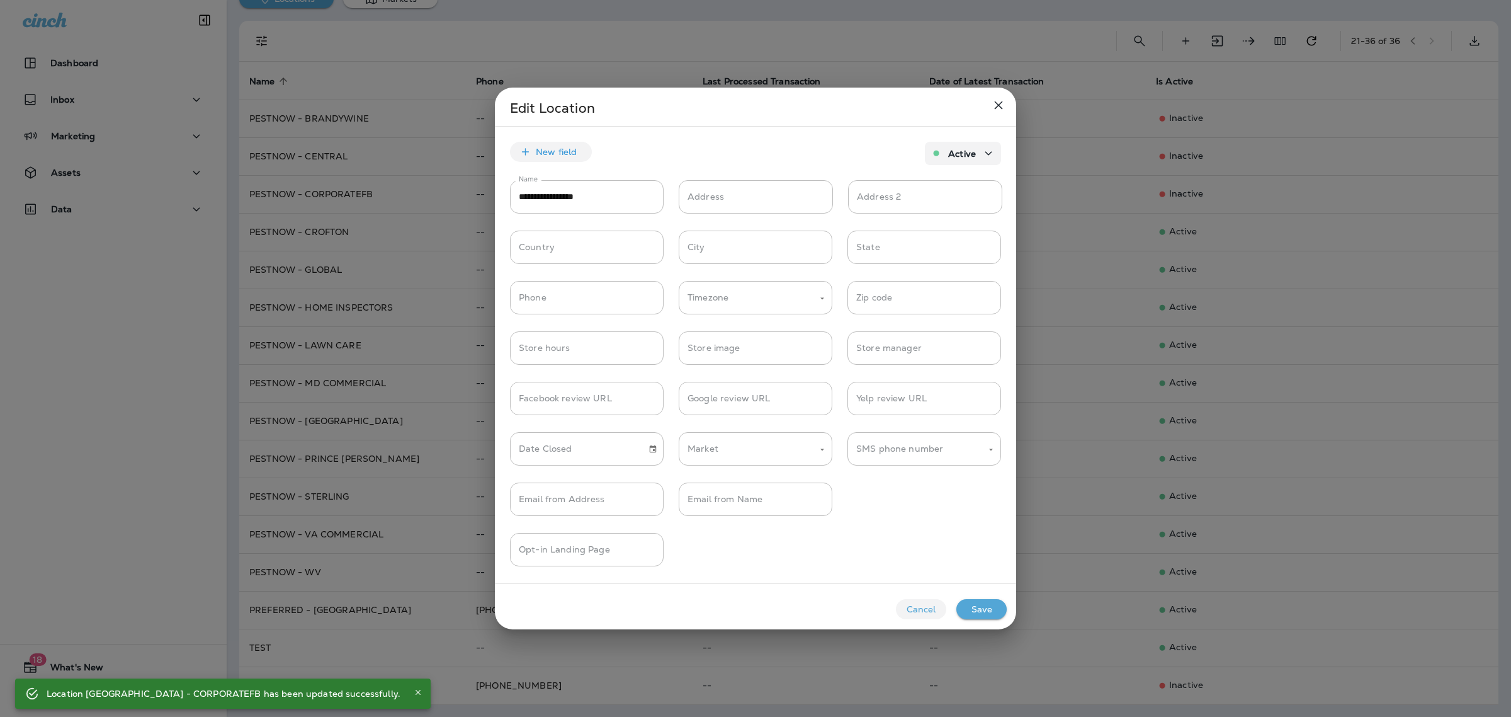
click at [959, 156] on p "Active" at bounding box center [962, 154] width 28 height 10
click at [936, 207] on span "Inactive" at bounding box center [956, 209] width 43 height 10
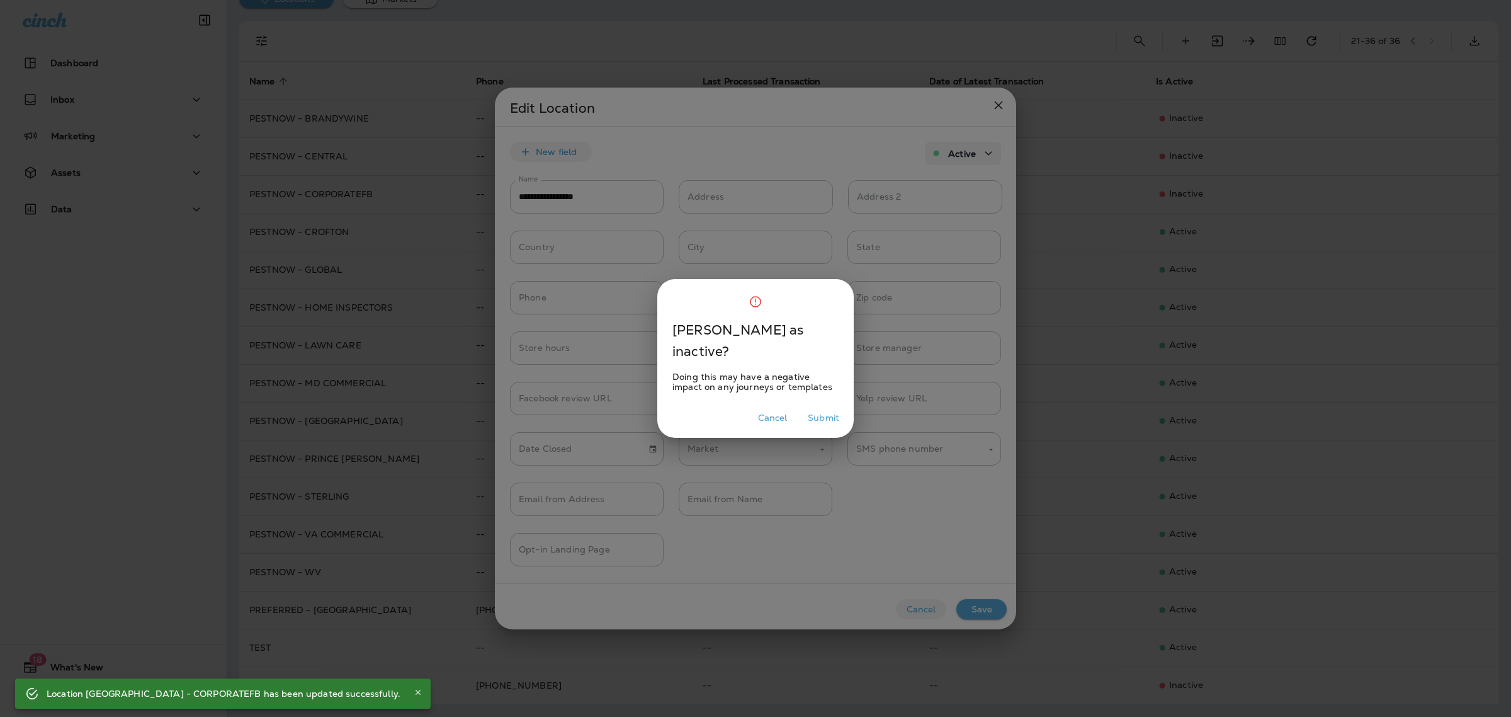
click at [832, 423] on button "Submit" at bounding box center [824, 418] width 42 height 20
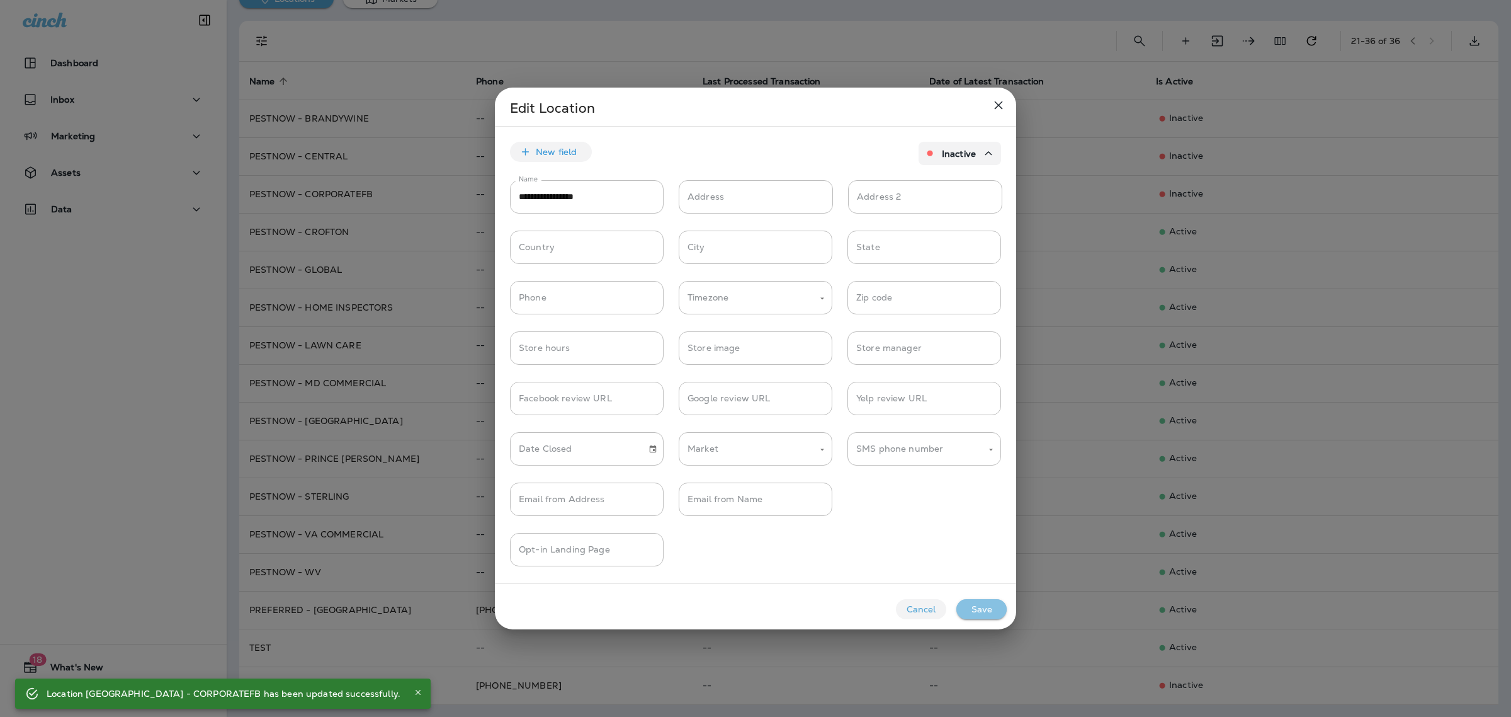
click at [993, 608] on button "Save" at bounding box center [982, 609] width 50 height 20
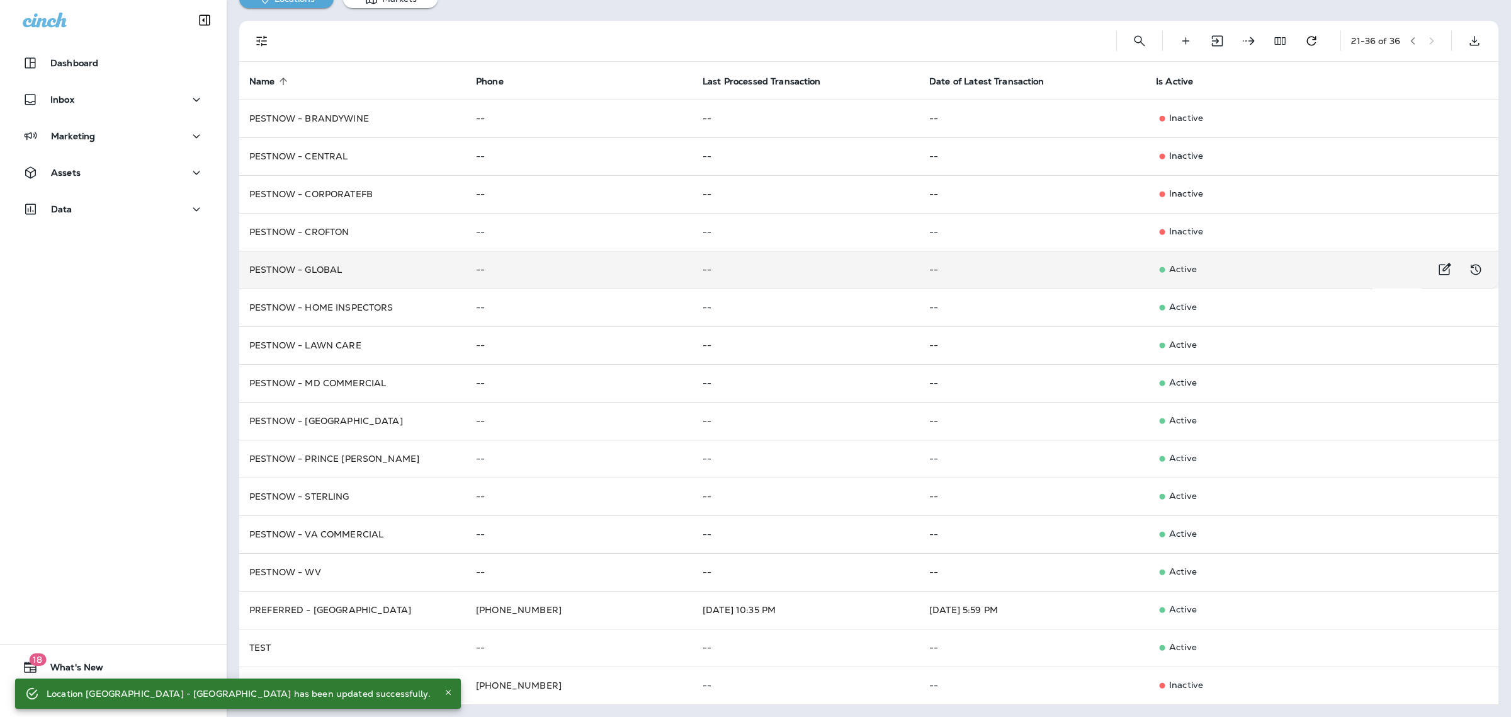
click at [1179, 270] on p "Active" at bounding box center [1259, 269] width 207 height 13
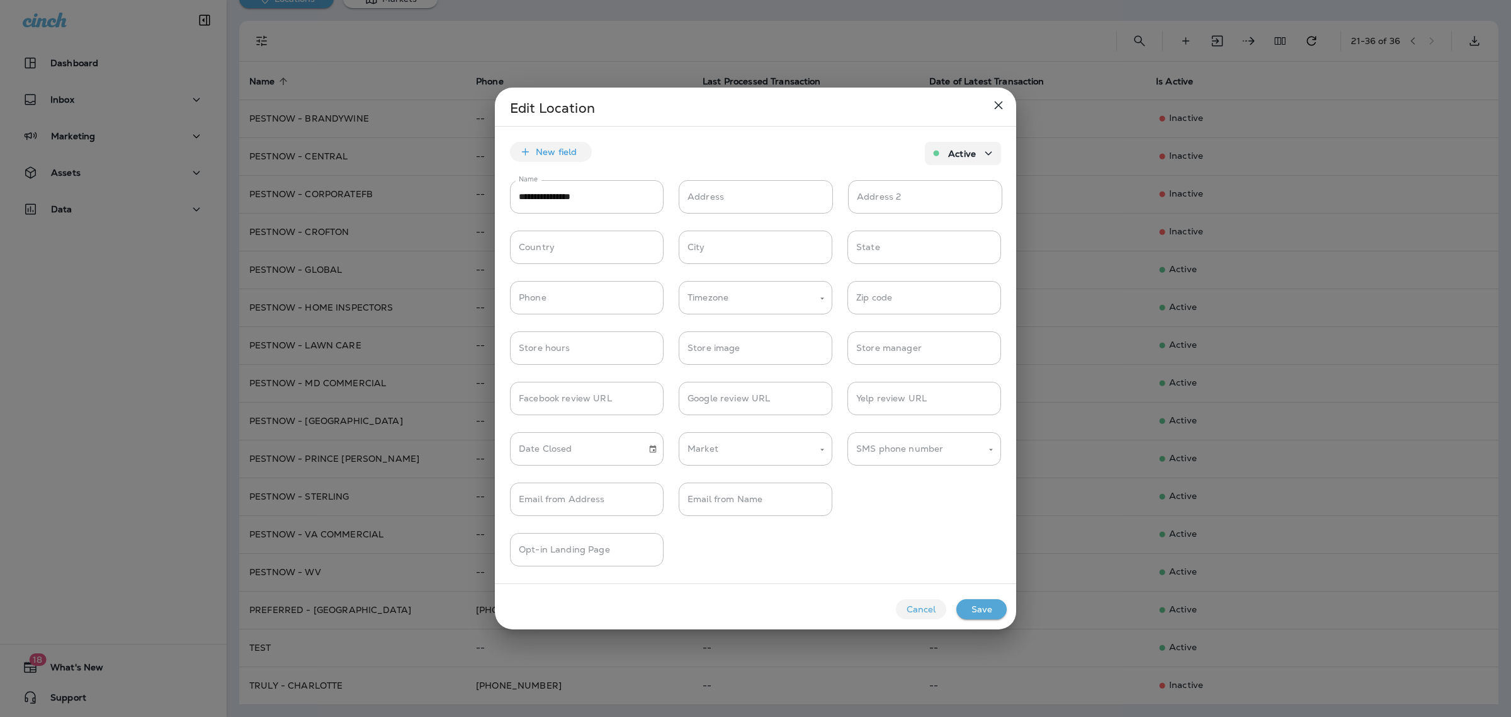
click at [970, 161] on button "Active" at bounding box center [963, 153] width 76 height 23
click at [951, 212] on span "Inactive" at bounding box center [956, 209] width 43 height 10
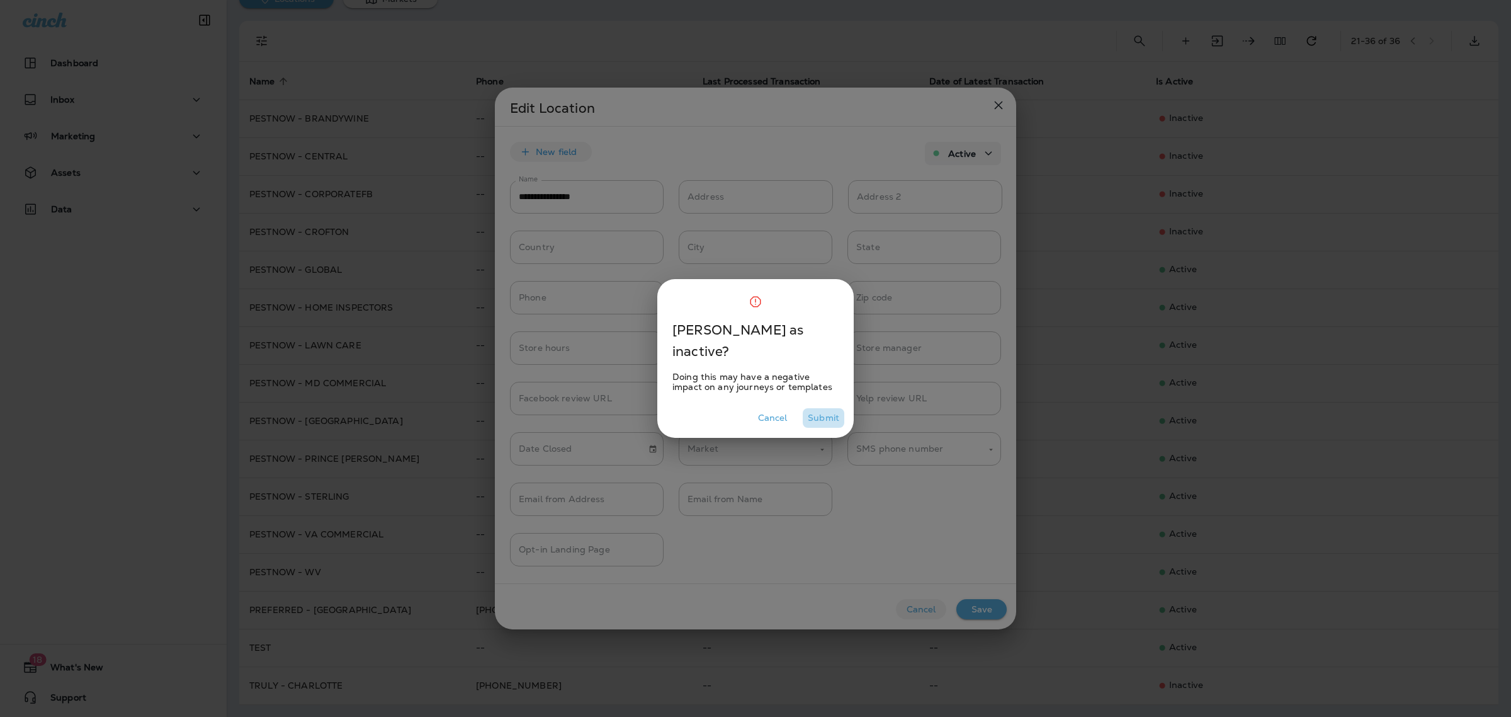
click at [839, 414] on button "Submit" at bounding box center [824, 418] width 42 height 20
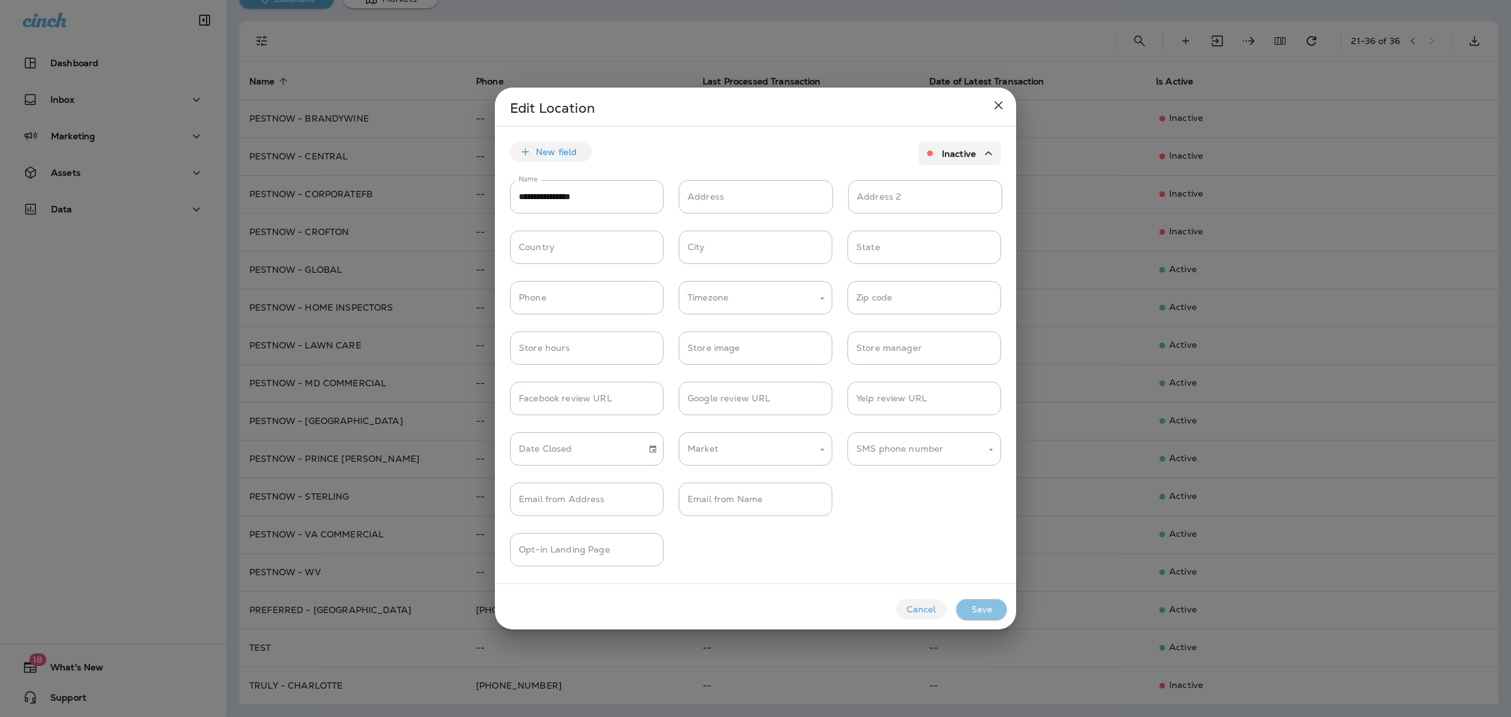
click at [985, 605] on button "Save" at bounding box center [982, 609] width 50 height 20
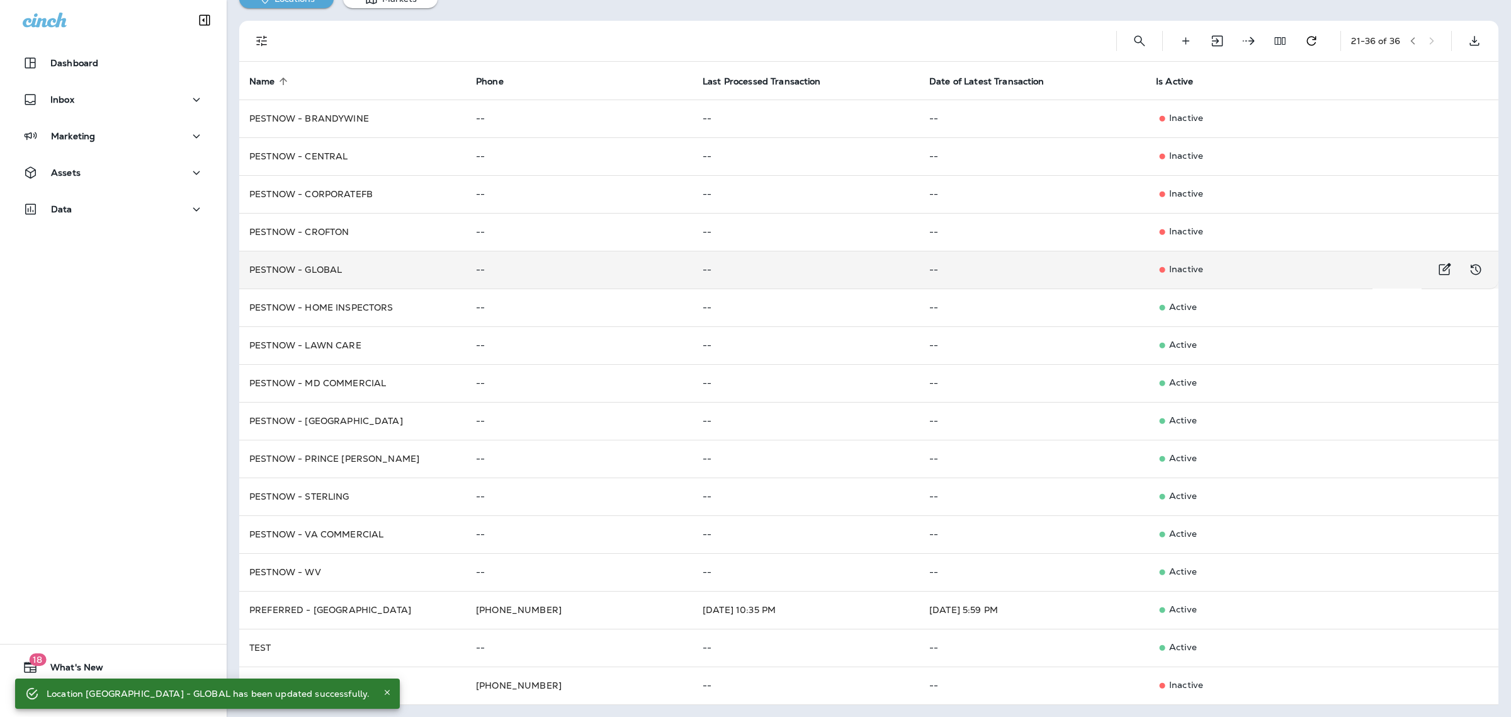
click at [1190, 268] on p "Inactive" at bounding box center [1259, 269] width 207 height 13
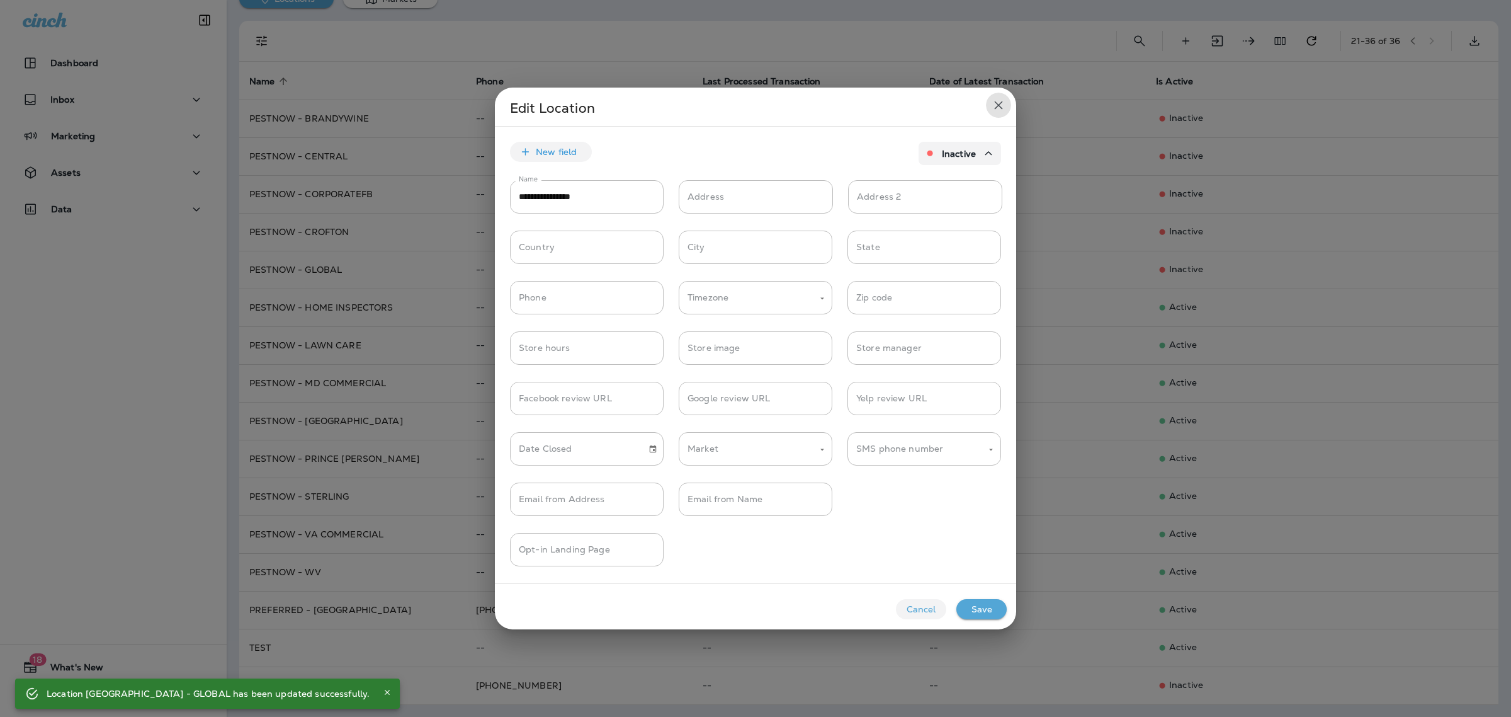
click at [993, 105] on icon "close" at bounding box center [998, 105] width 15 height 15
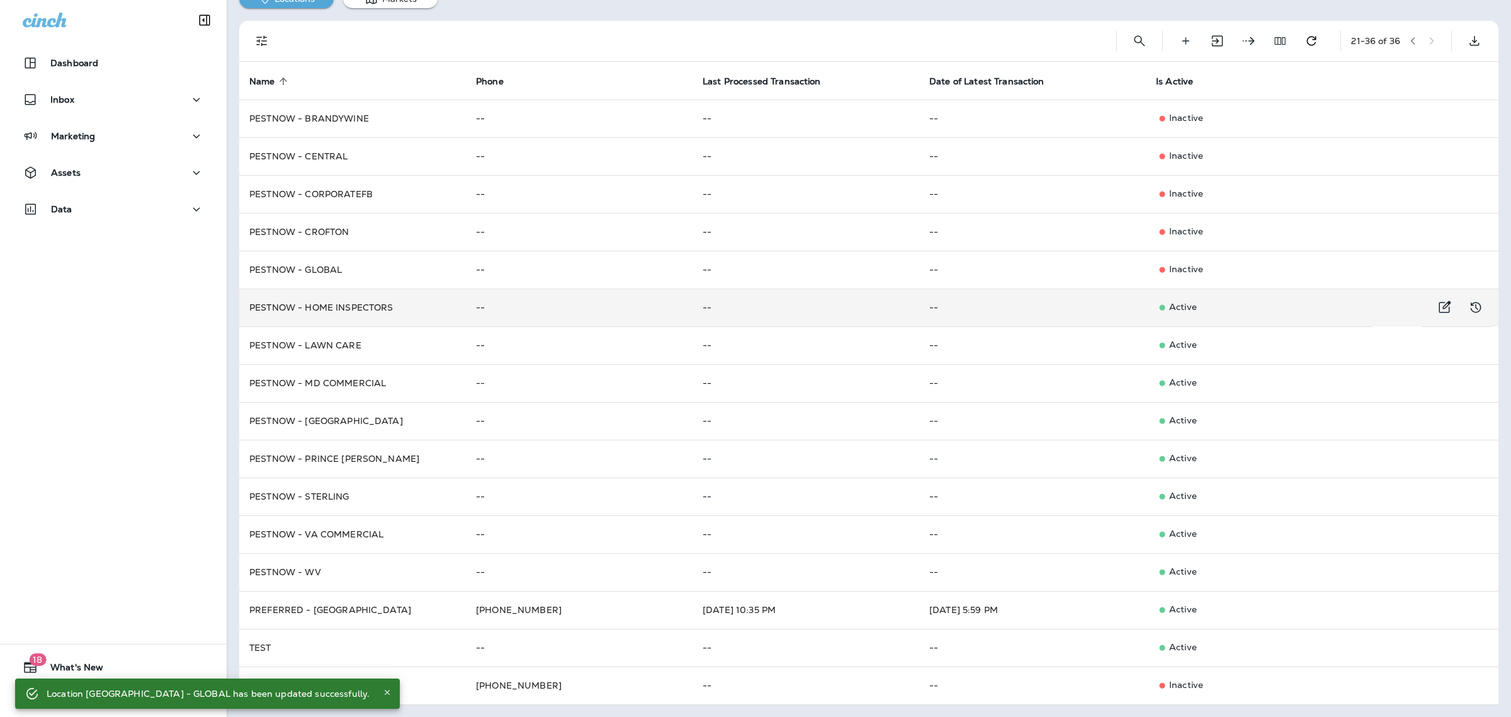
click at [1201, 312] on p "Active" at bounding box center [1259, 307] width 207 height 13
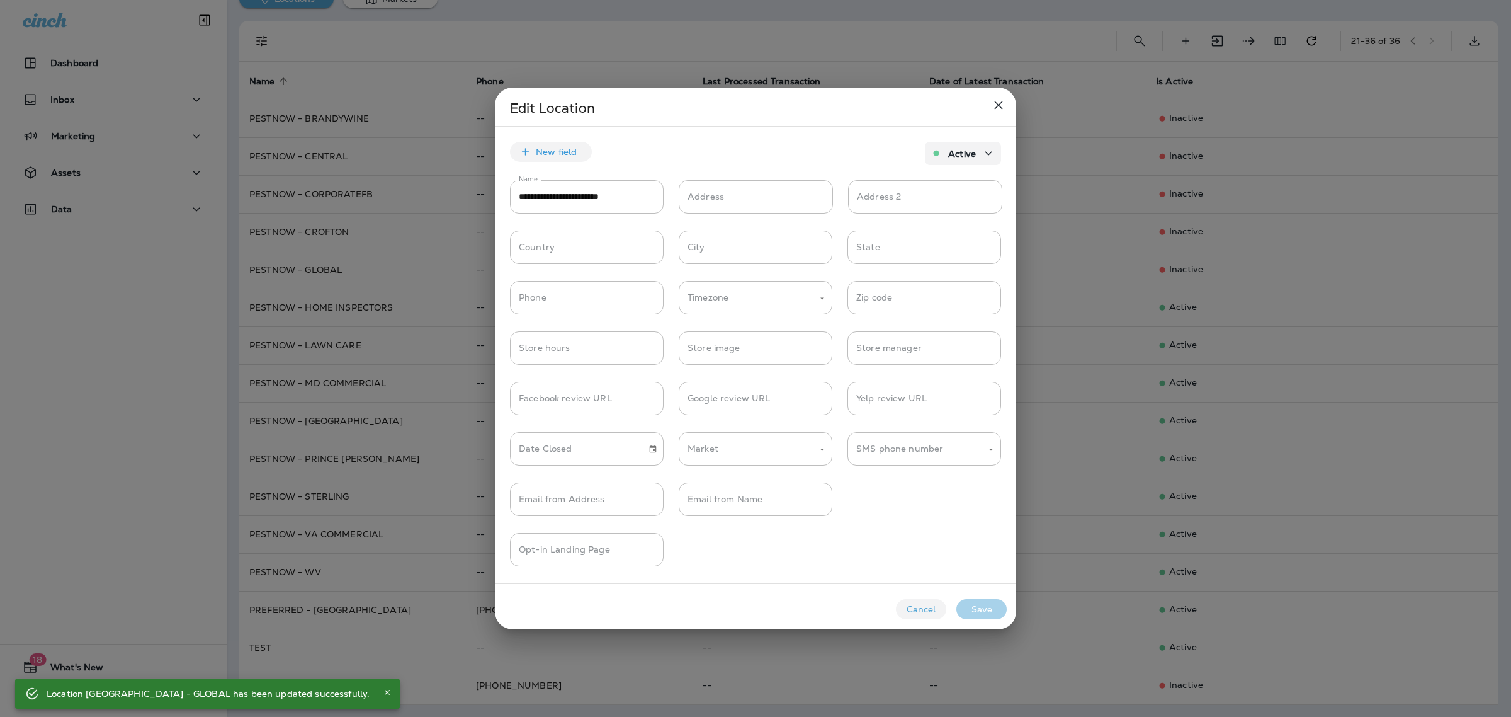
click at [981, 155] on icon "button" at bounding box center [988, 153] width 15 height 16
click at [943, 205] on span "Inactive" at bounding box center [956, 209] width 43 height 10
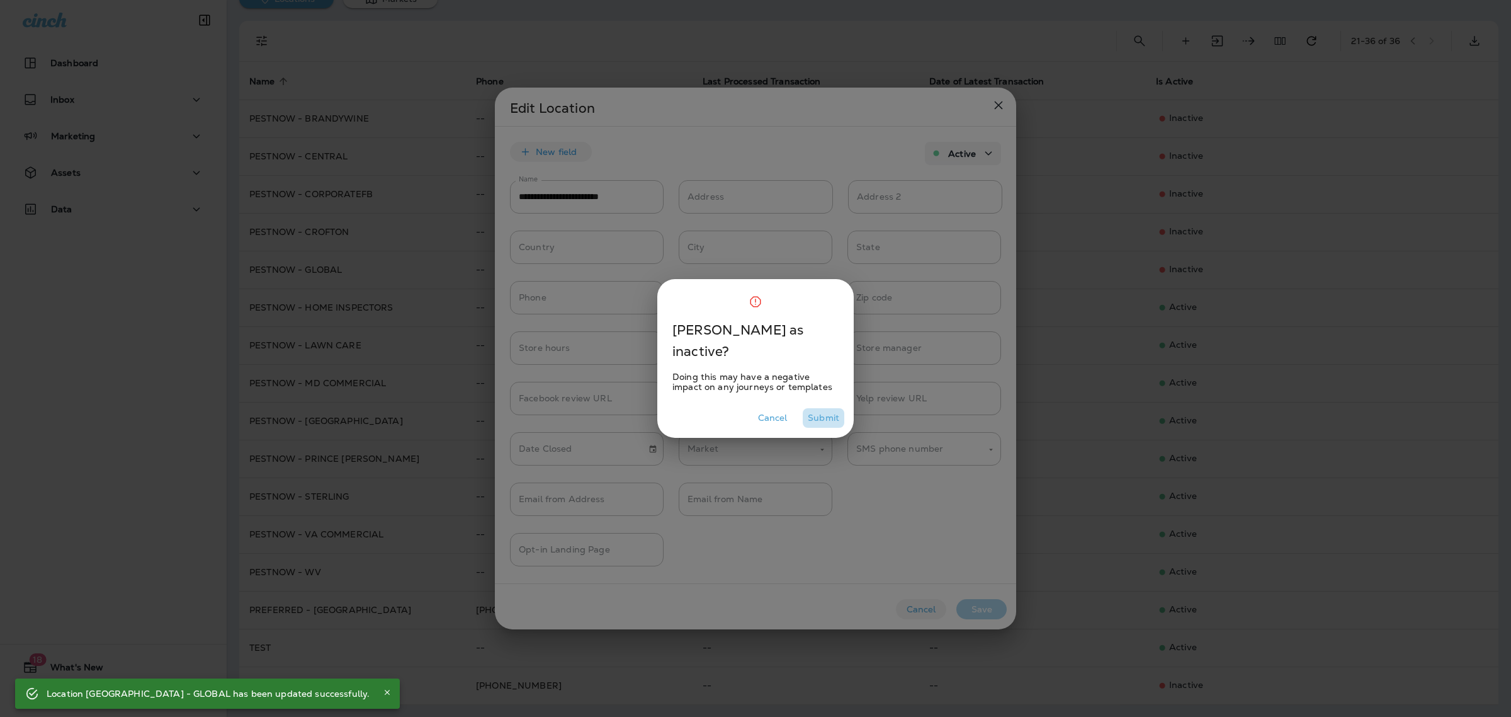
click at [825, 413] on button "Submit" at bounding box center [824, 418] width 42 height 20
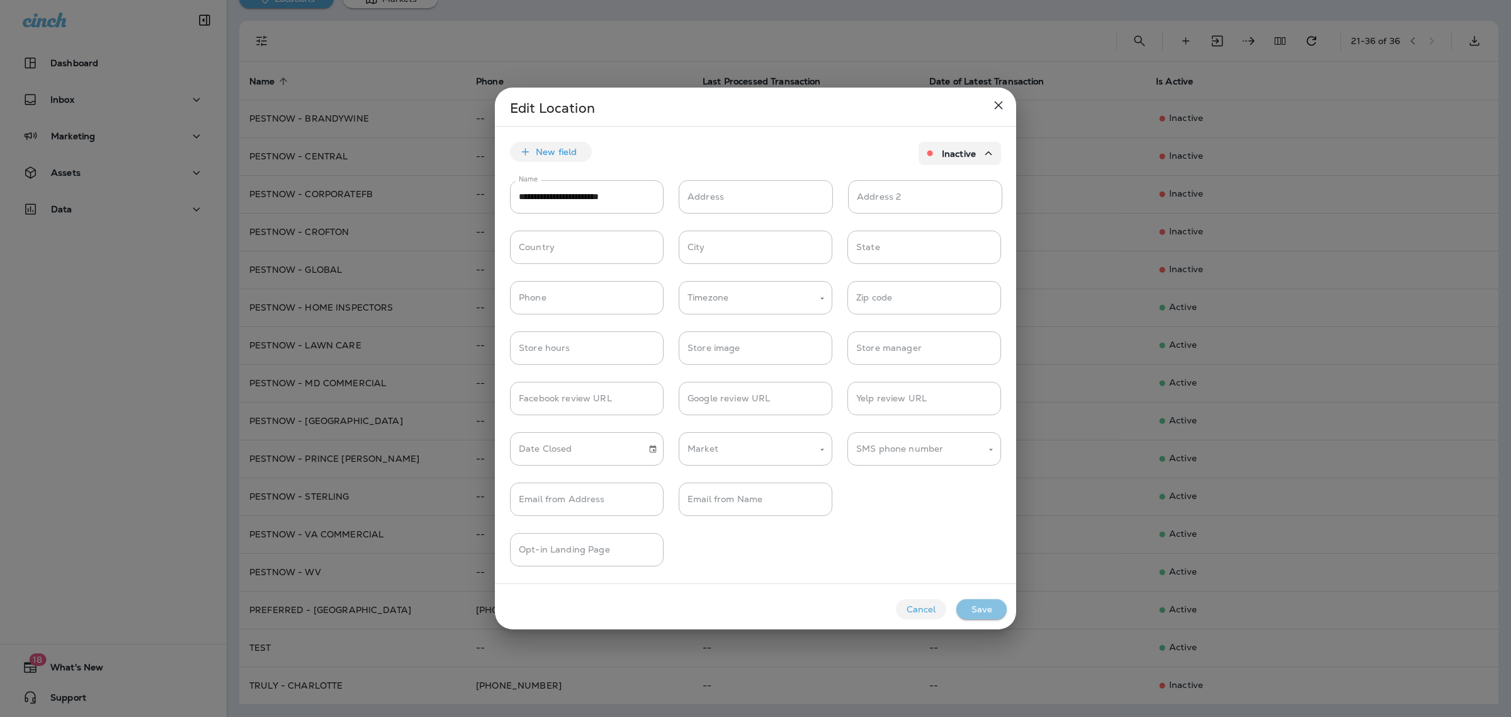
click at [992, 605] on button "Save" at bounding box center [982, 609] width 50 height 20
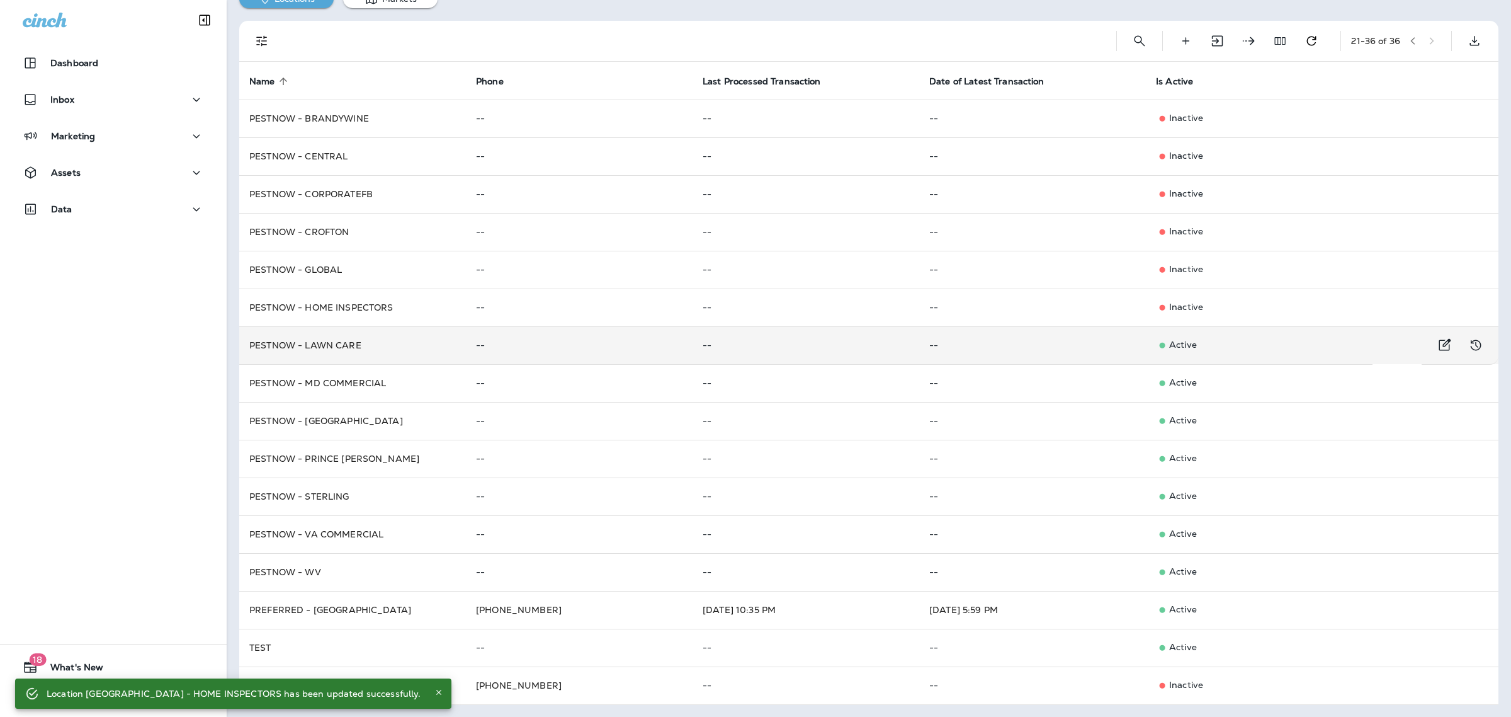
click at [1178, 344] on p "Active" at bounding box center [1259, 345] width 207 height 13
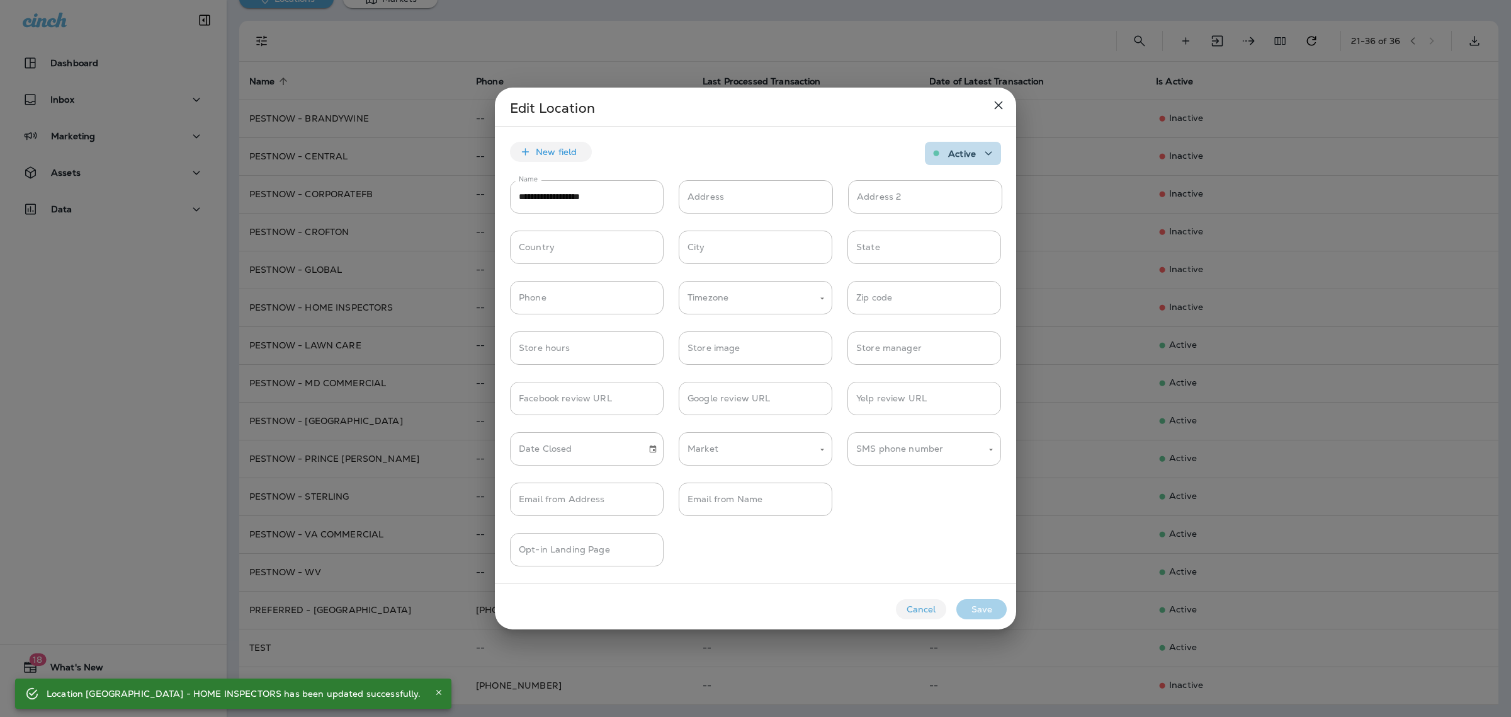
click at [959, 157] on p "Active" at bounding box center [962, 154] width 28 height 10
click at [958, 197] on div "Inactive" at bounding box center [952, 208] width 99 height 25
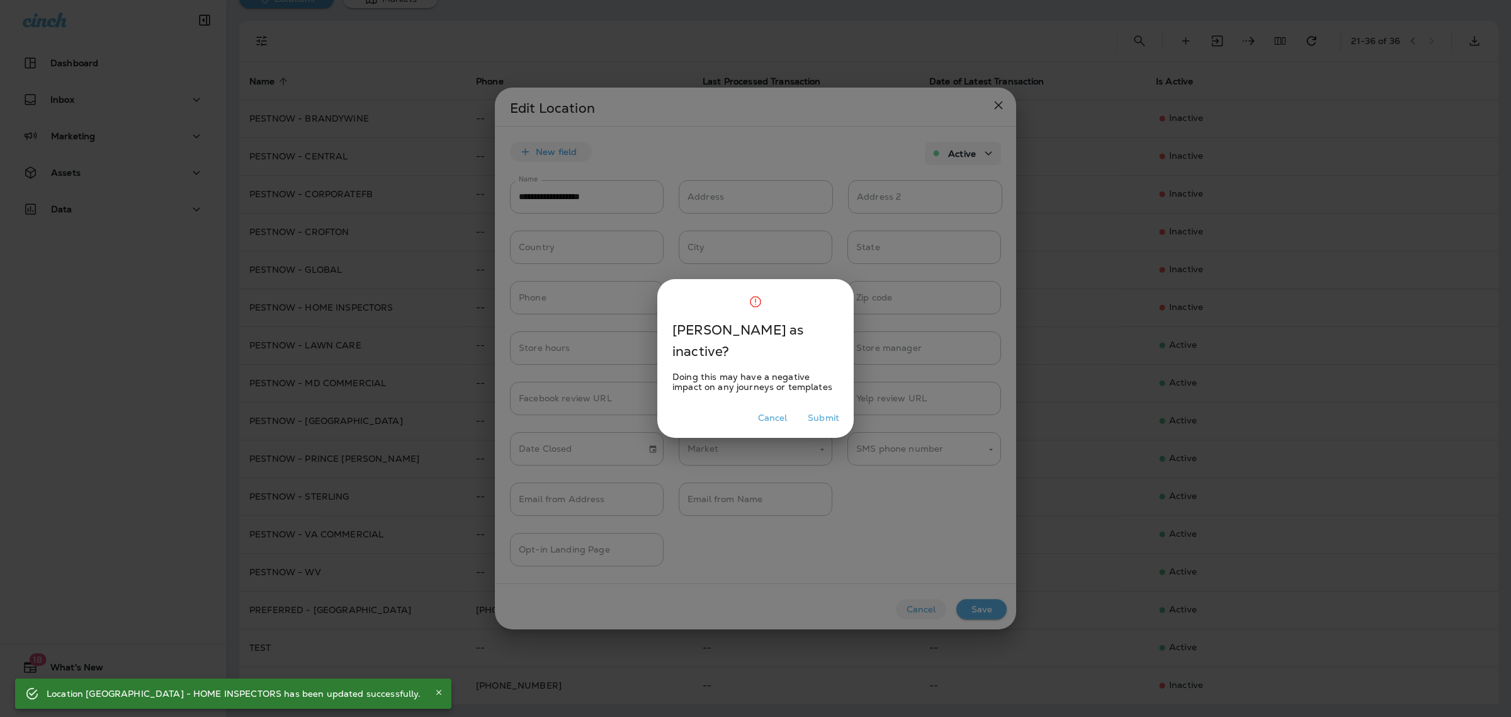
click at [832, 417] on button "Submit" at bounding box center [824, 418] width 42 height 20
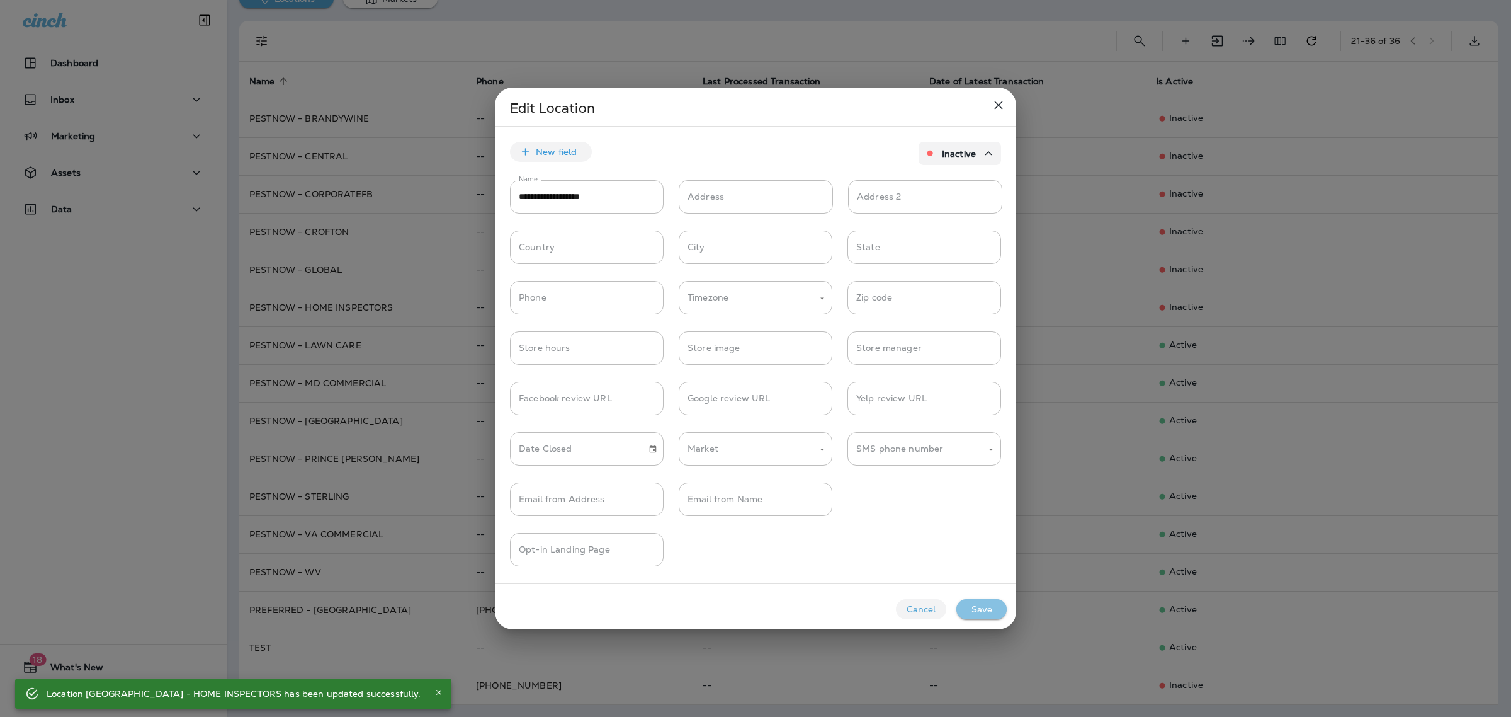
click at [989, 611] on button "Save" at bounding box center [982, 609] width 50 height 20
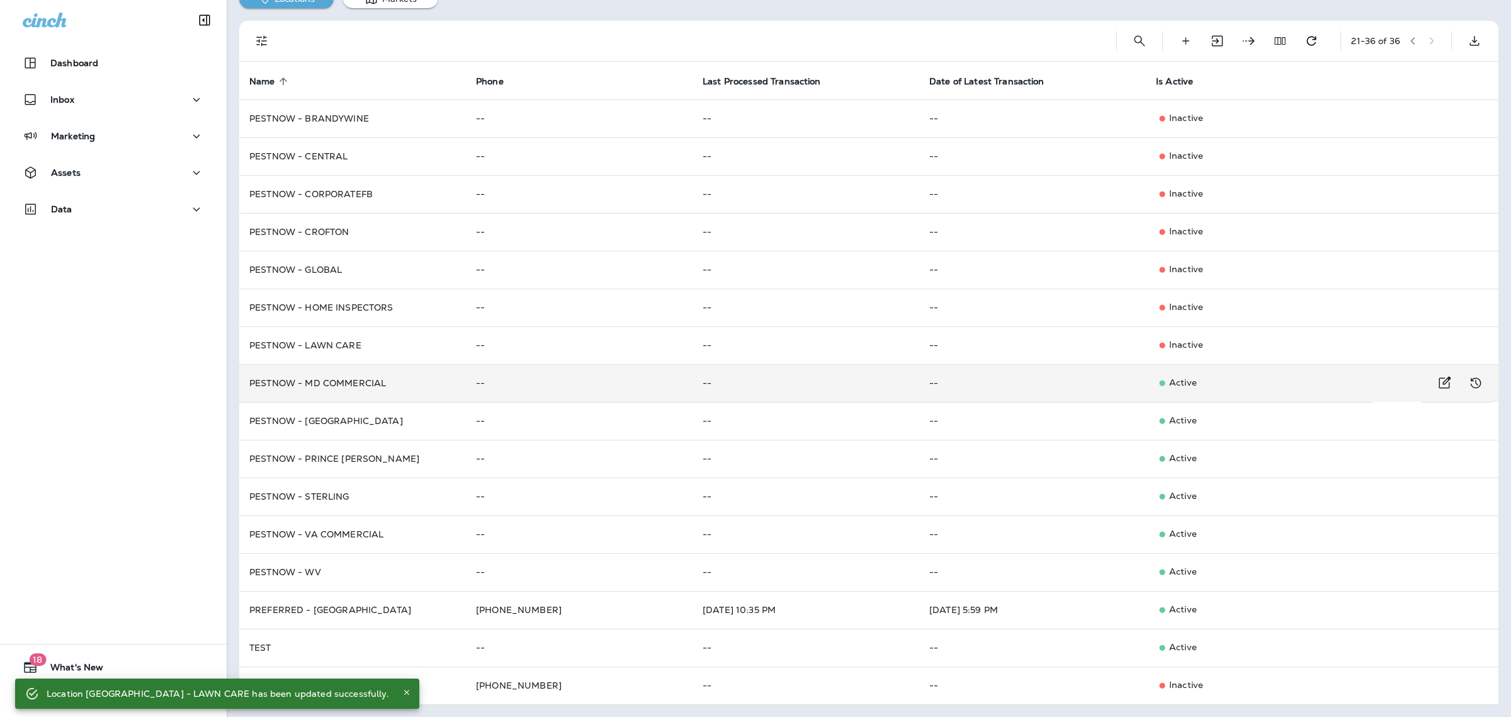
click at [1189, 380] on p "Active" at bounding box center [1259, 383] width 207 height 13
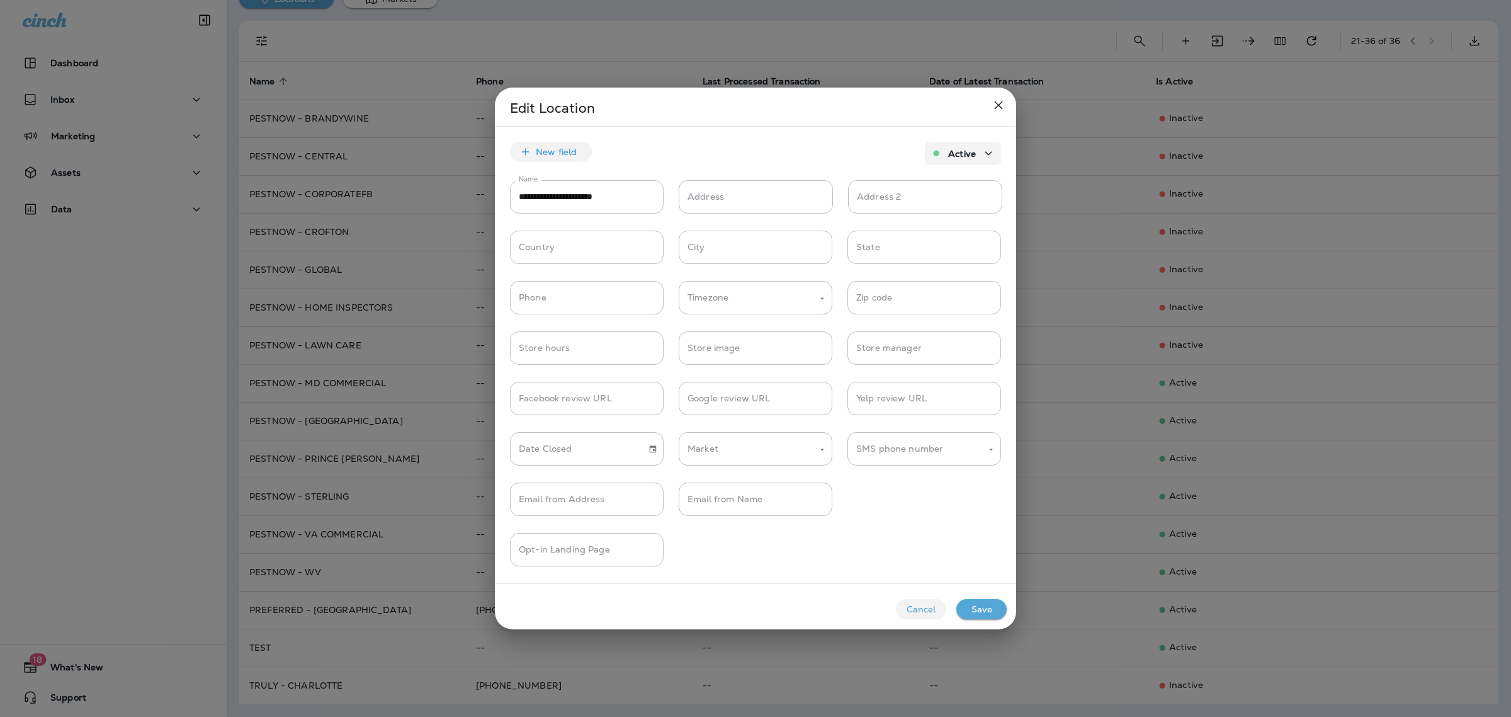
click at [948, 150] on p "Active" at bounding box center [962, 154] width 28 height 10
click at [949, 203] on div "Inactive" at bounding box center [952, 208] width 99 height 25
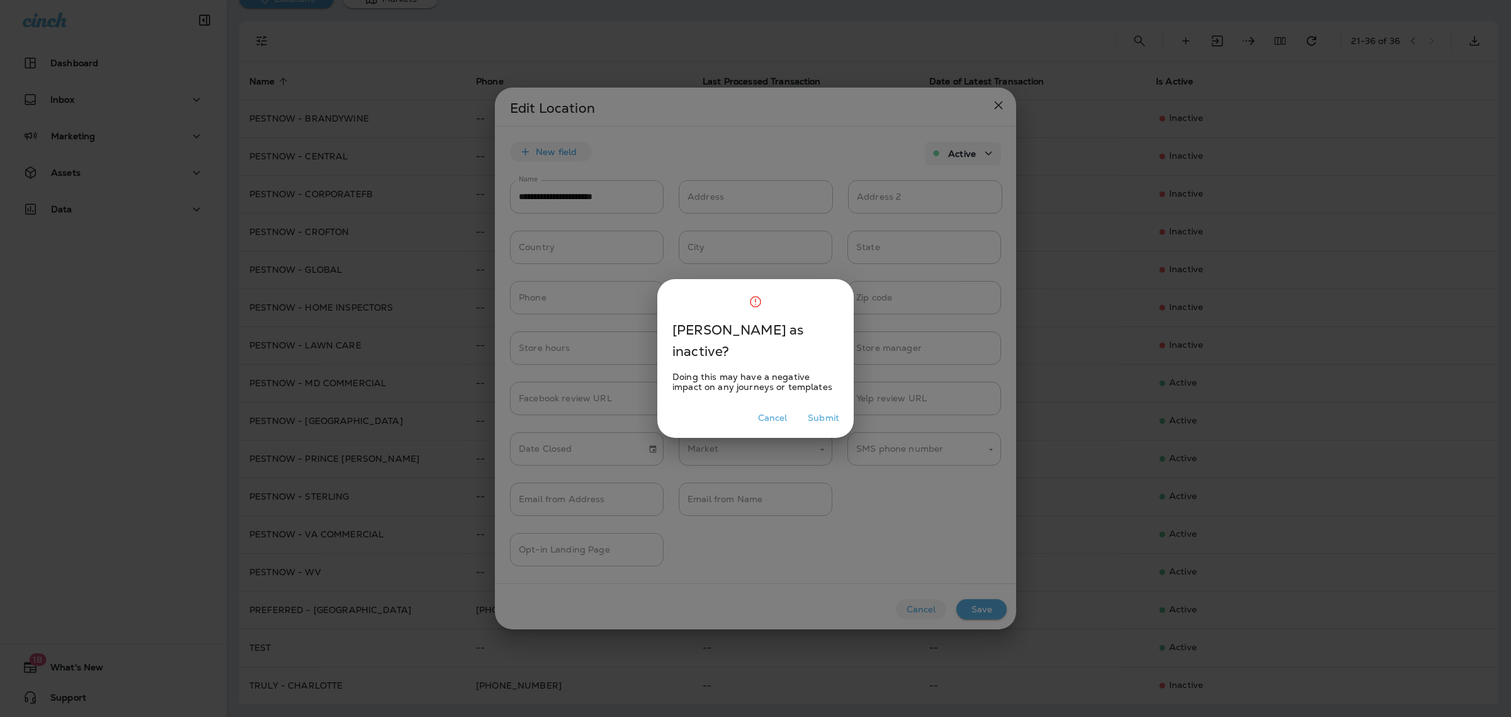
drag, startPoint x: 823, startPoint y: 416, endPoint x: 844, endPoint y: 451, distance: 40.7
click at [822, 417] on button "Submit" at bounding box center [824, 418] width 42 height 20
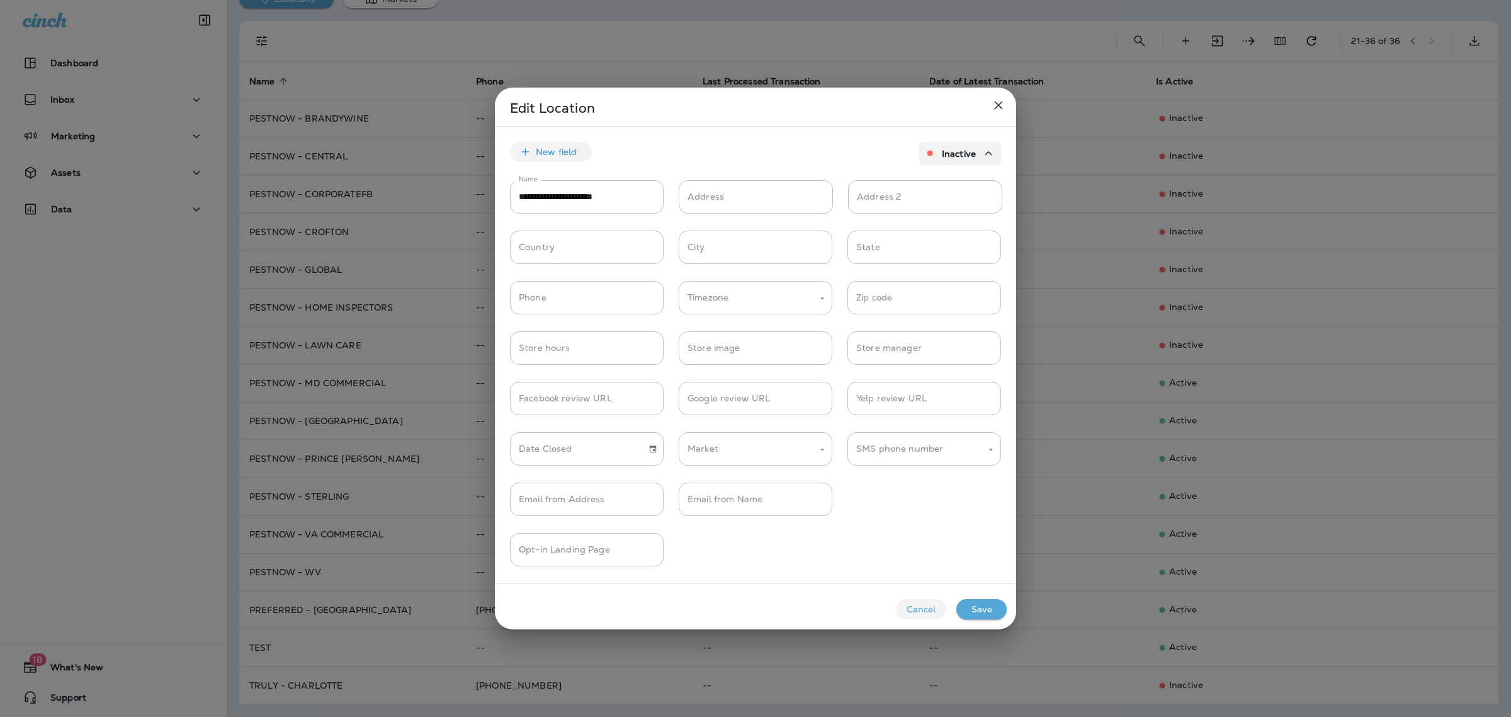
click at [970, 608] on button "Save" at bounding box center [982, 609] width 50 height 20
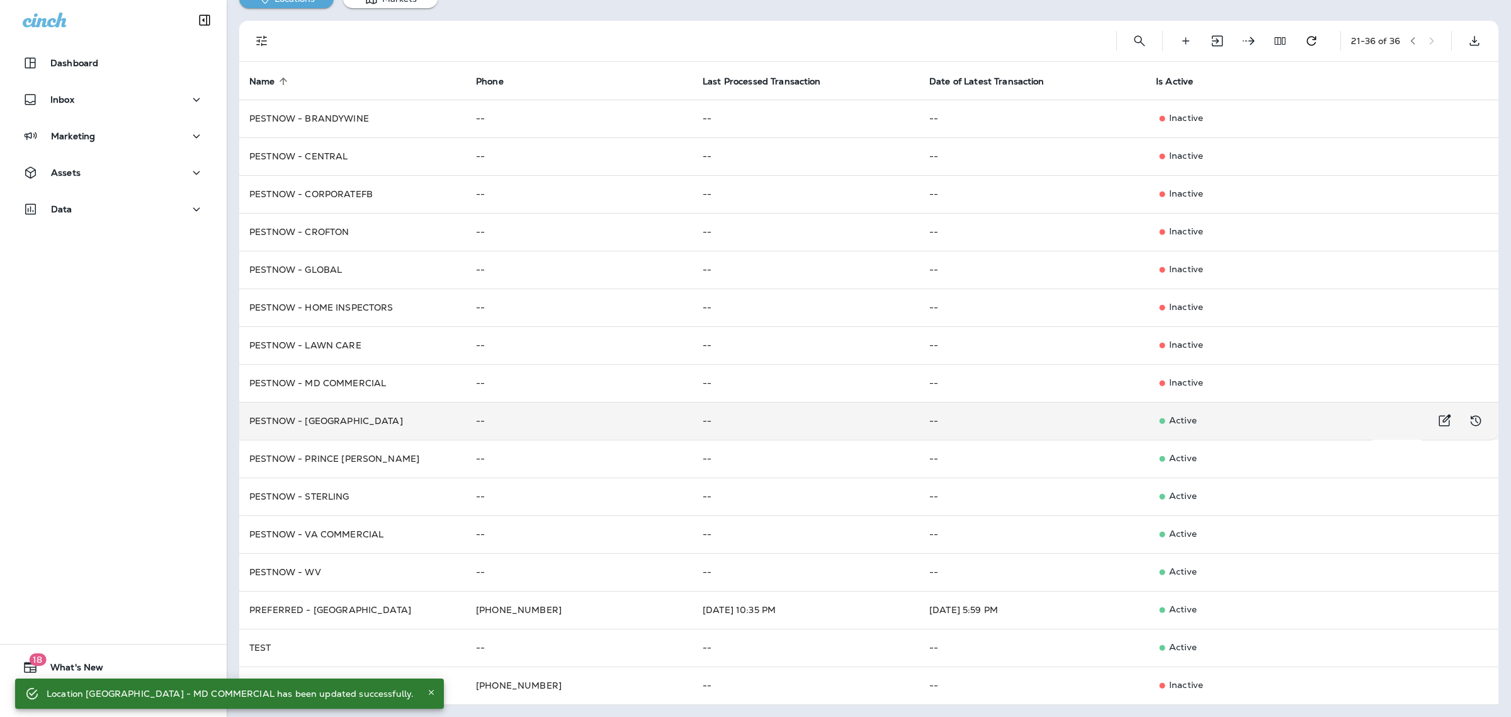
click at [1193, 417] on p "Active" at bounding box center [1259, 420] width 207 height 13
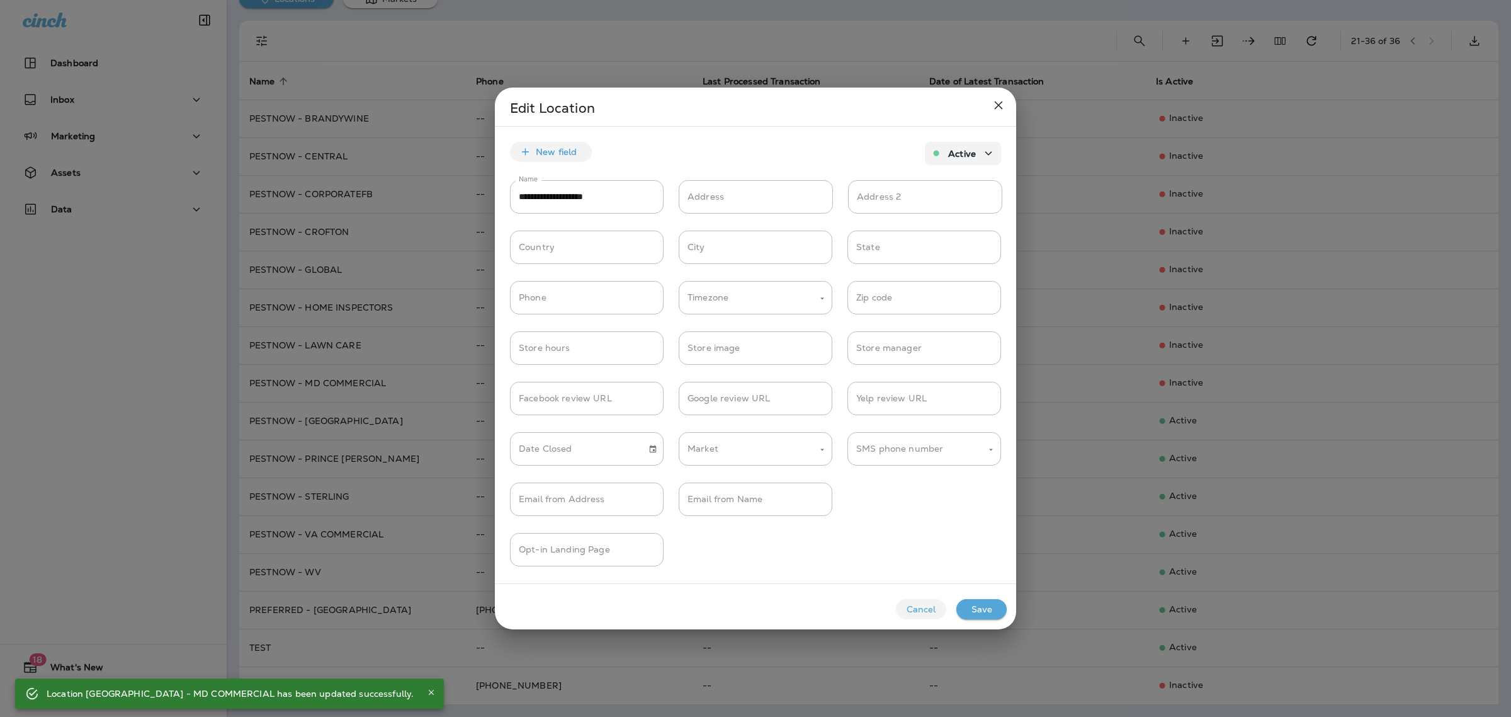
drag, startPoint x: 941, startPoint y: 149, endPoint x: 941, endPoint y: 157, distance: 8.2
click at [948, 149] on p "Active" at bounding box center [962, 154] width 28 height 10
click at [942, 210] on span "Inactive" at bounding box center [956, 209] width 43 height 10
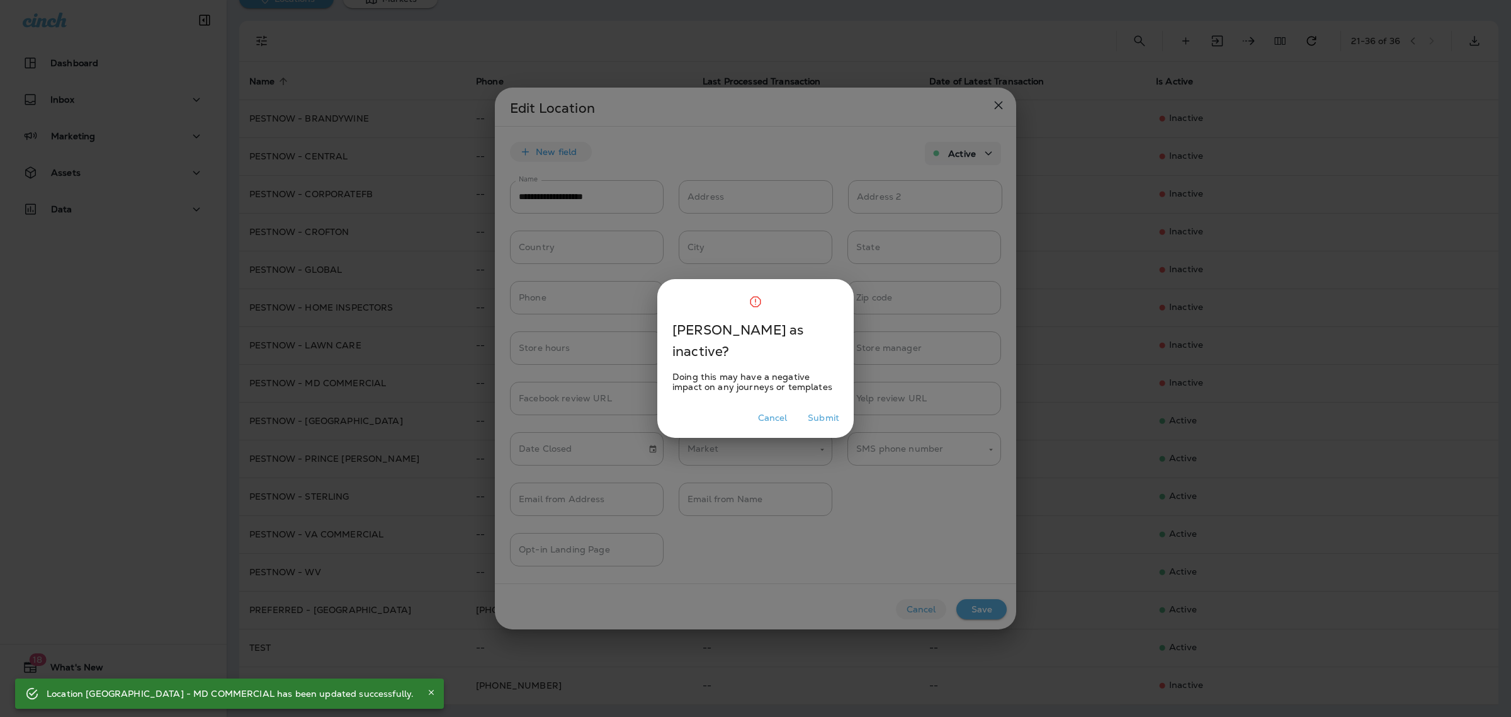
click at [822, 420] on button "Submit" at bounding box center [824, 418] width 42 height 20
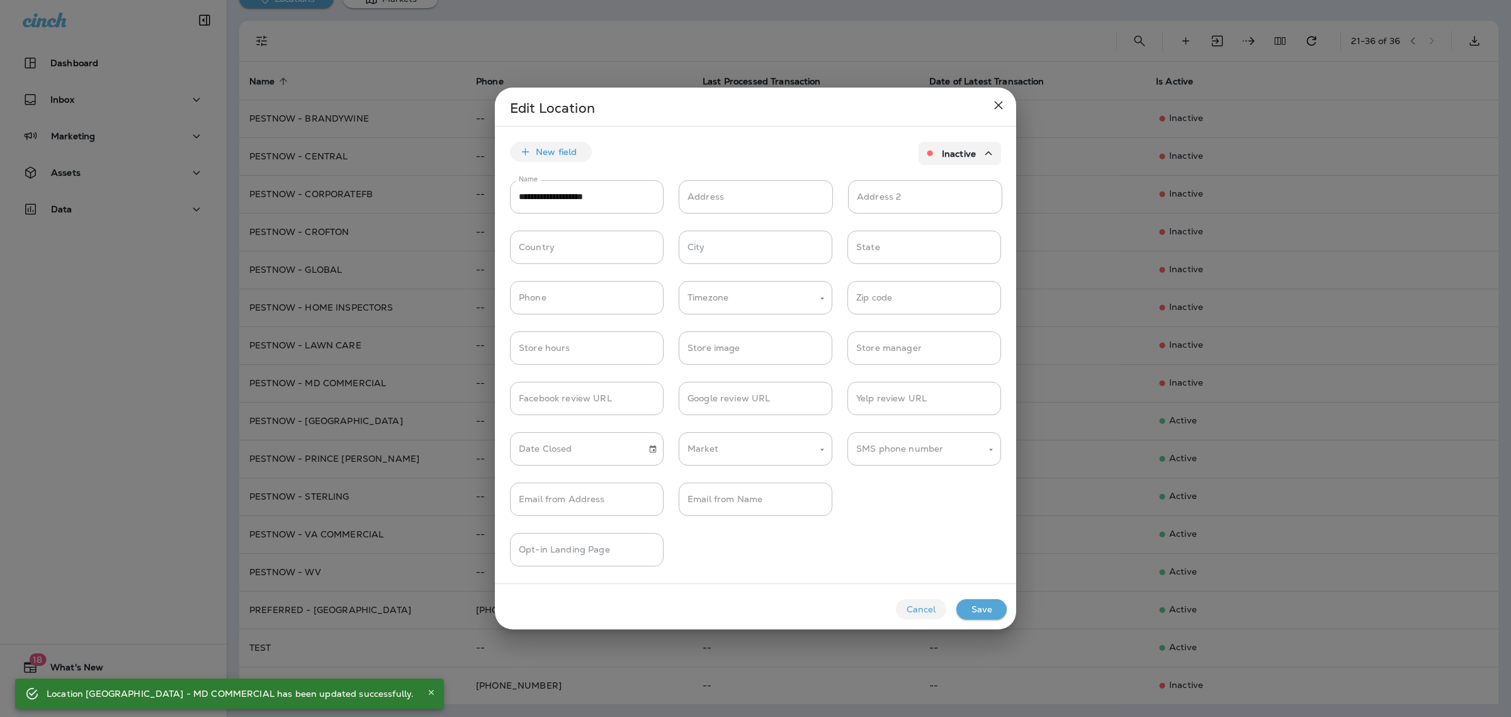
click at [971, 608] on button "Save" at bounding box center [982, 609] width 50 height 20
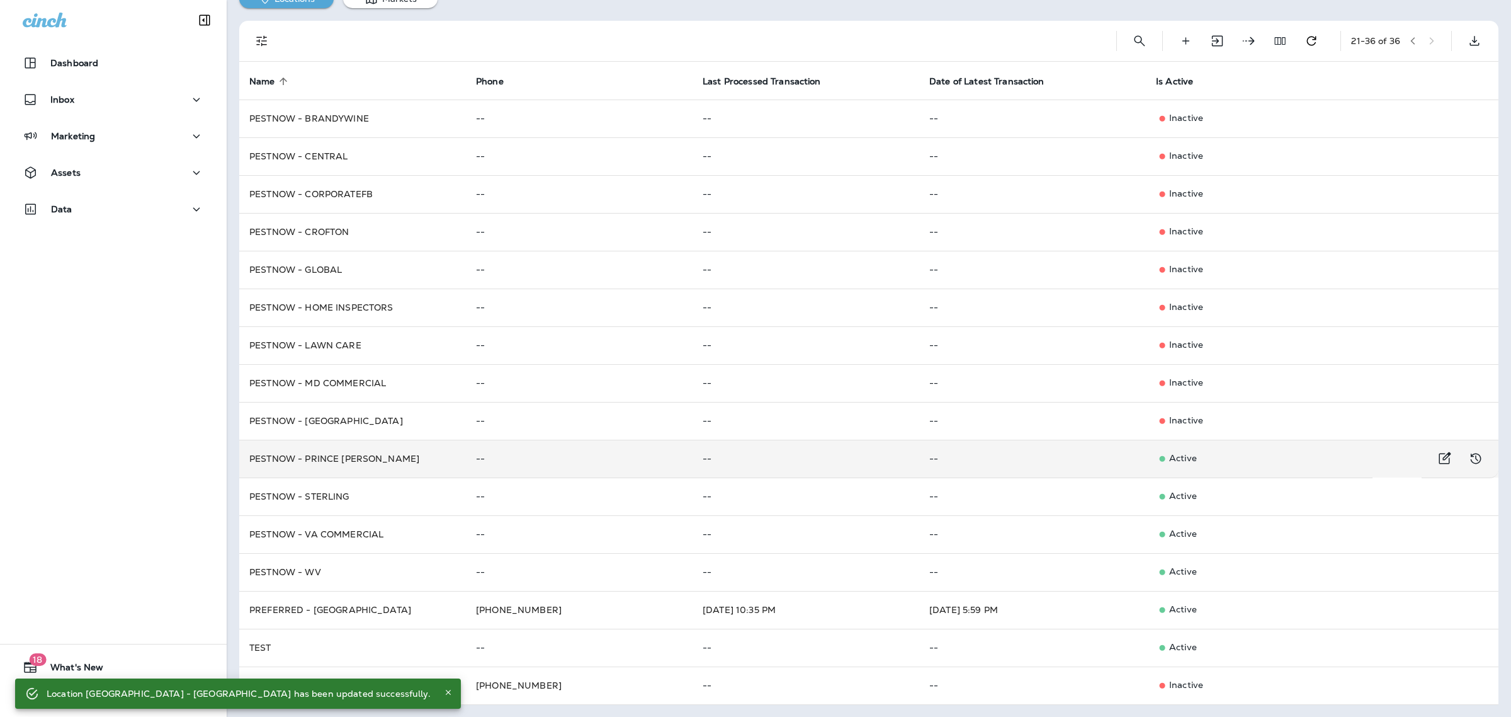
click at [1169, 453] on p "Active" at bounding box center [1259, 458] width 207 height 13
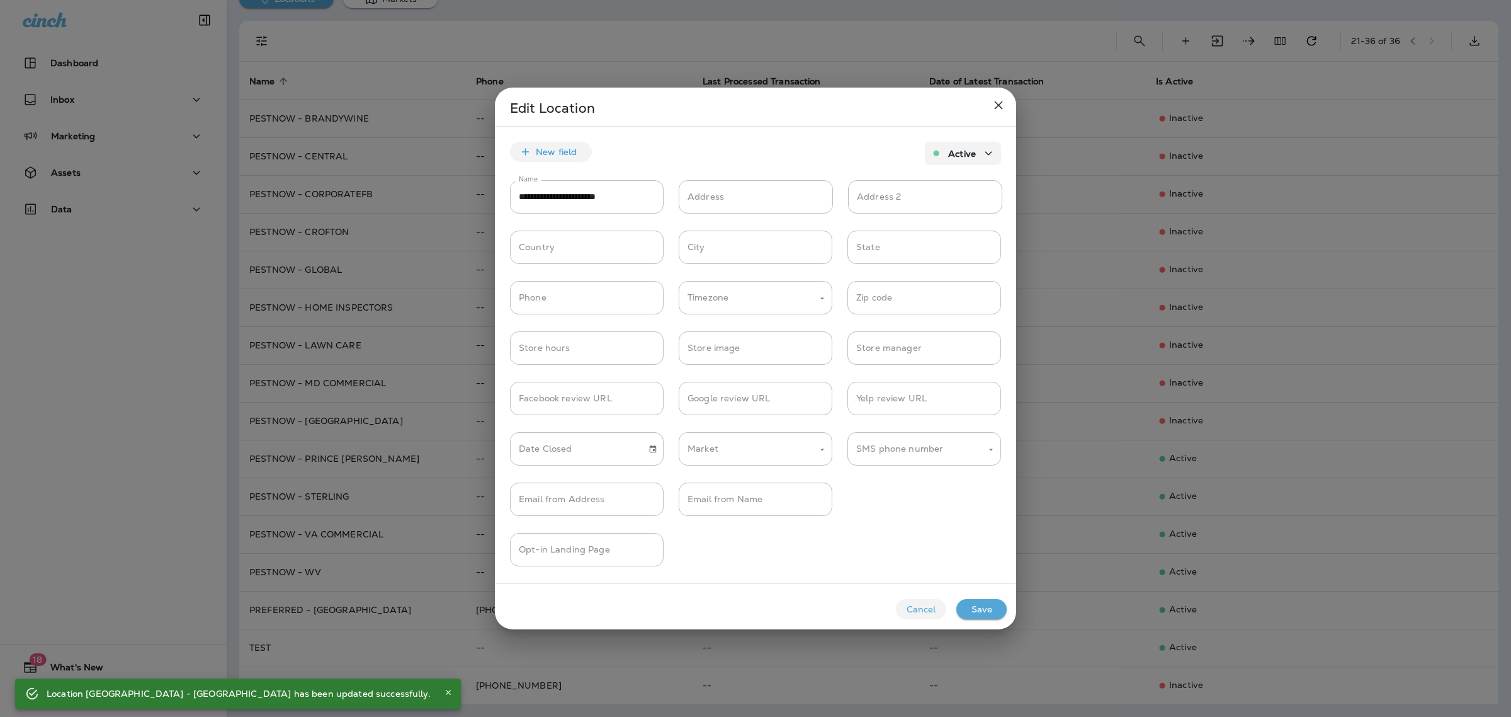
drag, startPoint x: 950, startPoint y: 151, endPoint x: 951, endPoint y: 164, distance: 12.7
click at [951, 151] on p "Active" at bounding box center [962, 154] width 28 height 10
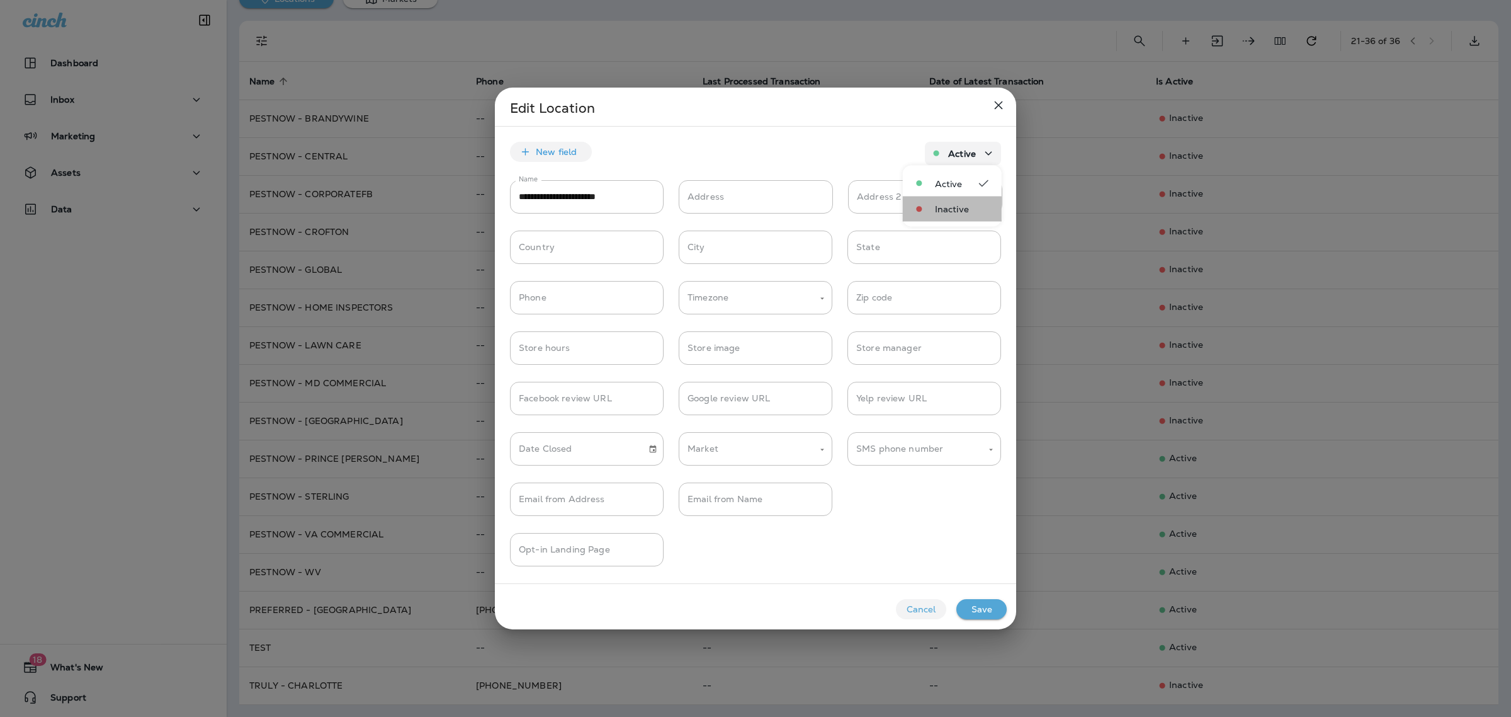
click at [936, 212] on span "Inactive" at bounding box center [956, 209] width 43 height 10
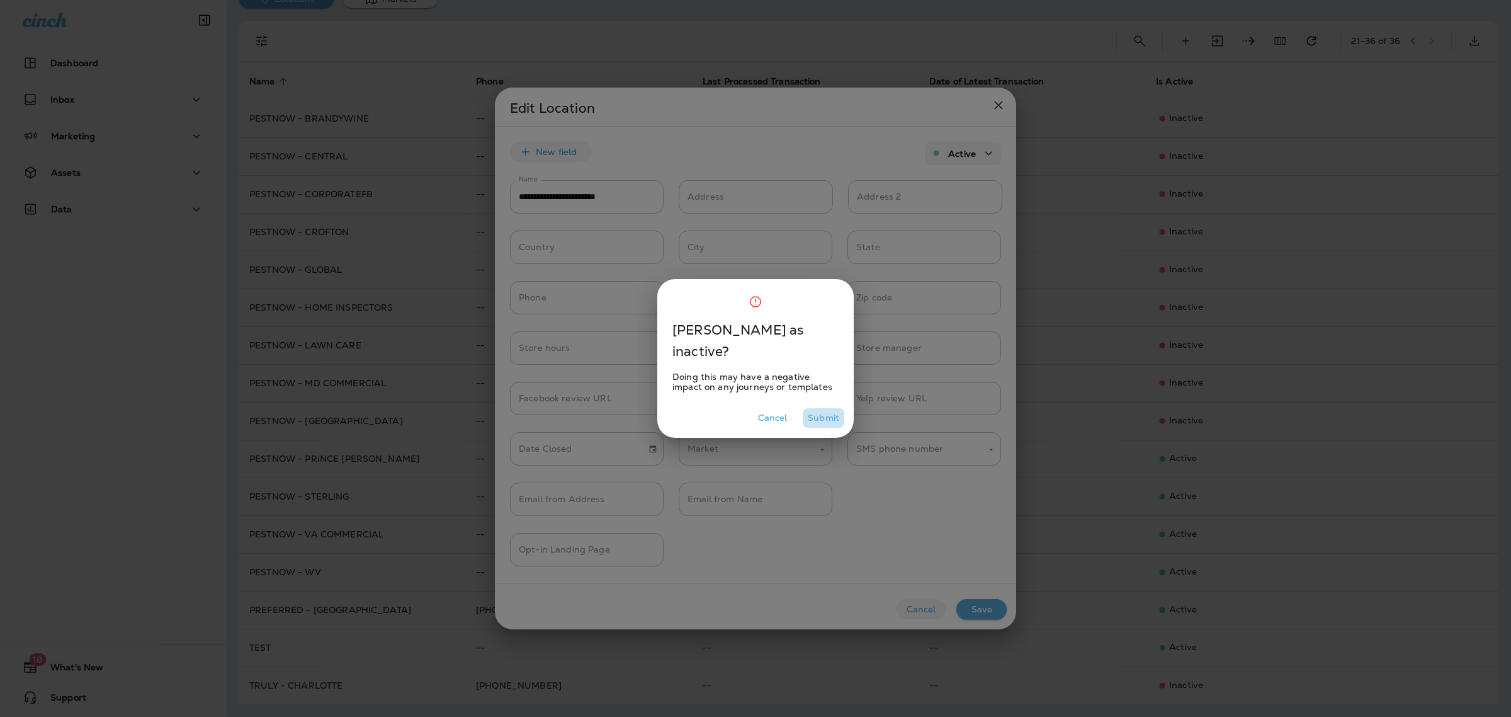
drag, startPoint x: 834, startPoint y: 416, endPoint x: 836, endPoint y: 428, distance: 12.0
click at [833, 416] on button "Submit" at bounding box center [824, 418] width 42 height 20
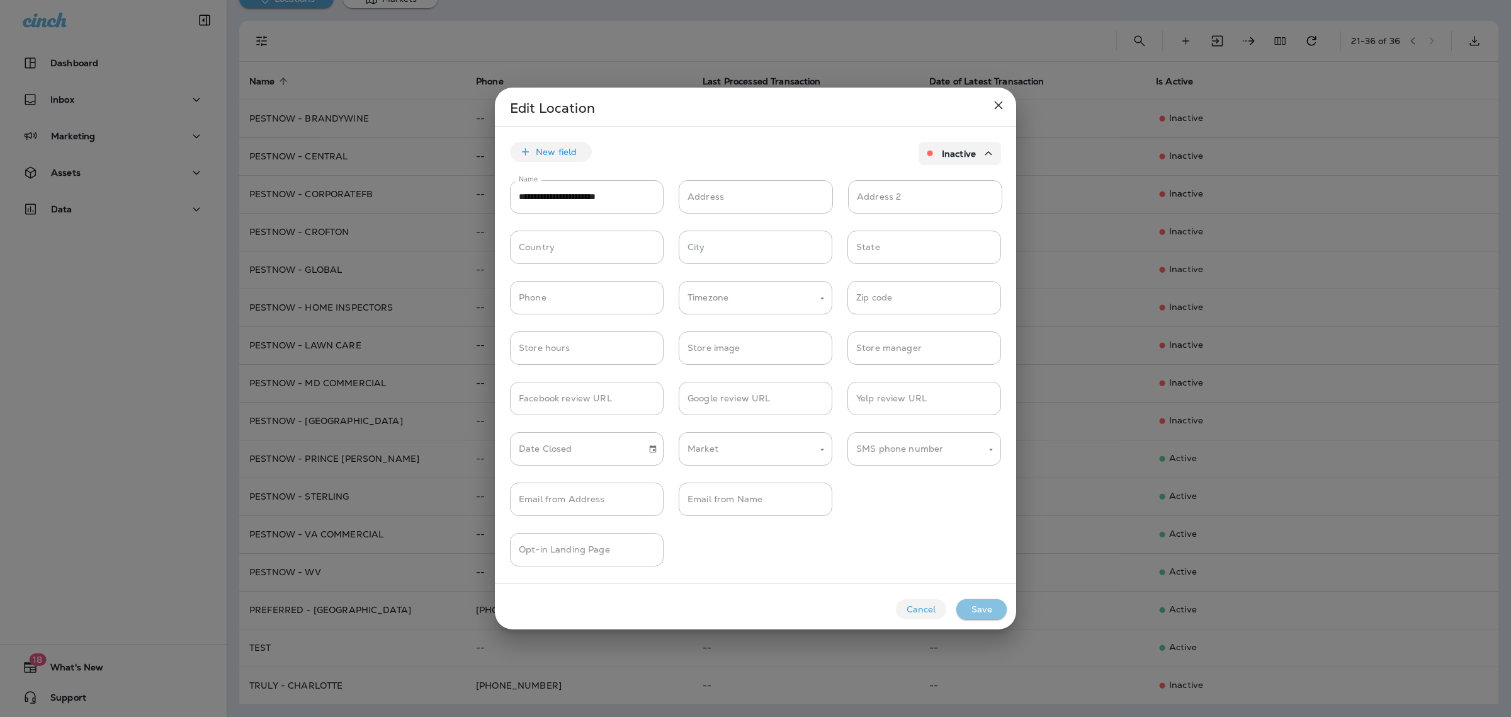
click at [975, 601] on button "Save" at bounding box center [982, 609] width 50 height 20
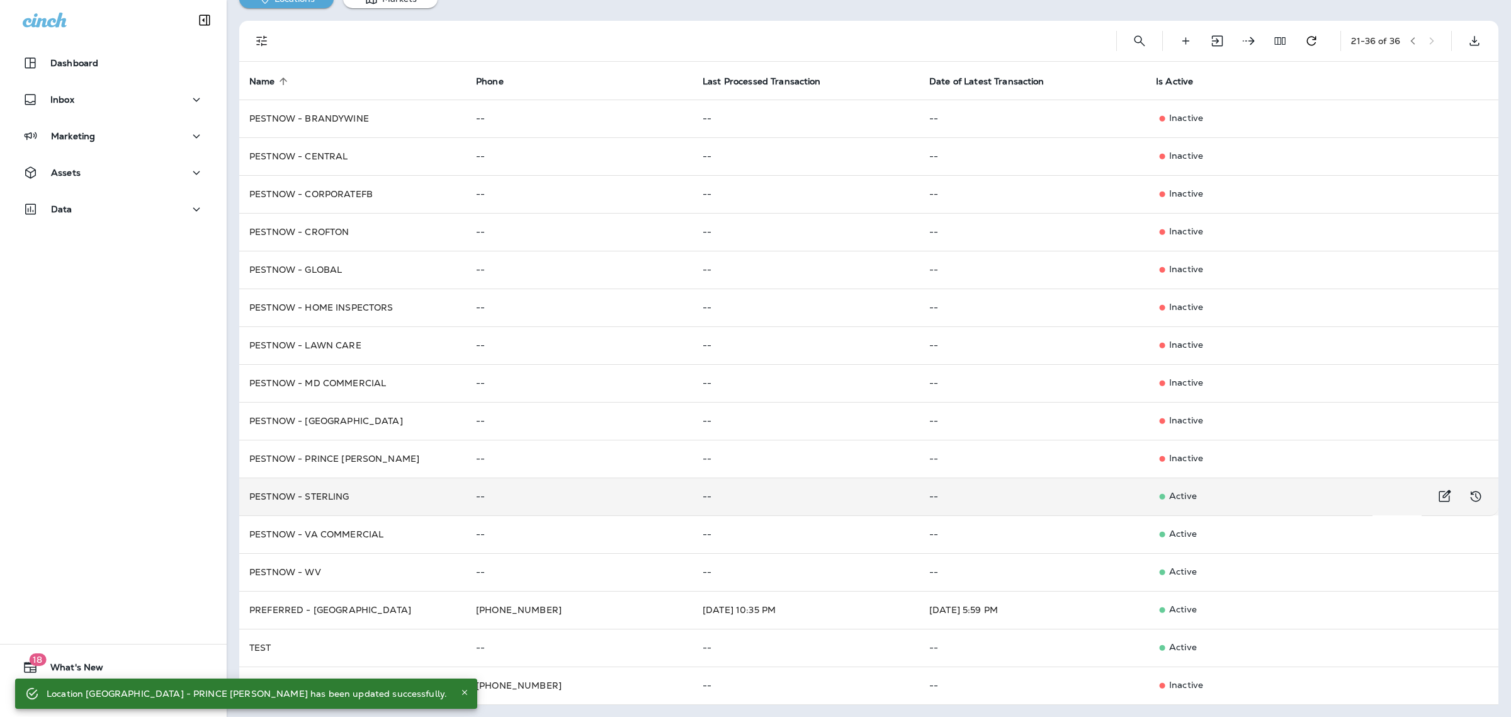
click at [1169, 502] on p "Active" at bounding box center [1259, 496] width 207 height 13
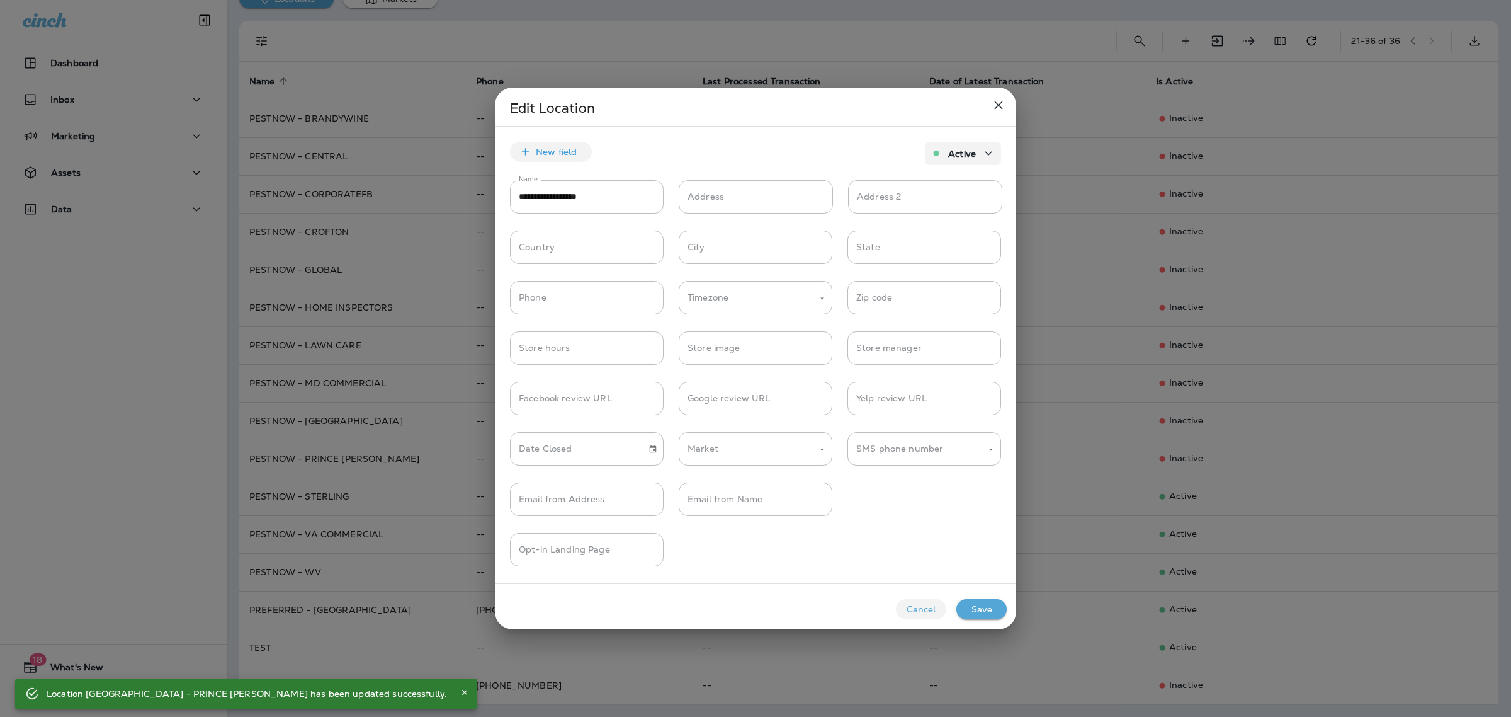
click at [951, 152] on p "Active" at bounding box center [962, 154] width 28 height 10
click at [939, 200] on div "Inactive" at bounding box center [952, 208] width 99 height 25
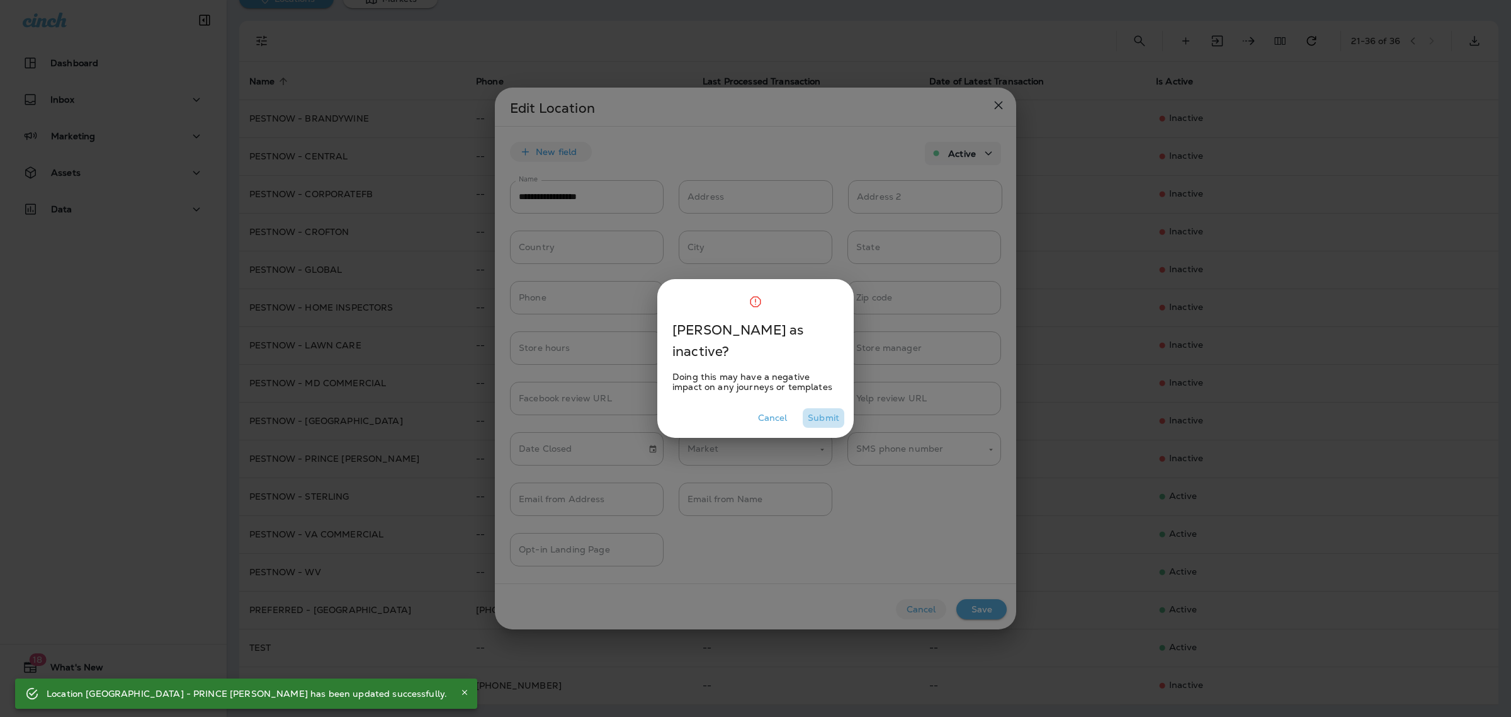
click at [825, 416] on button "Submit" at bounding box center [824, 418] width 42 height 20
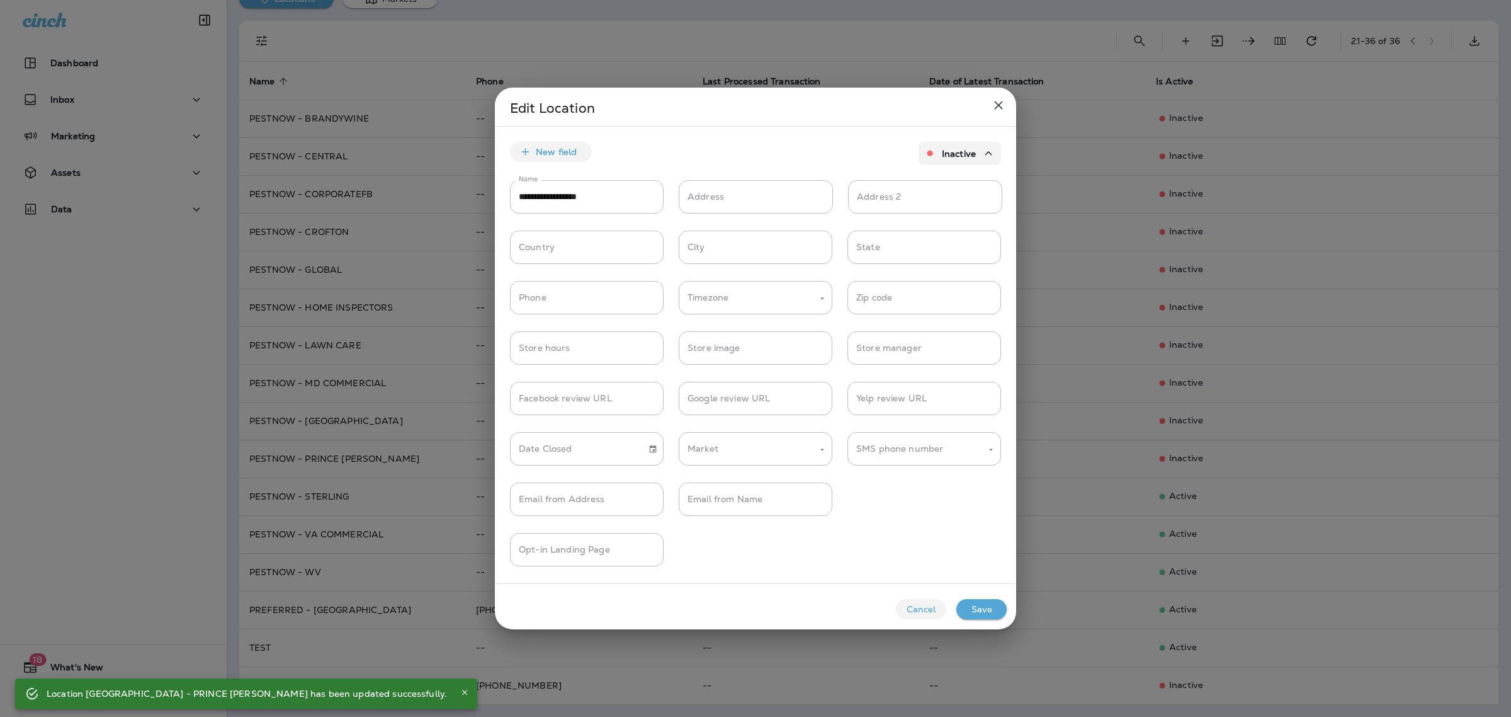
click at [974, 601] on button "Save" at bounding box center [982, 609] width 50 height 20
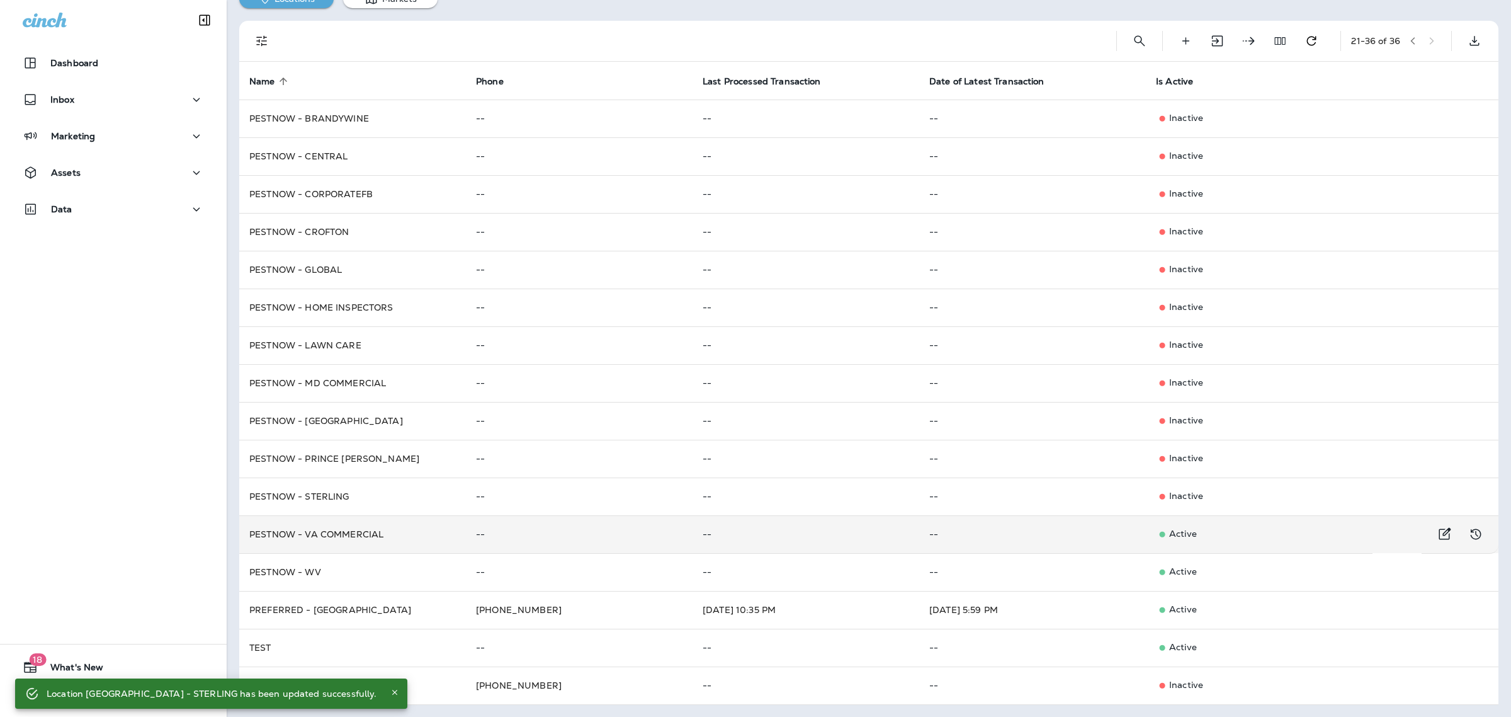
click at [1156, 534] on icon at bounding box center [1162, 534] width 13 height 13
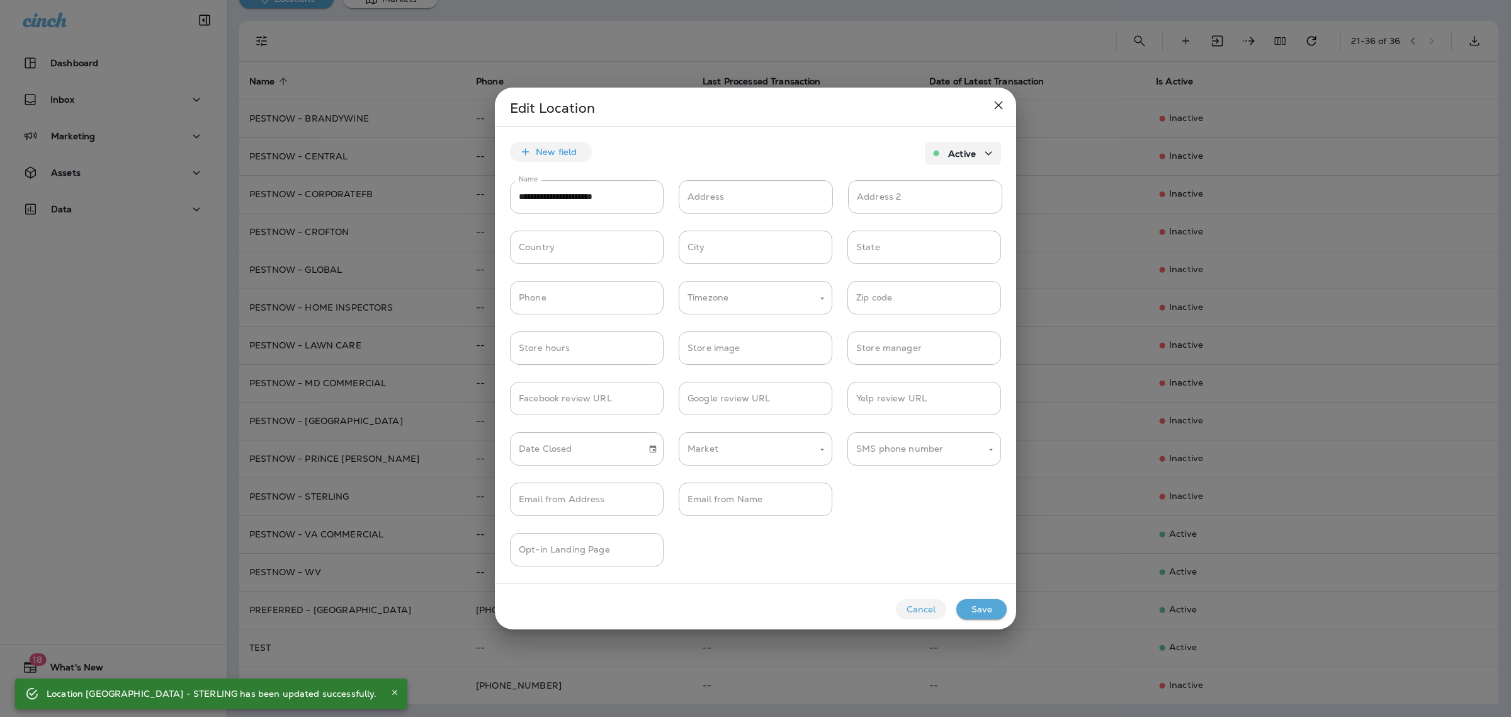
click at [948, 150] on p "Active" at bounding box center [962, 154] width 28 height 10
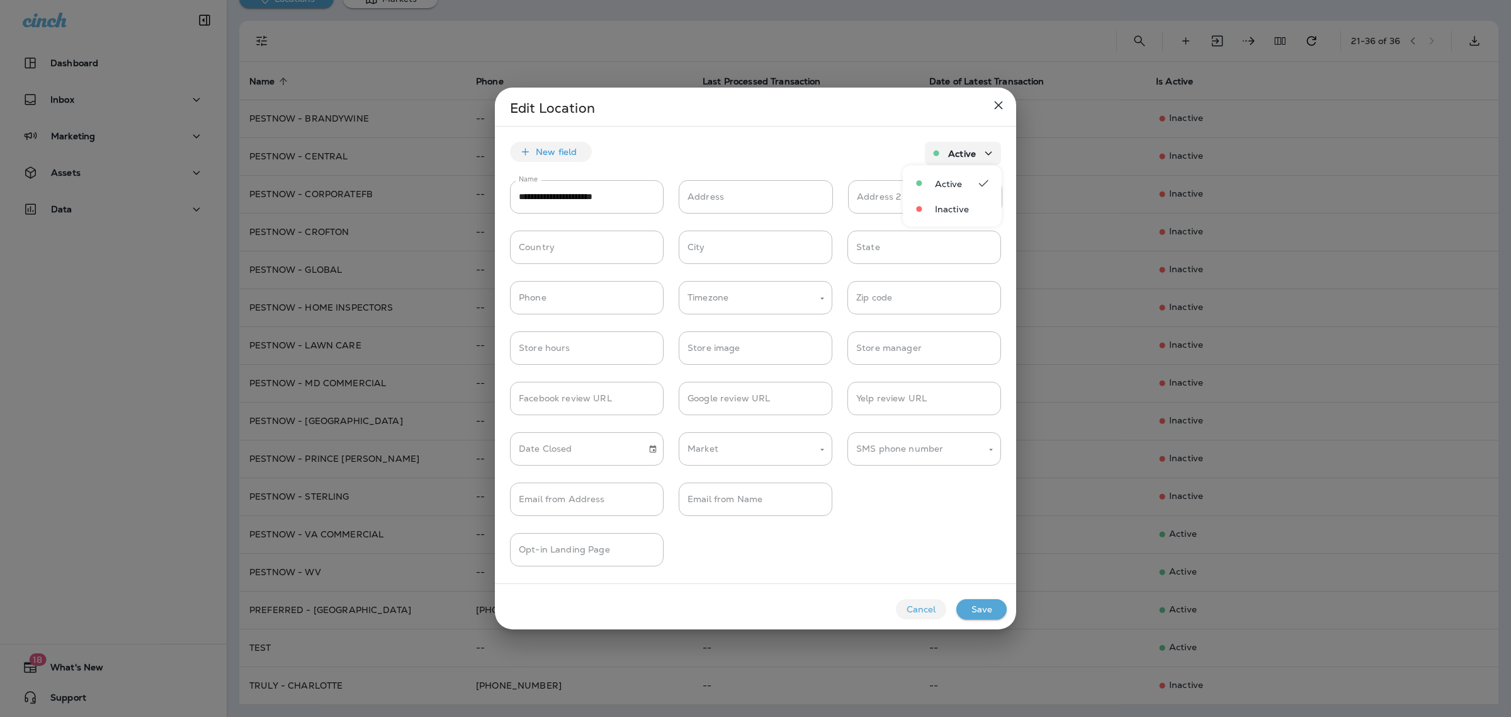
click at [939, 204] on span "Inactive" at bounding box center [956, 209] width 43 height 10
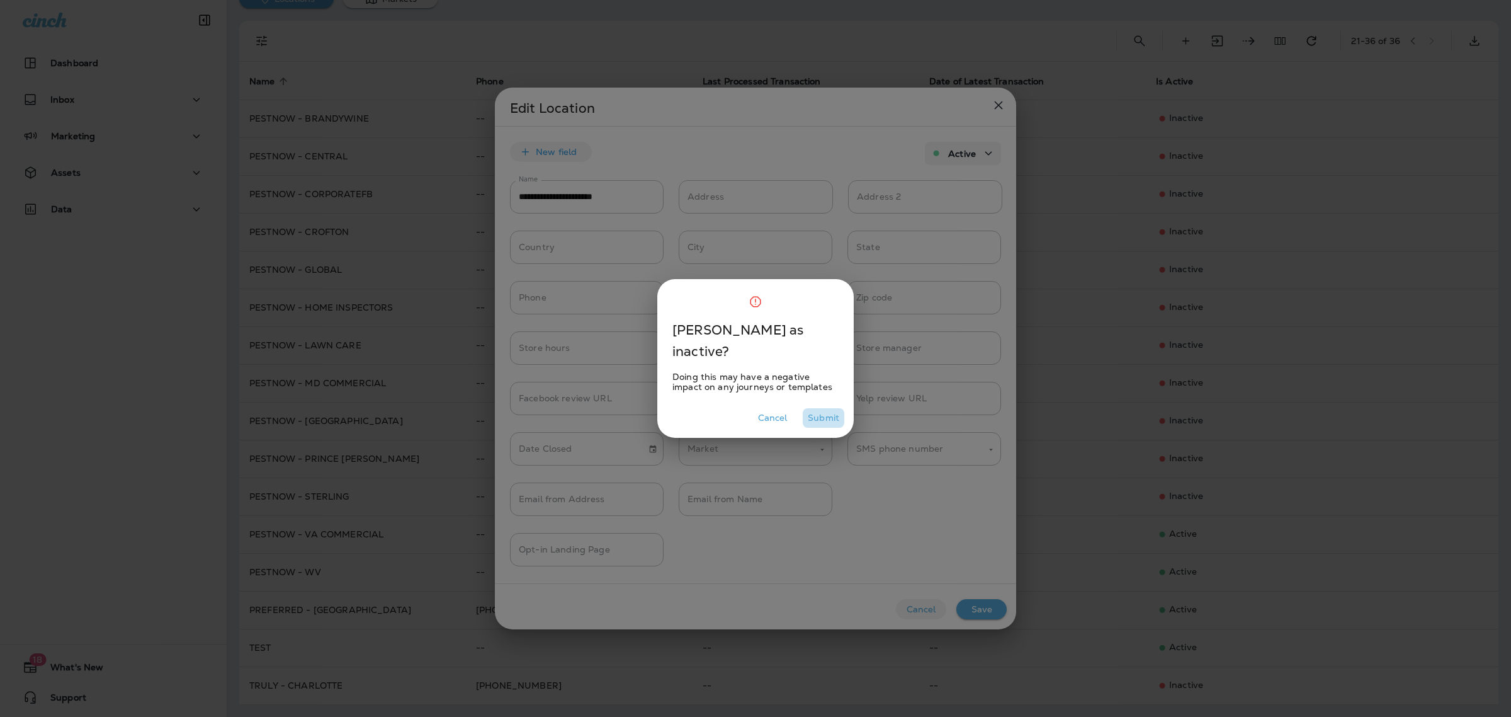
click at [814, 417] on button "Submit" at bounding box center [824, 418] width 42 height 20
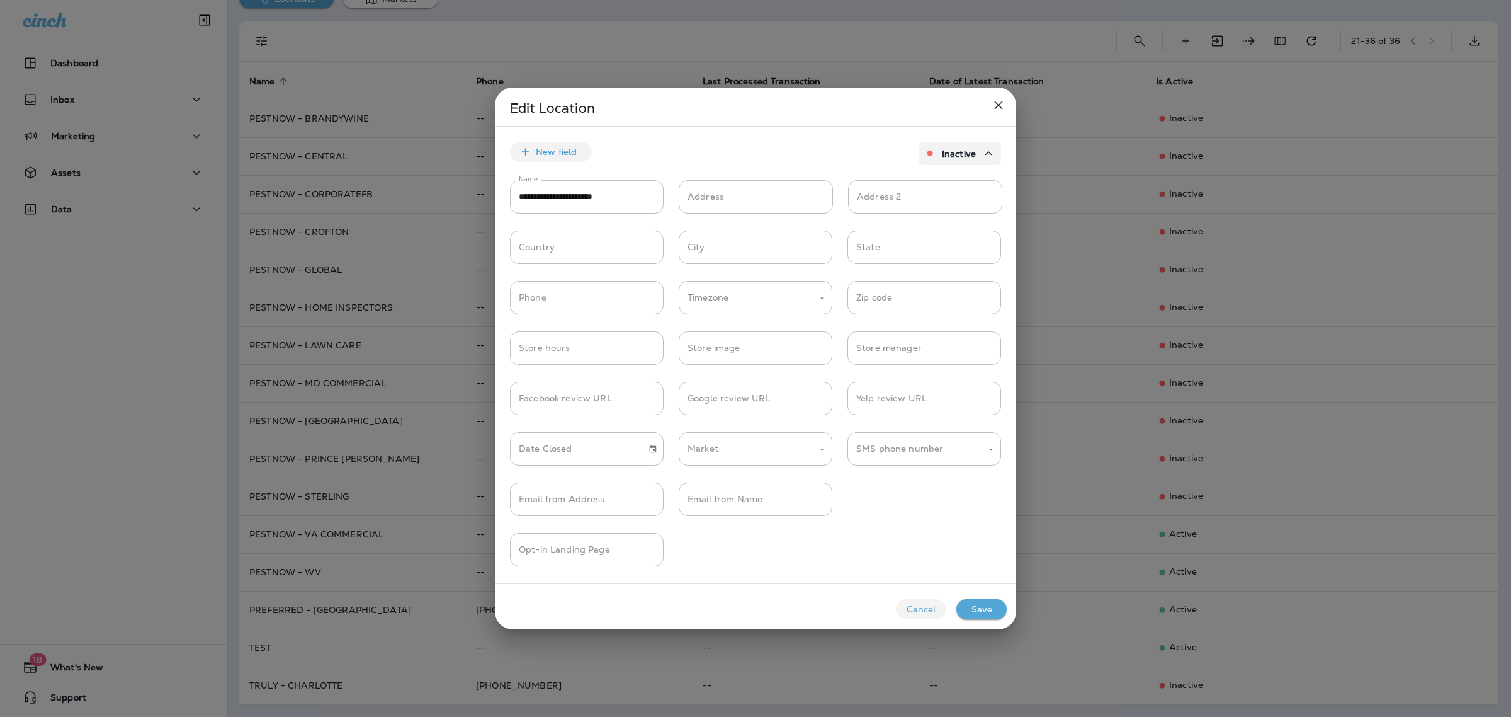
drag, startPoint x: 982, startPoint y: 609, endPoint x: 998, endPoint y: 609, distance: 15.7
click at [983, 609] on button "Save" at bounding box center [982, 609] width 50 height 20
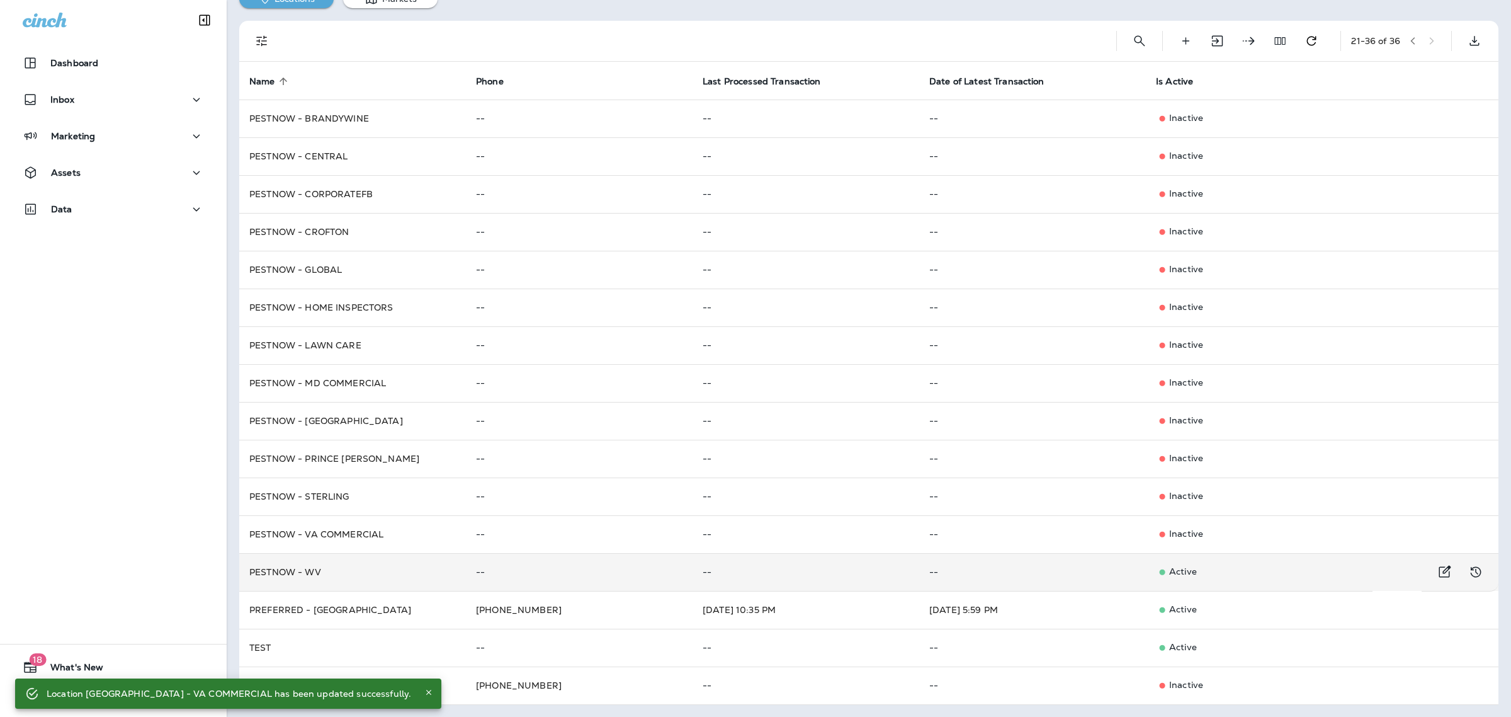
click at [1174, 574] on p "Active" at bounding box center [1259, 571] width 207 height 13
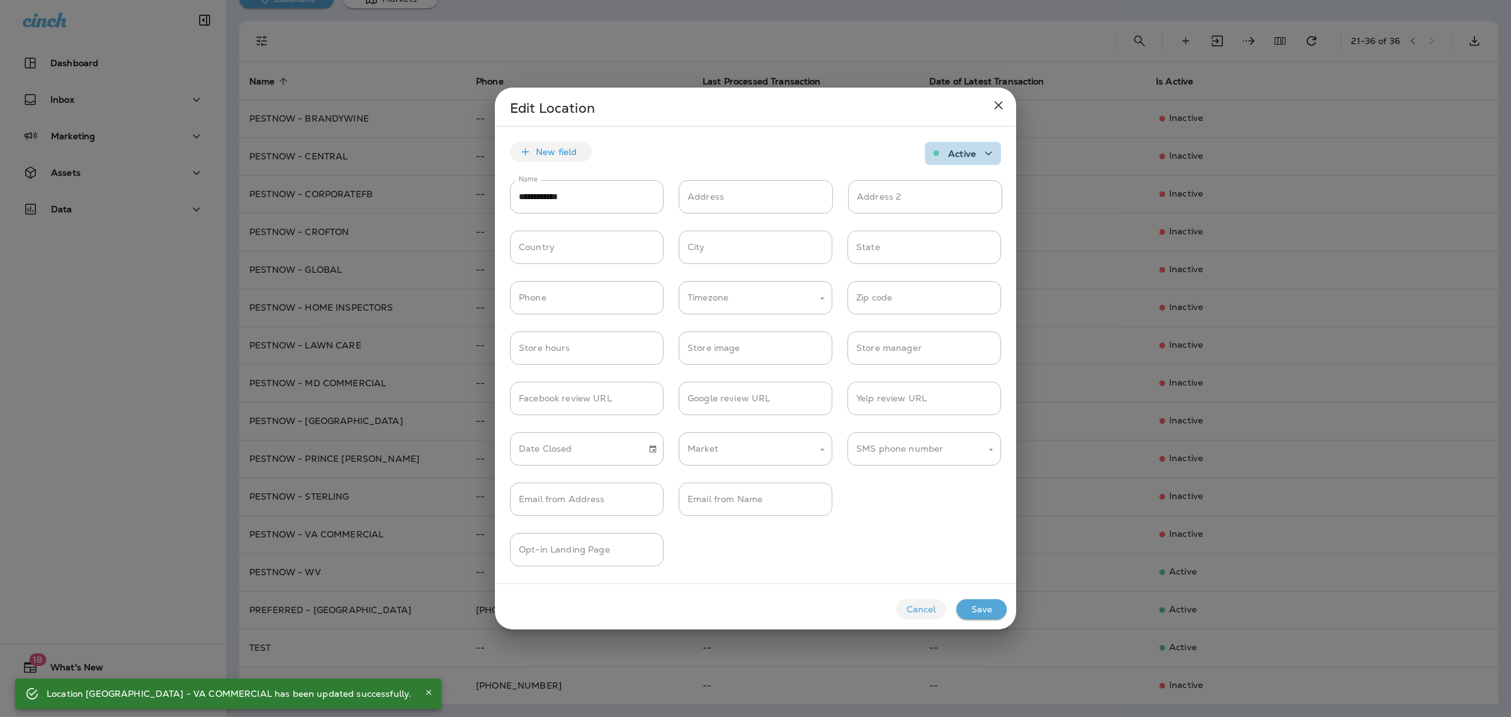
click at [955, 149] on p "Active" at bounding box center [962, 154] width 28 height 10
click at [941, 207] on span "Inactive" at bounding box center [956, 209] width 43 height 10
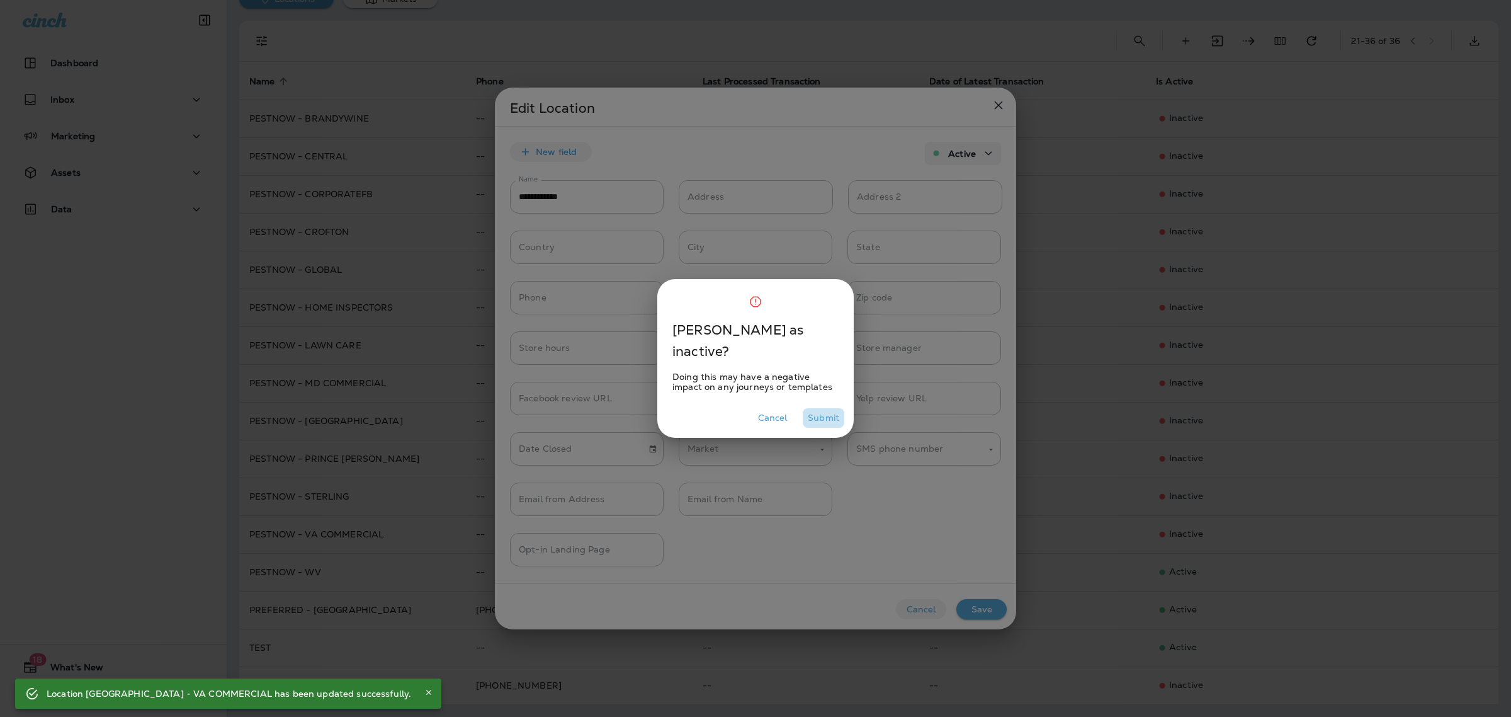
click at [817, 412] on button "Submit" at bounding box center [824, 418] width 42 height 20
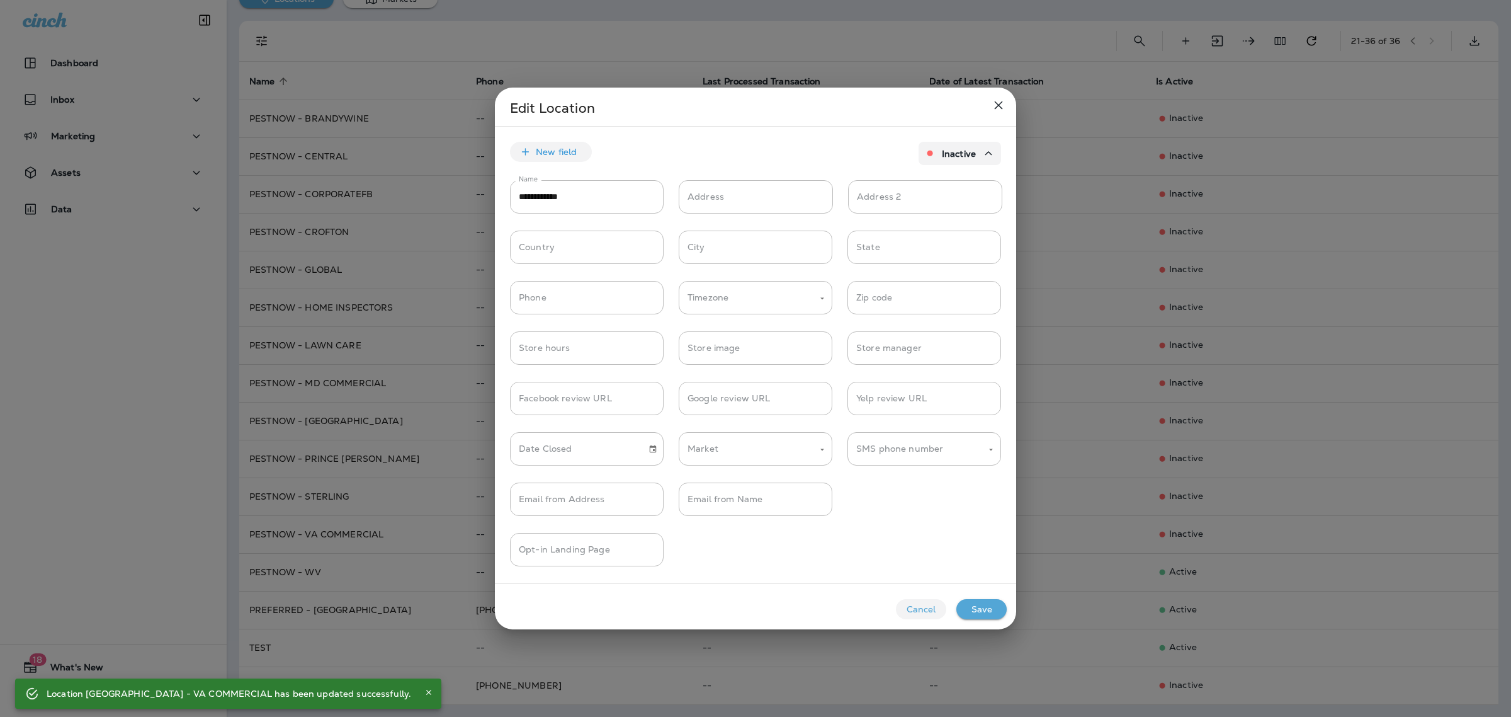
click at [978, 600] on button "Save" at bounding box center [982, 609] width 50 height 20
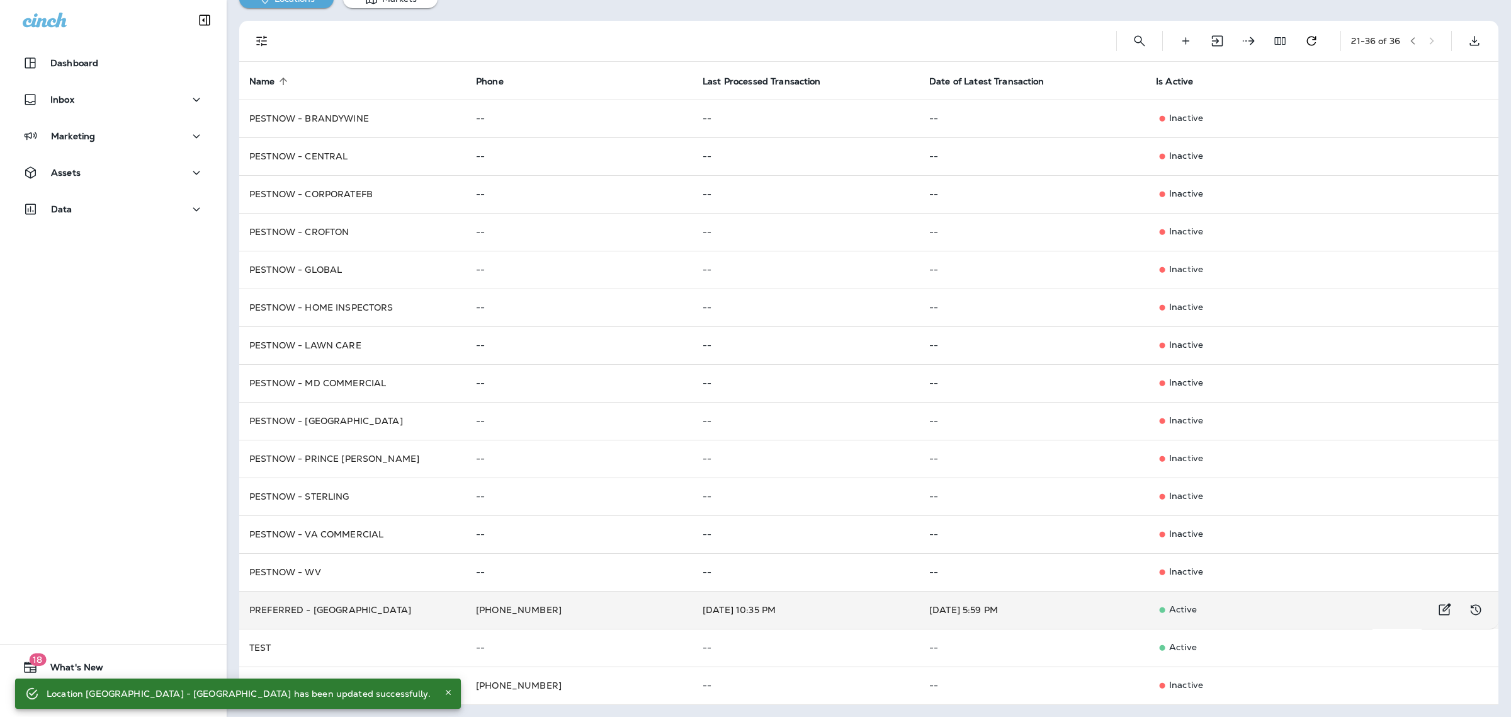
click at [1161, 603] on p "Active" at bounding box center [1259, 609] width 207 height 13
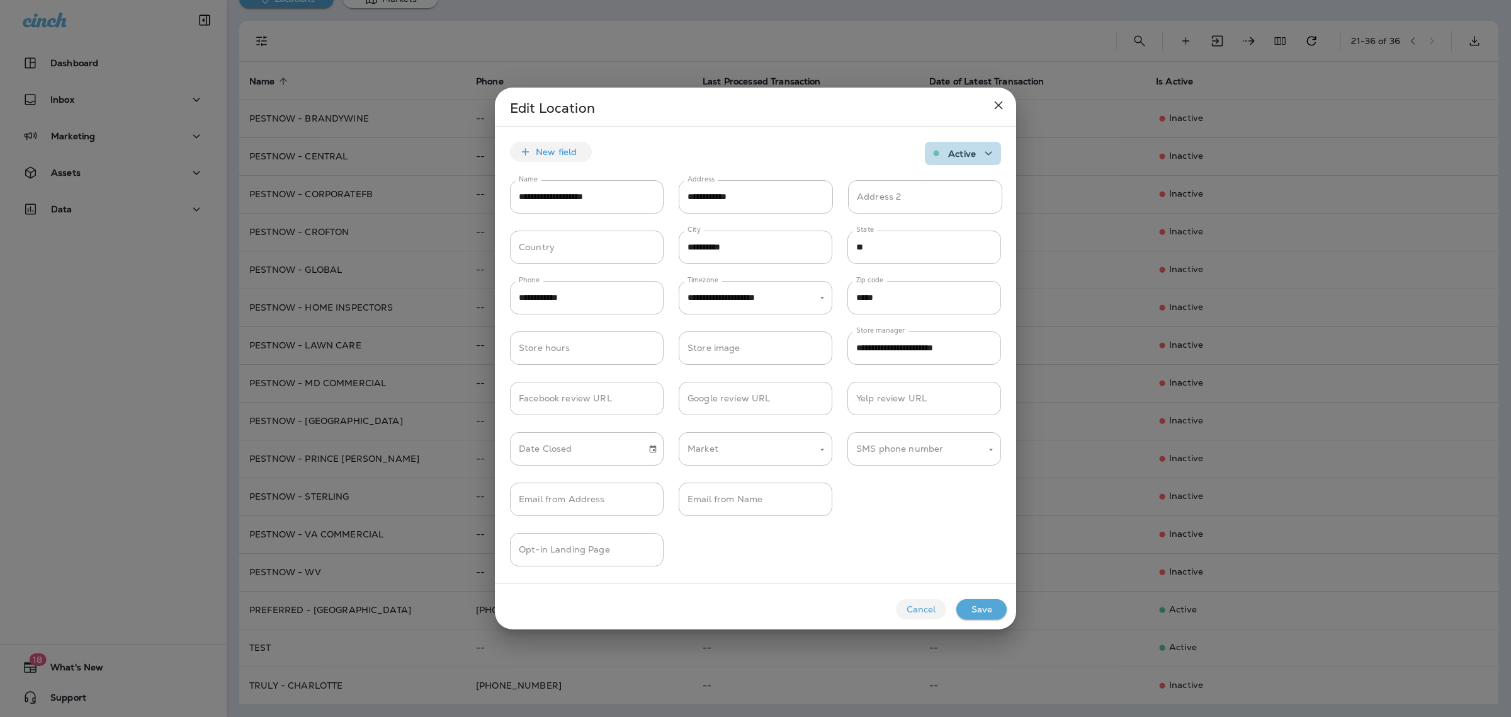
click at [948, 150] on p "Active" at bounding box center [962, 154] width 28 height 10
click at [965, 209] on span "Inactive" at bounding box center [956, 209] width 43 height 10
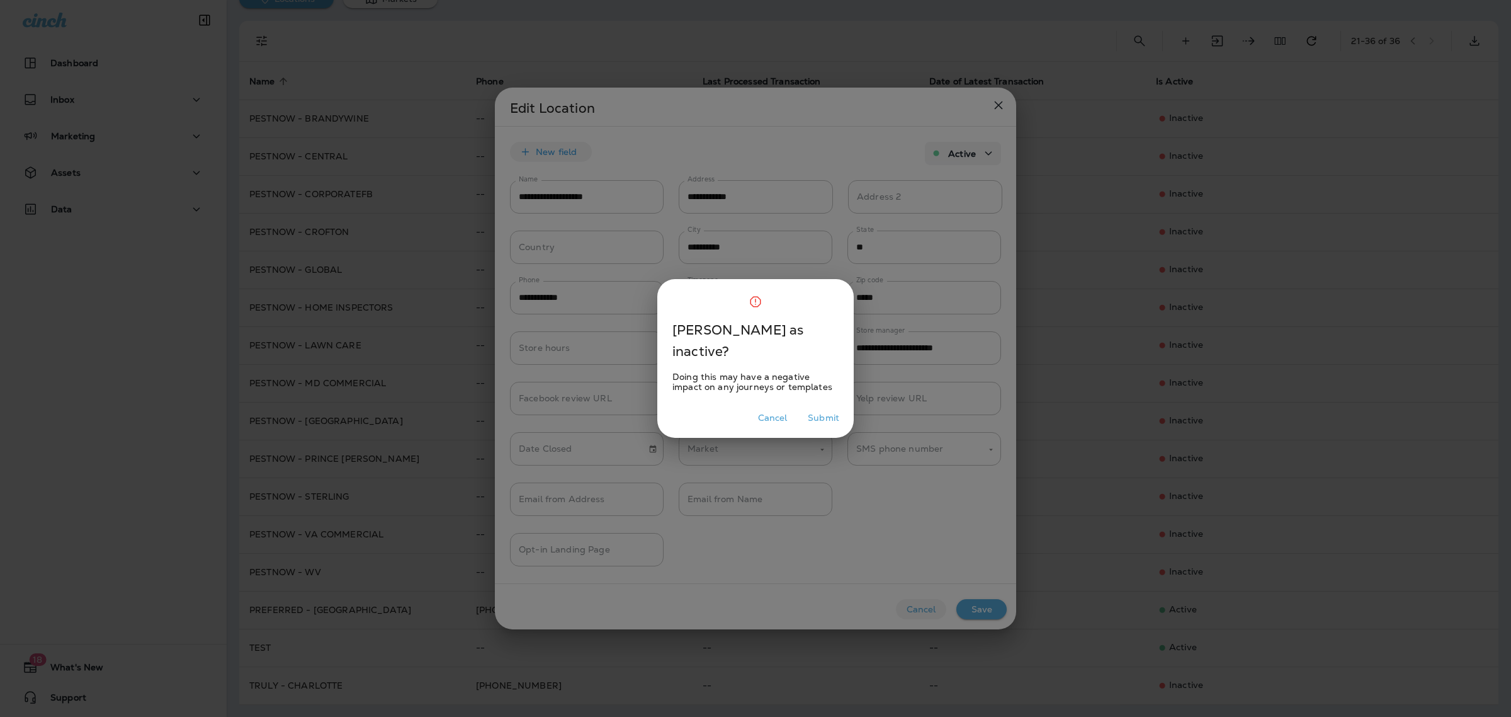
drag, startPoint x: 827, startPoint y: 414, endPoint x: 914, endPoint y: 385, distance: 91.6
click at [880, 404] on div "[PERSON_NAME] as inactive? Doing this may have a negative impact on any journey…" at bounding box center [755, 358] width 1511 height 717
click at [825, 423] on button "Submit" at bounding box center [824, 418] width 42 height 20
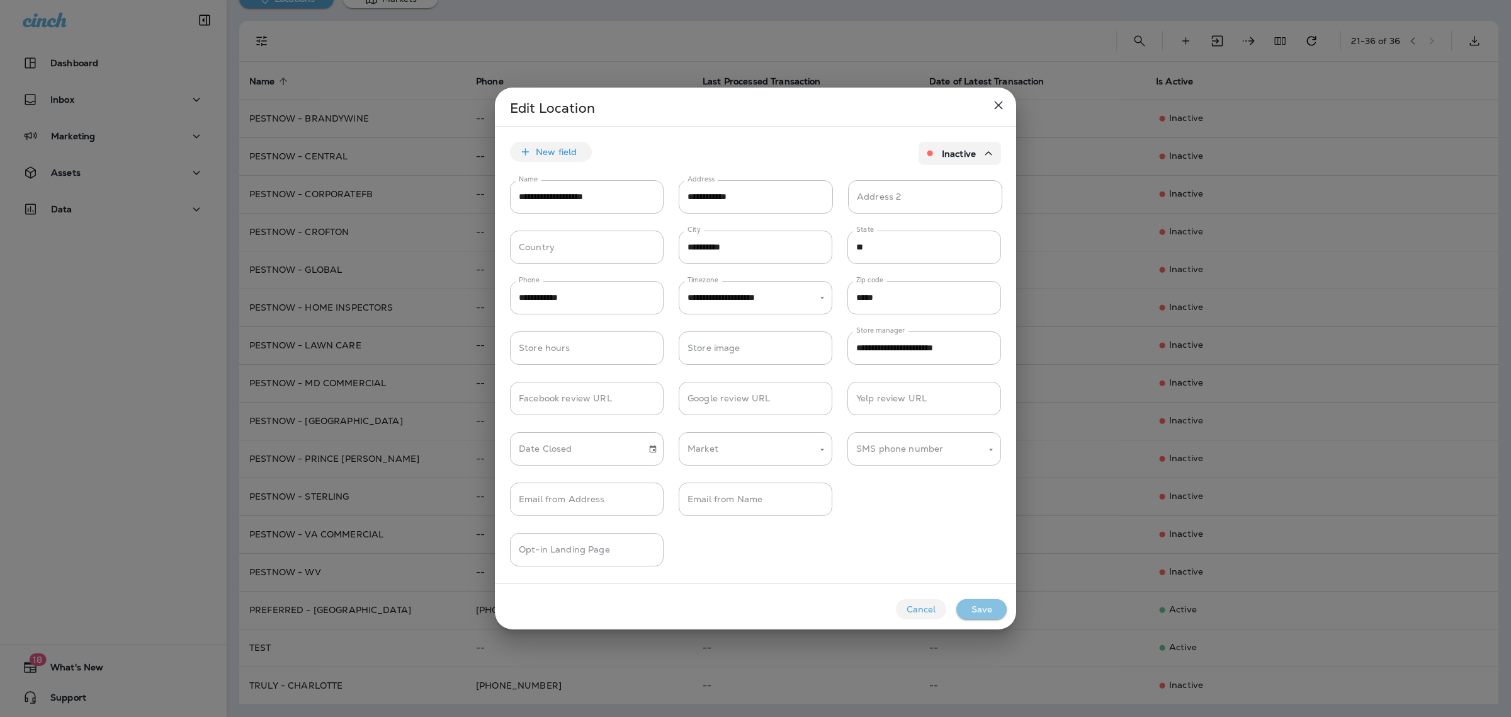
click at [978, 609] on button "Save" at bounding box center [982, 609] width 50 height 20
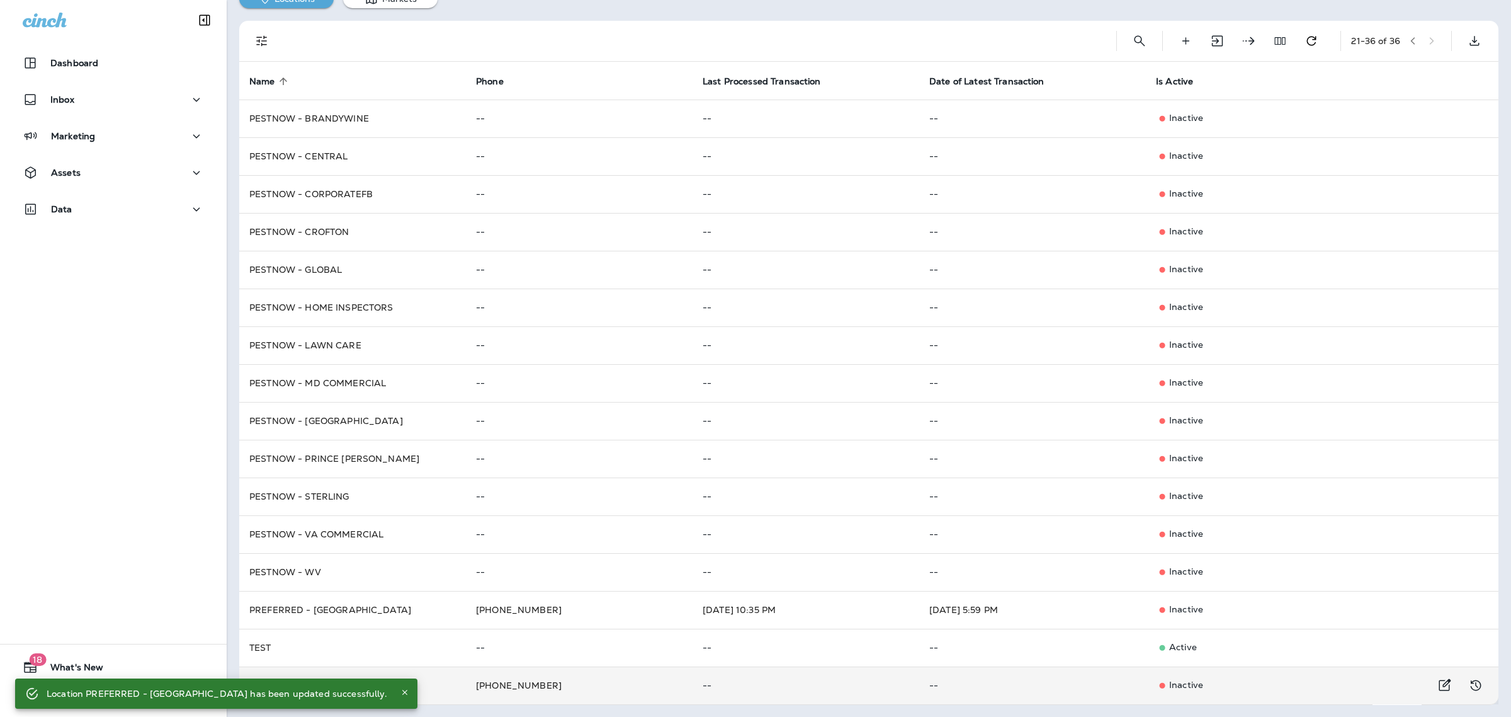
click at [1025, 678] on td "--" at bounding box center [1032, 685] width 227 height 38
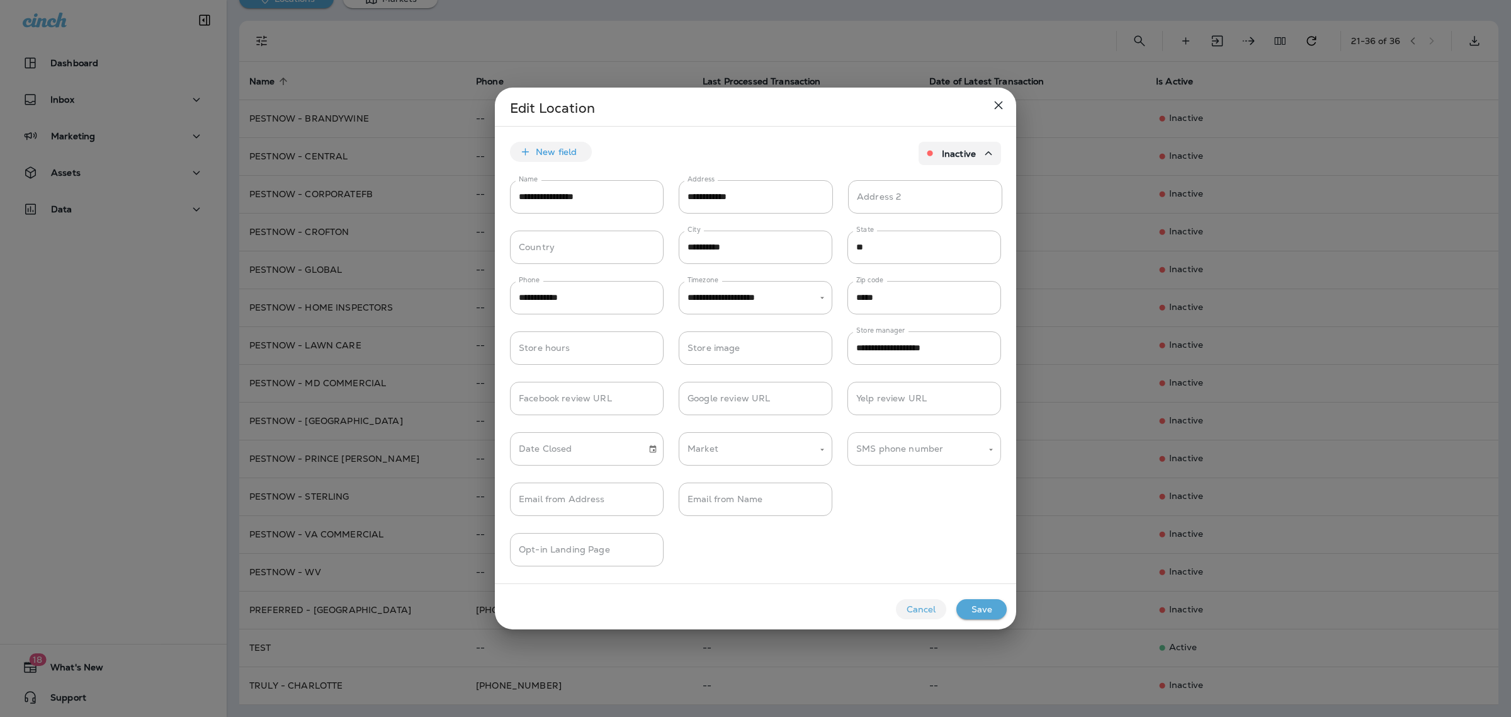
click at [898, 445] on input "SMS phone number" at bounding box center [914, 449] width 123 height 22
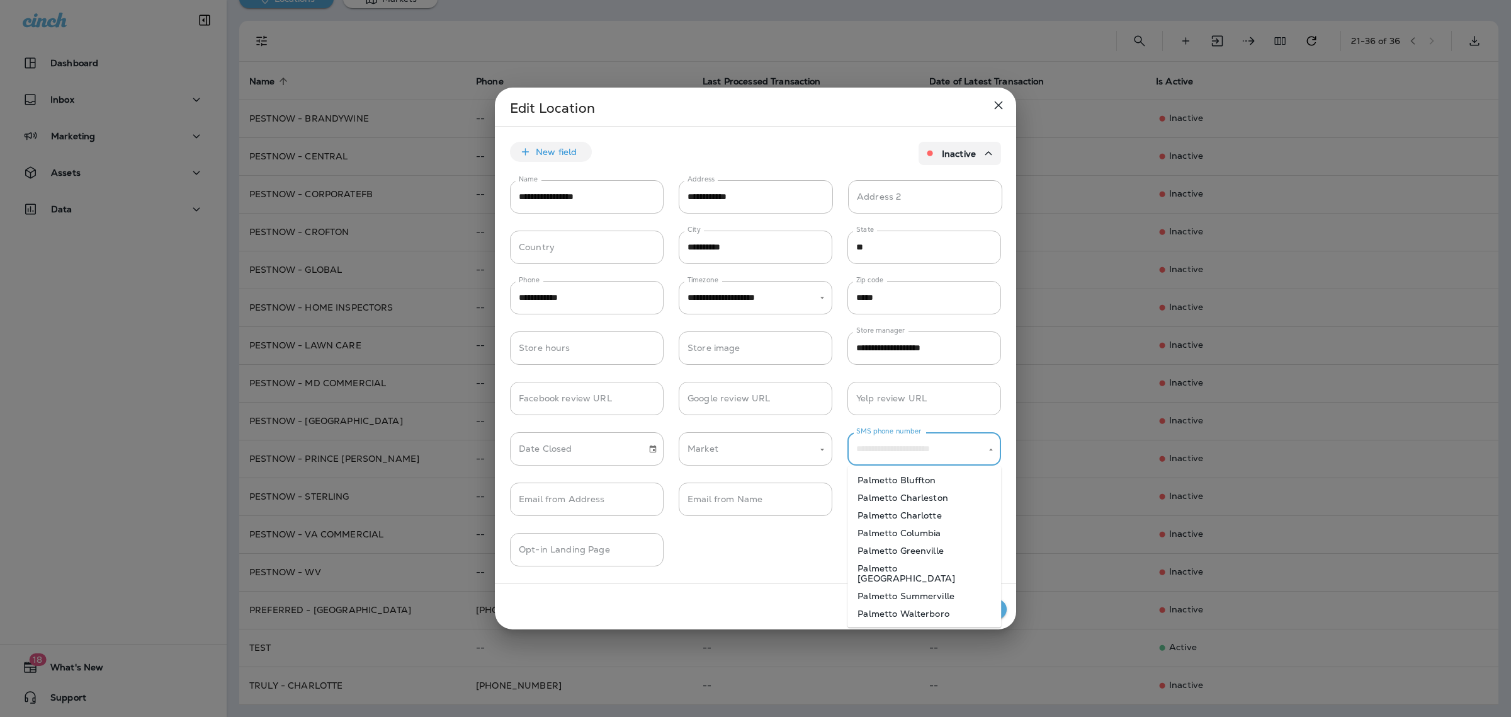
click at [907, 514] on li "Palmetto Charlotte" at bounding box center [925, 515] width 154 height 18
type input "**********"
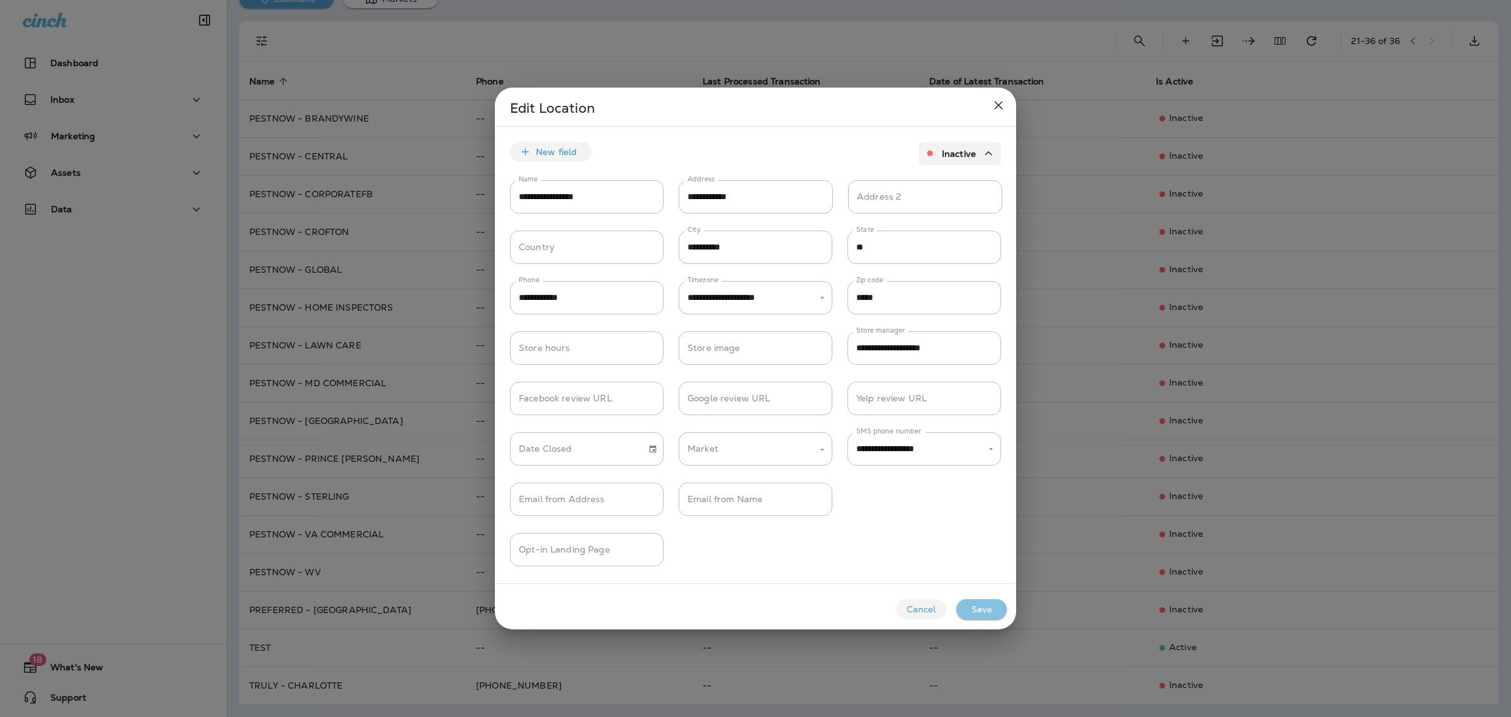
click at [987, 614] on button "Save" at bounding box center [982, 609] width 50 height 20
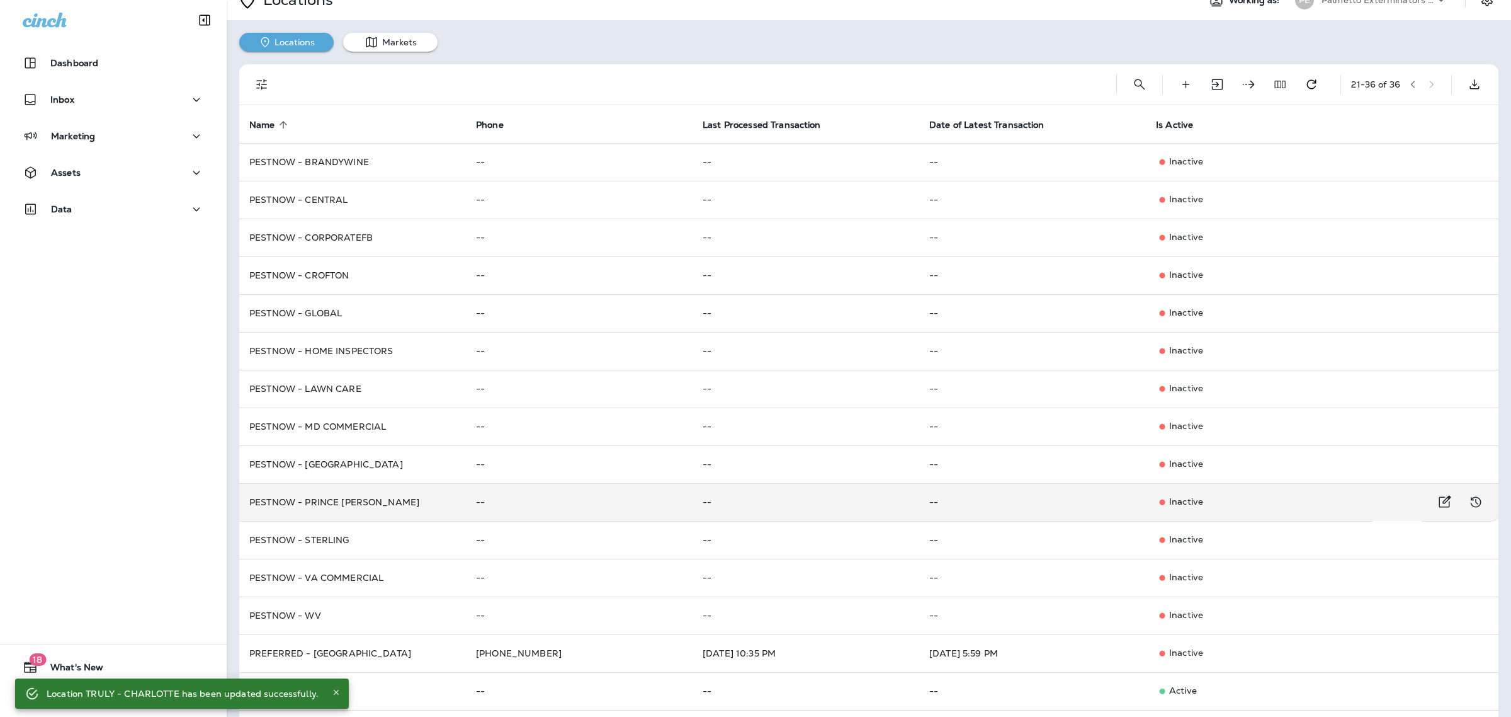
scroll to position [0, 0]
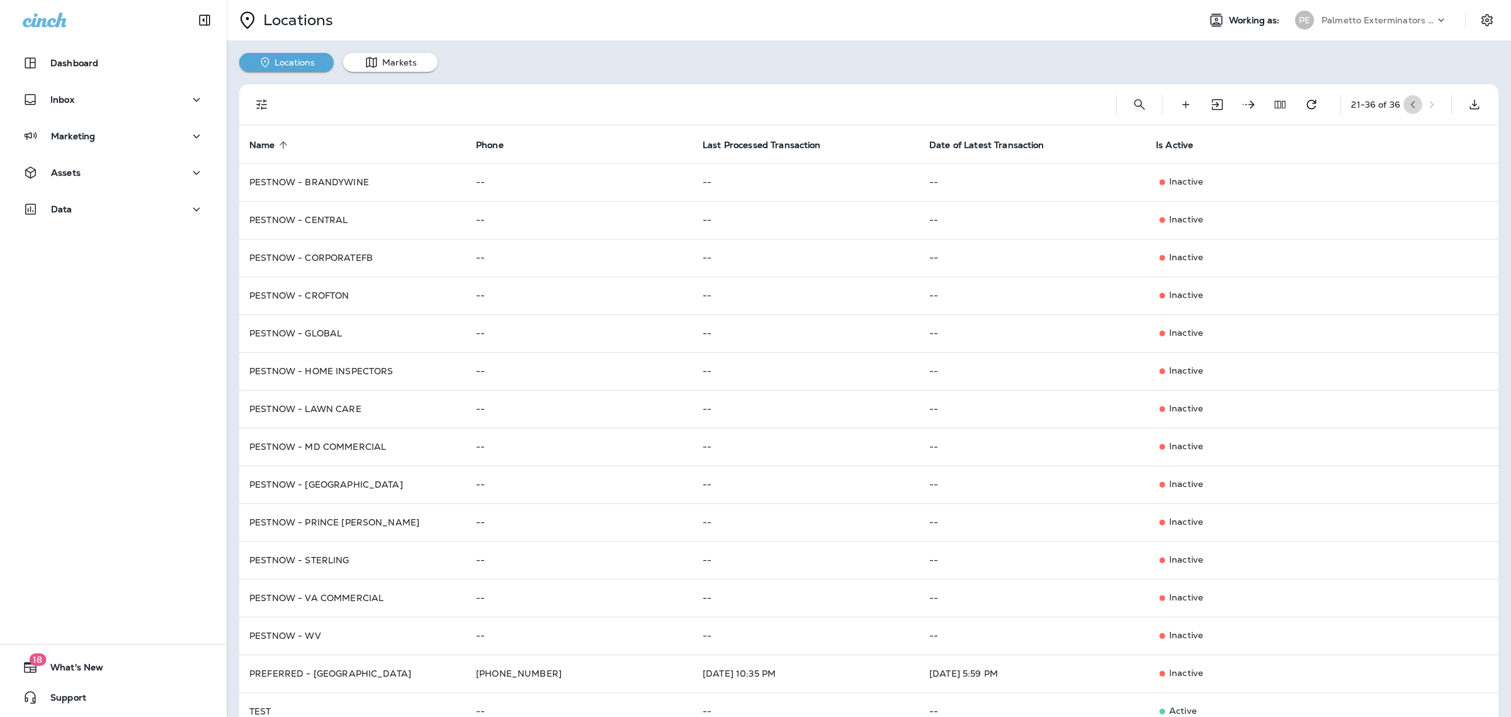
click at [1409, 108] on icon "button" at bounding box center [1413, 104] width 9 height 9
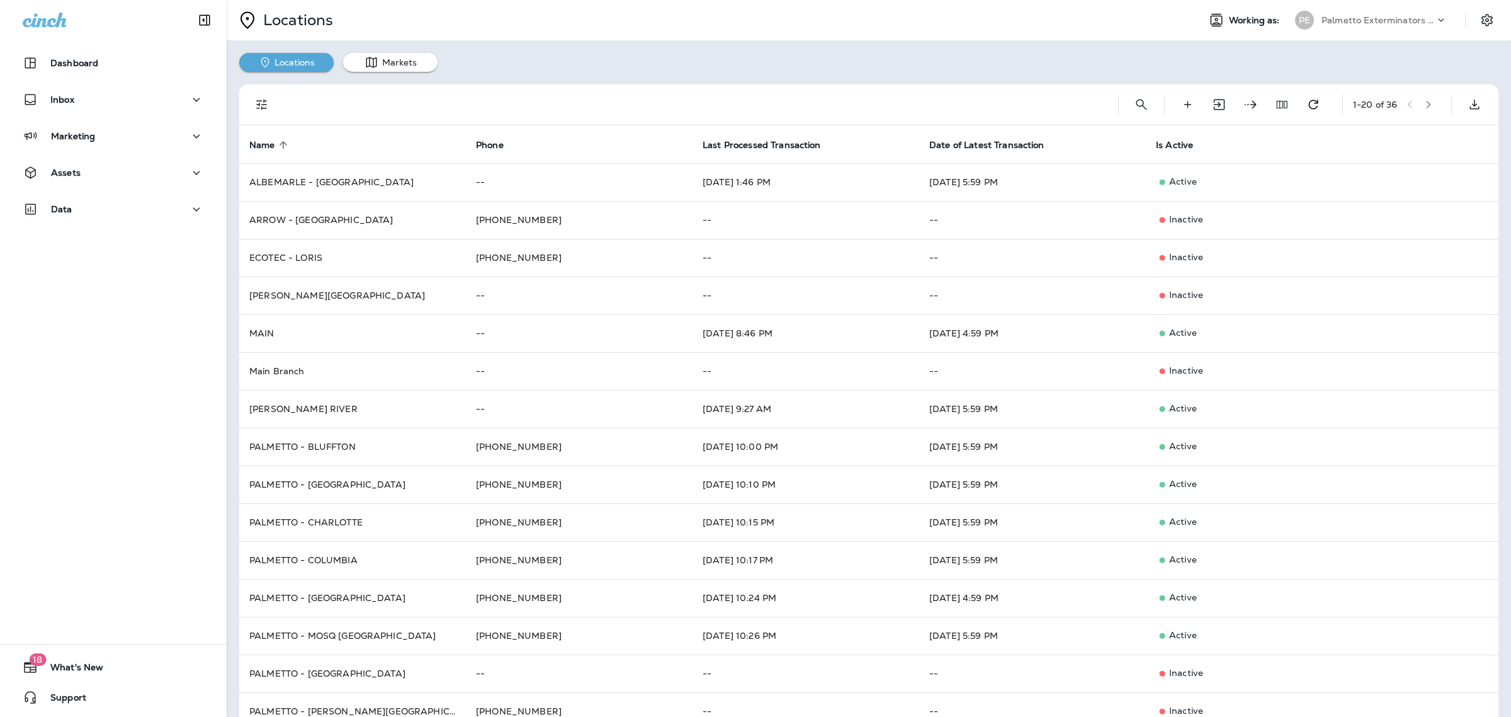
click at [1365, 23] on p "Palmetto Exterminators LLC" at bounding box center [1378, 20] width 113 height 10
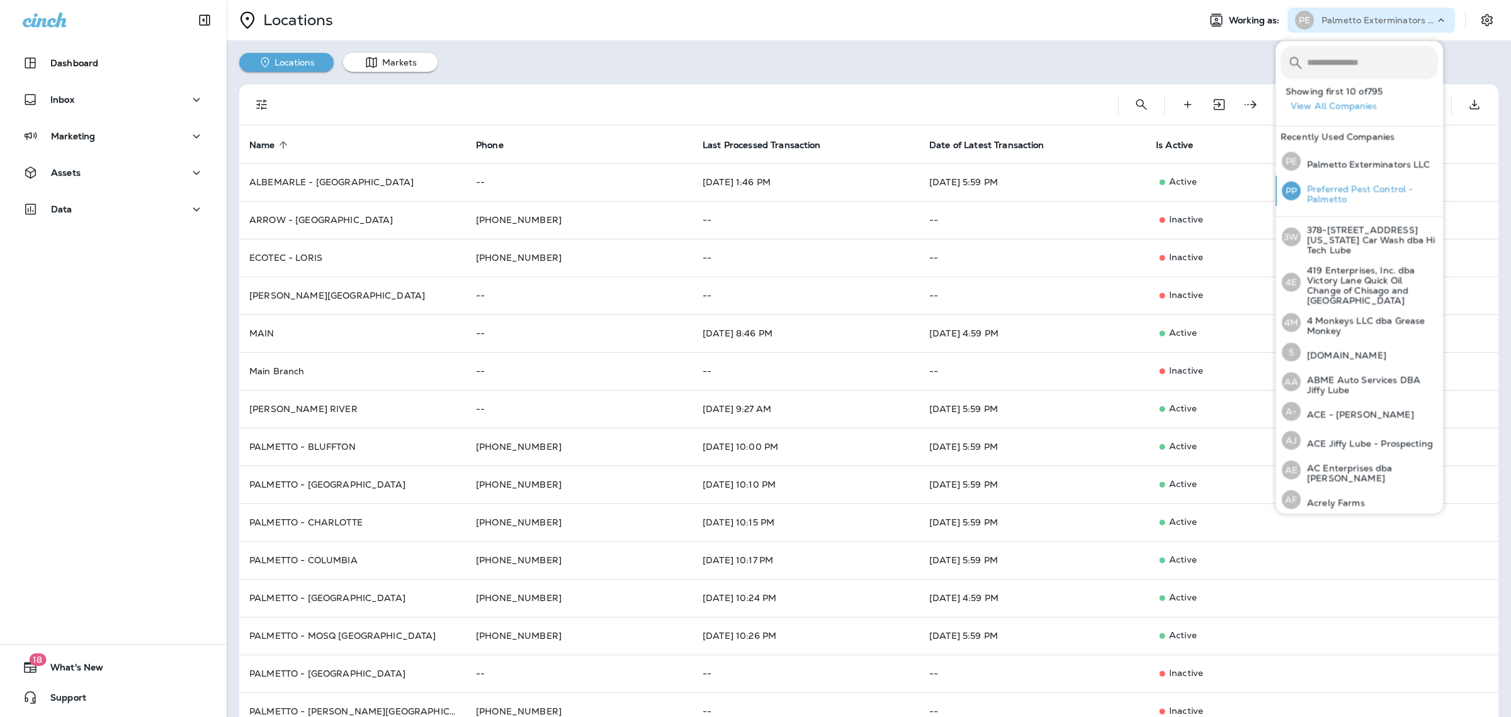
click at [1354, 188] on p "Preferred Pest Control - Palmetto" at bounding box center [1369, 194] width 137 height 20
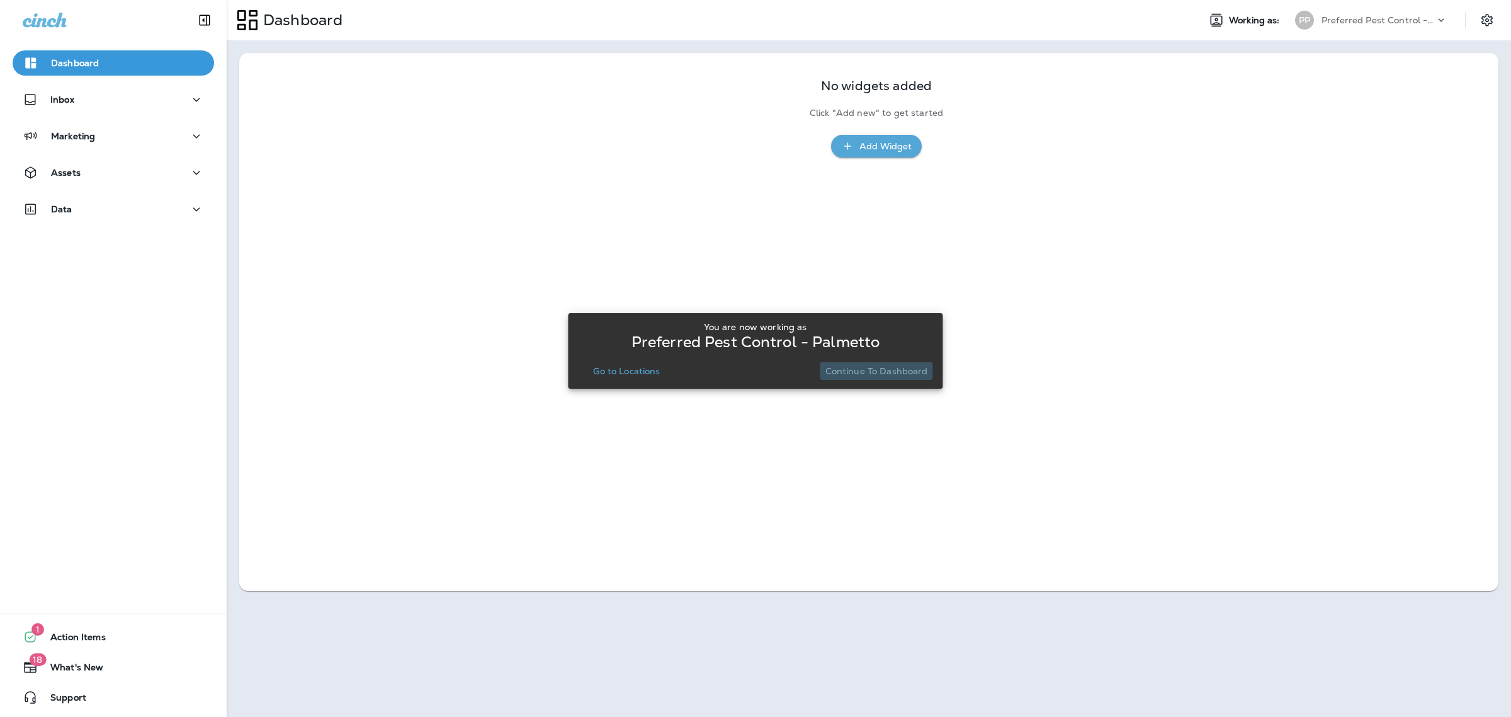
click at [880, 366] on p "Continue to Dashboard" at bounding box center [877, 371] width 103 height 10
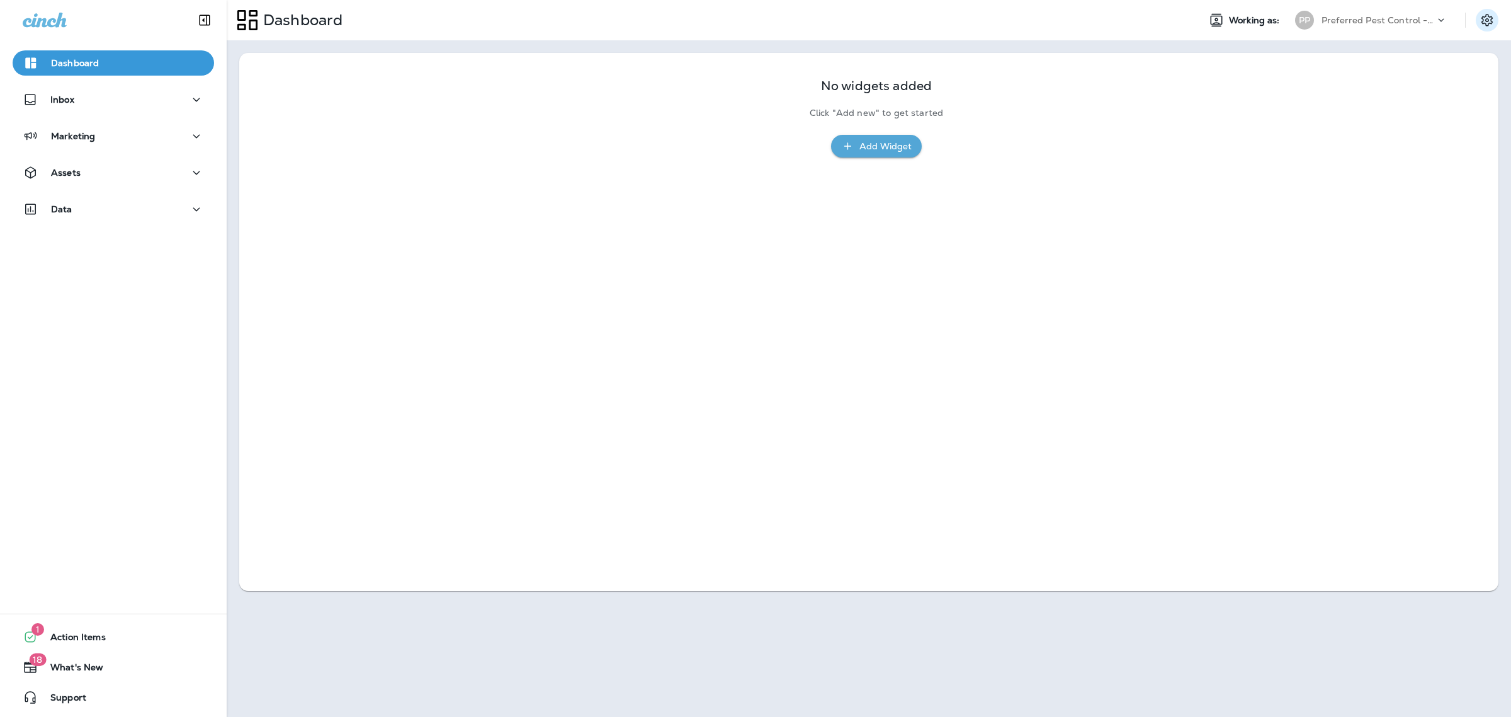
click at [1487, 20] on icon "Settings" at bounding box center [1487, 20] width 15 height 15
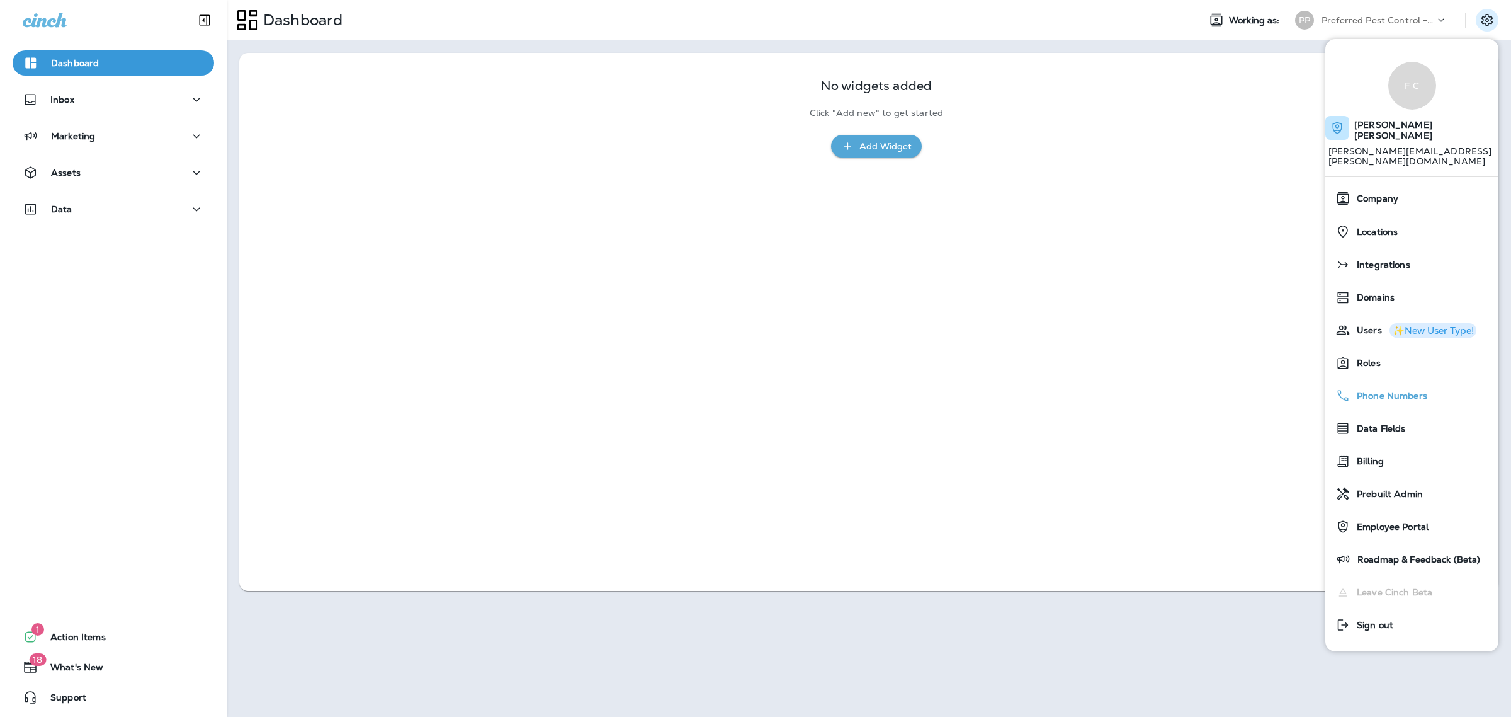
click at [1382, 383] on div "Phone Numbers" at bounding box center [1412, 395] width 163 height 25
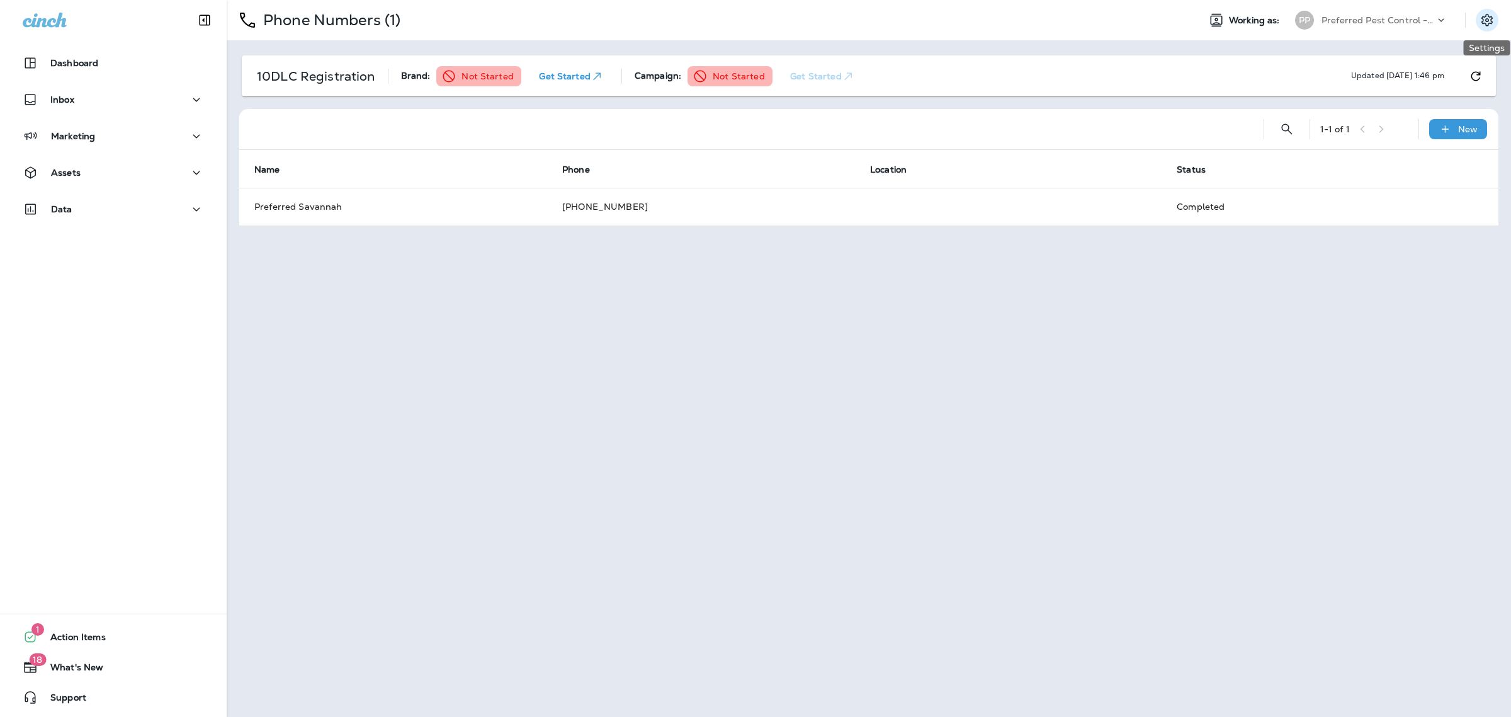
click at [1489, 25] on icon "Settings" at bounding box center [1487, 20] width 15 height 15
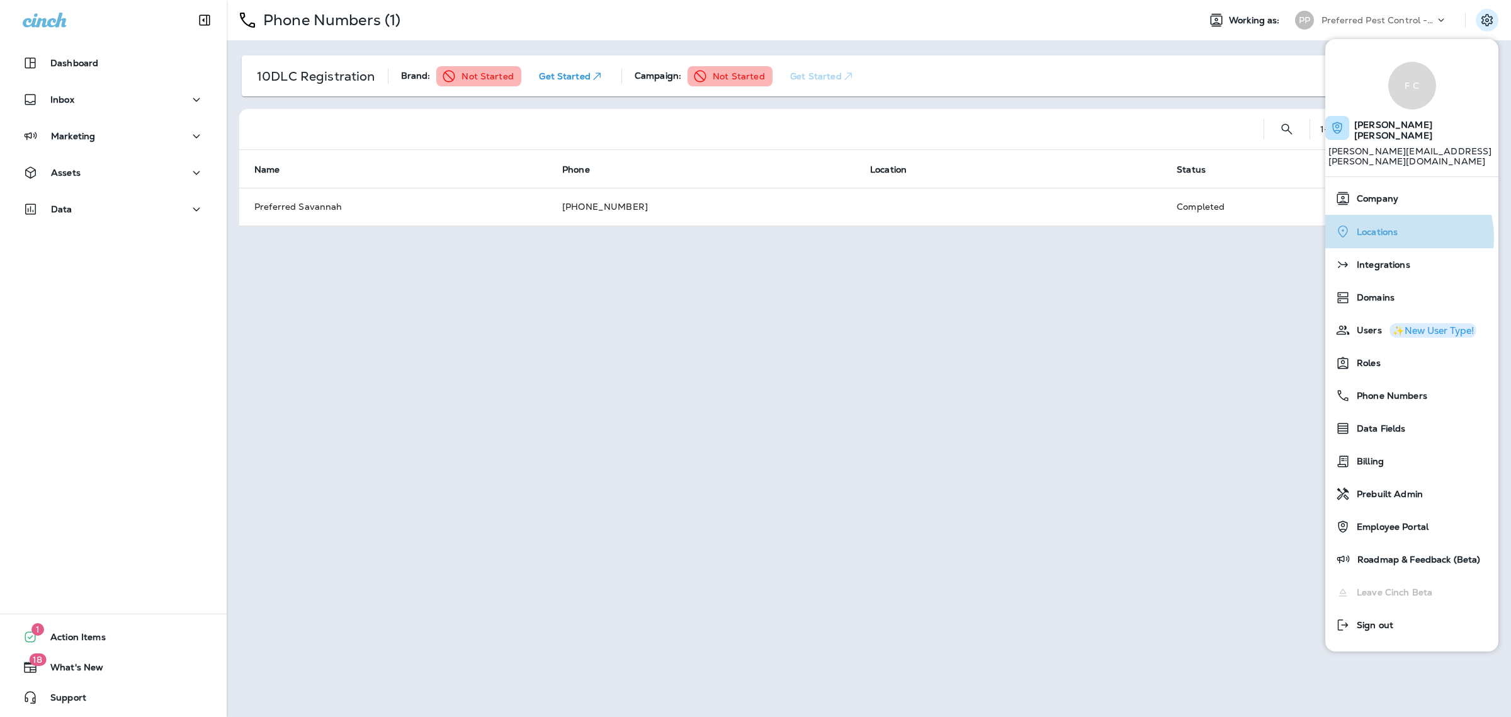
click at [1390, 219] on div "Locations" at bounding box center [1412, 232] width 163 height 26
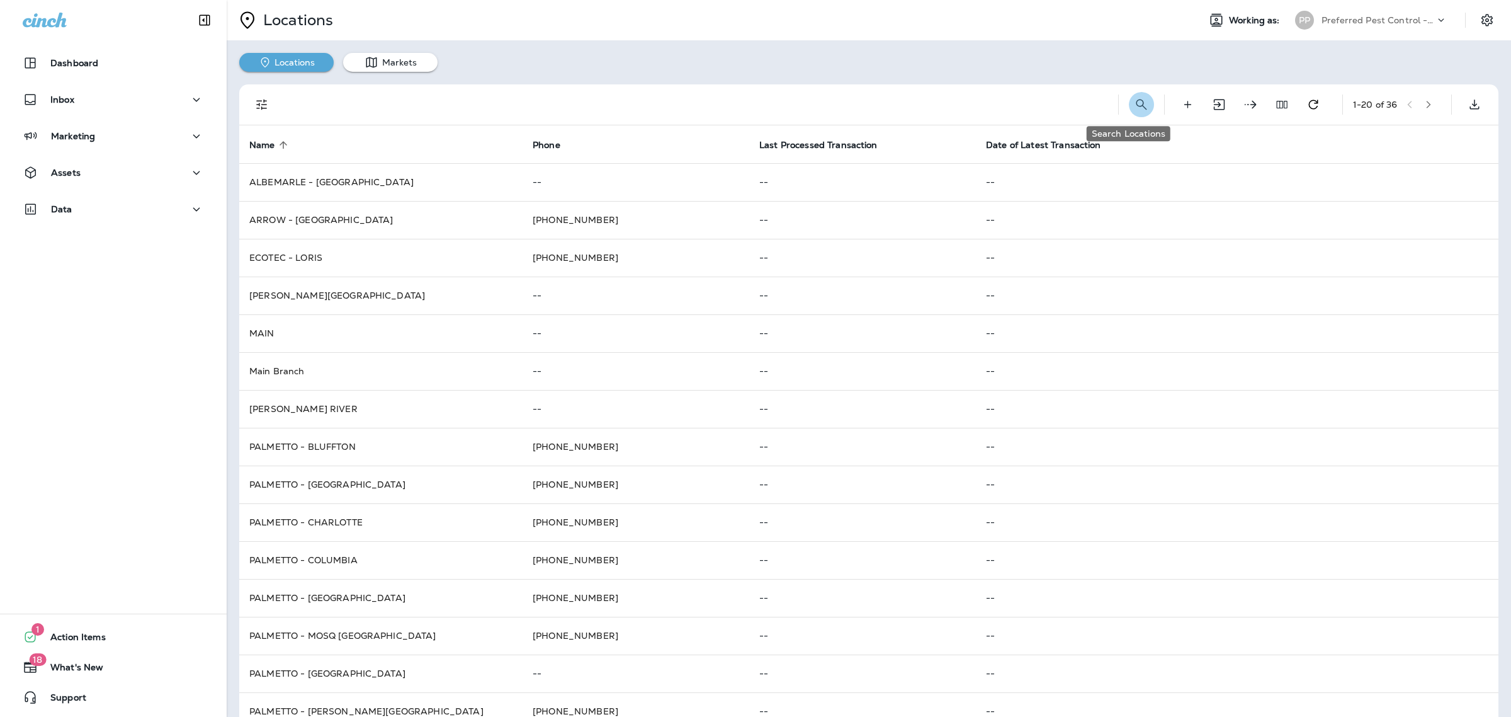
click at [1129, 112] on button "Search Locations" at bounding box center [1141, 104] width 25 height 25
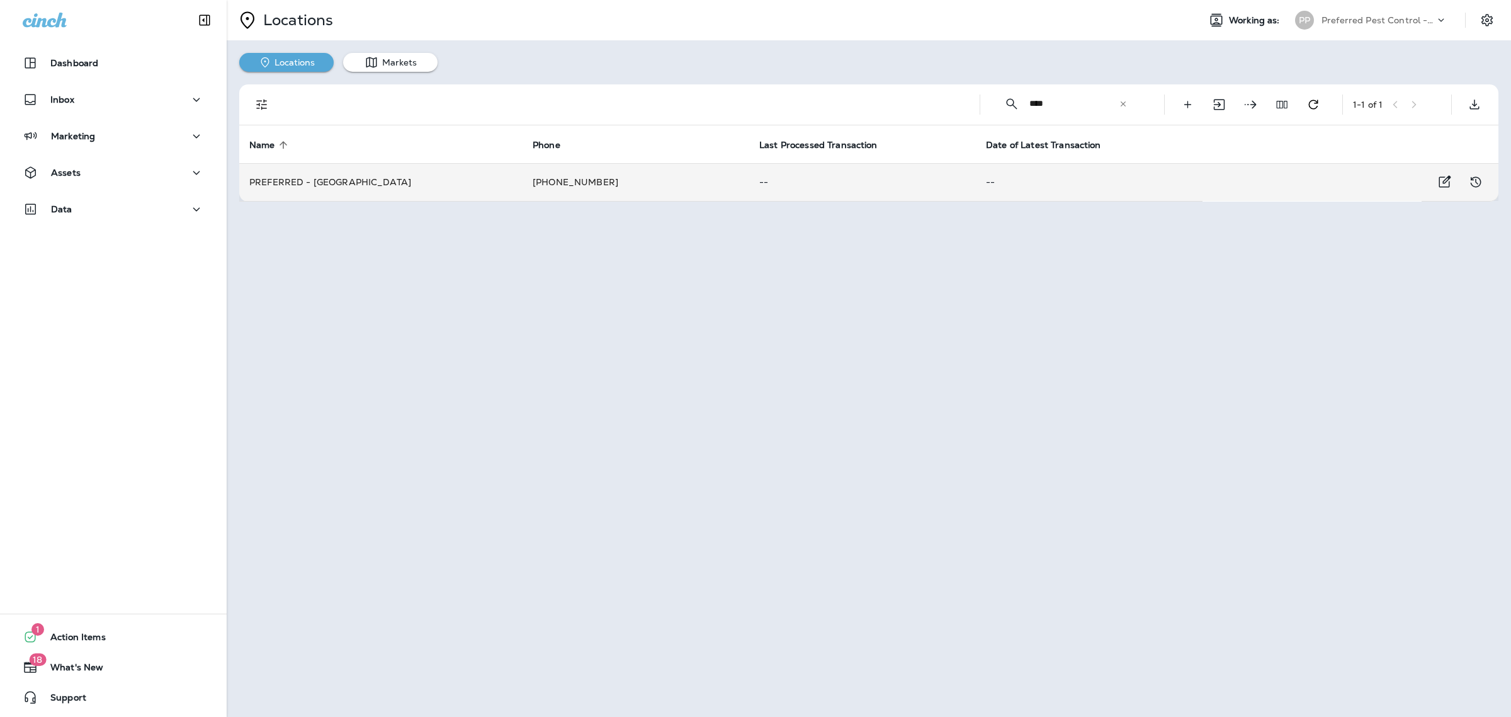
type input "****"
click at [769, 183] on p "--" at bounding box center [862, 182] width 207 height 10
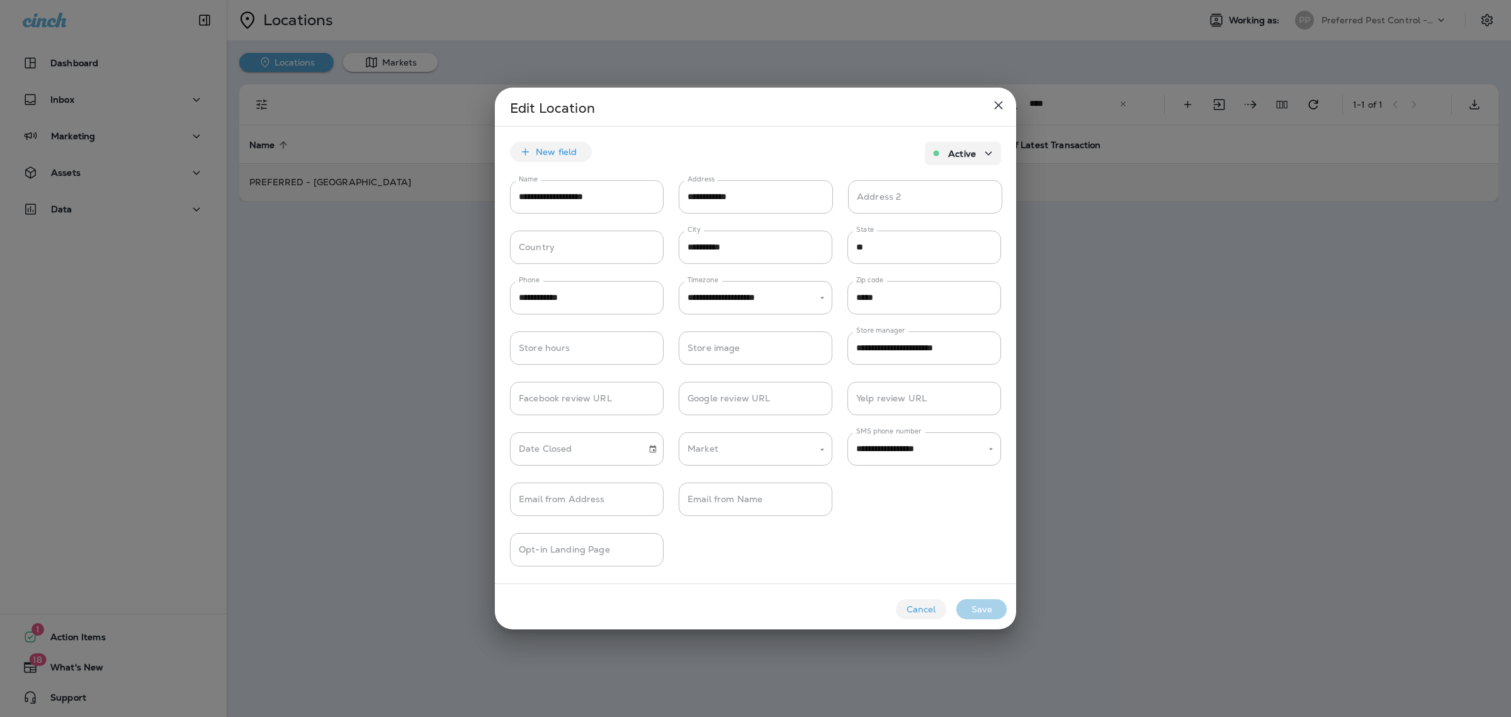
type input "**********"
click at [1184, 547] on div at bounding box center [755, 358] width 1511 height 717
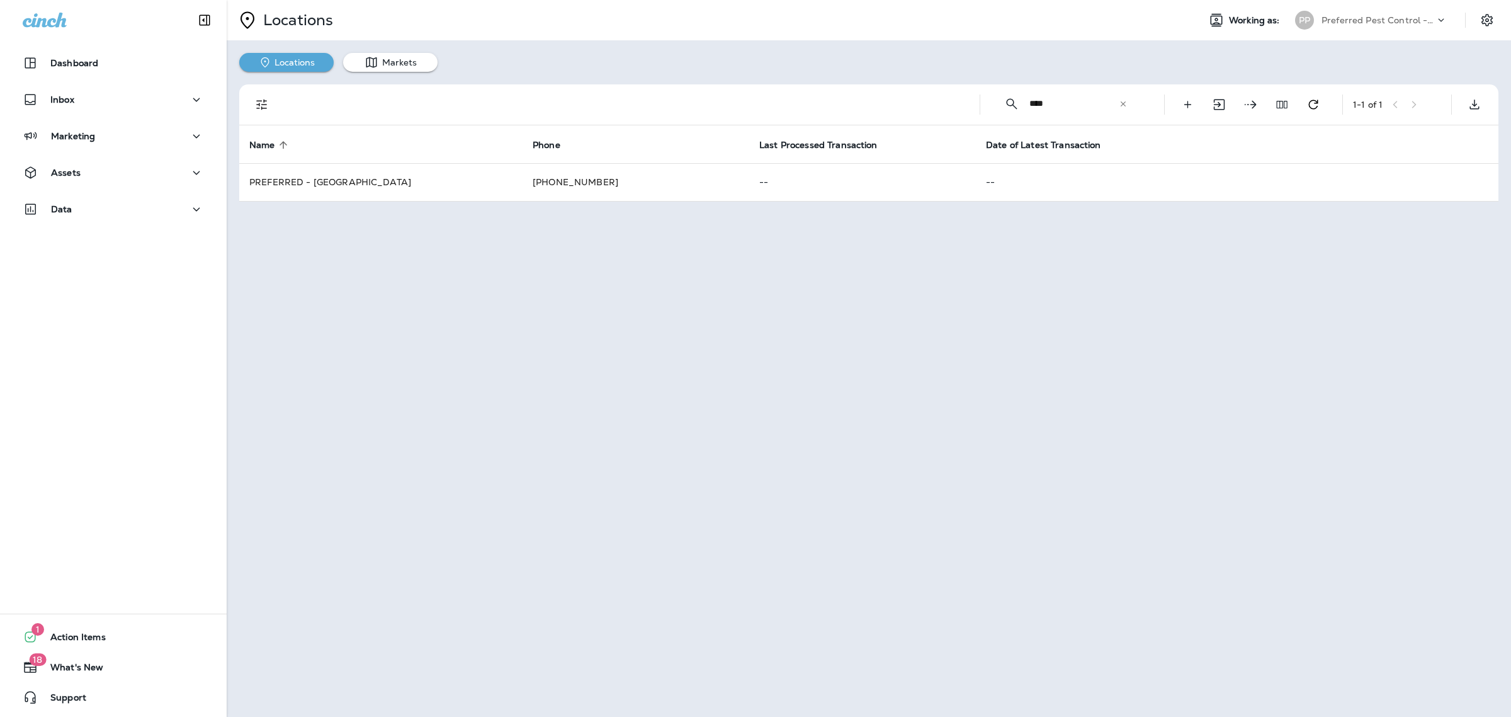
click at [1414, 16] on p "Preferred Pest Control - Palmetto" at bounding box center [1378, 20] width 113 height 10
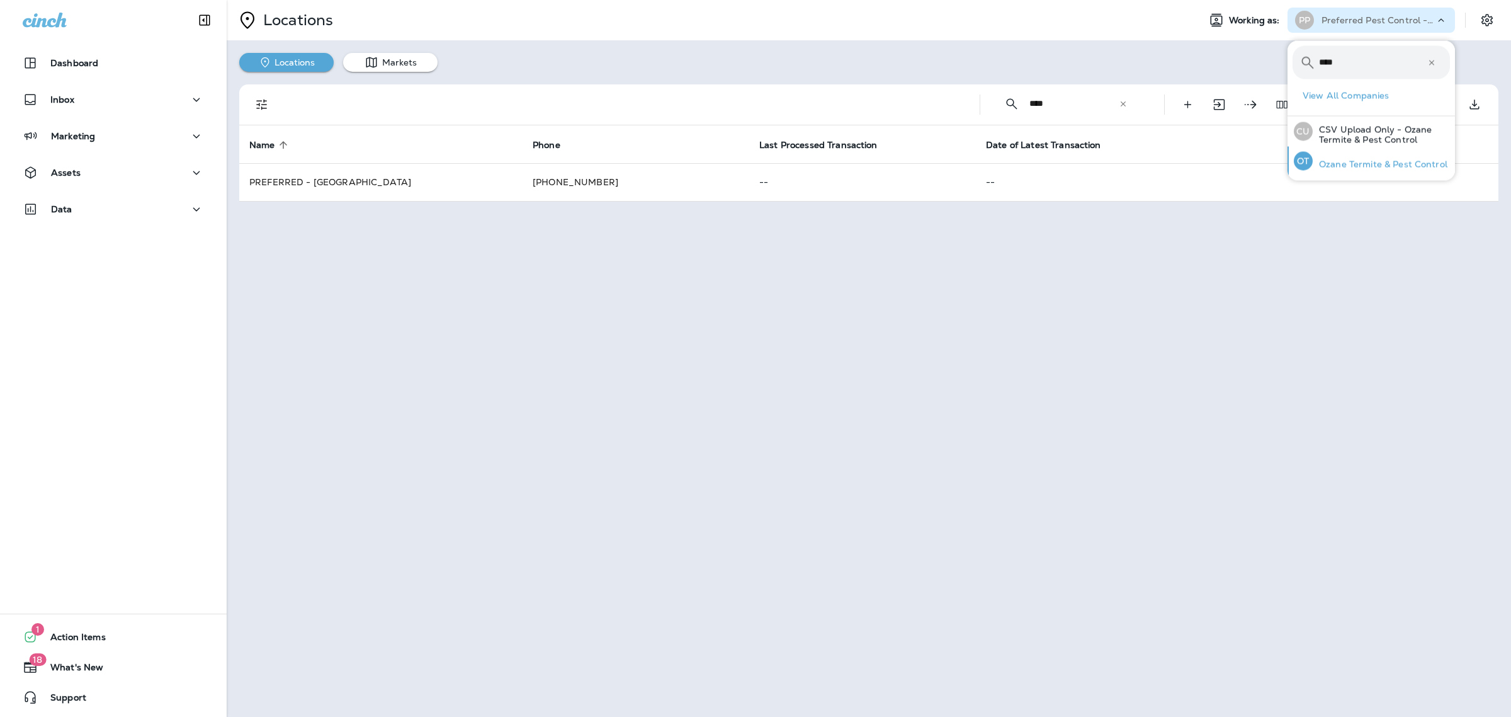
type input "****"
click at [1352, 168] on p "Ozane Termite & Pest Control" at bounding box center [1380, 164] width 135 height 10
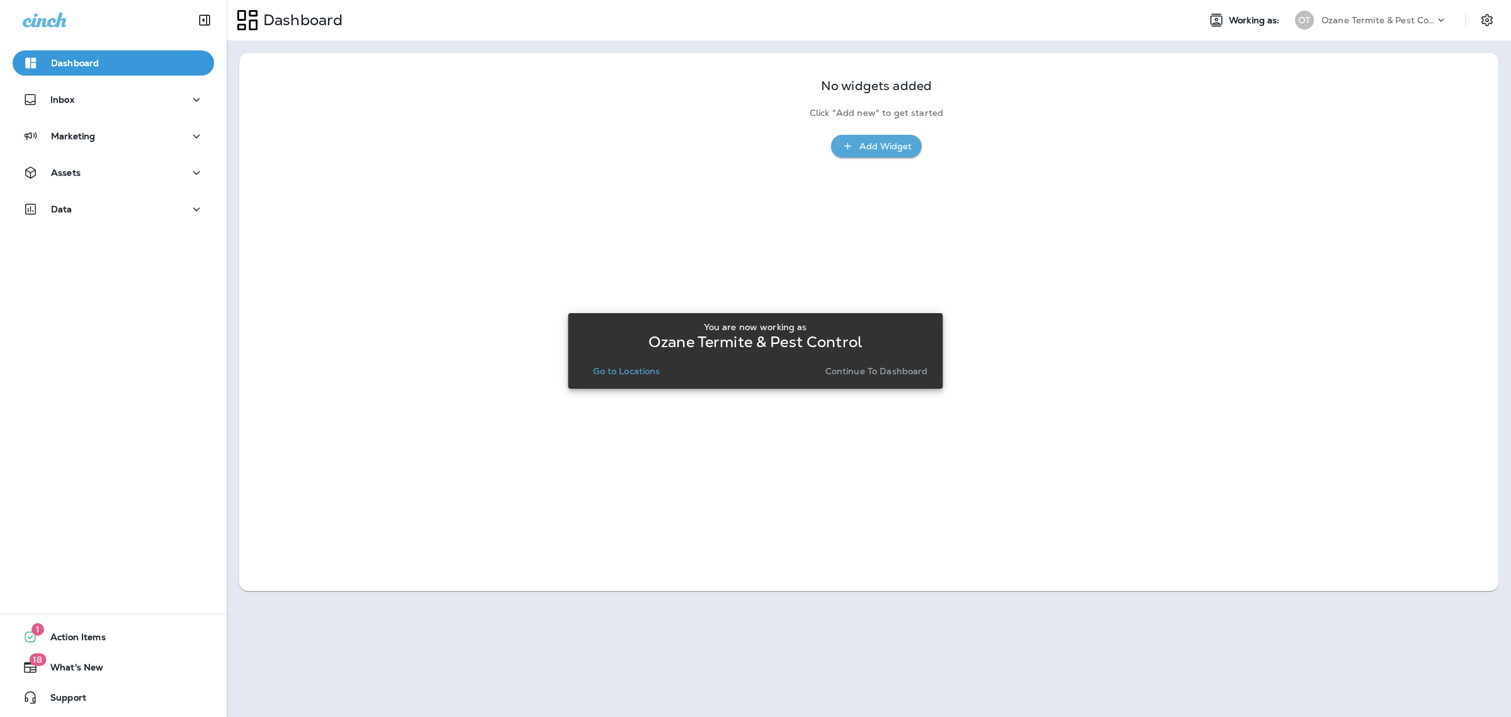
click at [869, 372] on p "Continue to Dashboard" at bounding box center [877, 371] width 103 height 10
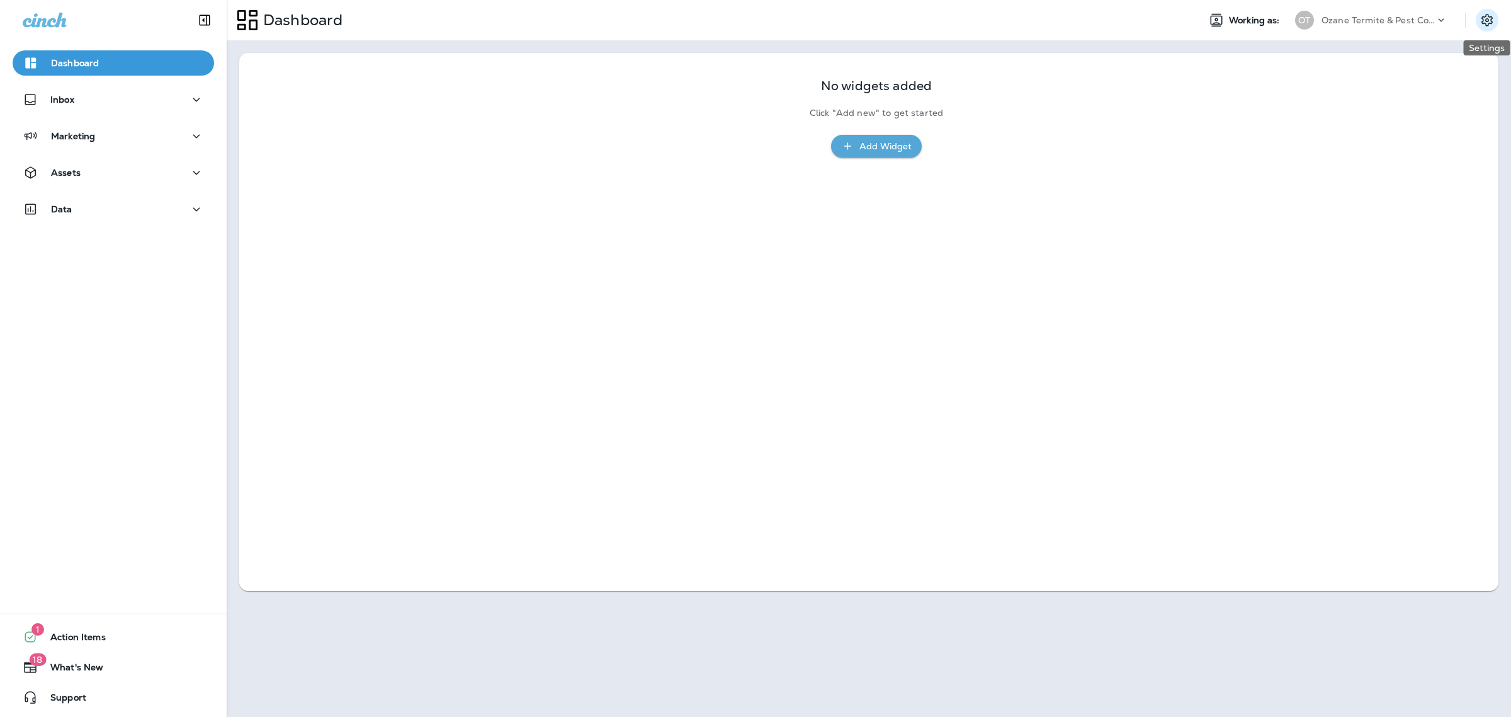
click at [1486, 23] on icon "Settings" at bounding box center [1487, 20] width 15 height 15
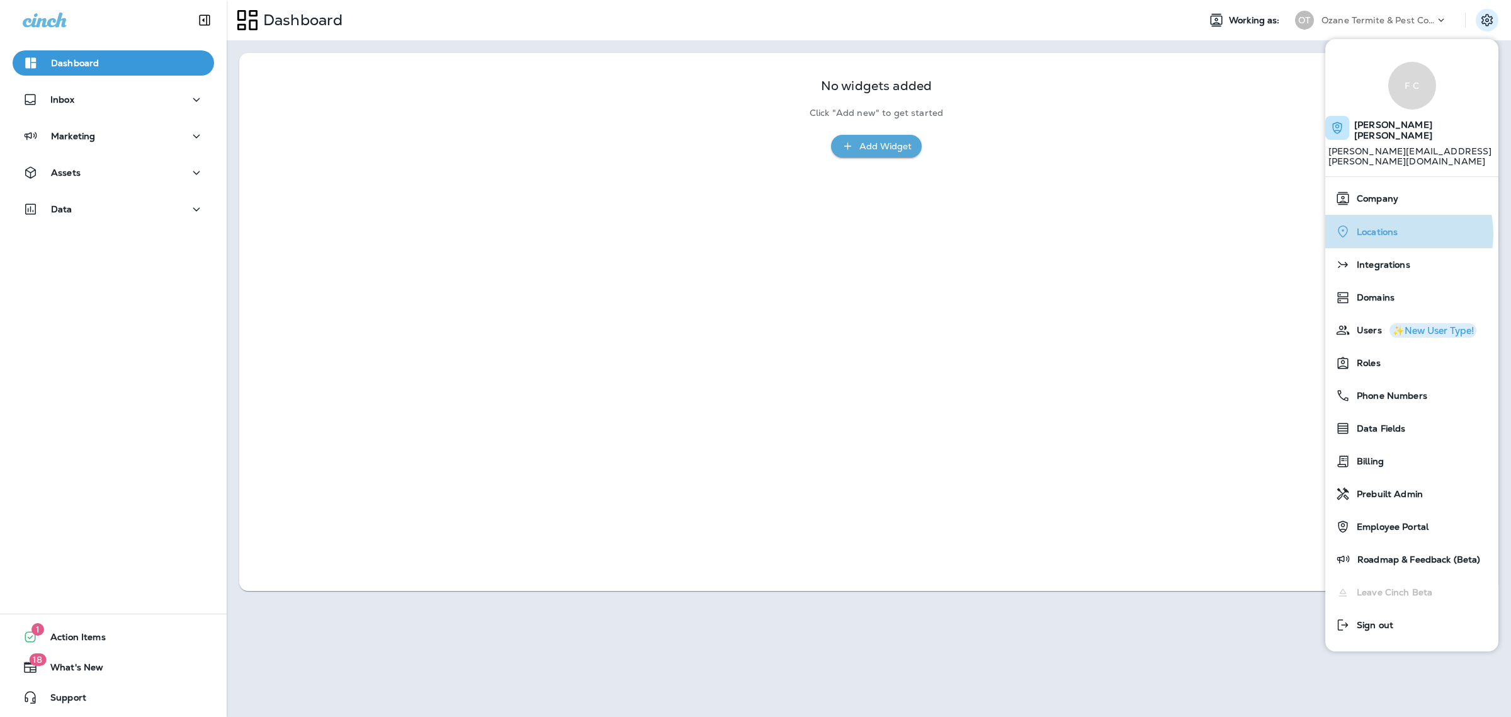
click at [1390, 227] on span "Locations" at bounding box center [1374, 232] width 47 height 11
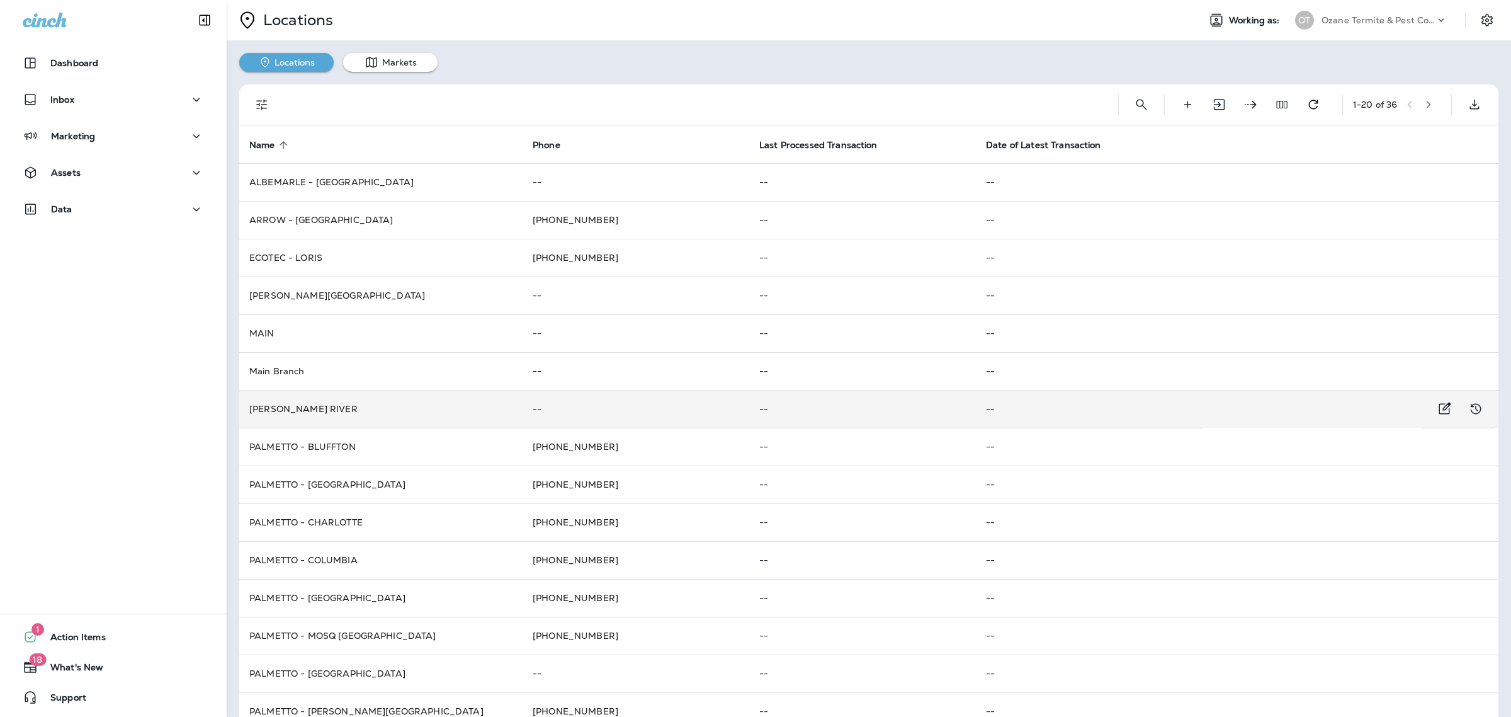
click at [287, 392] on td "[PERSON_NAME] RIVER" at bounding box center [380, 409] width 283 height 38
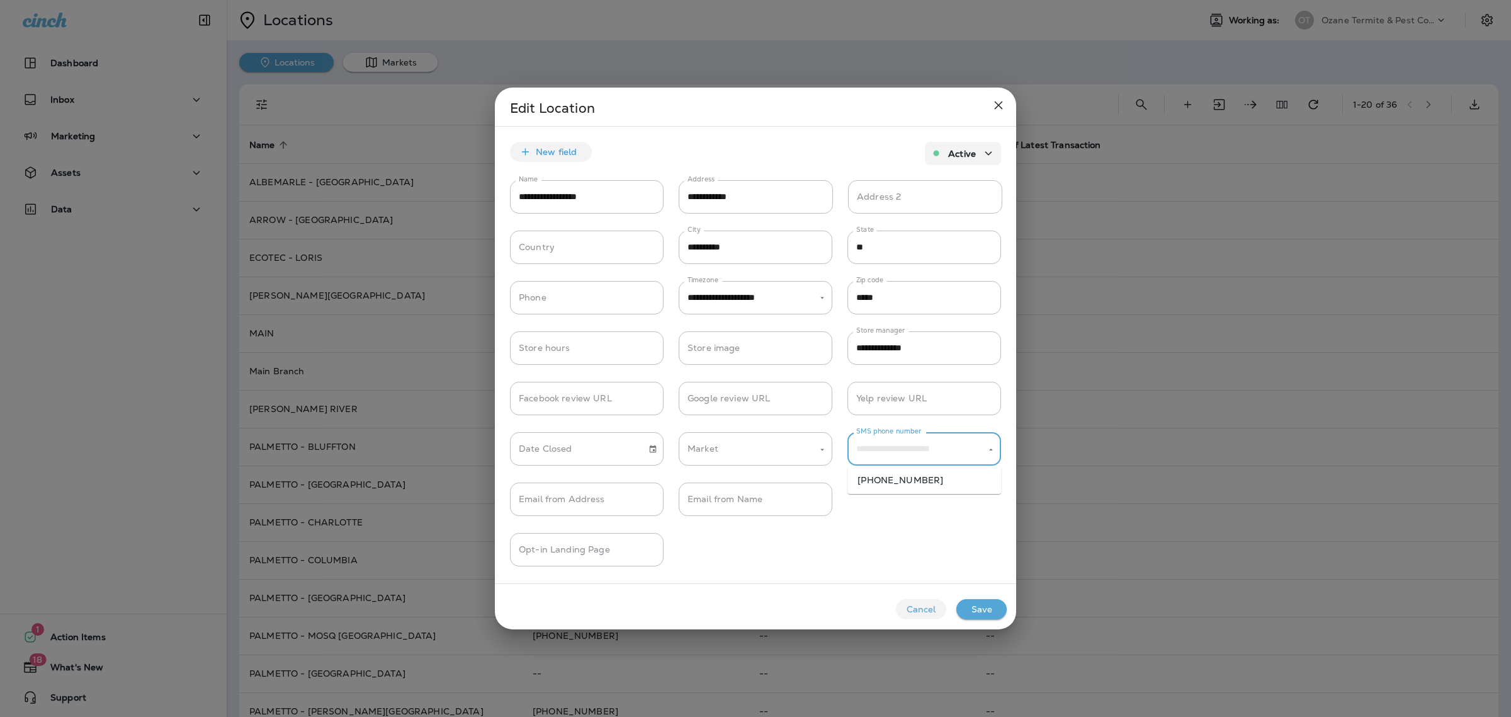
click at [914, 457] on input "SMS phone number" at bounding box center [914, 449] width 123 height 22
click at [915, 482] on li "[PHONE_NUMBER]" at bounding box center [925, 480] width 154 height 18
type input "**********"
click at [980, 608] on button "Save" at bounding box center [982, 609] width 50 height 20
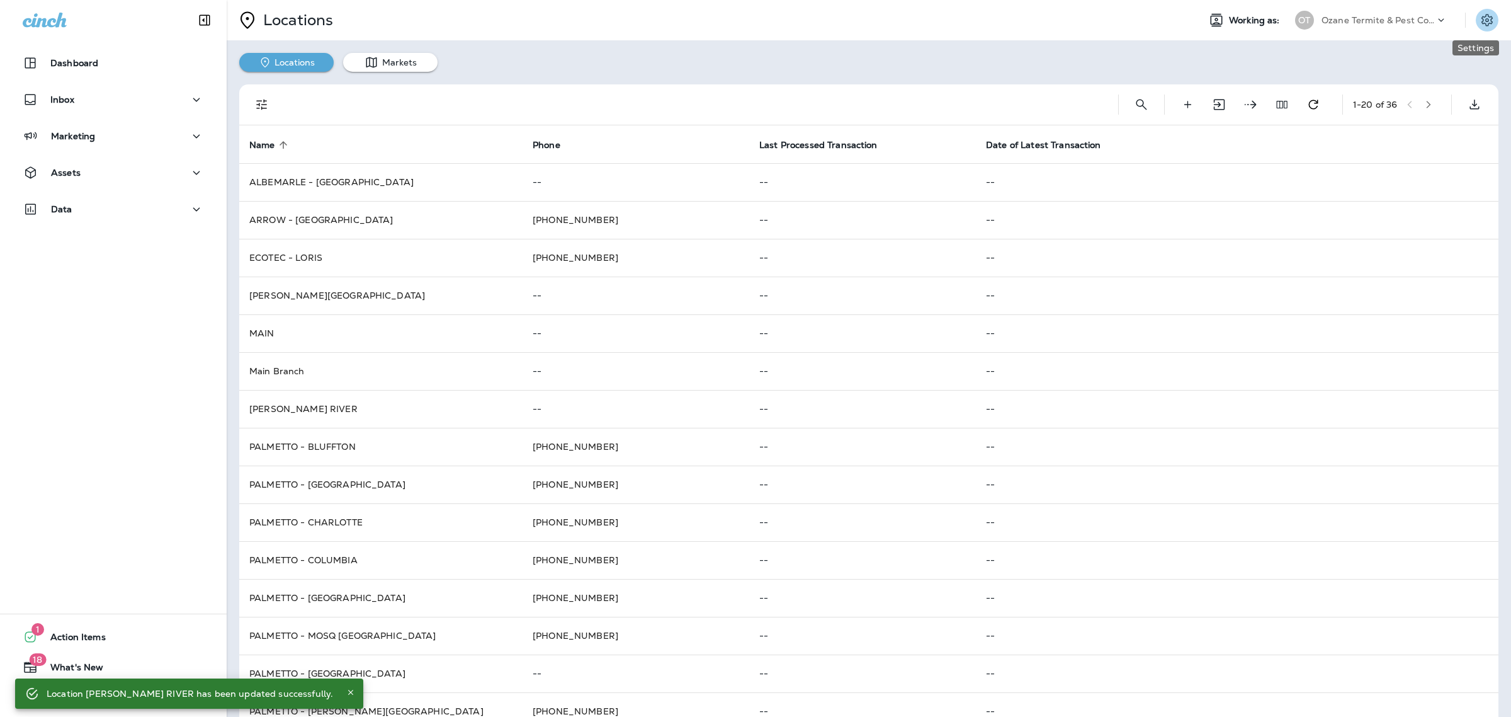
click at [1480, 20] on icon "Settings" at bounding box center [1487, 20] width 15 height 15
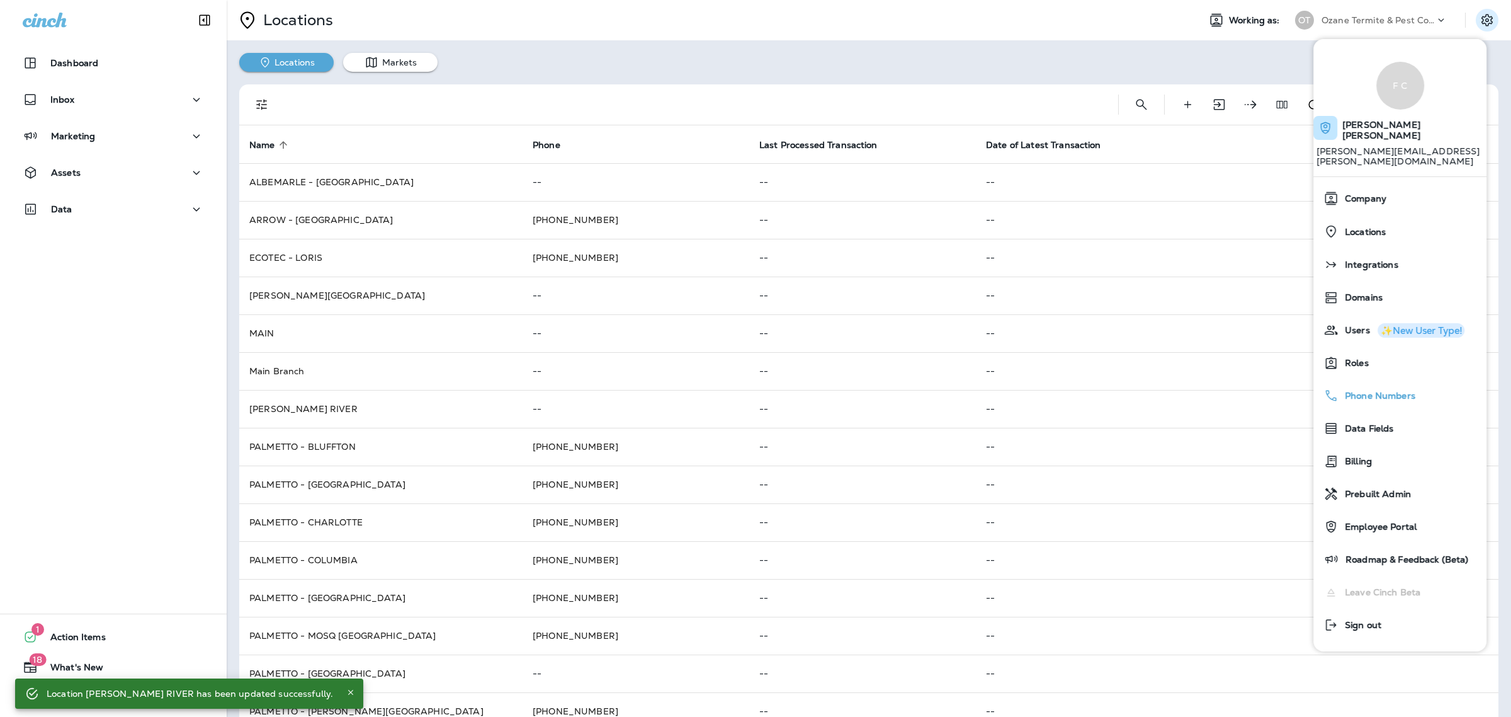
click at [1385, 383] on div "Phone Numbers" at bounding box center [1400, 395] width 163 height 25
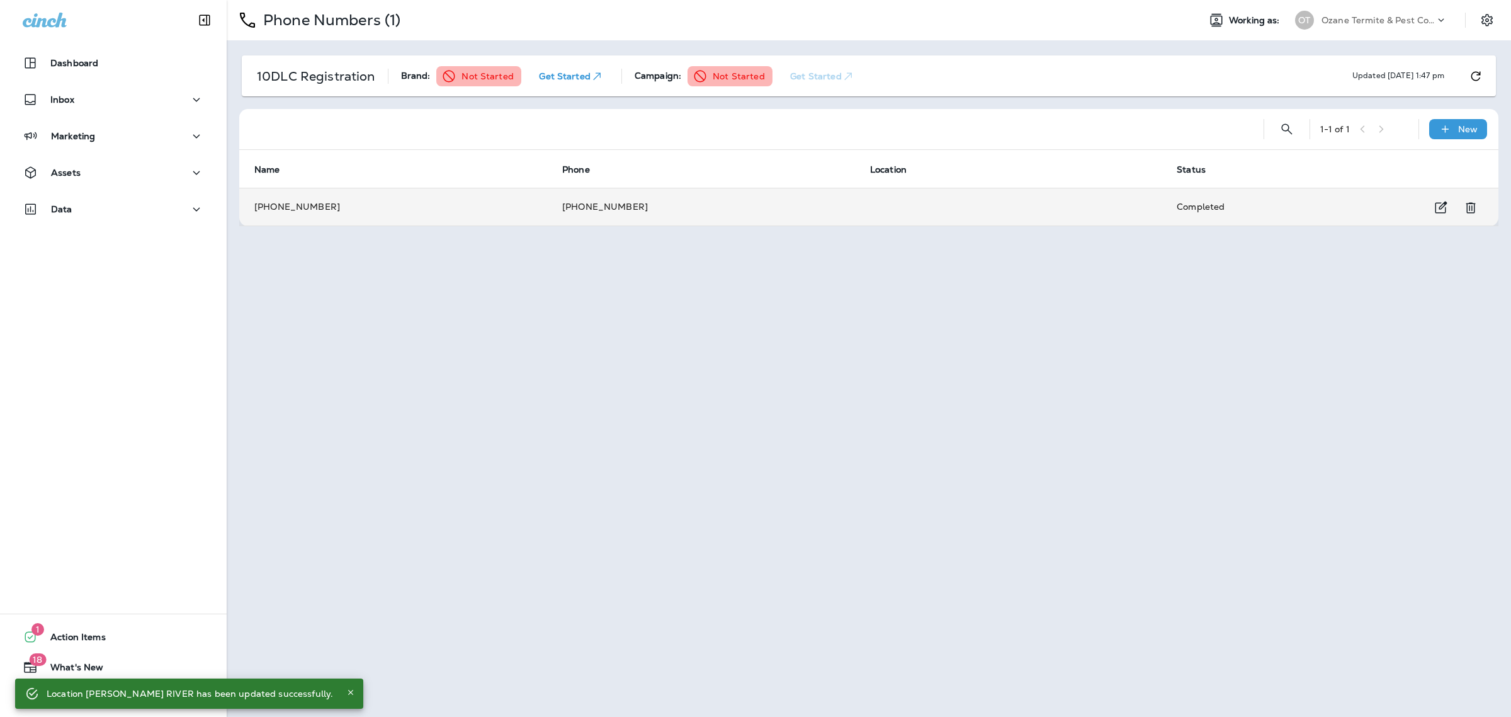
click at [410, 214] on td "[PHONE_NUMBER]" at bounding box center [393, 207] width 308 height 38
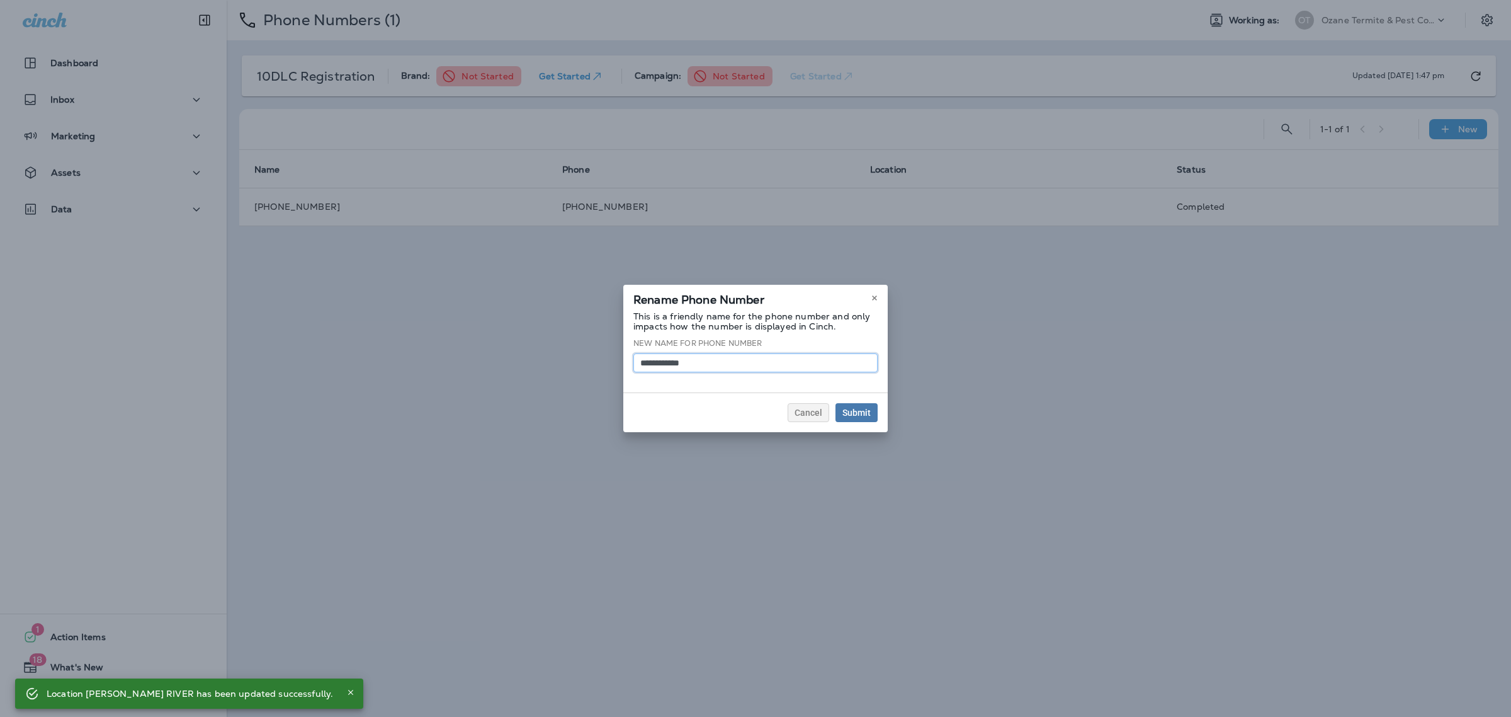
drag, startPoint x: 778, startPoint y: 360, endPoint x: 630, endPoint y: 367, distance: 148.2
click at [630, 367] on div "**********" at bounding box center [755, 351] width 264 height 81
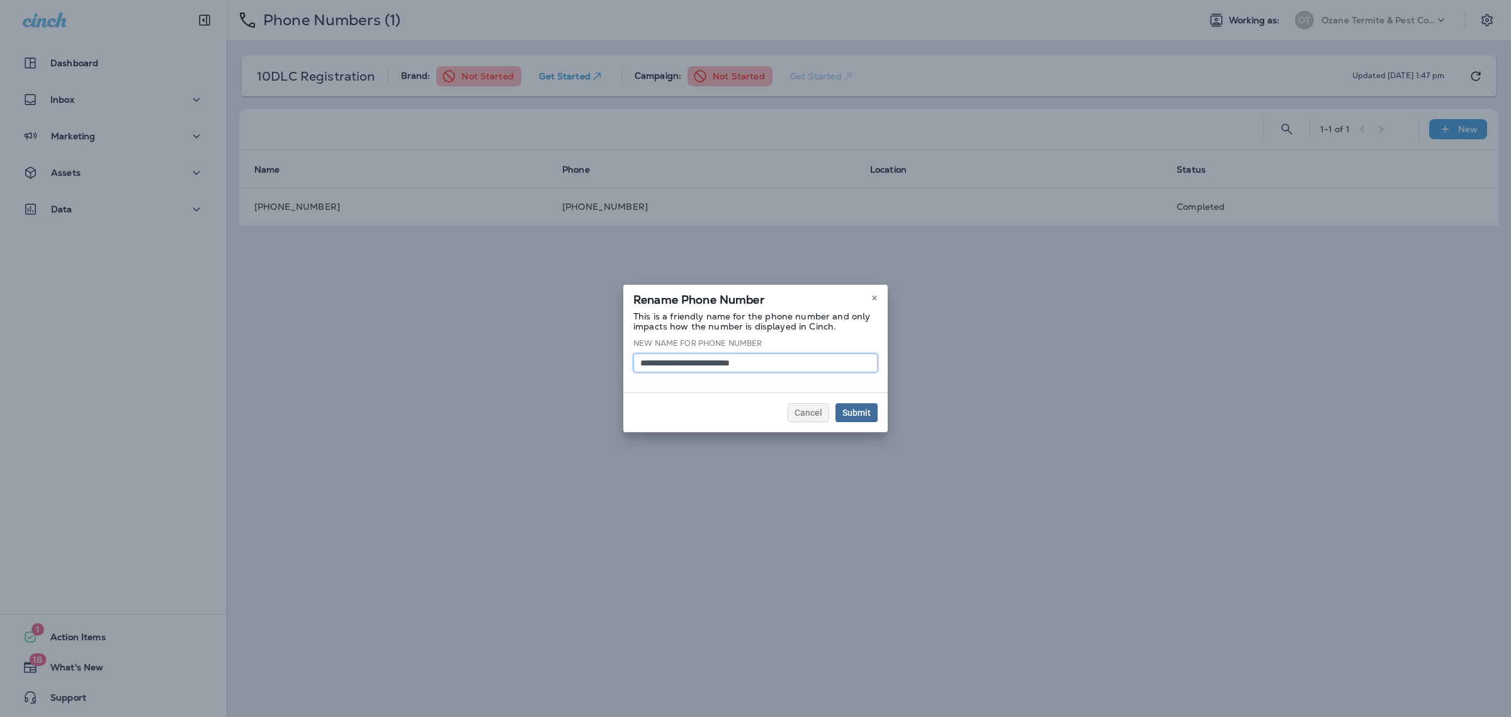
type input "**********"
click at [855, 412] on span "Submit" at bounding box center [857, 412] width 28 height 9
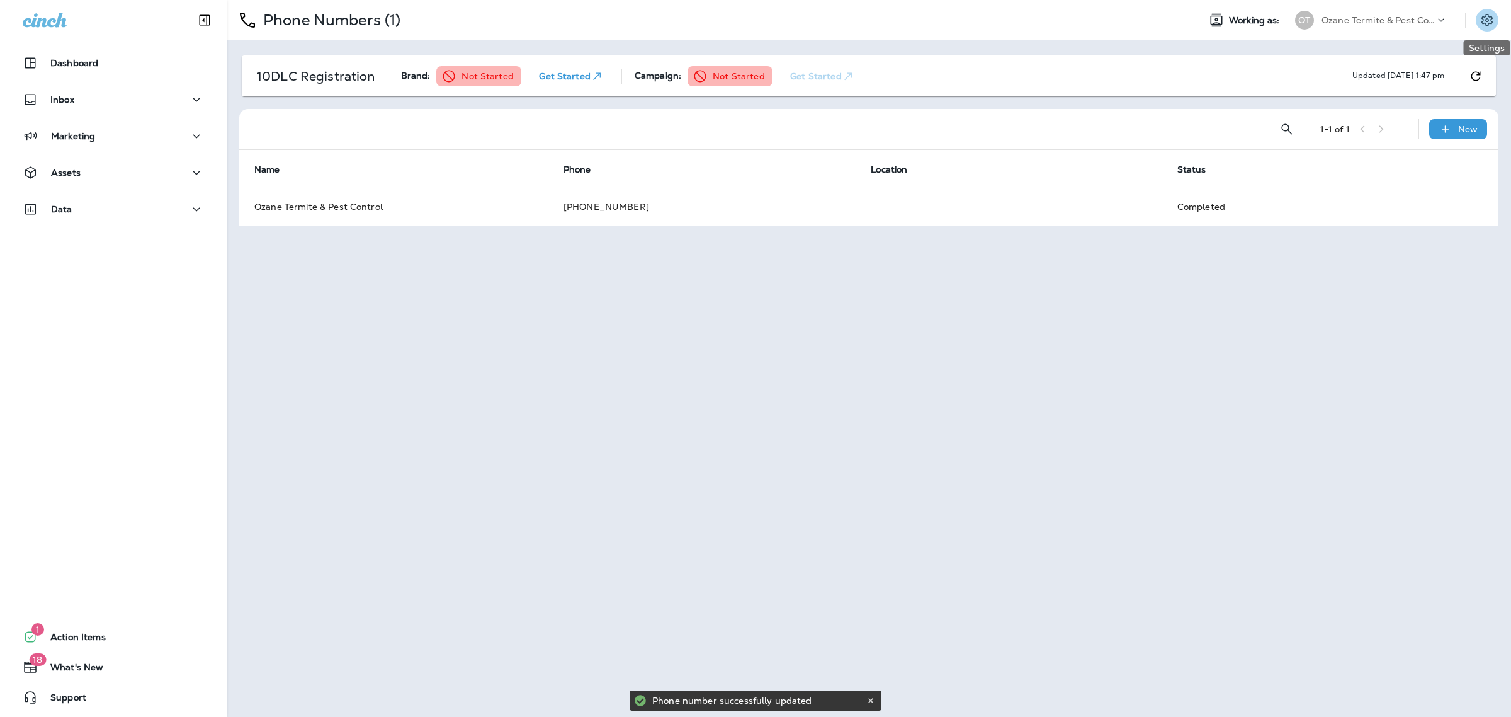
click at [1488, 21] on icon "Settings" at bounding box center [1487, 20] width 15 height 15
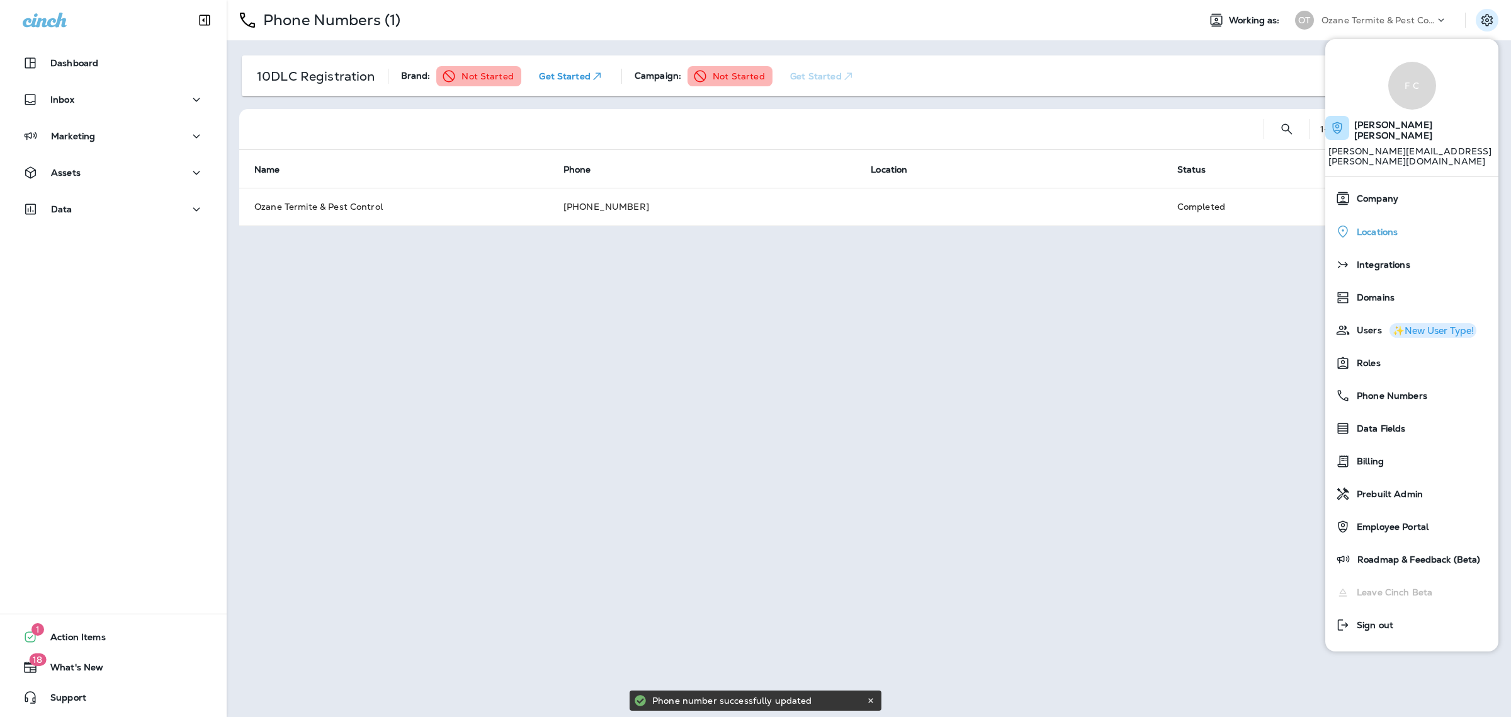
click at [1399, 219] on div "Locations" at bounding box center [1412, 232] width 163 height 26
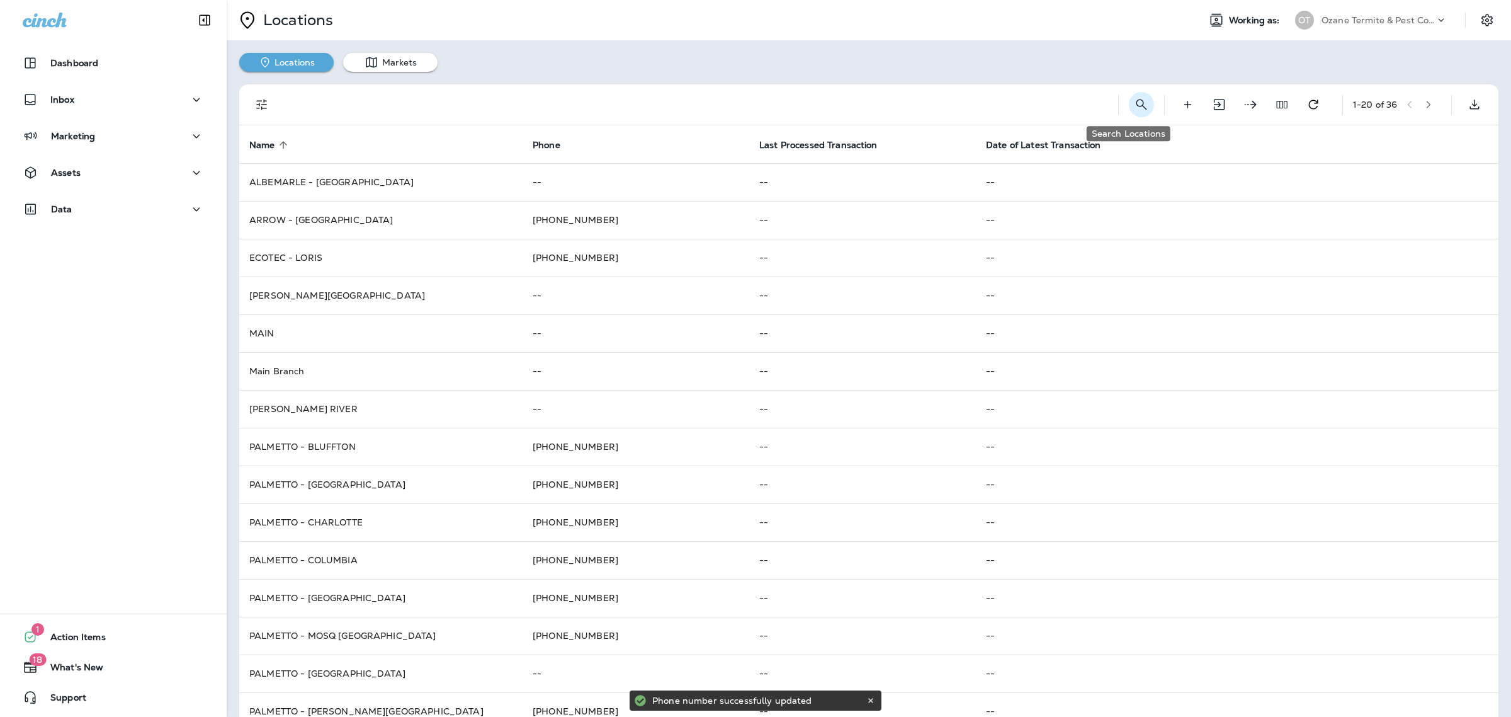
click at [1134, 99] on icon "Search Locations" at bounding box center [1141, 104] width 15 height 15
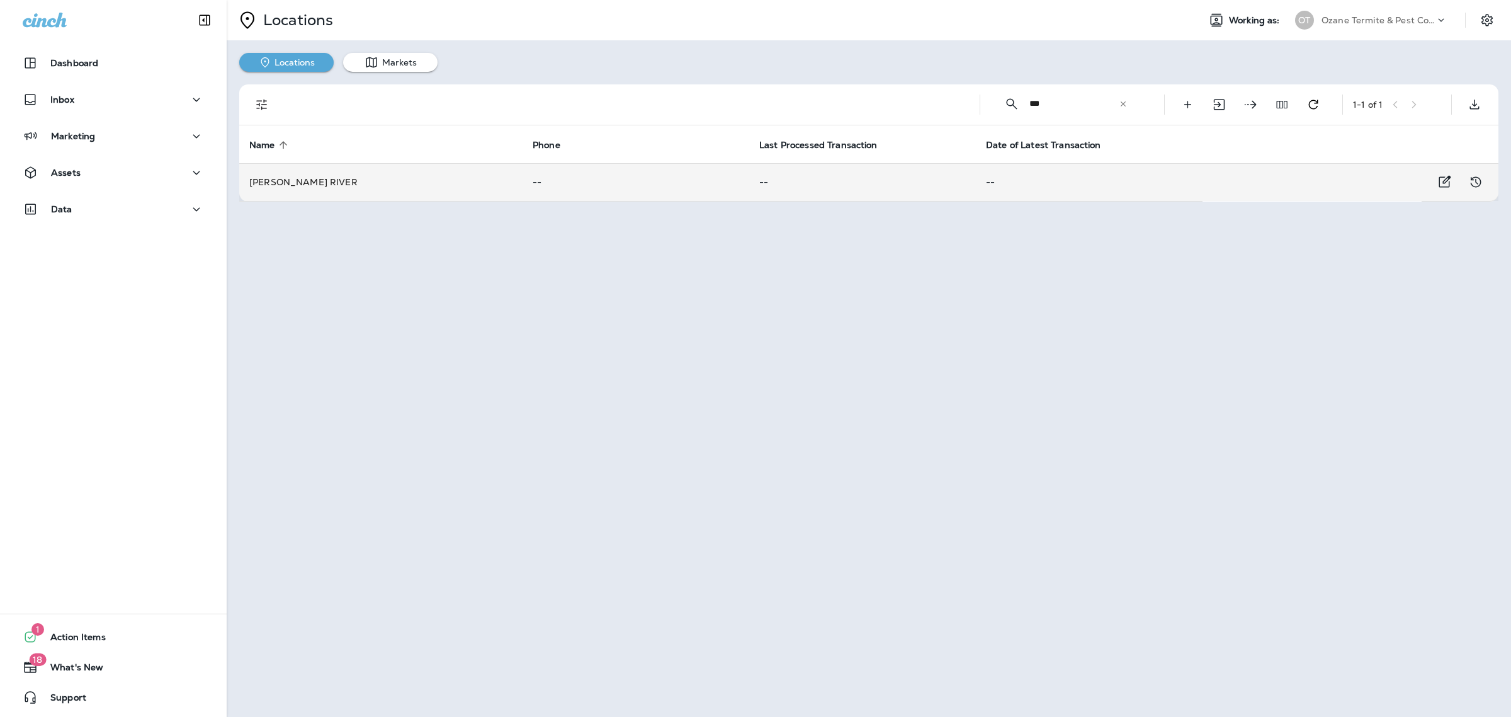
type input "***"
click at [993, 183] on p "--" at bounding box center [1089, 182] width 207 height 10
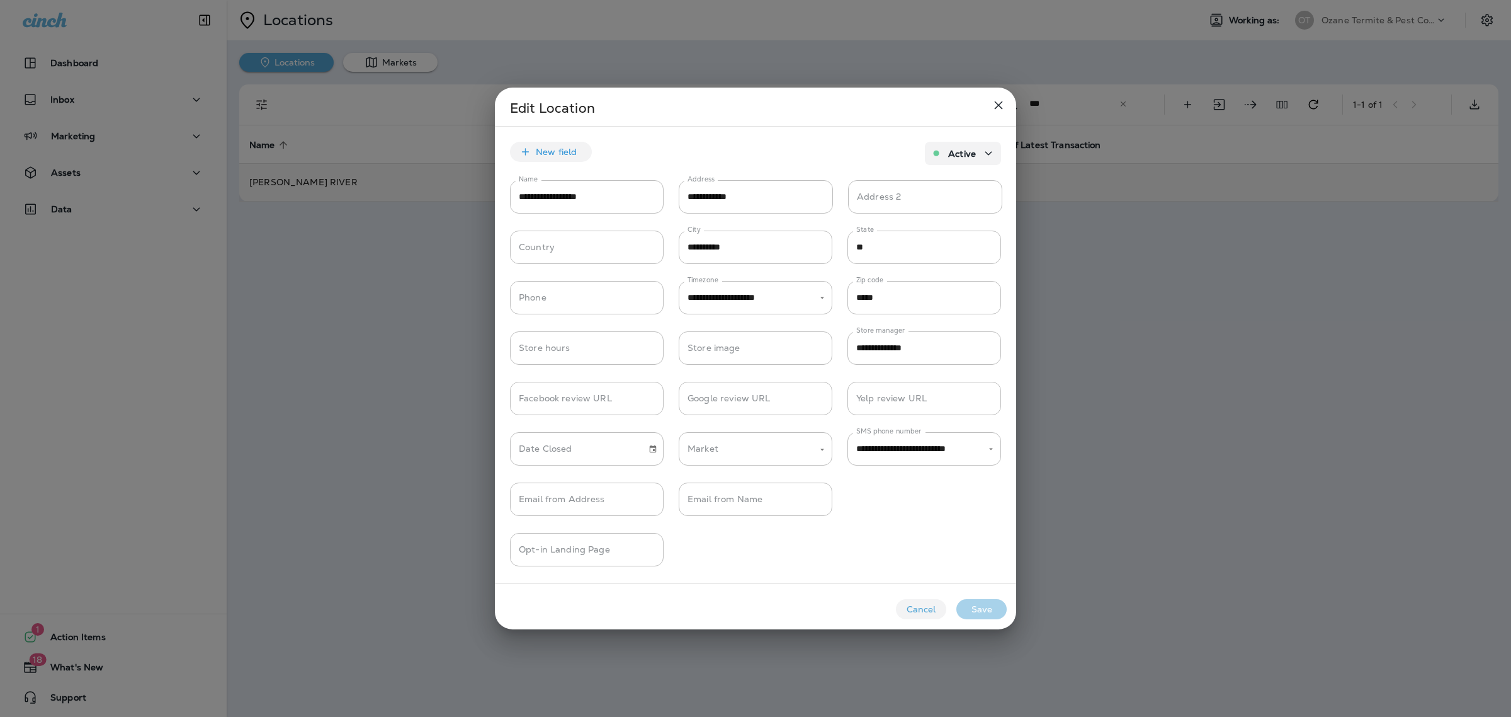
type input "**********"
click at [1002, 99] on icon "close" at bounding box center [998, 105] width 15 height 15
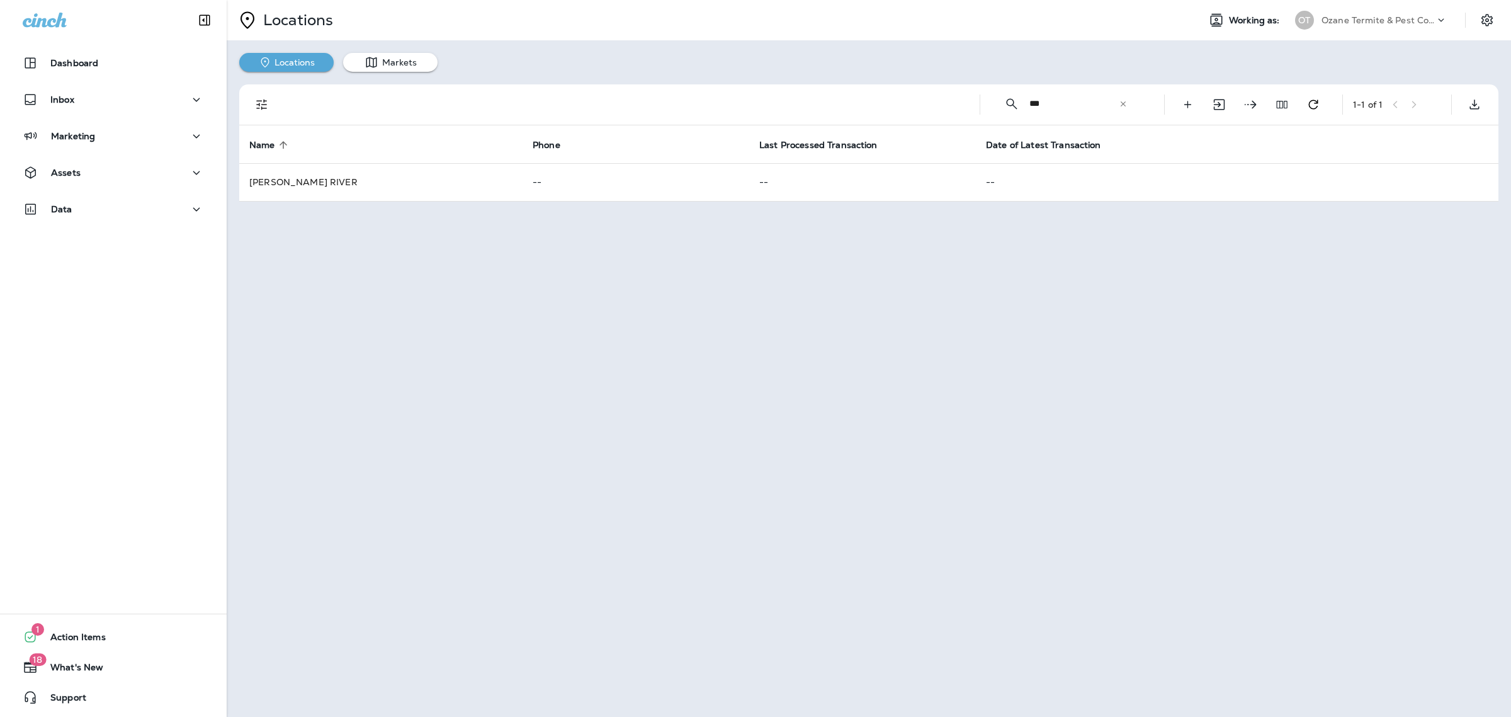
click at [1412, 20] on p "Ozane Termite & Pest Control" at bounding box center [1378, 20] width 113 height 10
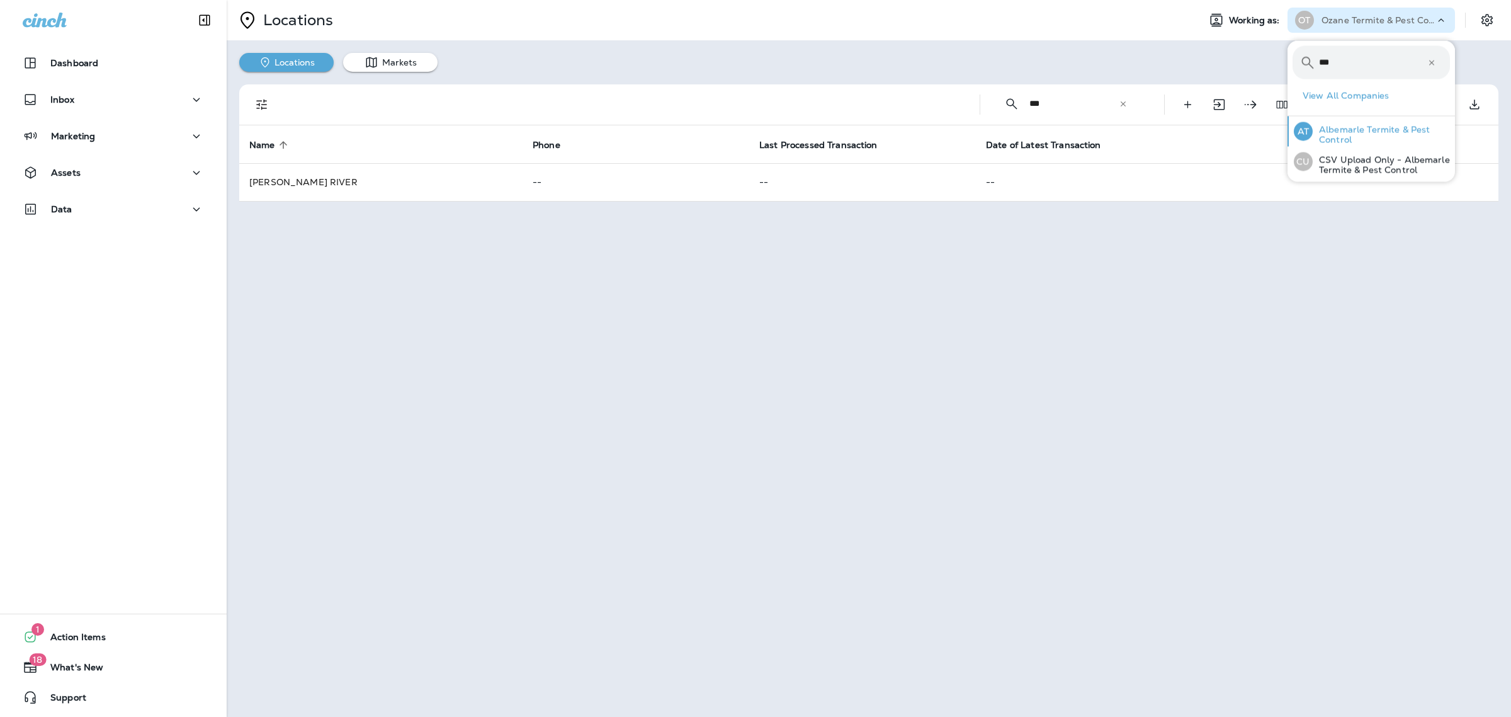
type input "***"
click at [1343, 134] on p "Albemarle Termite & Pest Control" at bounding box center [1381, 135] width 137 height 20
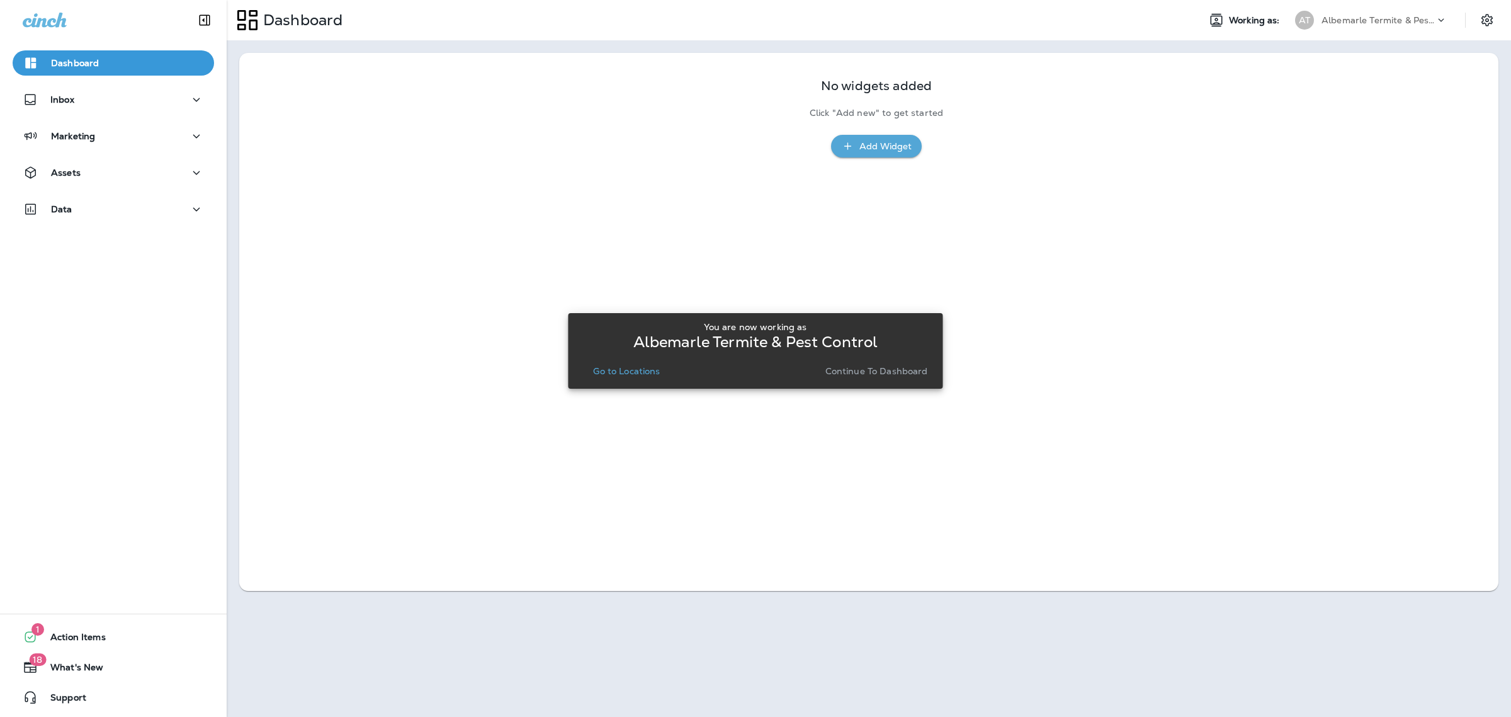
click at [659, 372] on p "Go to Locations" at bounding box center [626, 371] width 67 height 10
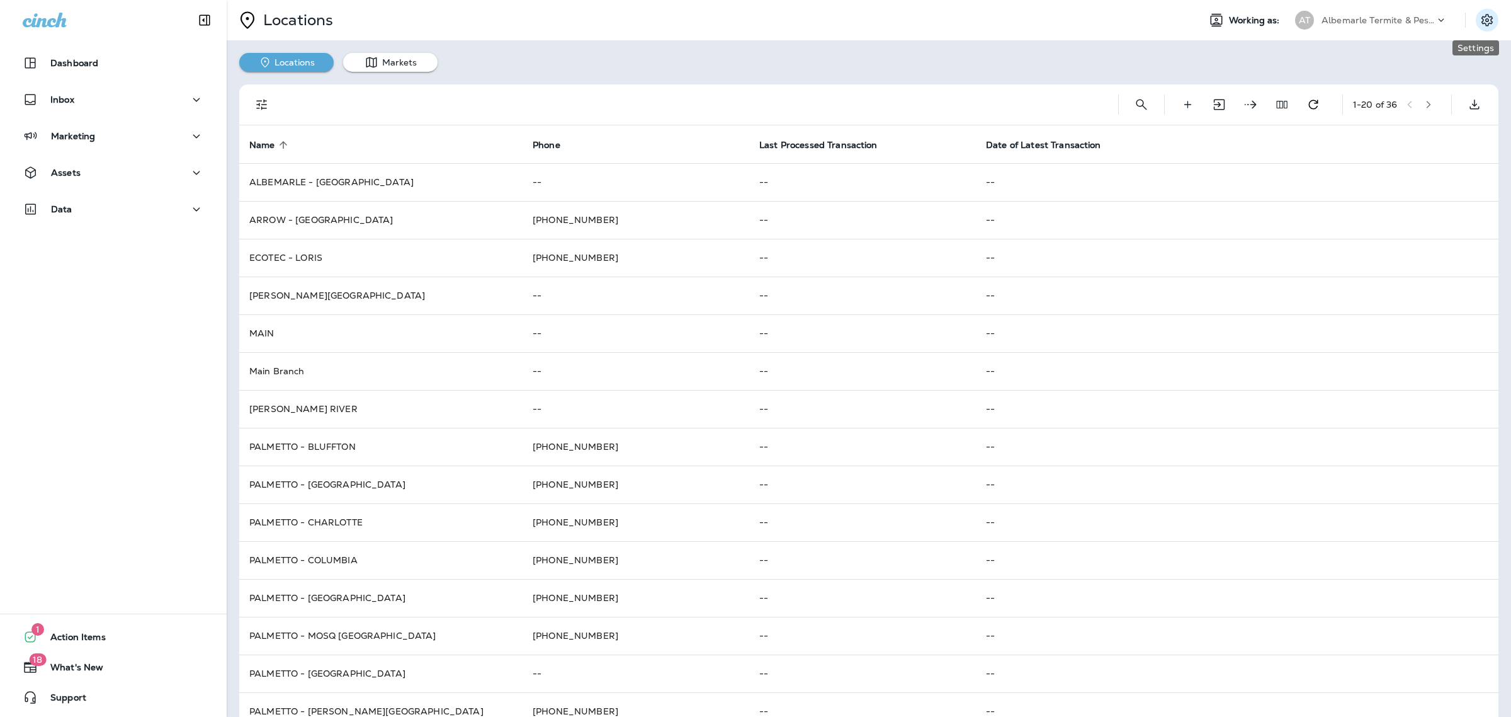
click at [1480, 14] on icon "Settings" at bounding box center [1487, 20] width 15 height 15
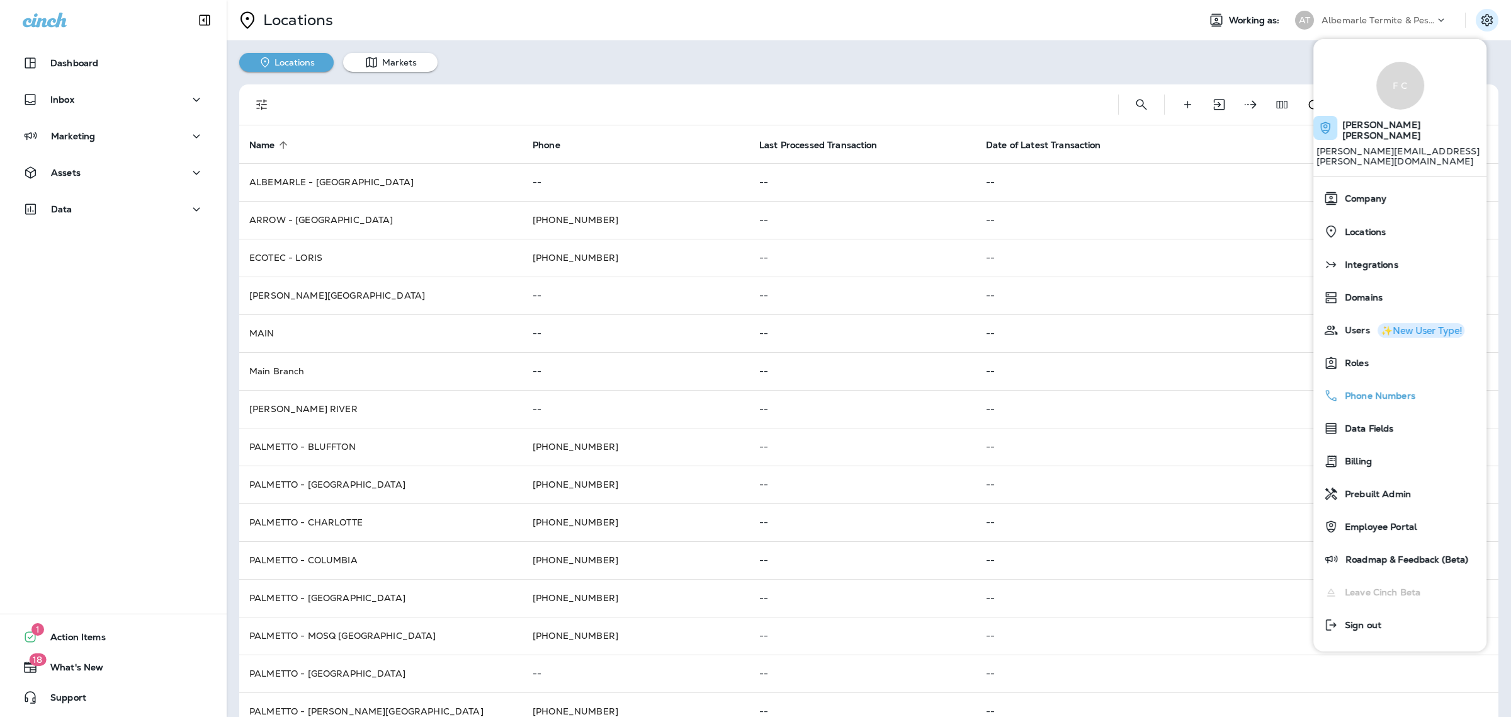
click at [1390, 383] on div "Phone Numbers" at bounding box center [1400, 395] width 163 height 25
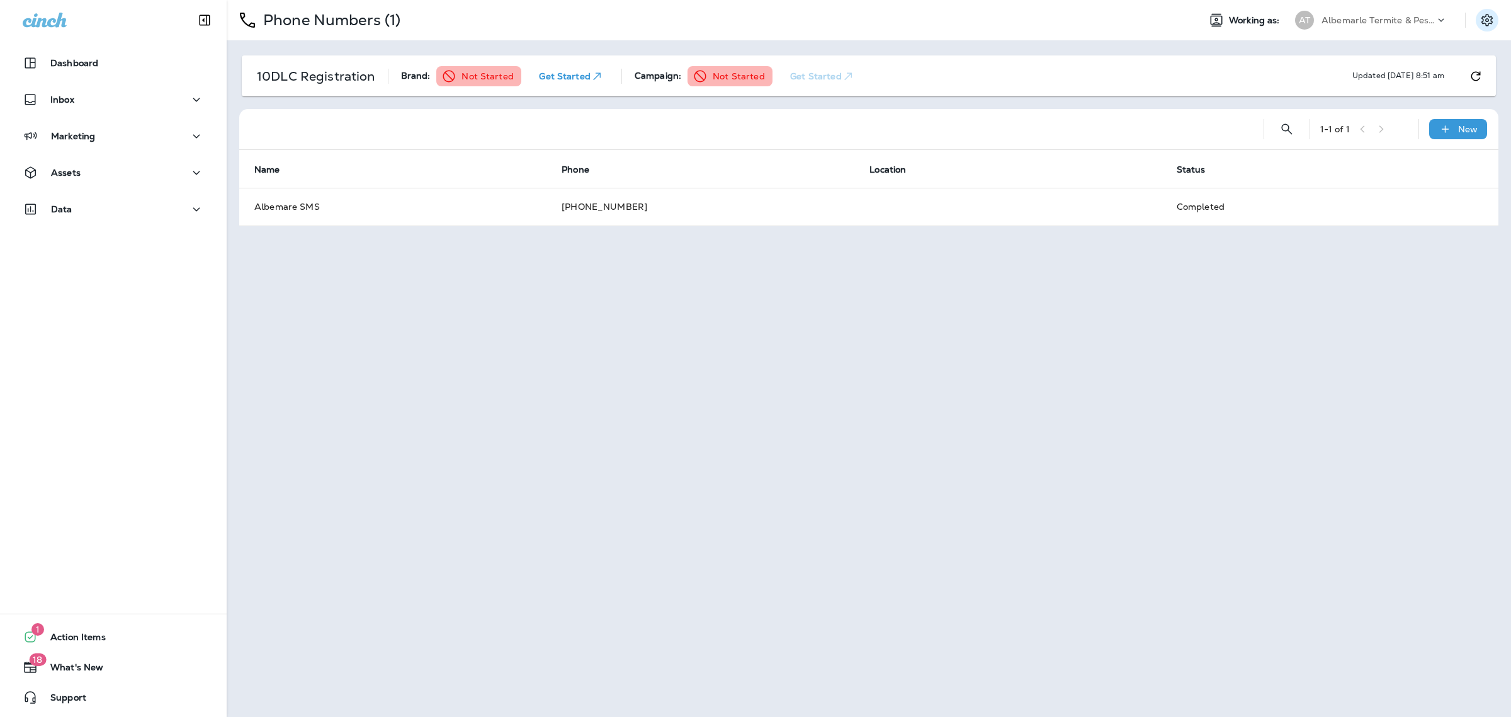
click at [1491, 20] on icon "Settings" at bounding box center [1487, 20] width 11 height 12
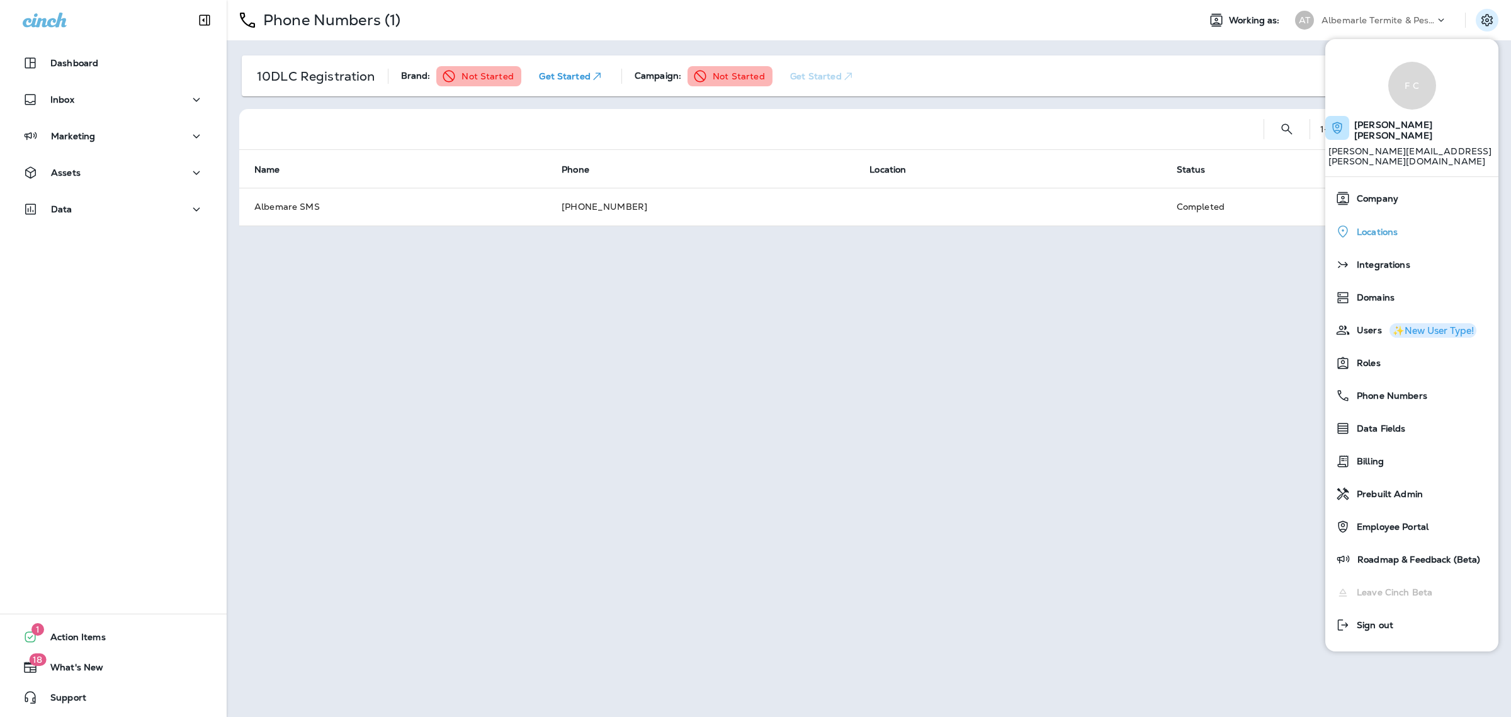
click at [1398, 219] on div "Locations" at bounding box center [1412, 232] width 163 height 26
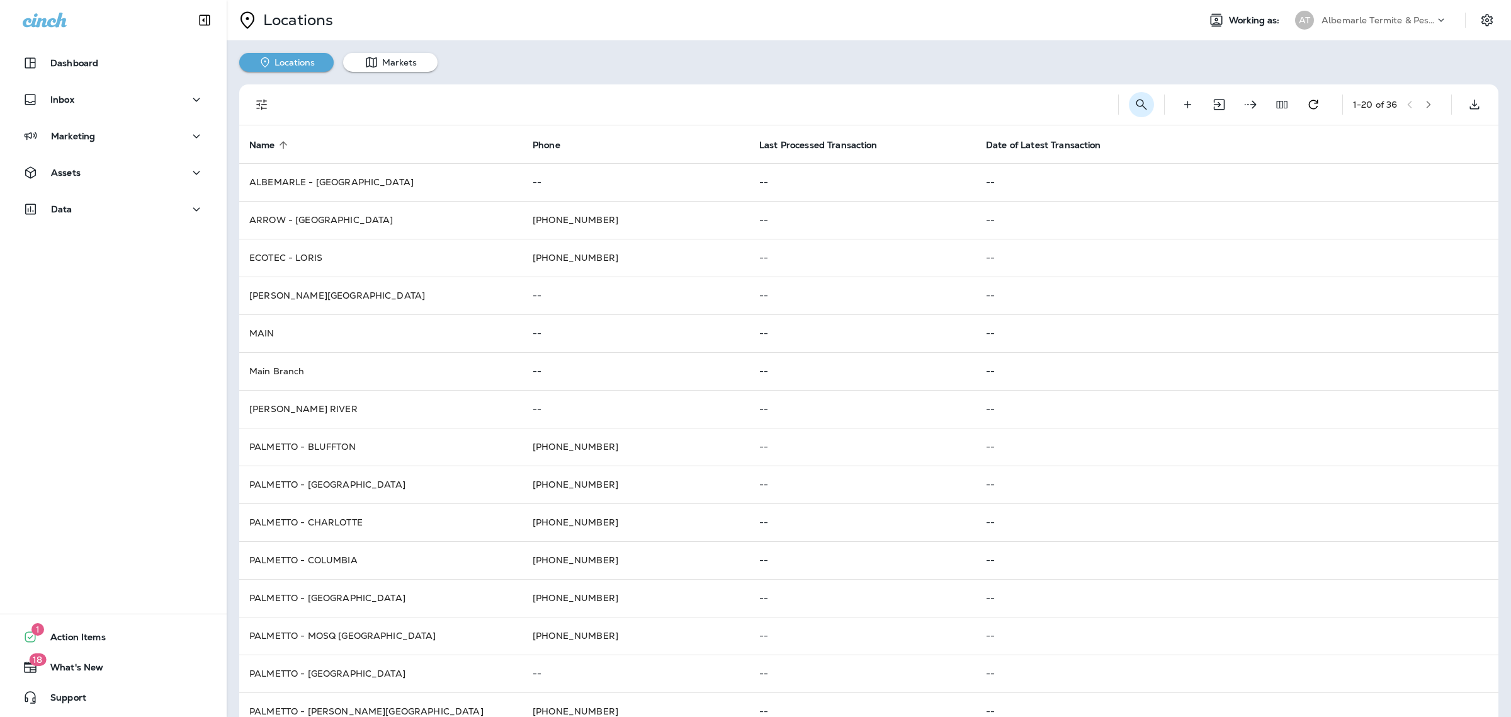
click at [1134, 109] on icon "Search Locations" at bounding box center [1141, 104] width 15 height 15
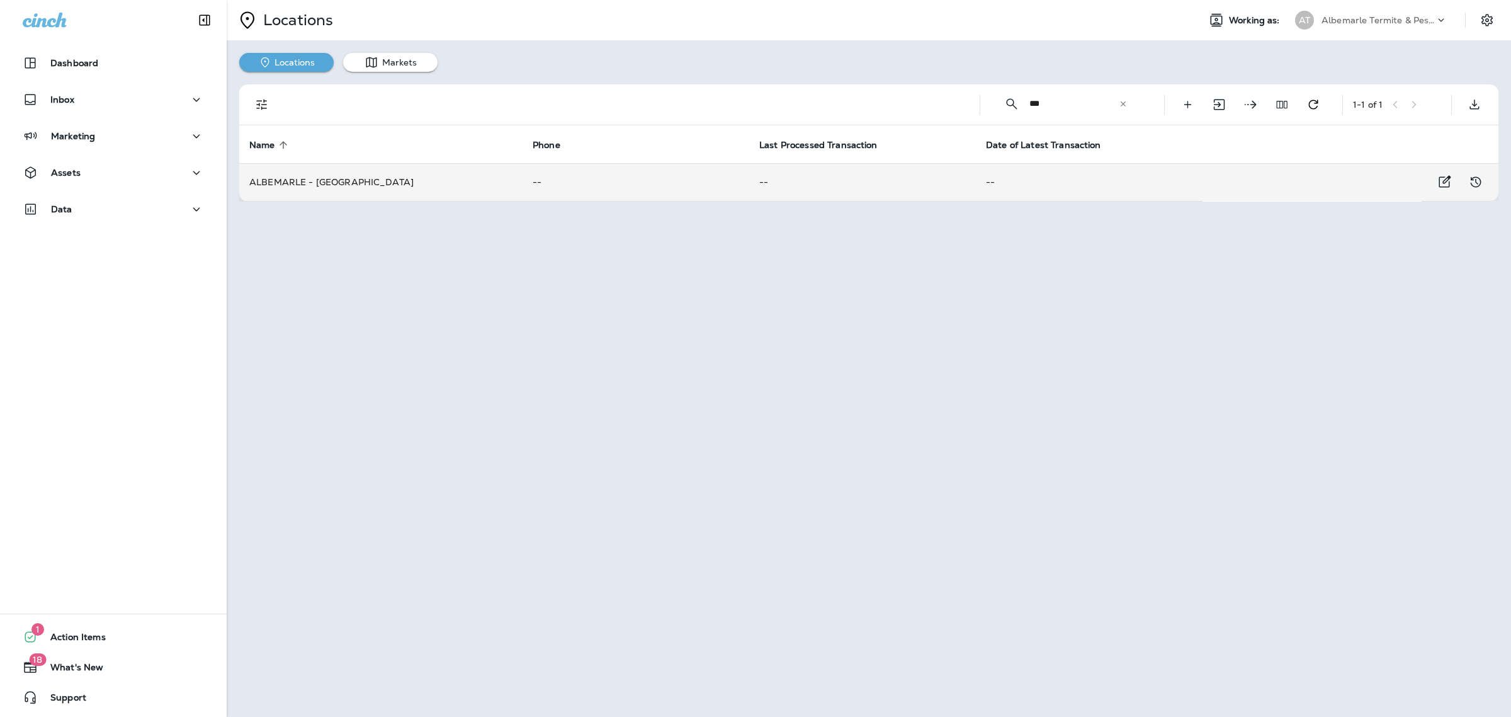
type input "***"
click at [571, 181] on p "--" at bounding box center [636, 182] width 207 height 10
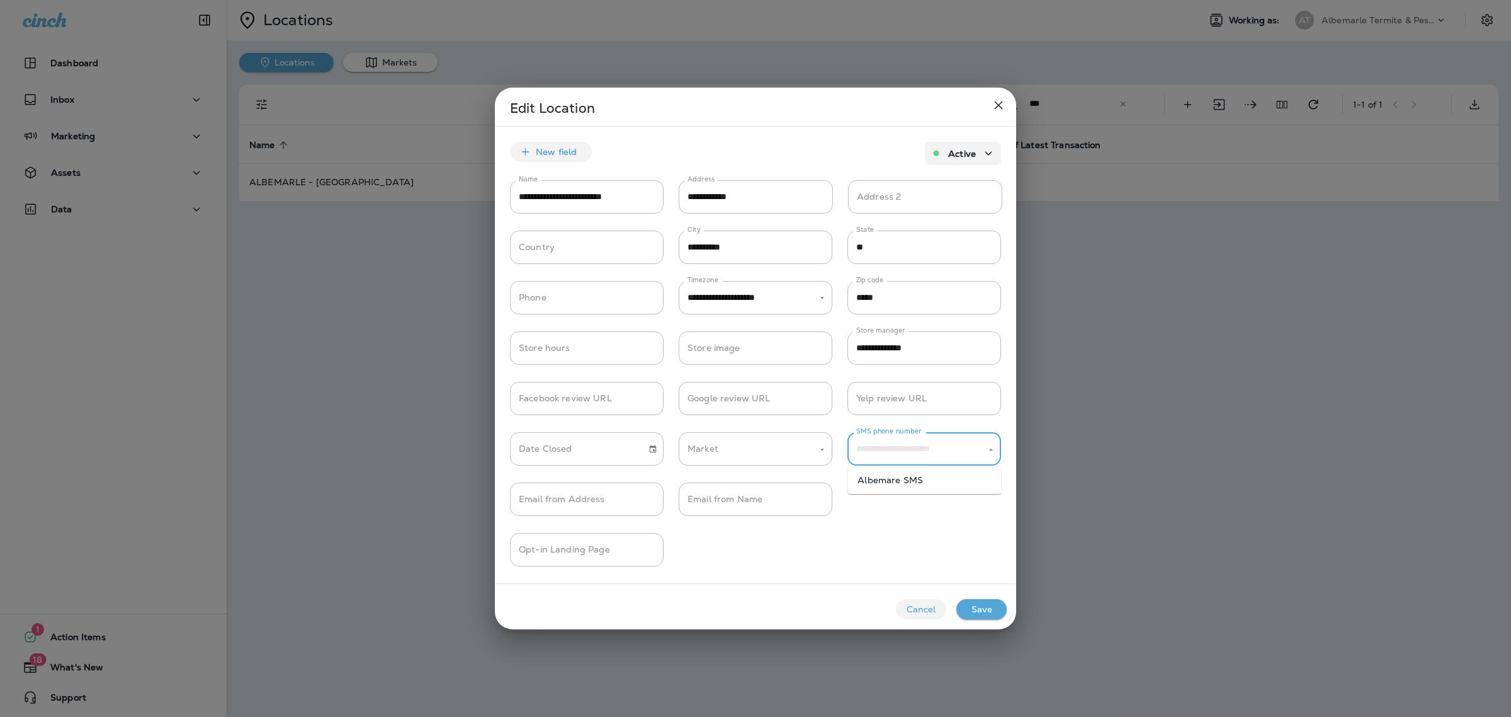
click at [967, 449] on input "SMS phone number" at bounding box center [914, 449] width 123 height 22
click at [940, 477] on li "Albemare SMS" at bounding box center [925, 480] width 154 height 18
type input "**********"
click at [980, 613] on button "Save" at bounding box center [982, 609] width 50 height 20
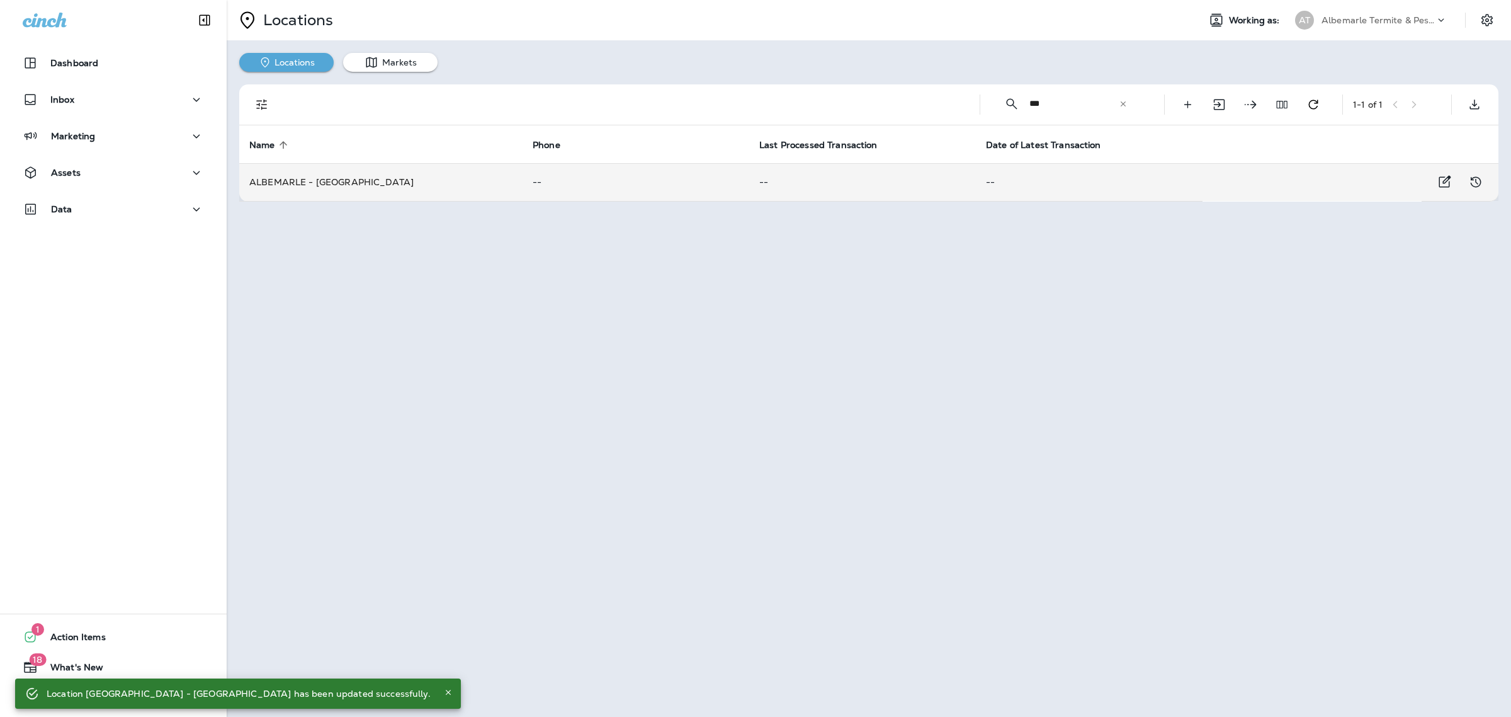
click at [383, 189] on td "ALBEMARLE - [GEOGRAPHIC_DATA]" at bounding box center [380, 182] width 283 height 38
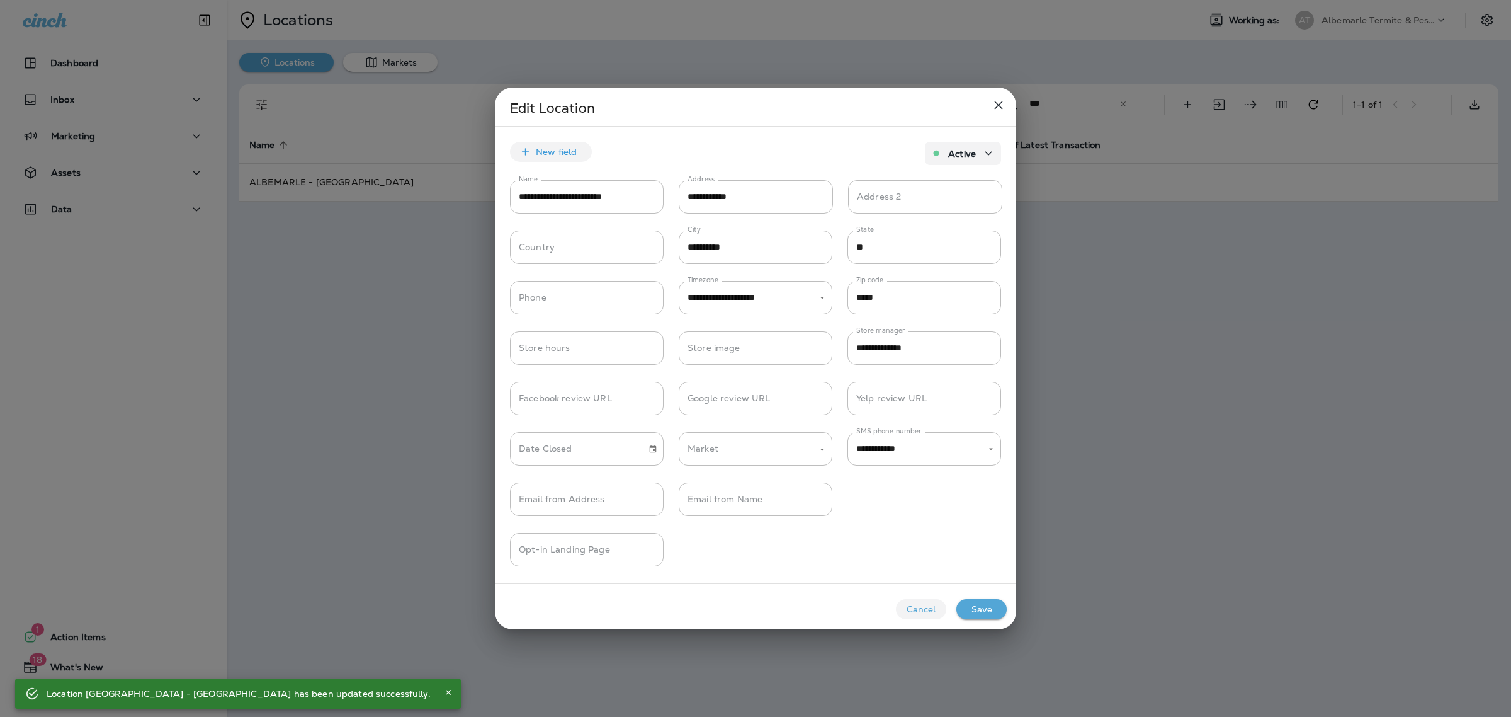
click at [994, 105] on icon "close" at bounding box center [998, 105] width 15 height 15
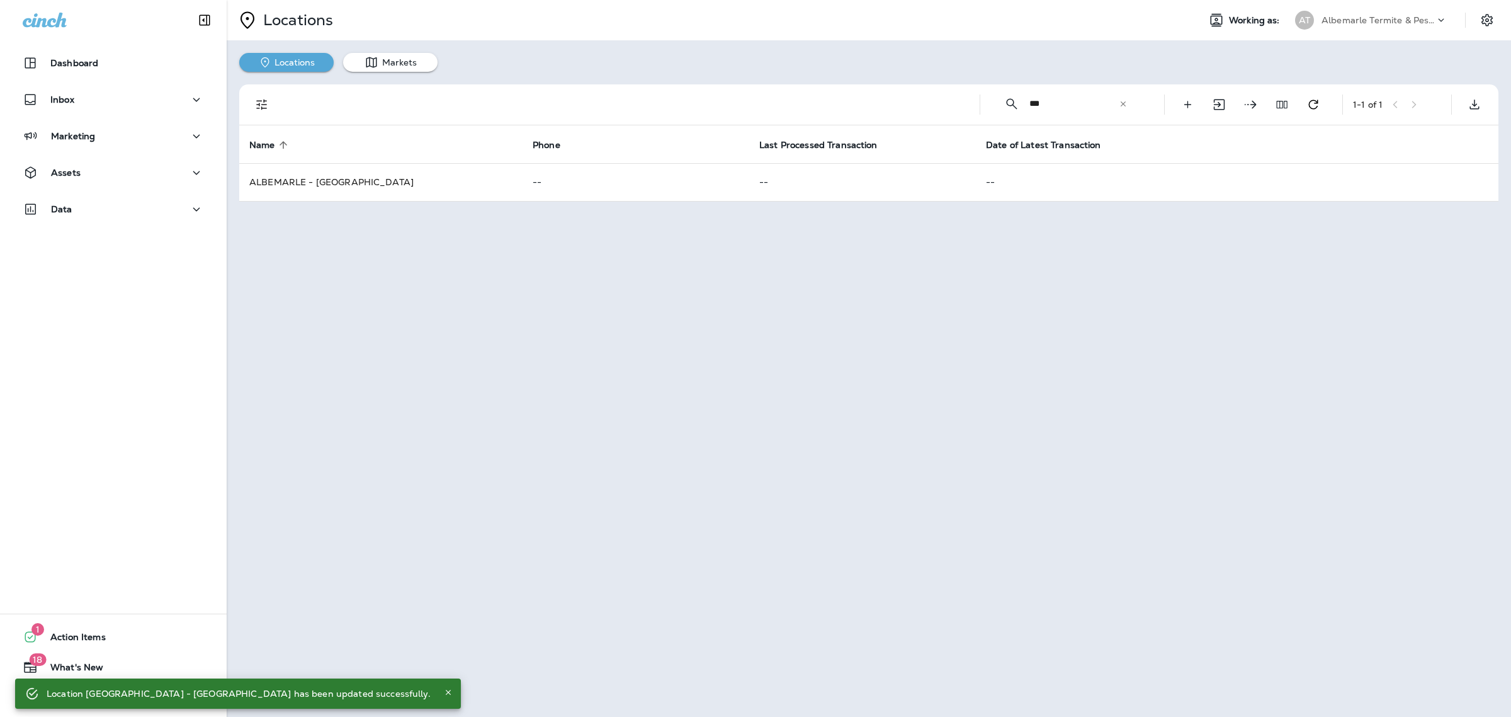
type input "*********"
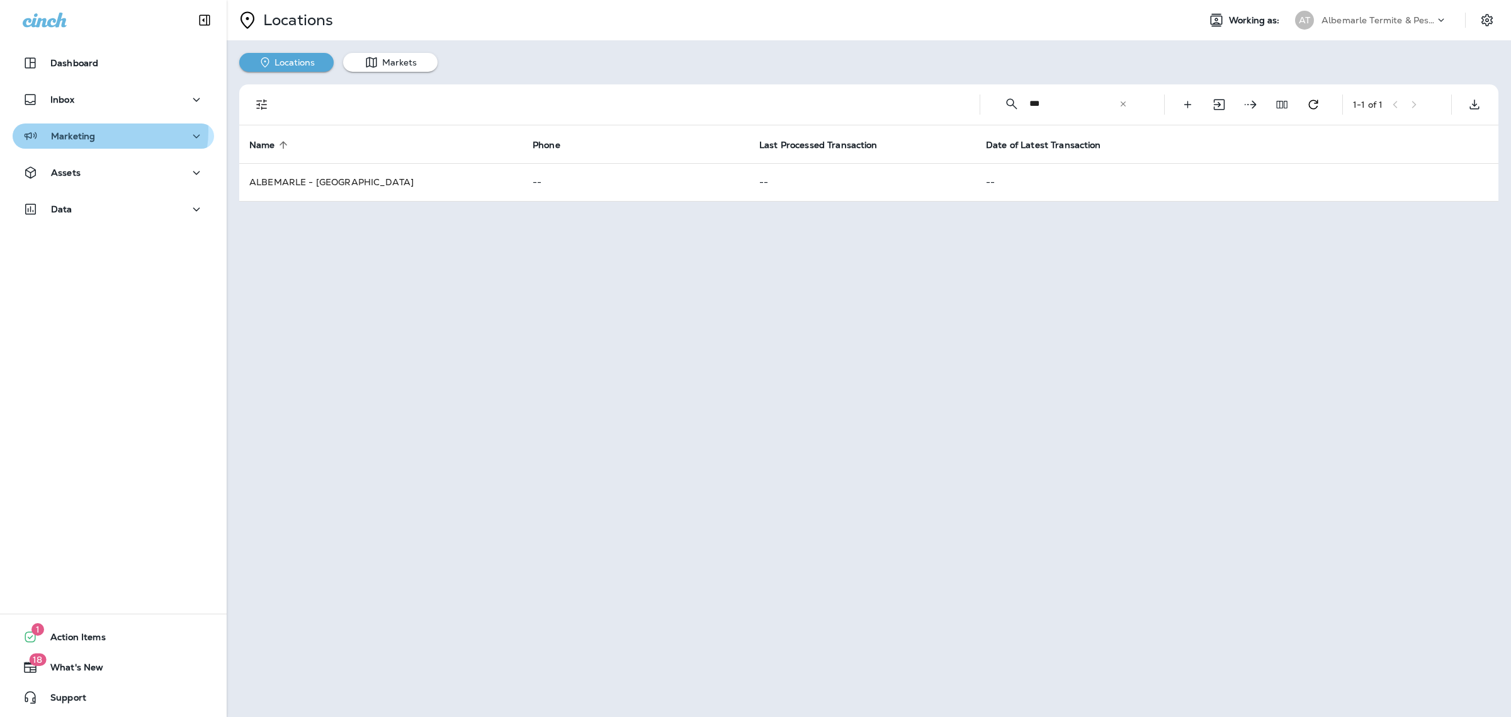
click at [98, 131] on div "Marketing" at bounding box center [113, 136] width 181 height 16
click at [124, 140] on div "Marketing" at bounding box center [113, 136] width 181 height 16
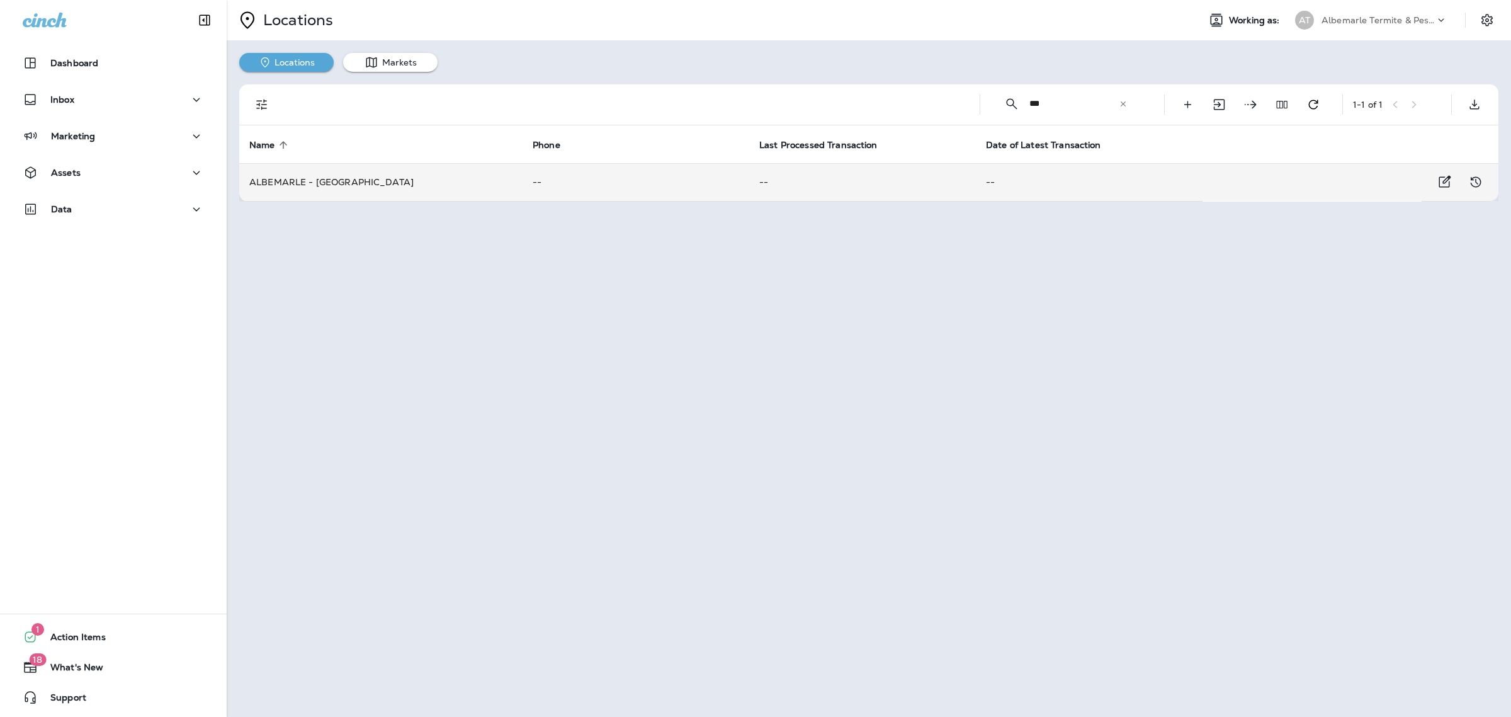
click at [451, 188] on td "ALBEMARLE - [GEOGRAPHIC_DATA]" at bounding box center [380, 182] width 283 height 38
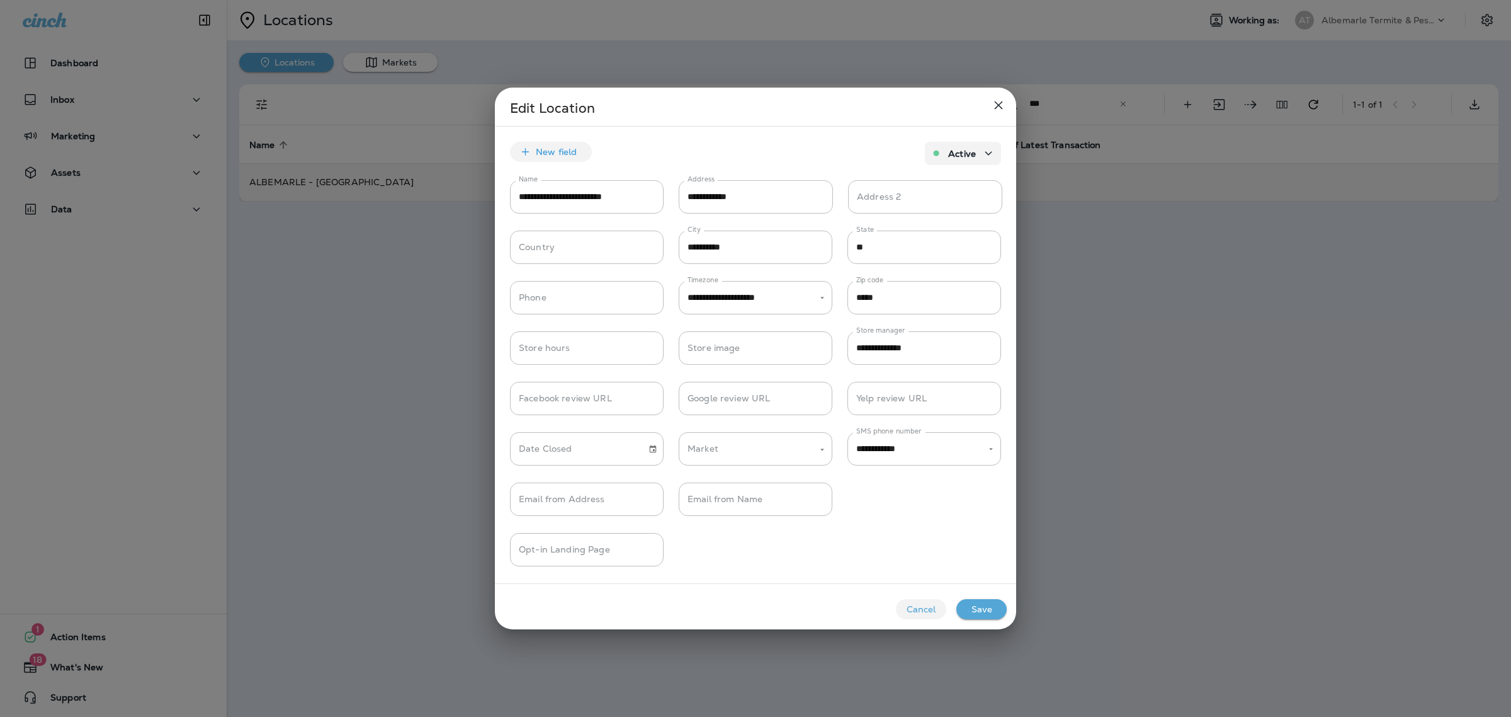
type input "**********"
click at [996, 603] on button "Save" at bounding box center [982, 609] width 50 height 20
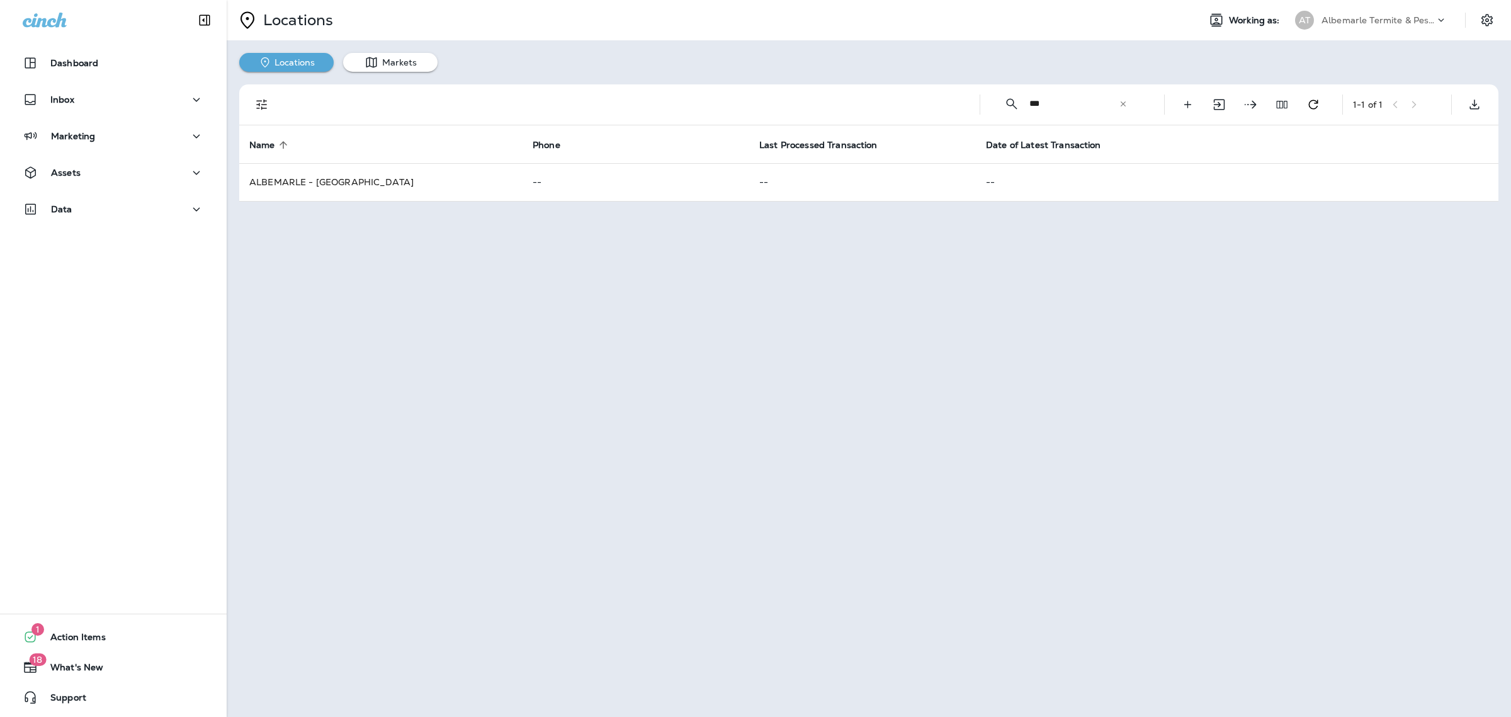
click at [1026, 523] on div "Locations Working as: AT Albemarle Termite & Pest Control Locations Markets ​ *…" at bounding box center [869, 358] width 1285 height 717
click at [451, 435] on div "Locations Working as: AT Albemarle Termite & Pest Control Locations Markets ​ *…" at bounding box center [869, 358] width 1285 height 717
click at [543, 305] on div "Locations Working as: AT Albemarle Termite & Pest Control Locations Markets ​ *…" at bounding box center [869, 358] width 1285 height 717
